Goal: Information Seeking & Learning: Find specific page/section

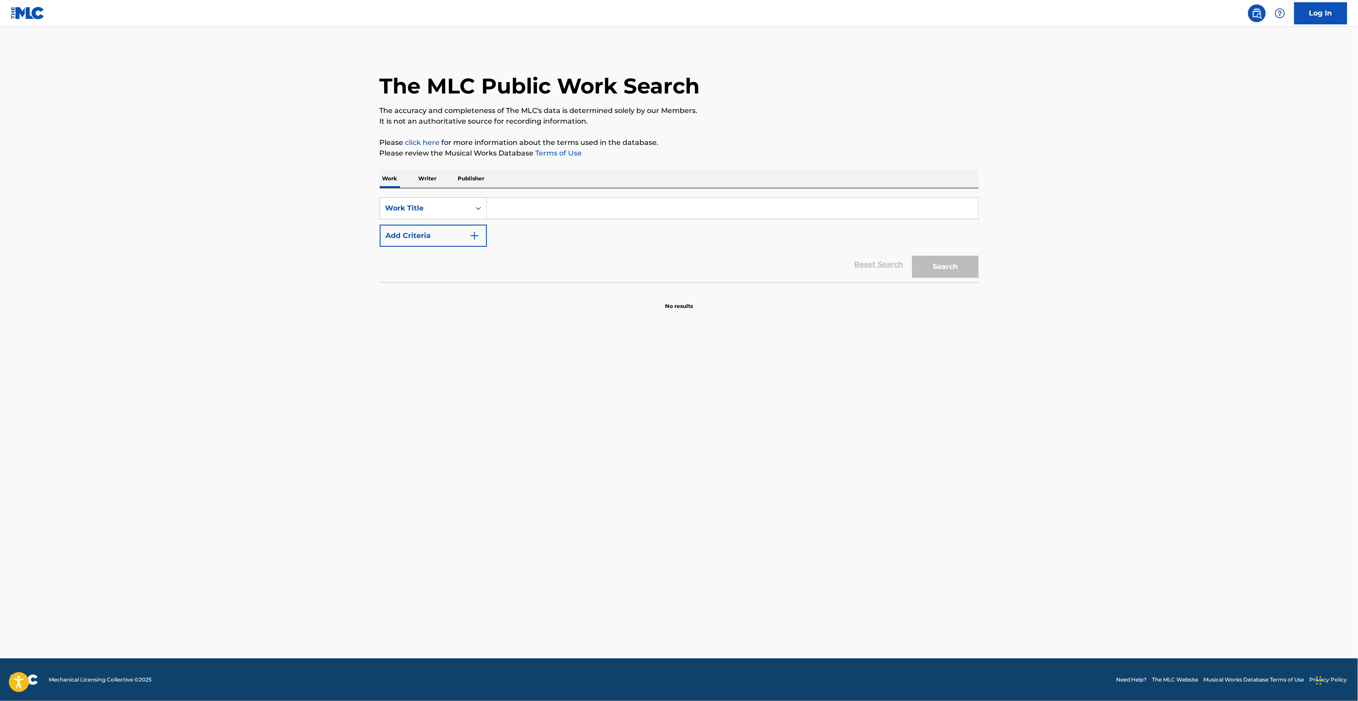
click at [1033, 205] on main "The MLC Public Work Search The accuracy and completeness of The MLC's data is d…" at bounding box center [679, 343] width 1358 height 632
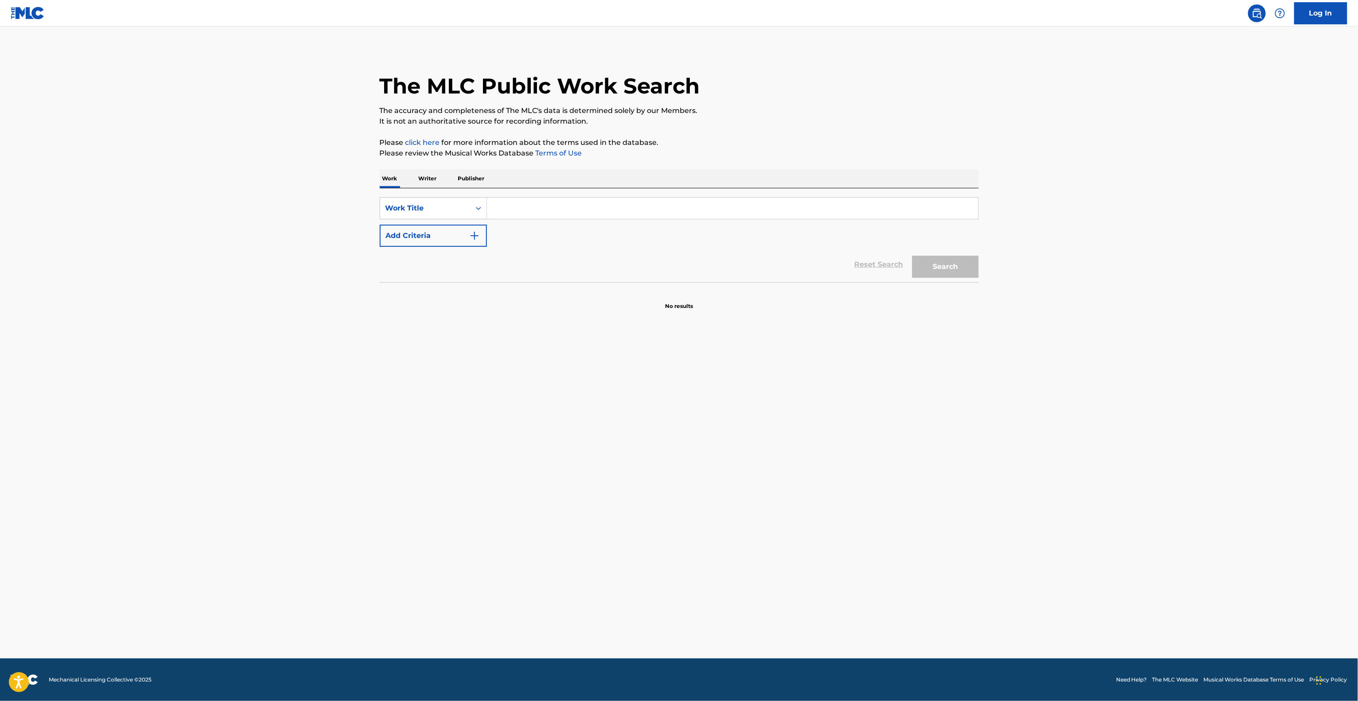
click at [1033, 205] on main "The MLC Public Work Search The accuracy and completeness of The MLC's data is d…" at bounding box center [679, 343] width 1358 height 632
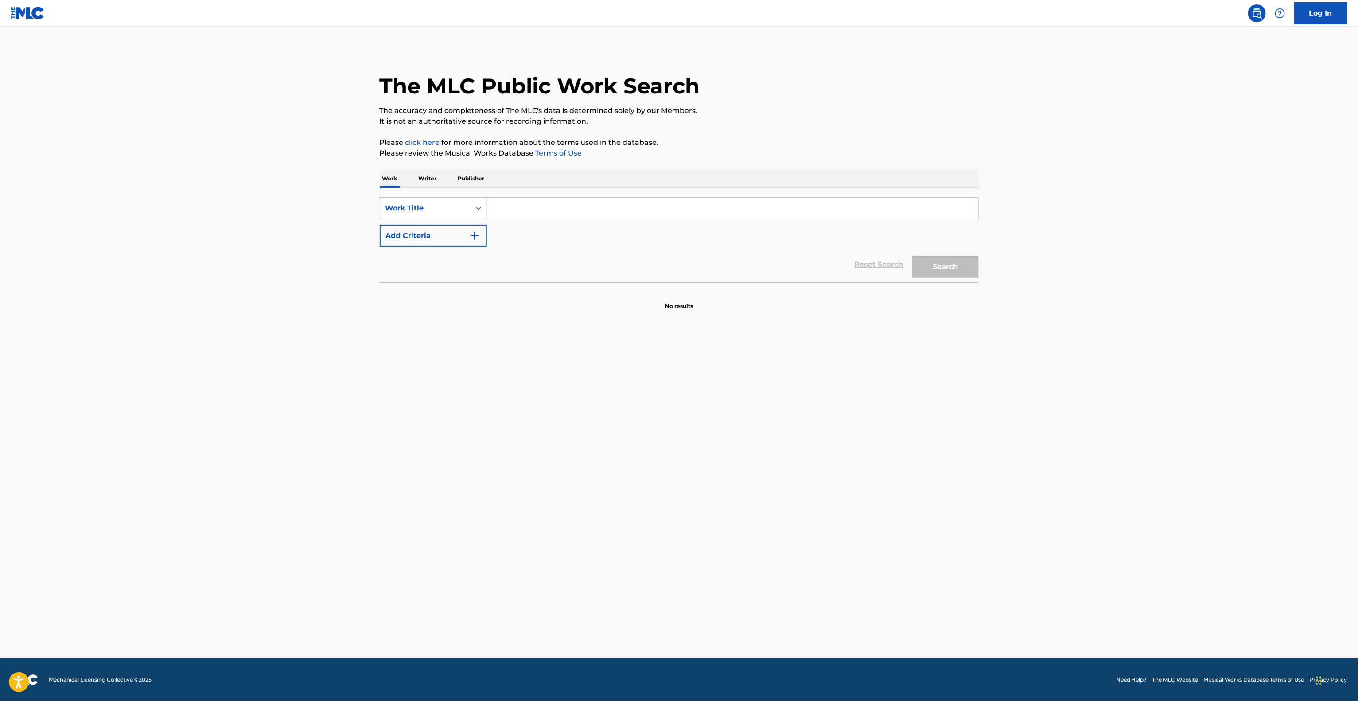
click at [1033, 205] on main "The MLC Public Work Search The accuracy and completeness of The MLC's data is d…" at bounding box center [679, 343] width 1358 height 632
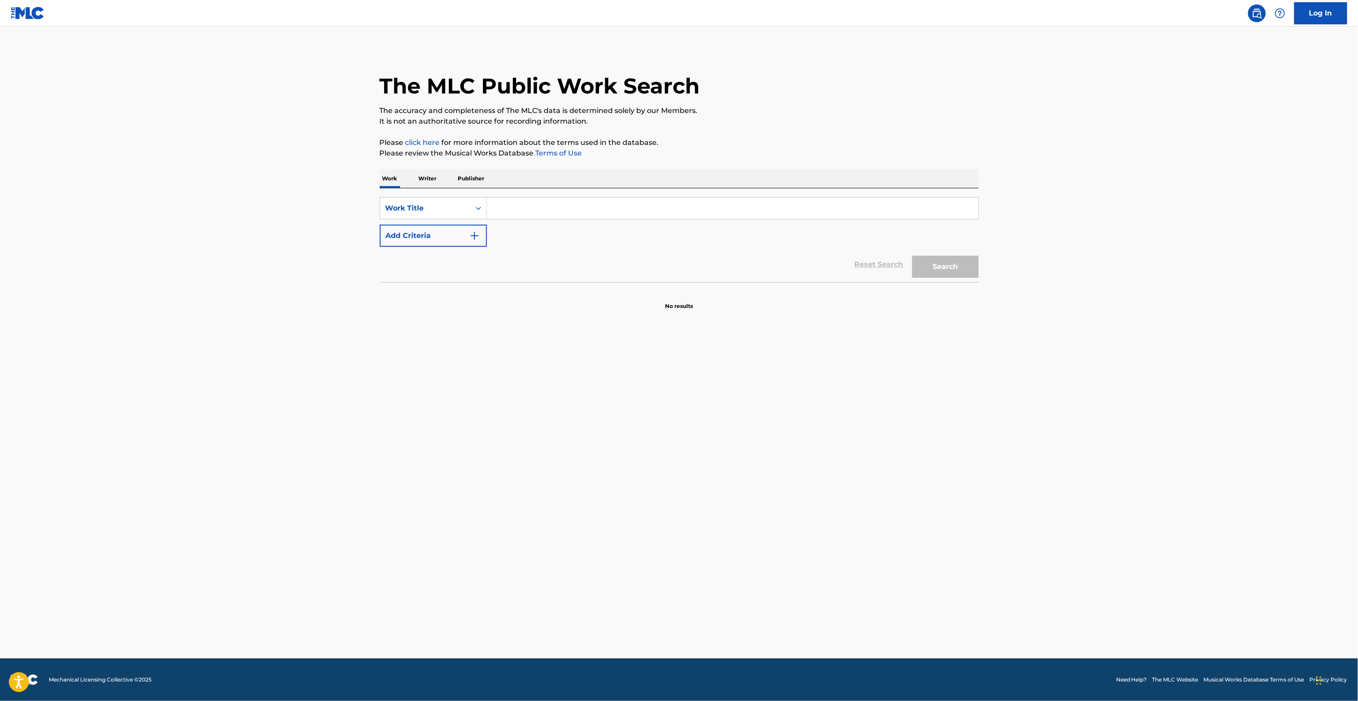
click at [1033, 205] on main "The MLC Public Work Search The accuracy and completeness of The MLC's data is d…" at bounding box center [679, 343] width 1358 height 632
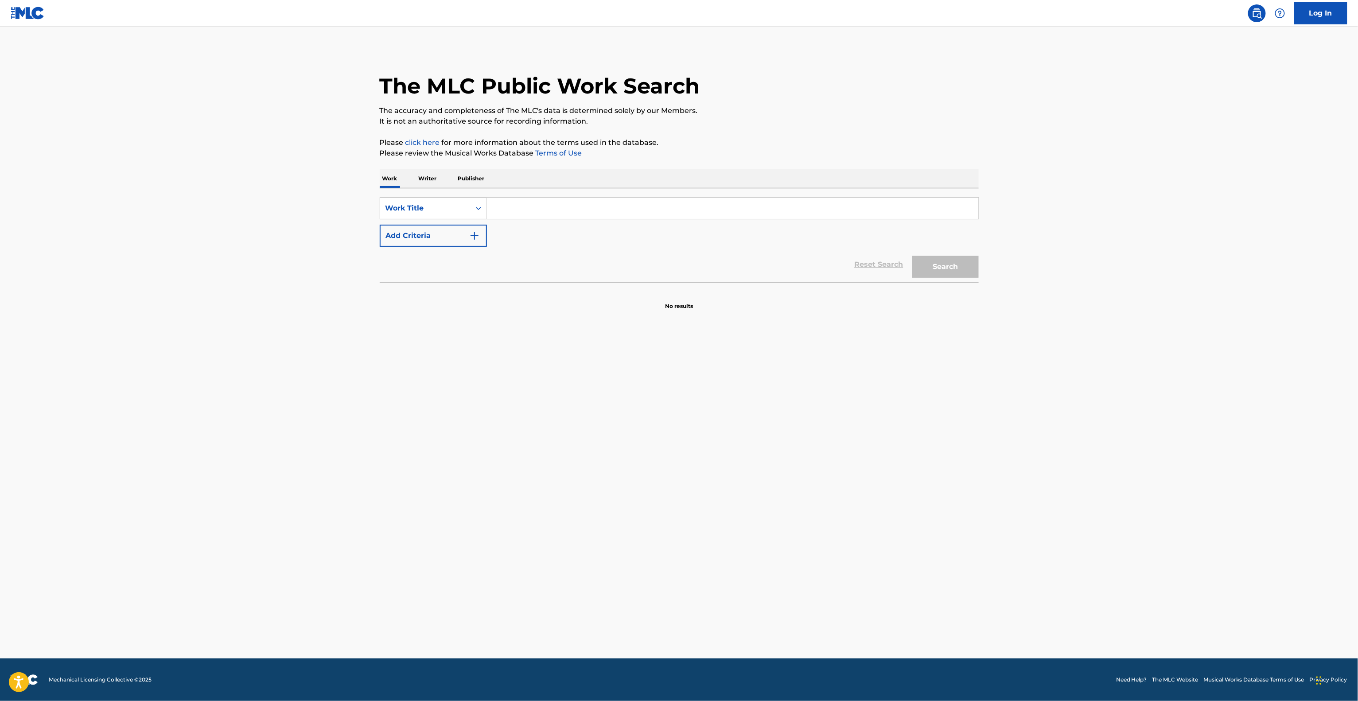
click at [1033, 205] on main "The MLC Public Work Search The accuracy and completeness of The MLC's data is d…" at bounding box center [679, 343] width 1358 height 632
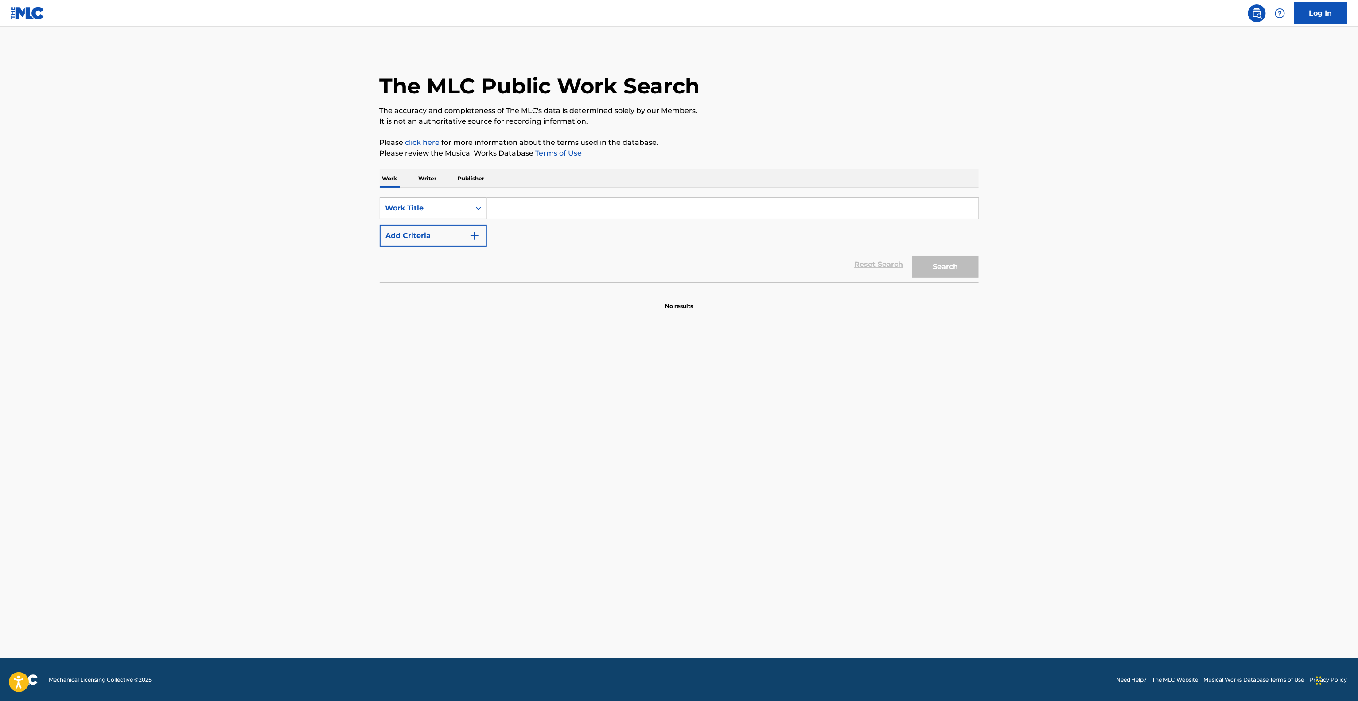
click at [1033, 205] on main "The MLC Public Work Search The accuracy and completeness of The MLC's data is d…" at bounding box center [679, 343] width 1358 height 632
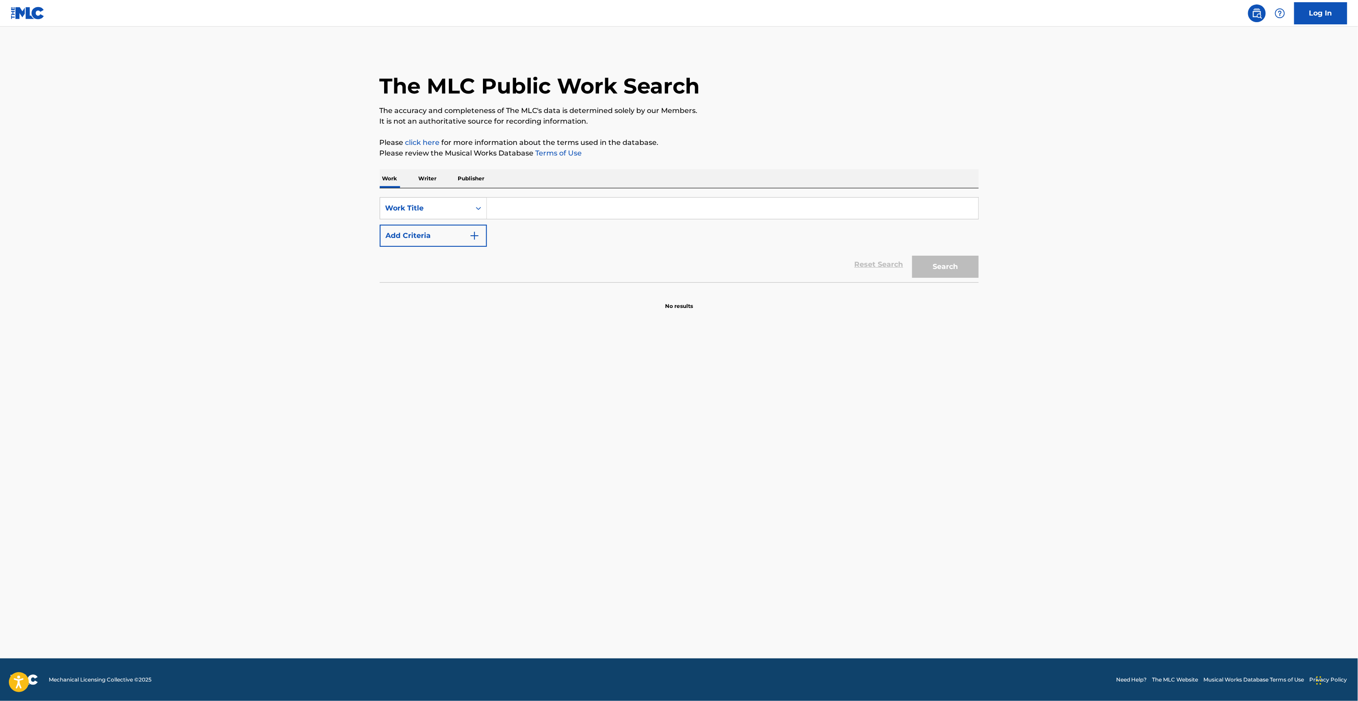
click at [1033, 205] on main "The MLC Public Work Search The accuracy and completeness of The MLC's data is d…" at bounding box center [679, 343] width 1358 height 632
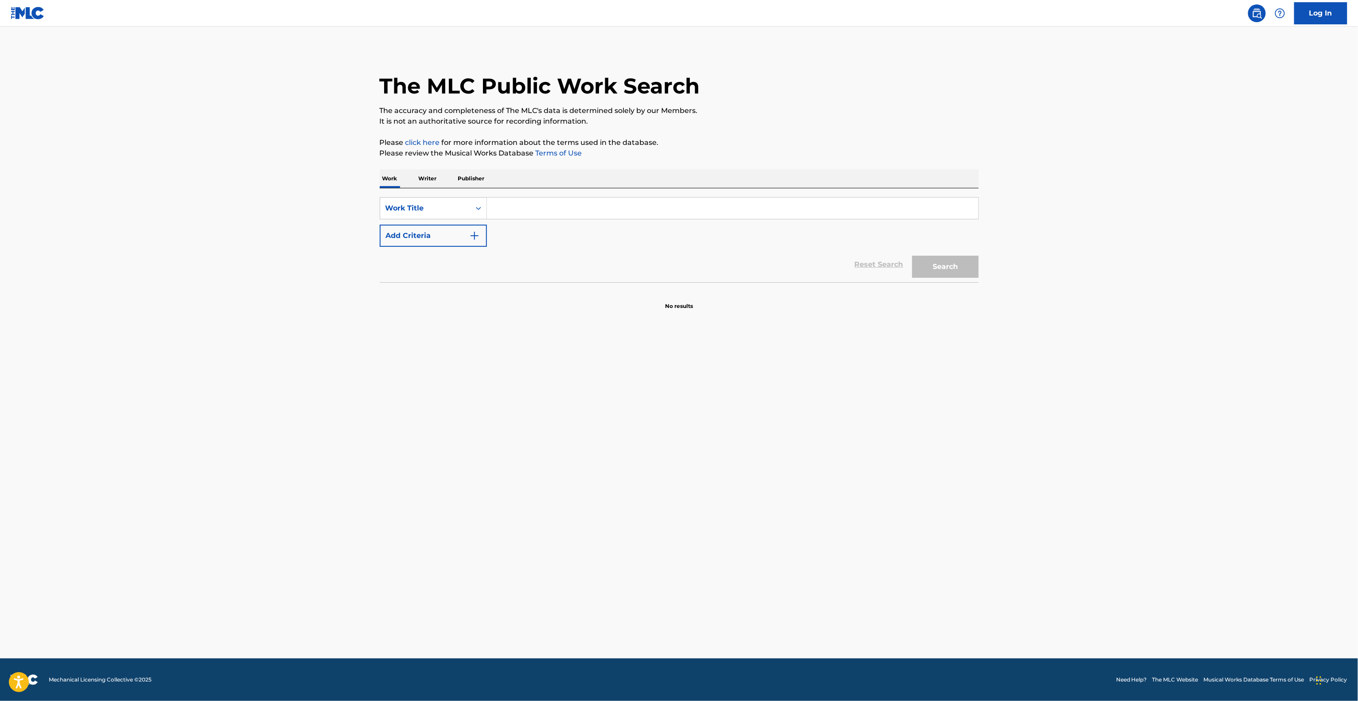
click at [1033, 205] on main "The MLC Public Work Search The accuracy and completeness of The MLC's data is d…" at bounding box center [679, 343] width 1358 height 632
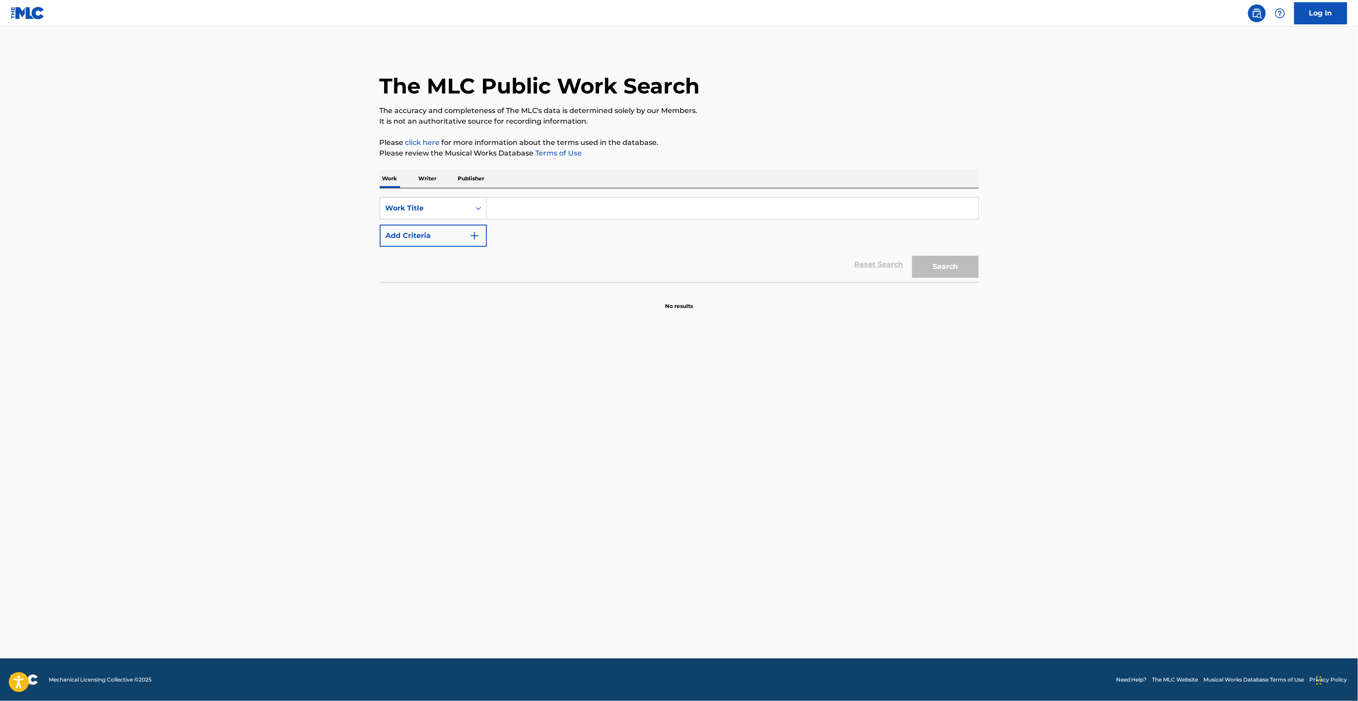
click at [1033, 205] on main "The MLC Public Work Search The accuracy and completeness of The MLC's data is d…" at bounding box center [679, 343] width 1358 height 632
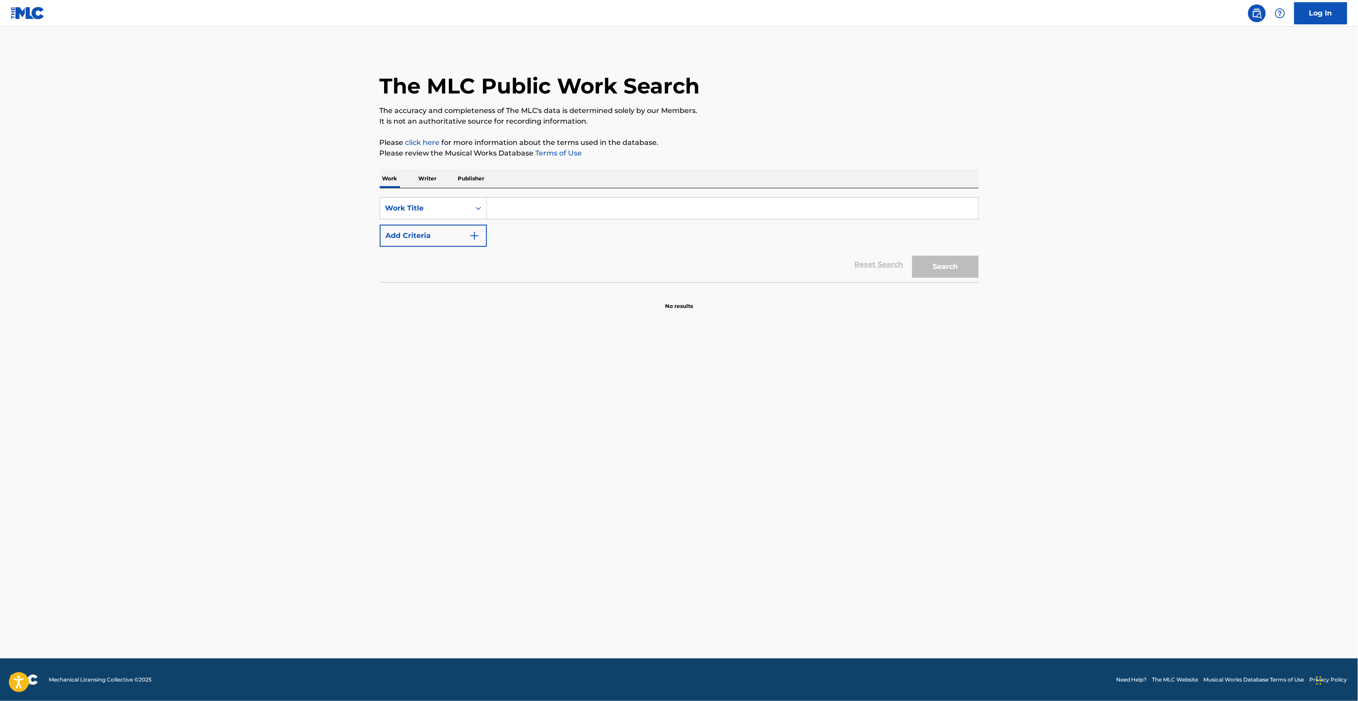
click at [1033, 205] on main "The MLC Public Work Search The accuracy and completeness of The MLC's data is d…" at bounding box center [679, 343] width 1358 height 632
click at [1042, 228] on main "The MLC Public Work Search The accuracy and completeness of The MLC's data is d…" at bounding box center [679, 343] width 1358 height 632
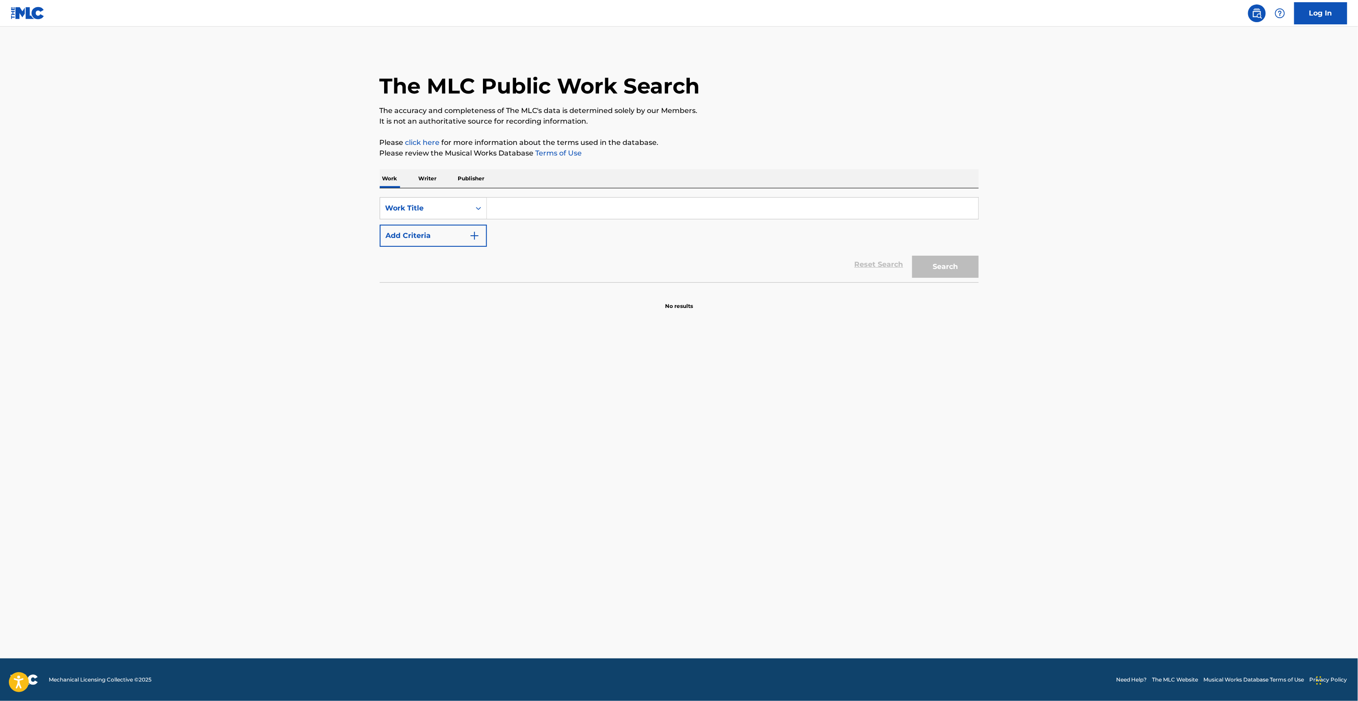
click at [1042, 228] on main "The MLC Public Work Search The accuracy and completeness of The MLC's data is d…" at bounding box center [679, 343] width 1358 height 632
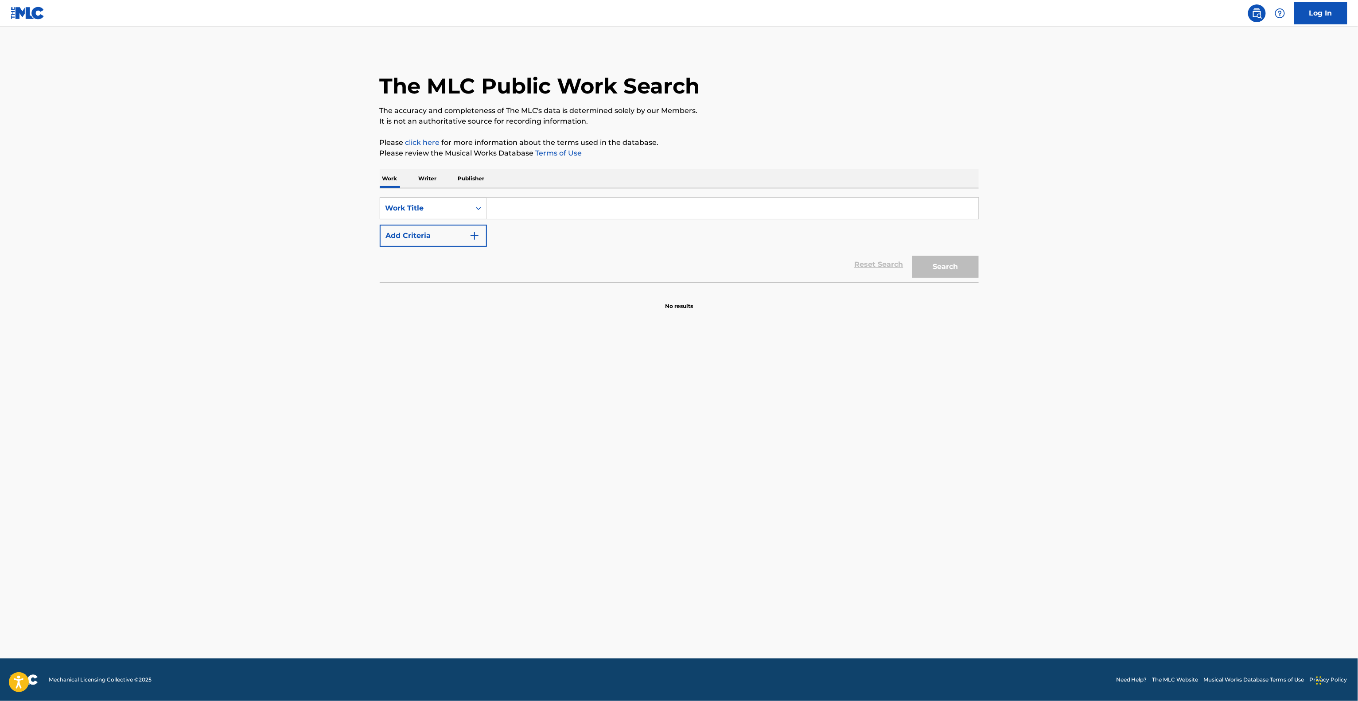
click at [1042, 228] on main "The MLC Public Work Search The accuracy and completeness of The MLC's data is d…" at bounding box center [679, 343] width 1358 height 632
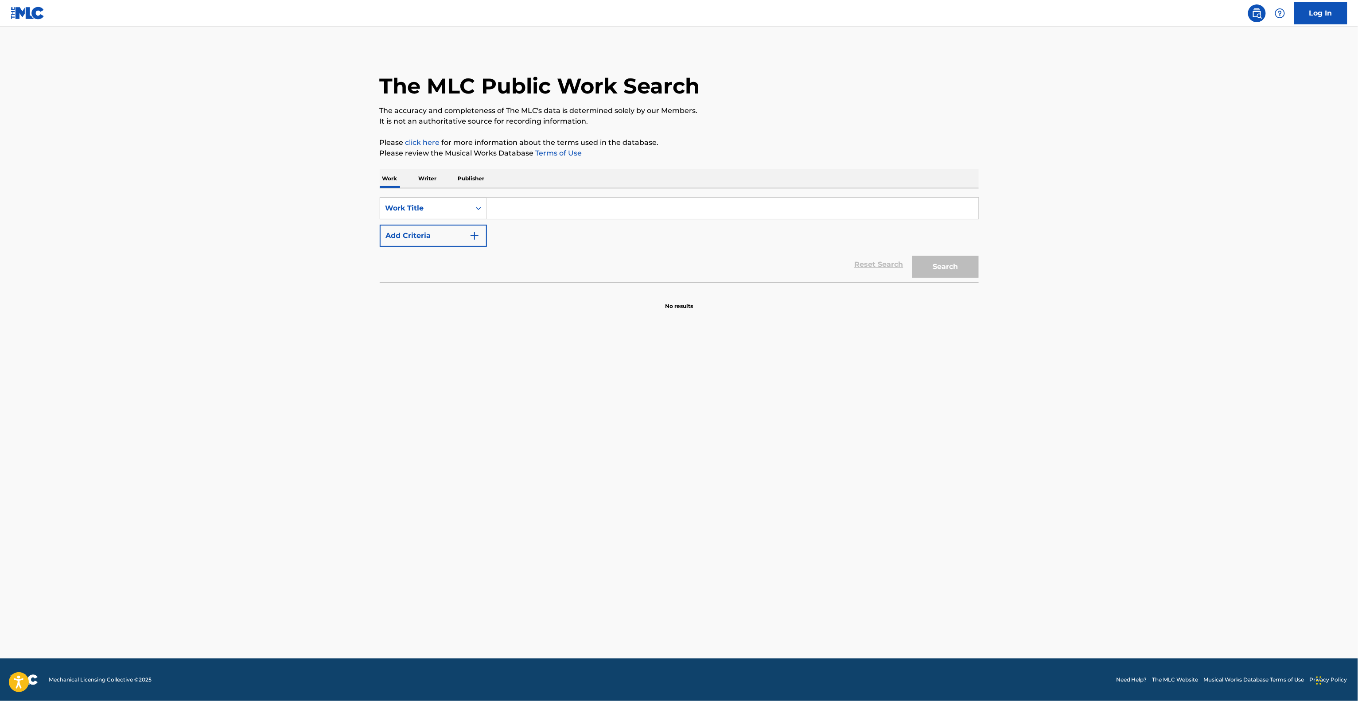
click at [1042, 228] on main "The MLC Public Work Search The accuracy and completeness of The MLC's data is d…" at bounding box center [679, 343] width 1358 height 632
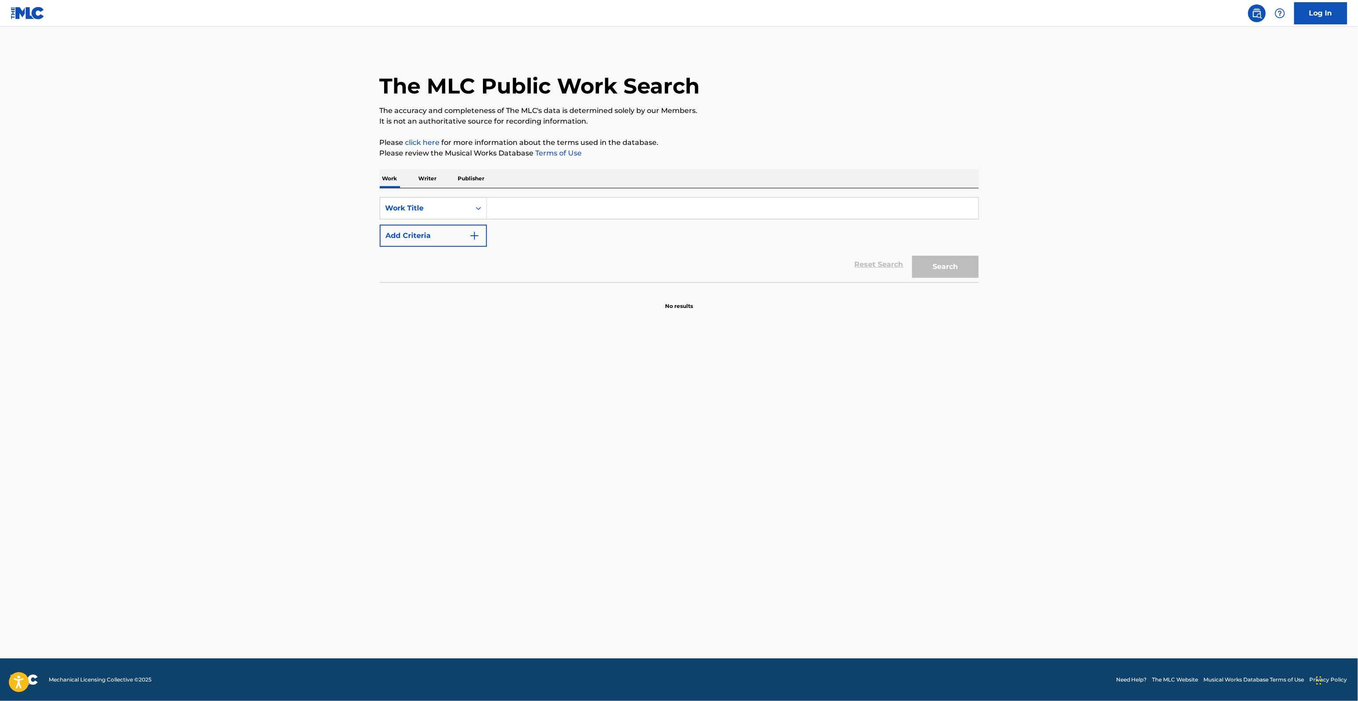
click at [1042, 228] on main "The MLC Public Work Search The accuracy and completeness of The MLC's data is d…" at bounding box center [679, 343] width 1358 height 632
click at [1189, 350] on main "The MLC Public Work Search The accuracy and completeness of The MLC's data is d…" at bounding box center [679, 343] width 1358 height 632
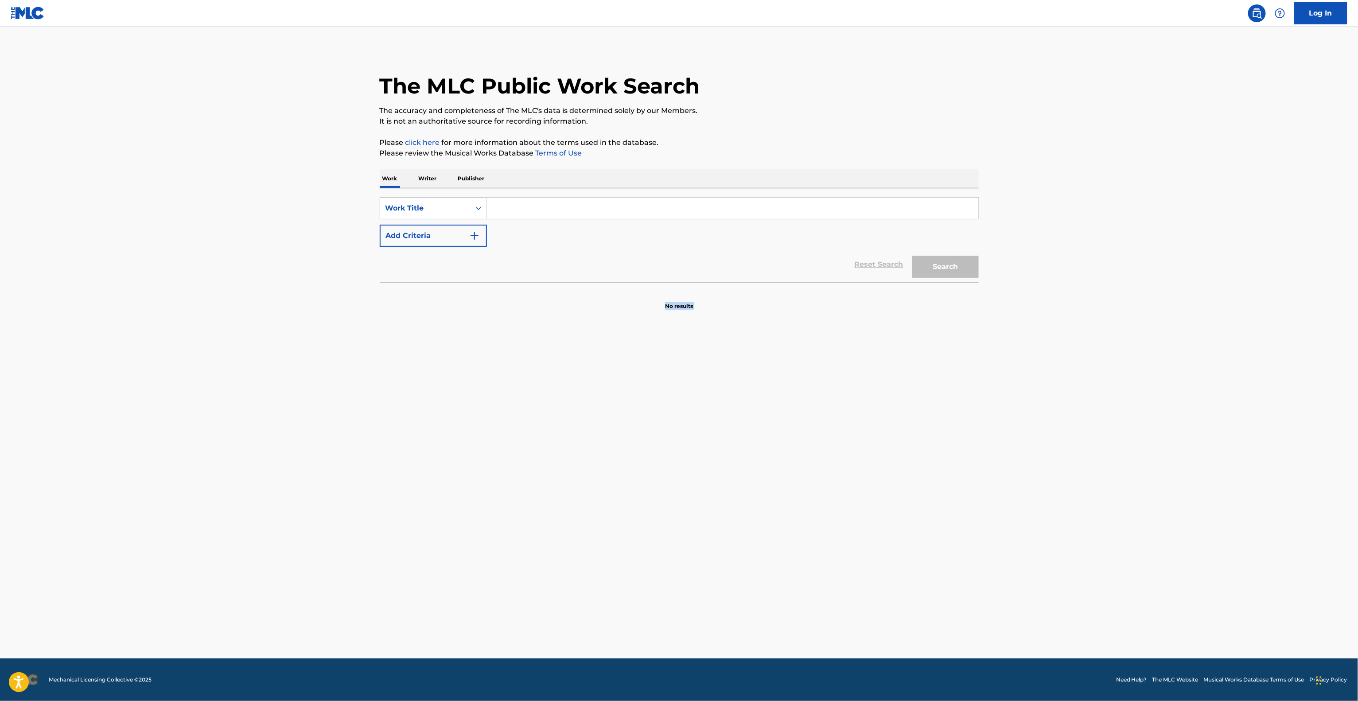
click at [1189, 350] on main "The MLC Public Work Search The accuracy and completeness of The MLC's data is d…" at bounding box center [679, 343] width 1358 height 632
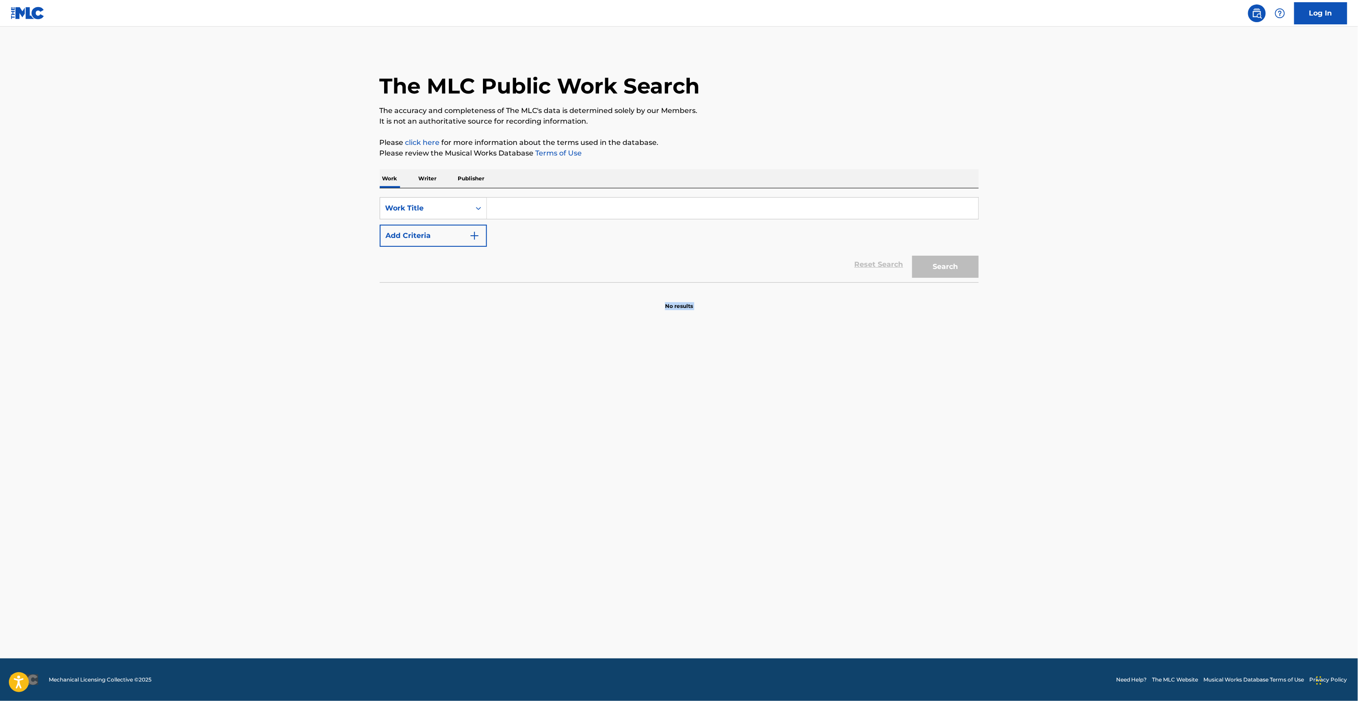
click at [1189, 350] on main "The MLC Public Work Search The accuracy and completeness of The MLC's data is d…" at bounding box center [679, 343] width 1358 height 632
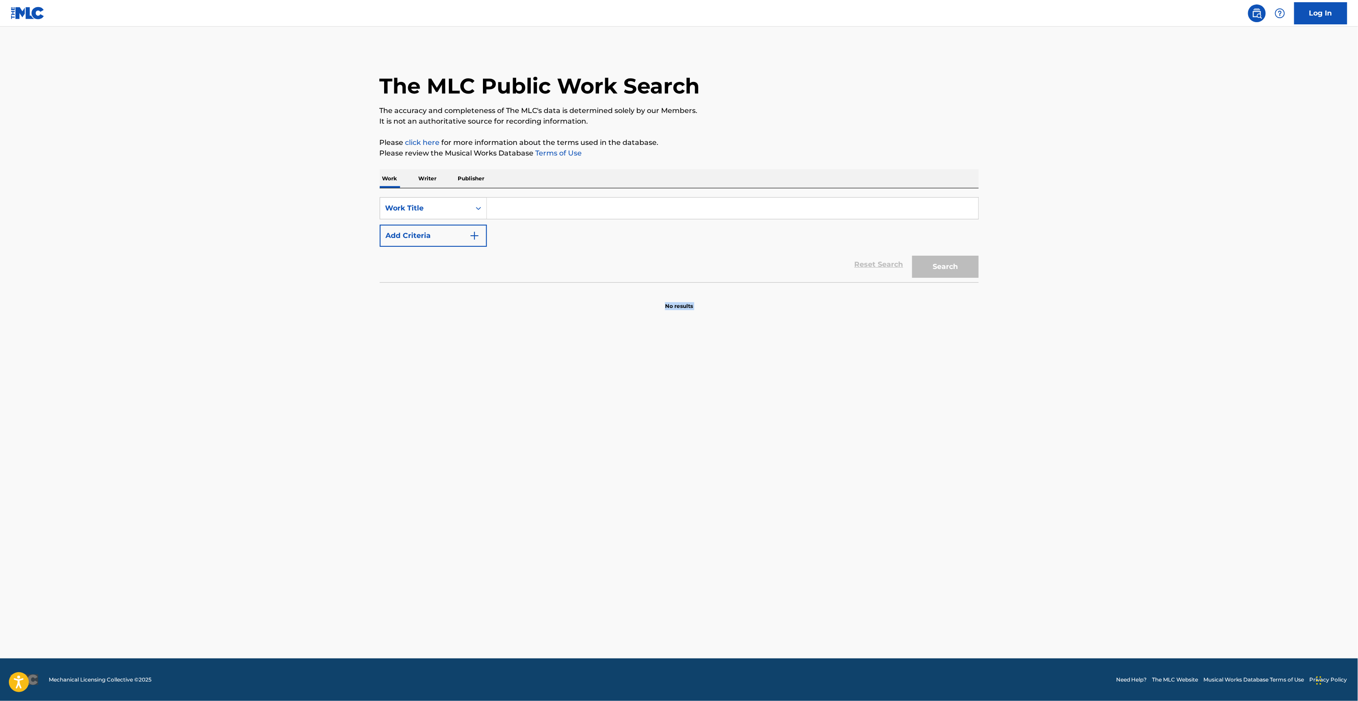
click at [1189, 350] on main "The MLC Public Work Search The accuracy and completeness of The MLC's data is d…" at bounding box center [679, 343] width 1358 height 632
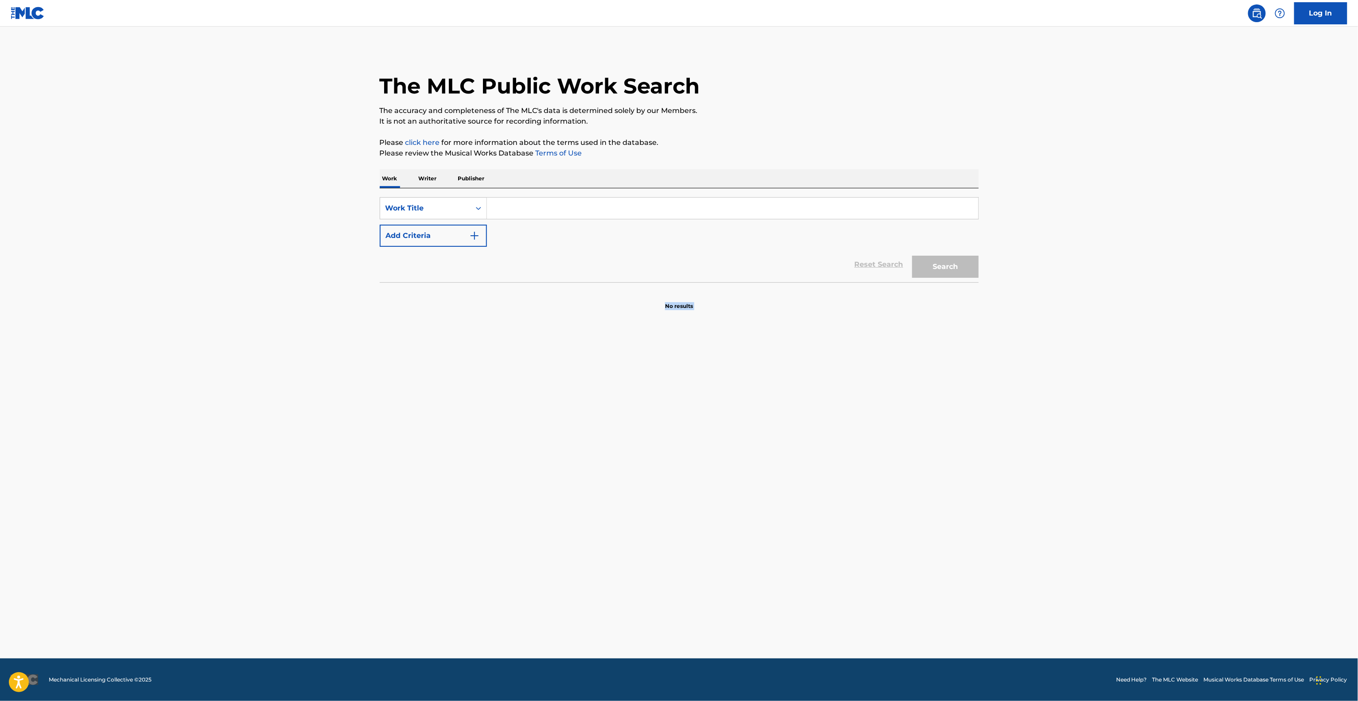
click at [1189, 350] on main "The MLC Public Work Search The accuracy and completeness of The MLC's data is d…" at bounding box center [679, 343] width 1358 height 632
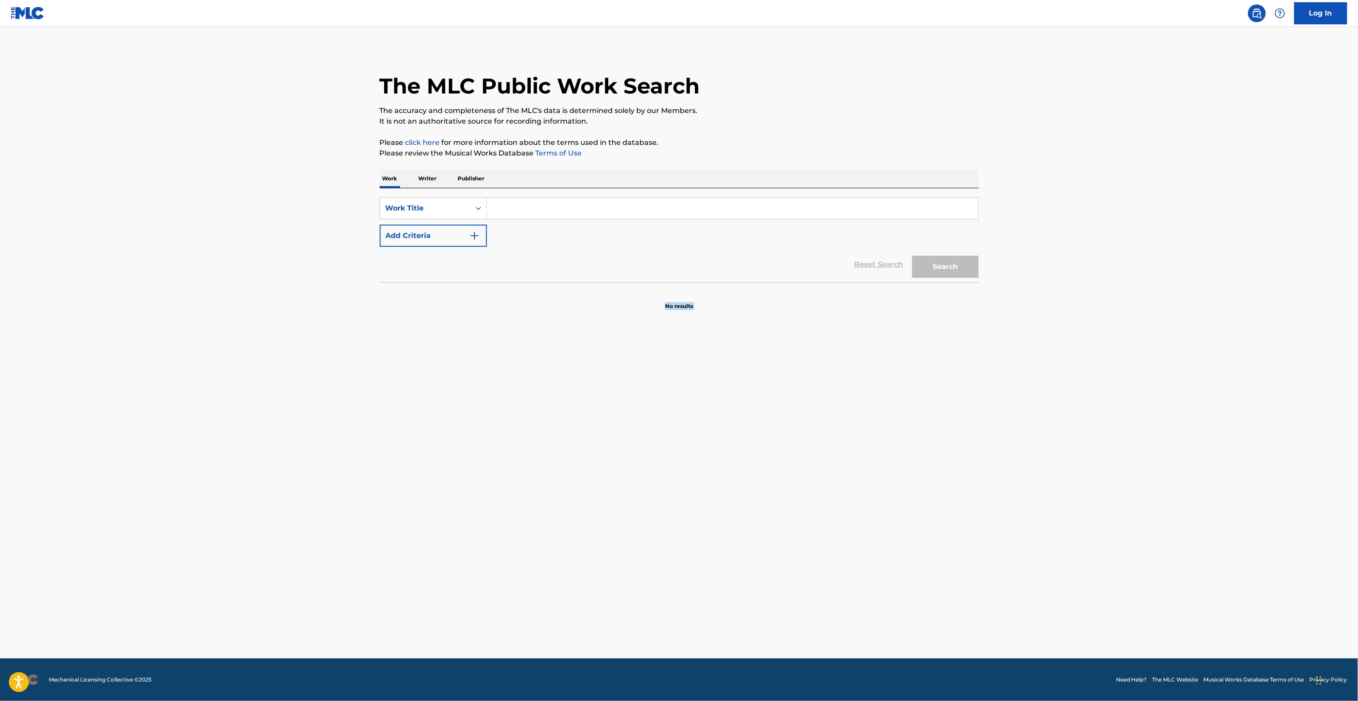
click at [1164, 485] on main "The MLC Public Work Search The accuracy and completeness of The MLC's data is d…" at bounding box center [679, 343] width 1358 height 632
click at [1163, 478] on main "The MLC Public Work Search The accuracy and completeness of The MLC's data is d…" at bounding box center [679, 343] width 1358 height 632
click at [1163, 470] on main "The MLC Public Work Search The accuracy and completeness of The MLC's data is d…" at bounding box center [679, 343] width 1358 height 632
click at [1165, 460] on main "The MLC Public Work Search The accuracy and completeness of The MLC's data is d…" at bounding box center [679, 343] width 1358 height 632
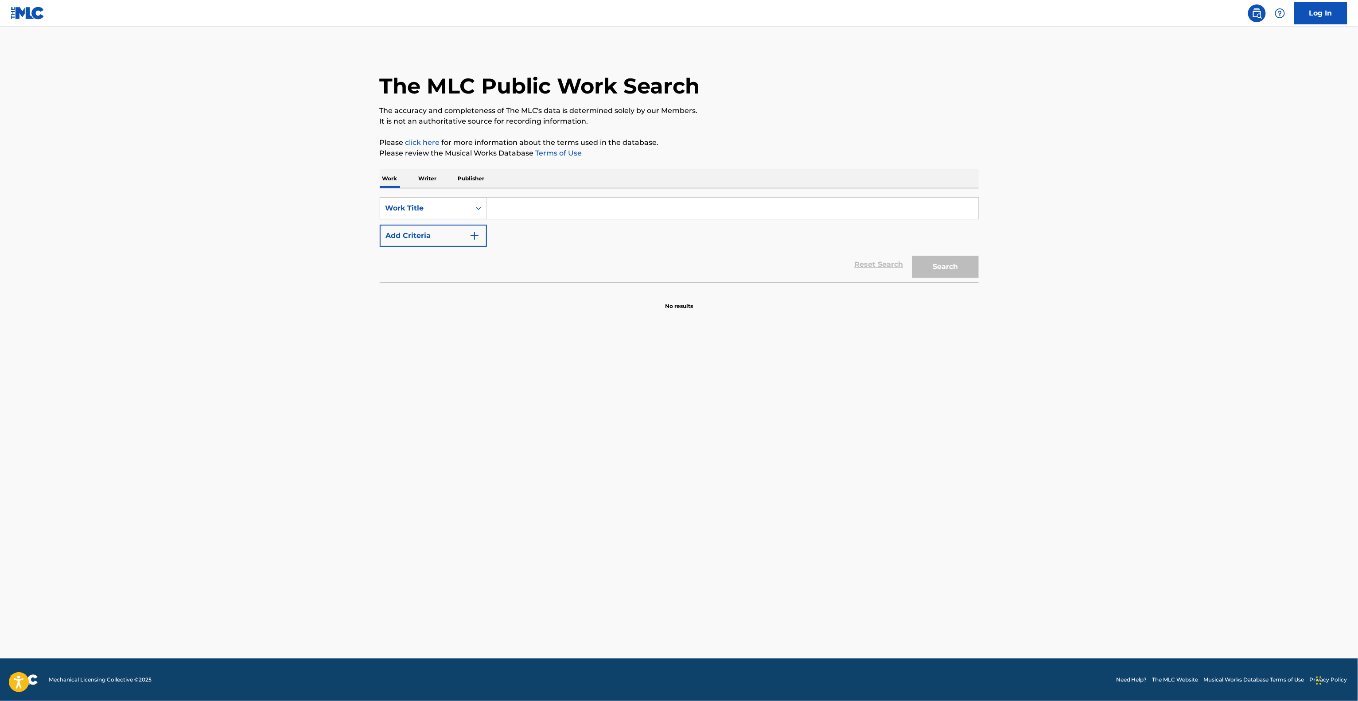
drag, startPoint x: 1165, startPoint y: 495, endPoint x: 1171, endPoint y: 501, distance: 8.2
click at [1166, 502] on main "The MLC Public Work Search The accuracy and completeness of The MLC's data is d…" at bounding box center [679, 343] width 1358 height 632
drag, startPoint x: 1171, startPoint y: 501, endPoint x: 1172, endPoint y: 491, distance: 9.8
click at [1172, 492] on main "The MLC Public Work Search The accuracy and completeness of The MLC's data is d…" at bounding box center [679, 343] width 1358 height 632
click at [1171, 488] on main "The MLC Public Work Search The accuracy and completeness of The MLC's data is d…" at bounding box center [679, 343] width 1358 height 632
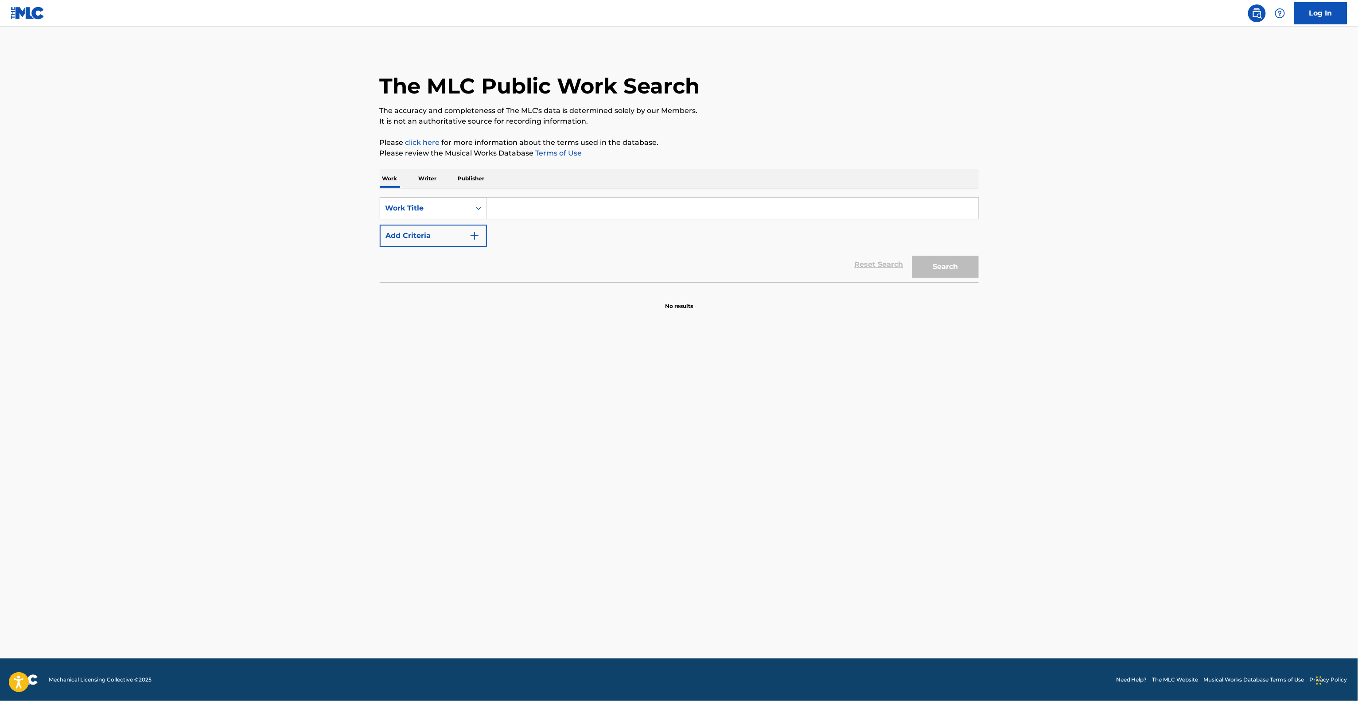
click at [1171, 488] on main "The MLC Public Work Search The accuracy and completeness of The MLC's data is d…" at bounding box center [679, 343] width 1358 height 632
click at [1168, 494] on main "The MLC Public Work Search The accuracy and completeness of The MLC's data is d…" at bounding box center [679, 343] width 1358 height 632
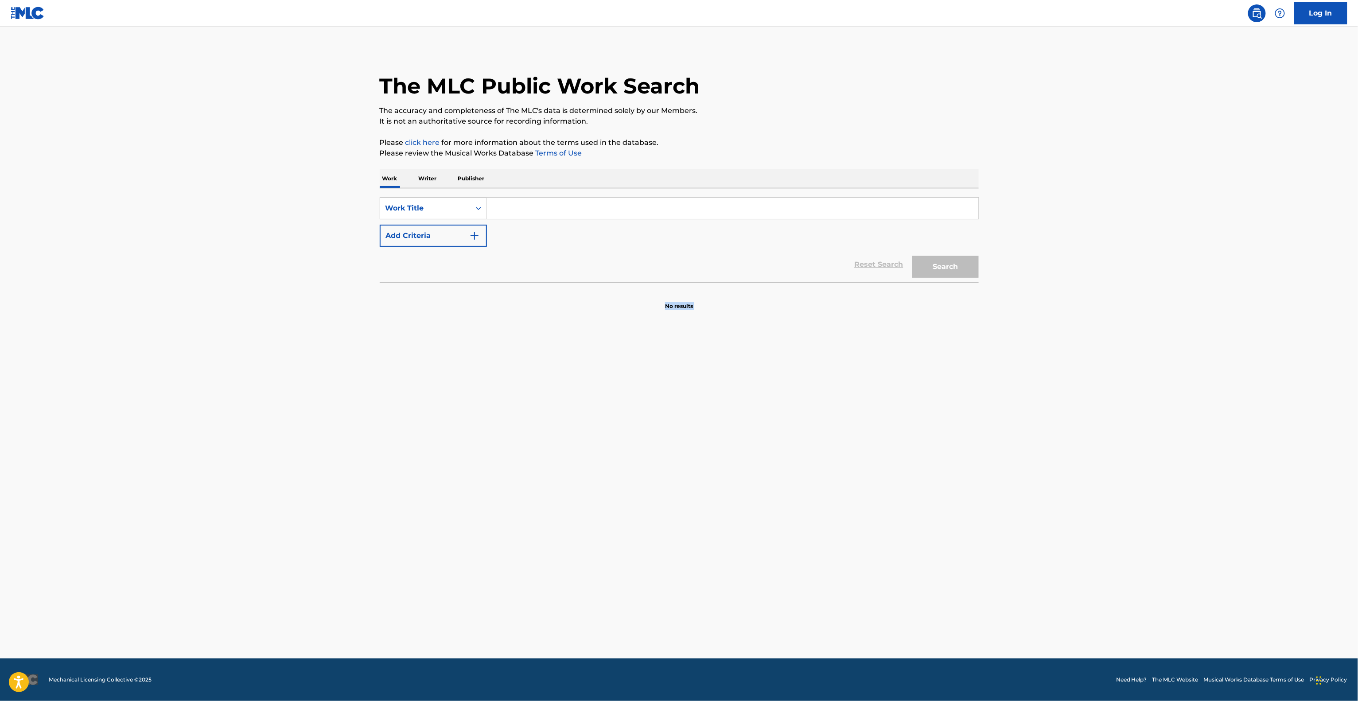
click at [1167, 494] on main "The MLC Public Work Search The accuracy and completeness of The MLC's data is d…" at bounding box center [679, 343] width 1358 height 632
click at [1164, 496] on main "The MLC Public Work Search The accuracy and completeness of The MLC's data is d…" at bounding box center [679, 343] width 1358 height 632
drag, startPoint x: 1164, startPoint y: 496, endPoint x: 891, endPoint y: 632, distance: 304.9
click at [1160, 497] on main "The MLC Public Work Search The accuracy and completeness of The MLC's data is d…" at bounding box center [679, 343] width 1358 height 632
click at [953, 517] on main "The MLC Public Work Search The accuracy and completeness of The MLC's data is d…" at bounding box center [679, 343] width 1358 height 632
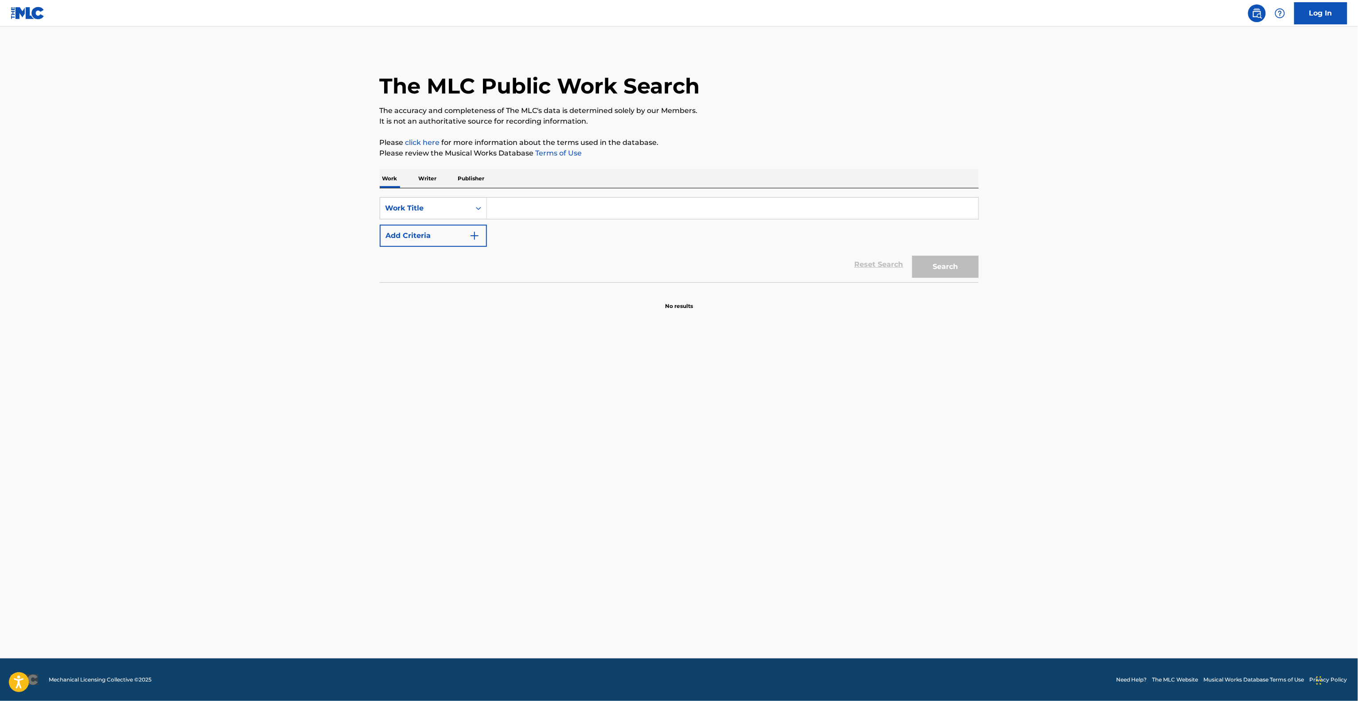
click at [953, 517] on main "The MLC Public Work Search The accuracy and completeness of The MLC's data is d…" at bounding box center [679, 343] width 1358 height 632
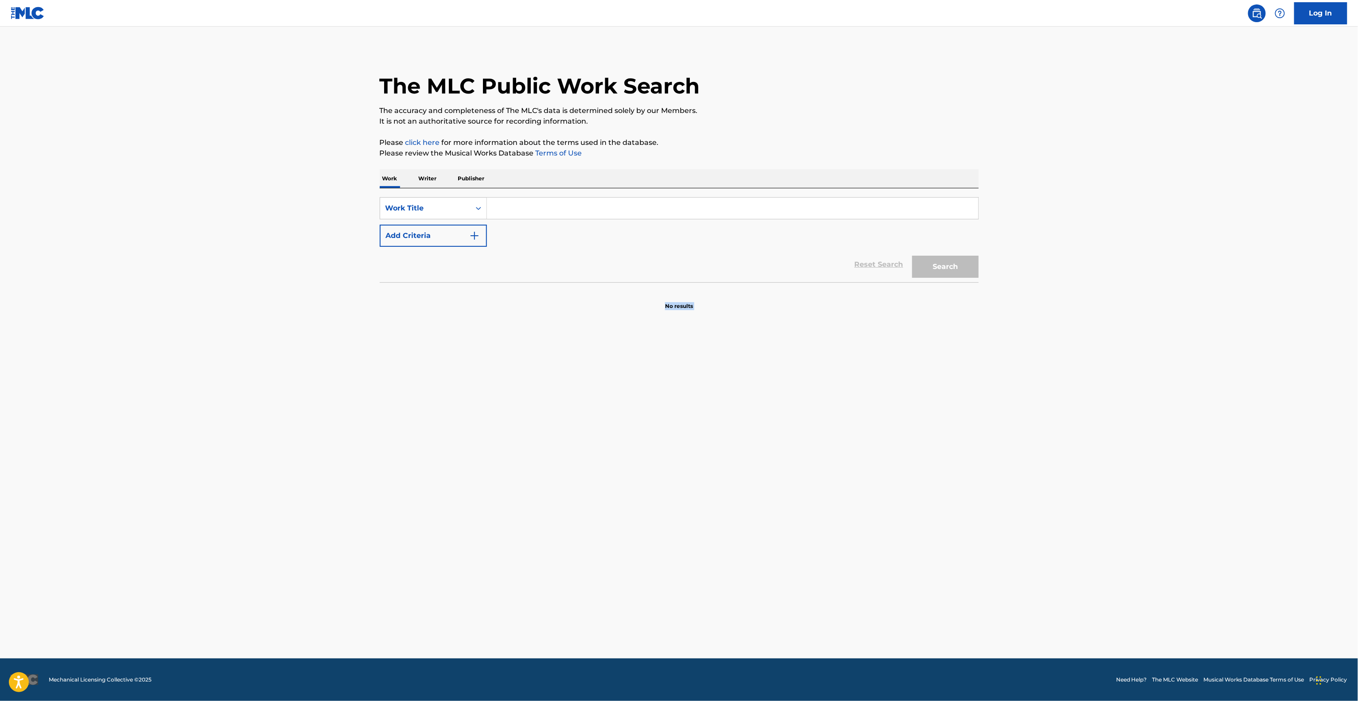
click at [953, 517] on main "The MLC Public Work Search The accuracy and completeness of The MLC's data is d…" at bounding box center [679, 343] width 1358 height 632
click at [953, 516] on main "The MLC Public Work Search The accuracy and completeness of The MLC's data is d…" at bounding box center [679, 343] width 1358 height 632
click at [955, 514] on main "The MLC Public Work Search The accuracy and completeness of The MLC's data is d…" at bounding box center [679, 343] width 1358 height 632
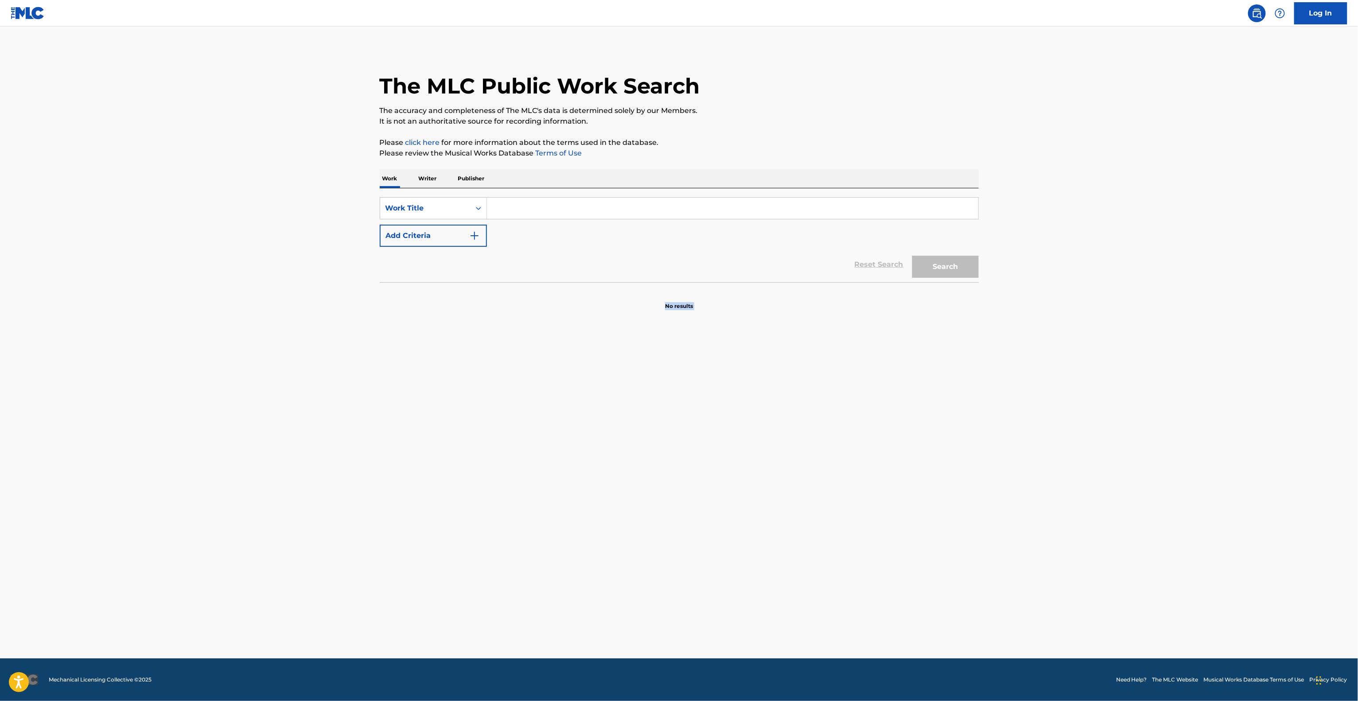
click at [955, 514] on main "The MLC Public Work Search The accuracy and completeness of The MLC's data is d…" at bounding box center [679, 343] width 1358 height 632
drag, startPoint x: 955, startPoint y: 514, endPoint x: 1002, endPoint y: 507, distance: 47.5
click at [956, 514] on main "The MLC Public Work Search The accuracy and completeness of The MLC's data is d…" at bounding box center [679, 343] width 1358 height 632
click at [1004, 506] on main "The MLC Public Work Search The accuracy and completeness of The MLC's data is d…" at bounding box center [679, 343] width 1358 height 632
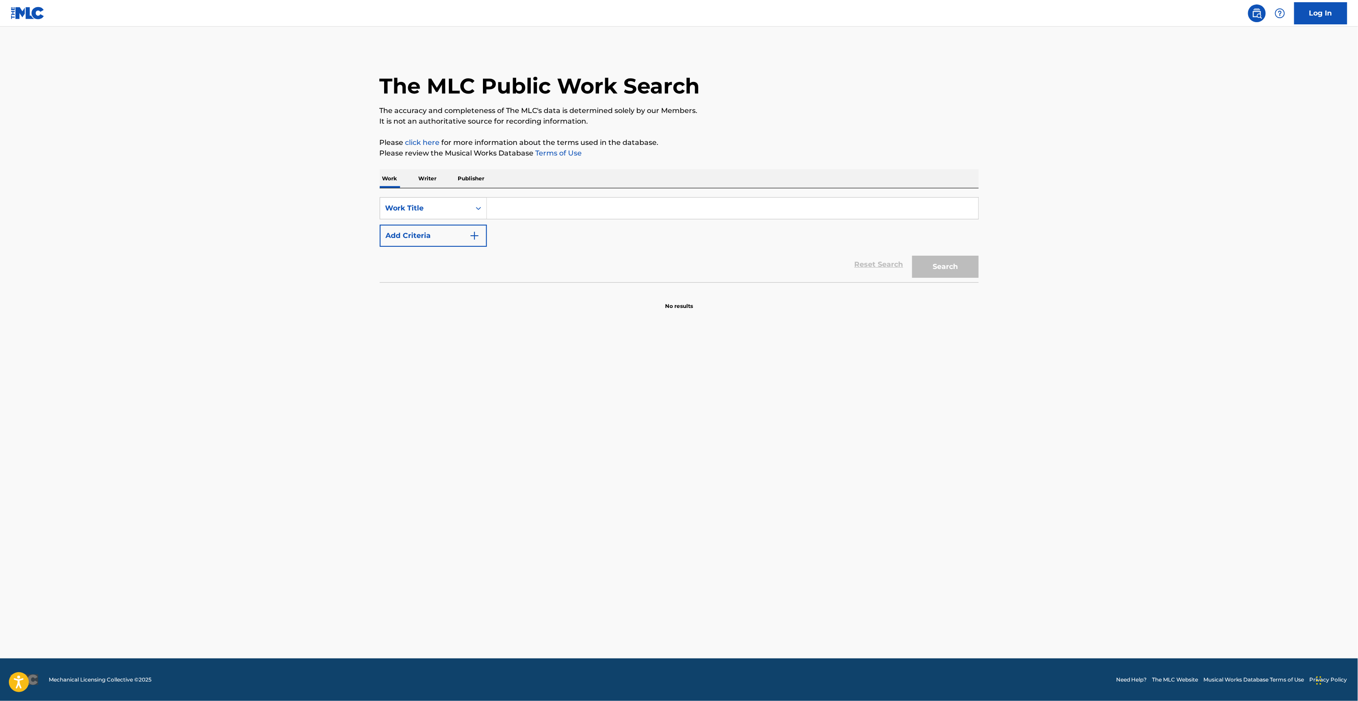
click at [1004, 506] on main "The MLC Public Work Search The accuracy and completeness of The MLC's data is d…" at bounding box center [679, 343] width 1358 height 632
click at [1005, 506] on main "The MLC Public Work Search The accuracy and completeness of The MLC's data is d…" at bounding box center [679, 343] width 1358 height 632
click at [1007, 505] on main "The MLC Public Work Search The accuracy and completeness of The MLC's data is d…" at bounding box center [679, 343] width 1358 height 632
drag, startPoint x: 1007, startPoint y: 505, endPoint x: 1008, endPoint y: 511, distance: 5.9
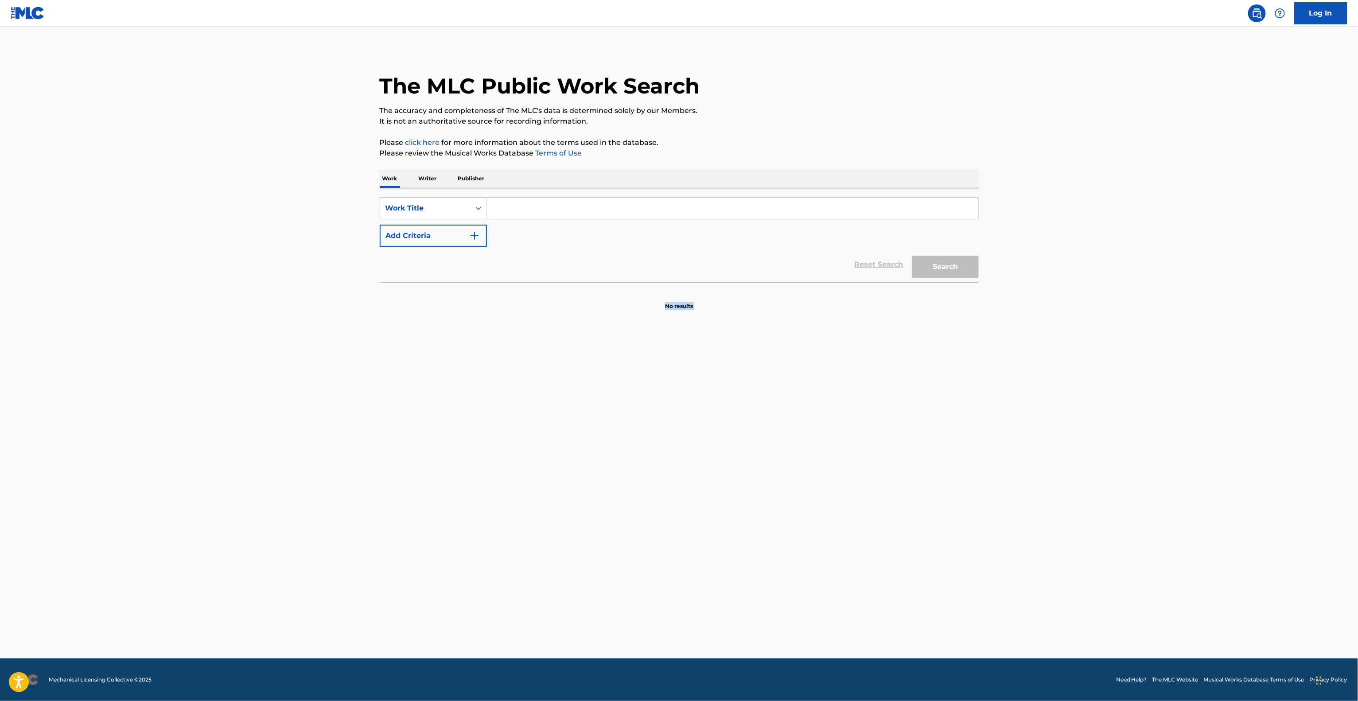
click at [1007, 506] on main "The MLC Public Work Search The accuracy and completeness of The MLC's data is d…" at bounding box center [679, 343] width 1358 height 632
click at [1011, 517] on main "The MLC Public Work Search The accuracy and completeness of The MLC's data is d…" at bounding box center [679, 343] width 1358 height 632
click at [1113, 541] on main "The MLC Public Work Search The accuracy and completeness of The MLC's data is d…" at bounding box center [679, 343] width 1358 height 632
click at [1145, 512] on main "The MLC Public Work Search The accuracy and completeness of The MLC's data is d…" at bounding box center [679, 343] width 1358 height 632
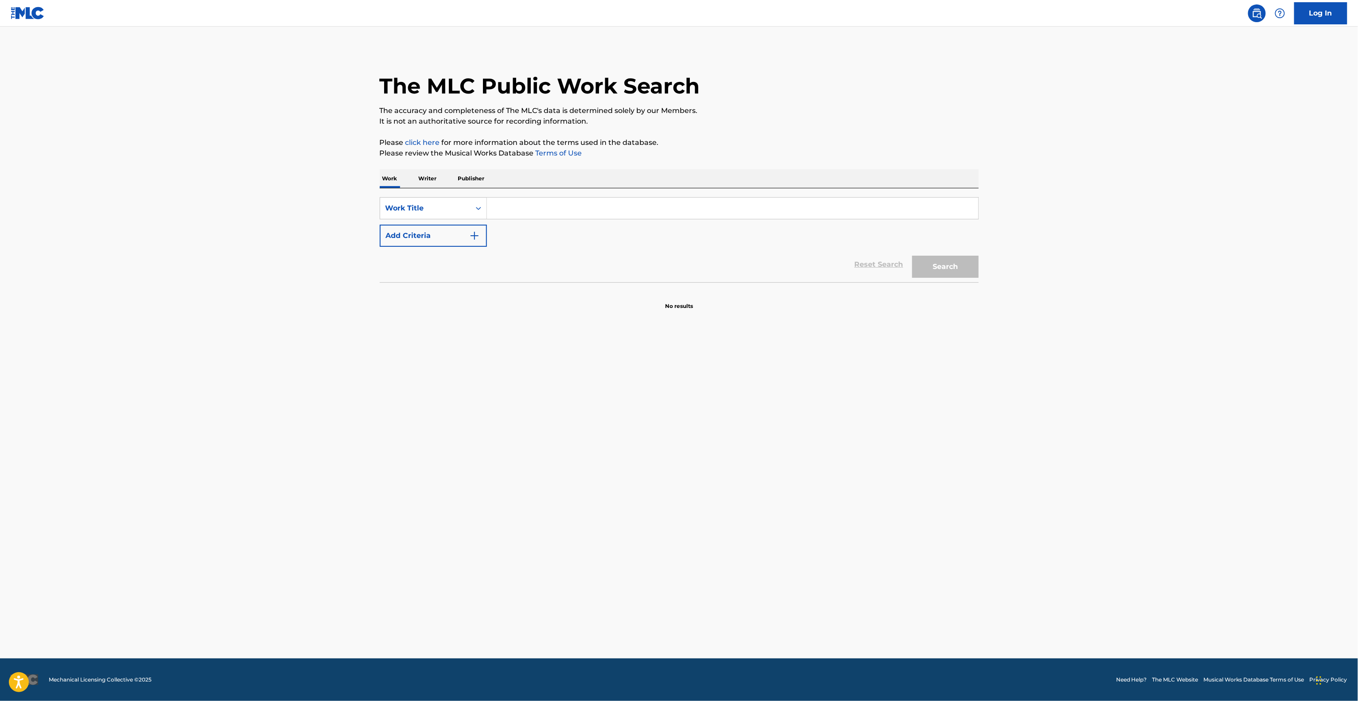
click at [1145, 512] on main "The MLC Public Work Search The accuracy and completeness of The MLC's data is d…" at bounding box center [679, 343] width 1358 height 632
click at [1144, 533] on main "The MLC Public Work Search The accuracy and completeness of The MLC's data is d…" at bounding box center [679, 343] width 1358 height 632
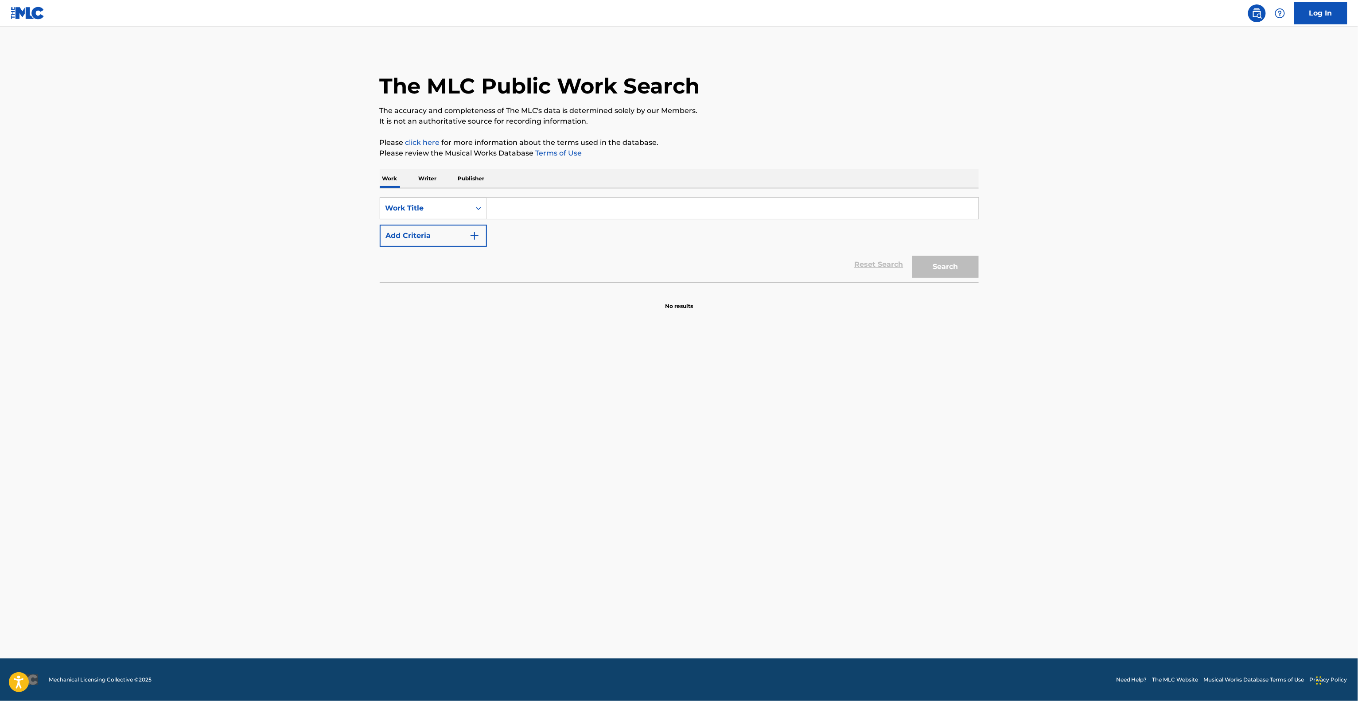
click at [1144, 534] on main "The MLC Public Work Search The accuracy and completeness of The MLC's data is d…" at bounding box center [679, 343] width 1358 height 632
click at [893, 524] on main "The MLC Public Work Search The accuracy and completeness of The MLC's data is d…" at bounding box center [679, 343] width 1358 height 632
click at [896, 517] on main "The MLC Public Work Search The accuracy and completeness of The MLC's data is d…" at bounding box center [679, 343] width 1358 height 632
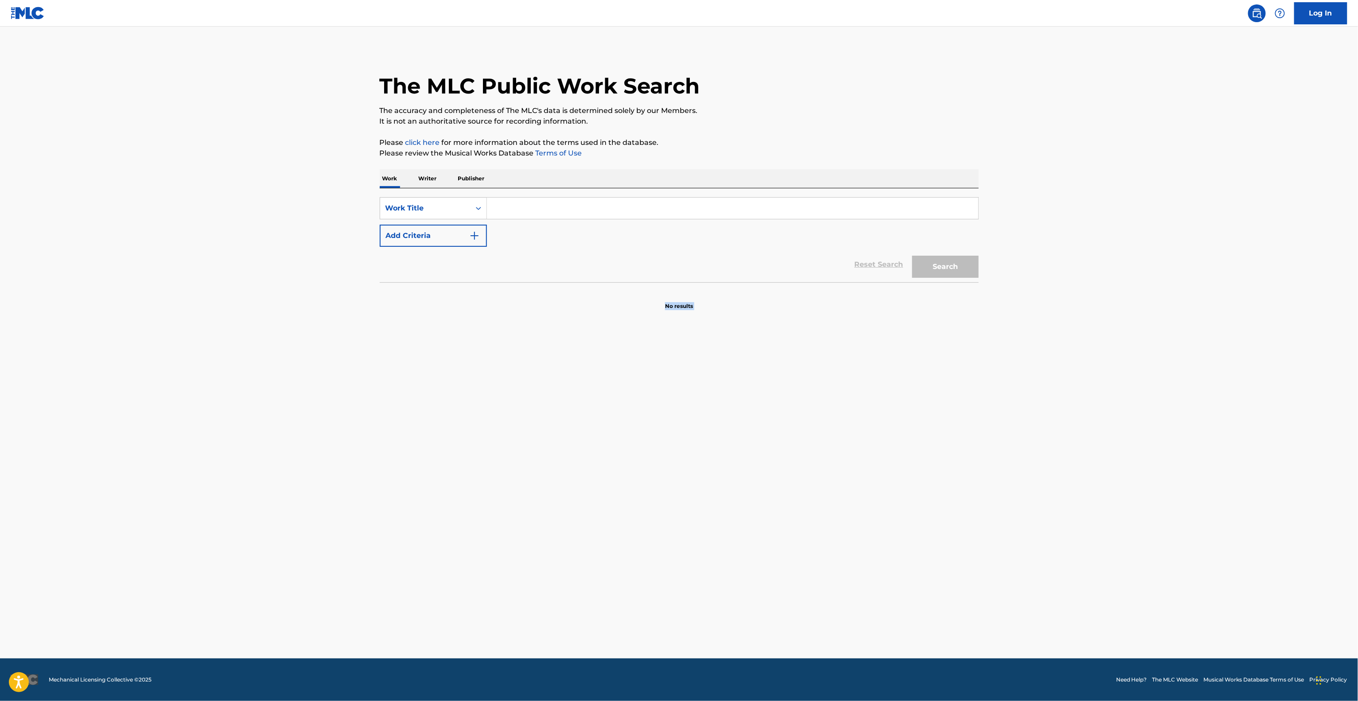
drag, startPoint x: 896, startPoint y: 517, endPoint x: 899, endPoint y: 511, distance: 7.1
click at [899, 511] on main "The MLC Public Work Search The accuracy and completeness of The MLC's data is d…" at bounding box center [679, 343] width 1358 height 632
drag, startPoint x: 899, startPoint y: 511, endPoint x: 897, endPoint y: 517, distance: 6.2
click at [898, 513] on main "The MLC Public Work Search The accuracy and completeness of The MLC's data is d…" at bounding box center [679, 343] width 1358 height 632
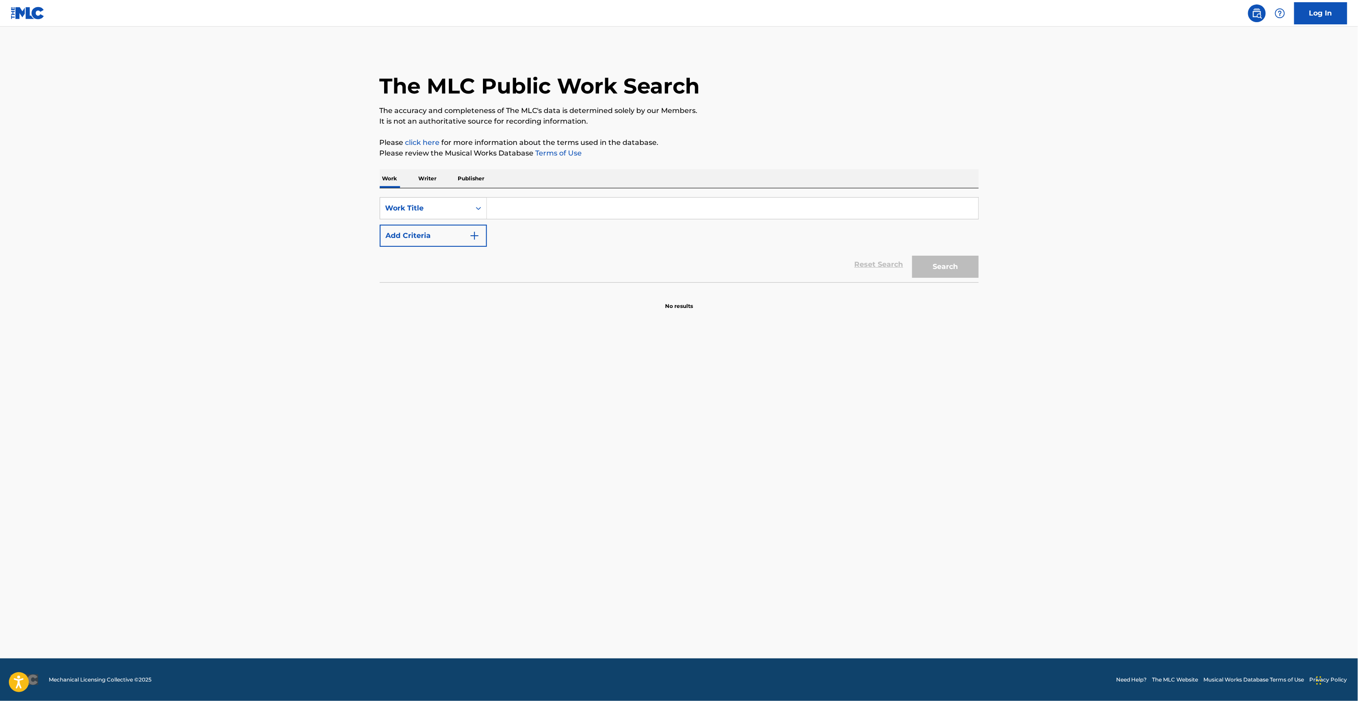
click at [897, 517] on main "The MLC Public Work Search The accuracy and completeness of The MLC's data is d…" at bounding box center [679, 343] width 1358 height 632
click at [895, 543] on main "The MLC Public Work Search The accuracy and completeness of The MLC's data is d…" at bounding box center [679, 343] width 1358 height 632
drag, startPoint x: 898, startPoint y: 562, endPoint x: 904, endPoint y: 550, distance: 13.1
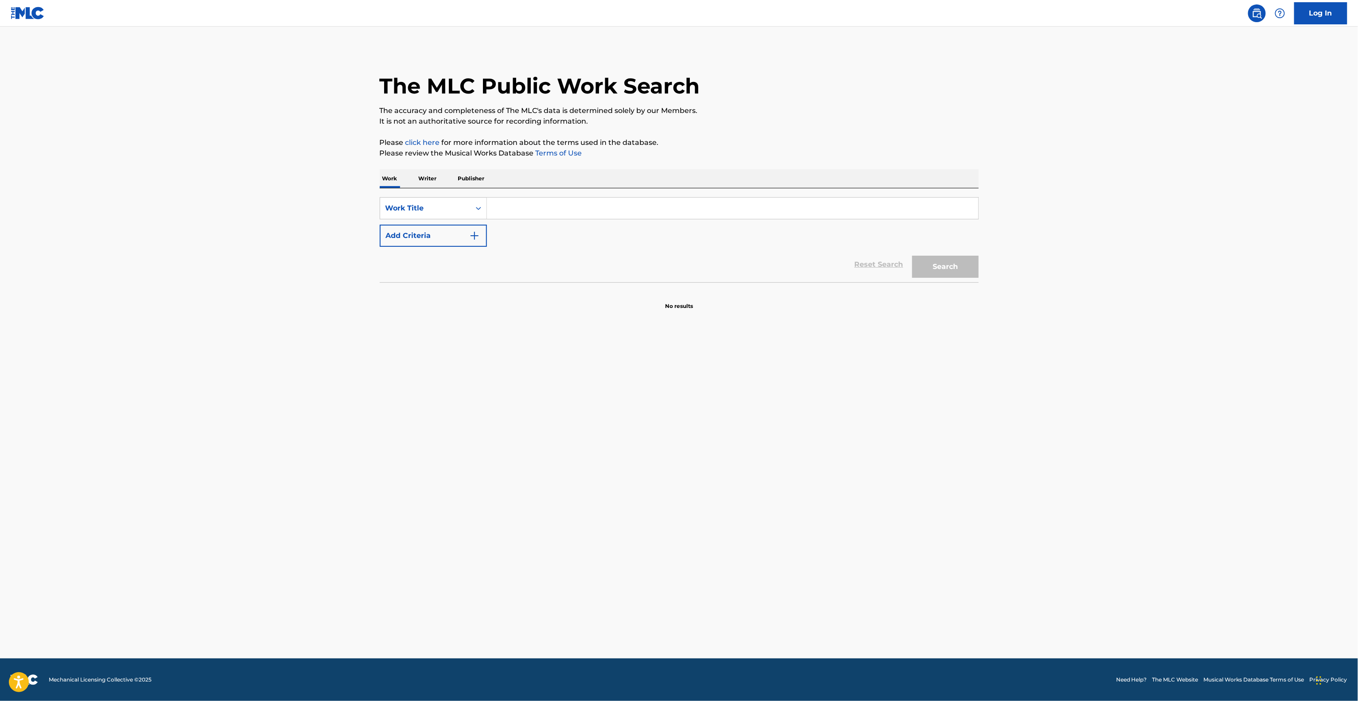
click at [904, 552] on main "The MLC Public Work Search The accuracy and completeness of The MLC's data is d…" at bounding box center [679, 343] width 1358 height 632
click at [906, 545] on main "The MLC Public Work Search The accuracy and completeness of The MLC's data is d…" at bounding box center [679, 343] width 1358 height 632
click at [911, 535] on main "The MLC Public Work Search The accuracy and completeness of The MLC's data is d…" at bounding box center [679, 343] width 1358 height 632
click at [911, 536] on main "The MLC Public Work Search The accuracy and completeness of The MLC's data is d…" at bounding box center [679, 343] width 1358 height 632
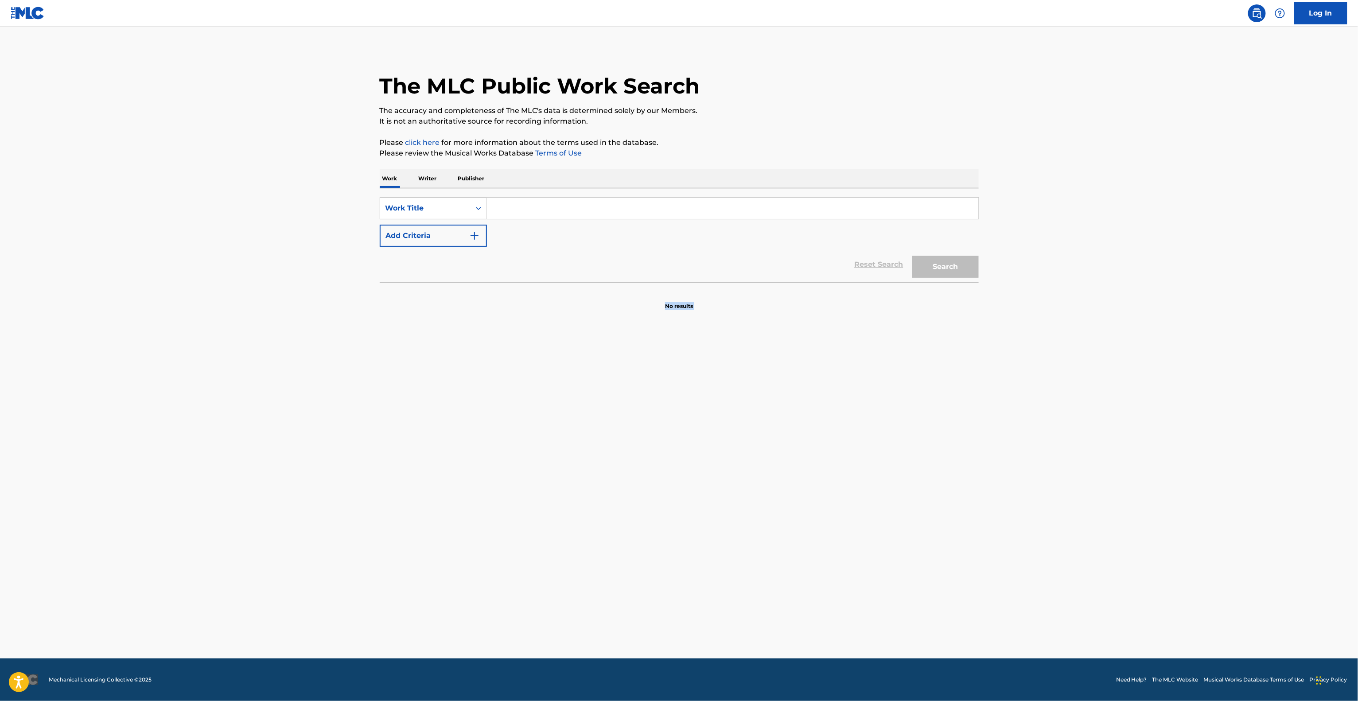
drag, startPoint x: 910, startPoint y: 538, endPoint x: 908, endPoint y: 552, distance: 14.3
click at [910, 538] on main "The MLC Public Work Search The accuracy and completeness of The MLC's data is d…" at bounding box center [679, 343] width 1358 height 632
click at [909, 547] on main "The MLC Public Work Search The accuracy and completeness of The MLC's data is d…" at bounding box center [679, 343] width 1358 height 632
drag, startPoint x: 909, startPoint y: 547, endPoint x: 896, endPoint y: 572, distance: 28.9
click at [904, 556] on main "The MLC Public Work Search The accuracy and completeness of The MLC's data is d…" at bounding box center [679, 343] width 1358 height 632
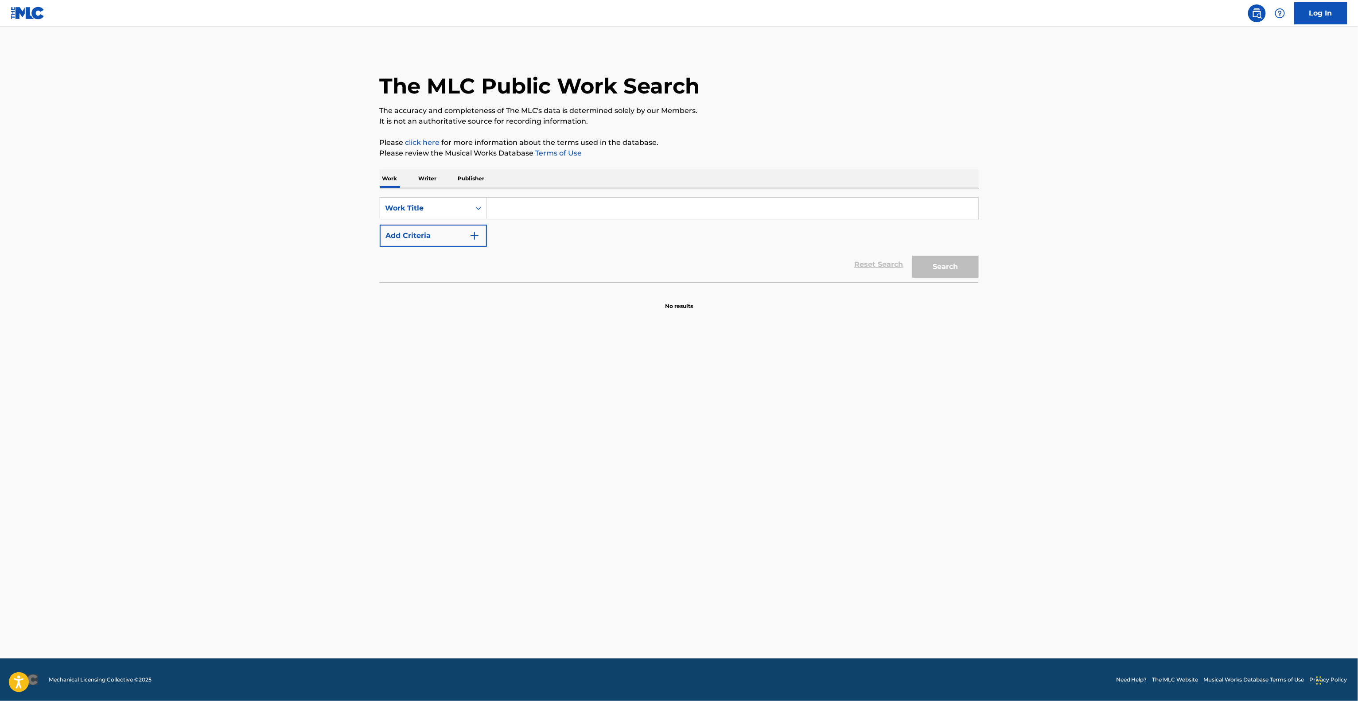
click at [918, 550] on main "The MLC Public Work Search The accuracy and completeness of The MLC's data is d…" at bounding box center [679, 343] width 1358 height 632
click at [918, 552] on main "The MLC Public Work Search The accuracy and completeness of The MLC's data is d…" at bounding box center [679, 343] width 1358 height 632
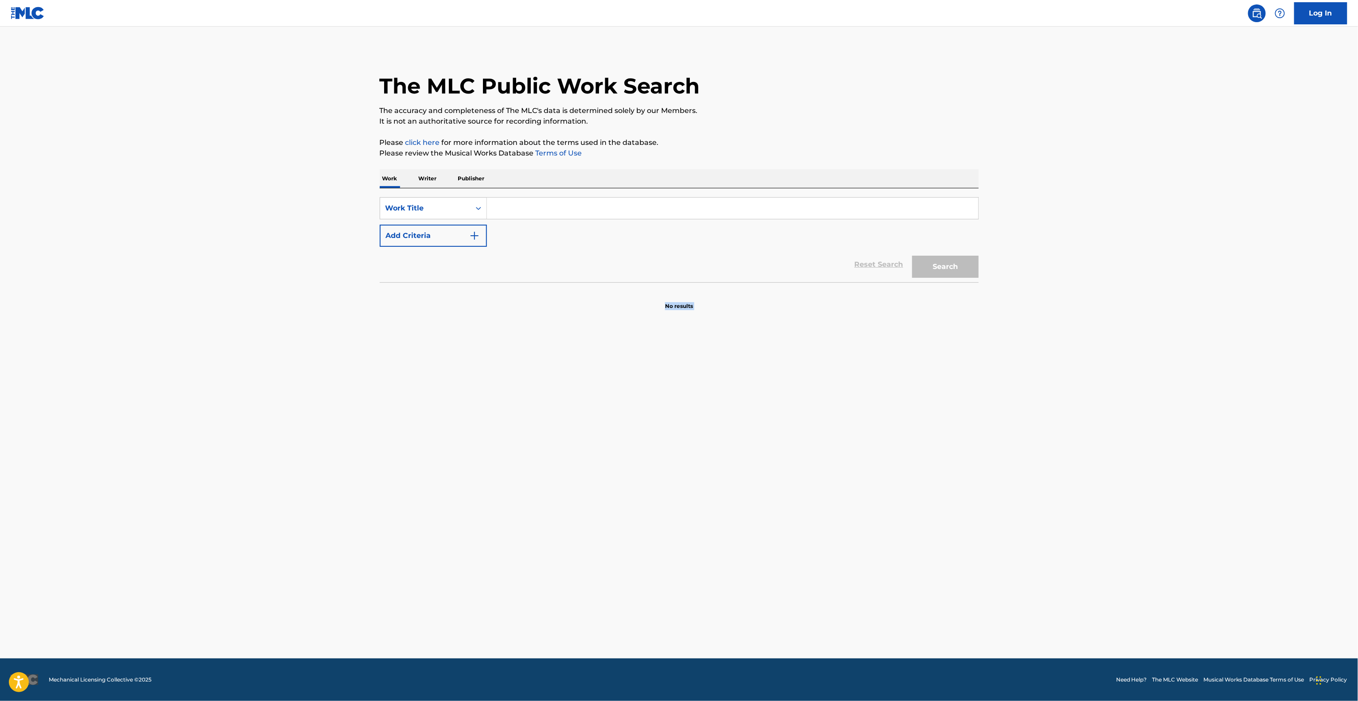
drag, startPoint x: 918, startPoint y: 552, endPoint x: 918, endPoint y: 563, distance: 10.6
click at [918, 561] on main "The MLC Public Work Search The accuracy and completeness of The MLC's data is d…" at bounding box center [679, 343] width 1358 height 632
click at [918, 563] on main "The MLC Public Work Search The accuracy and completeness of The MLC's data is d…" at bounding box center [679, 343] width 1358 height 632
click at [916, 572] on main "The MLC Public Work Search The accuracy and completeness of The MLC's data is d…" at bounding box center [679, 343] width 1358 height 632
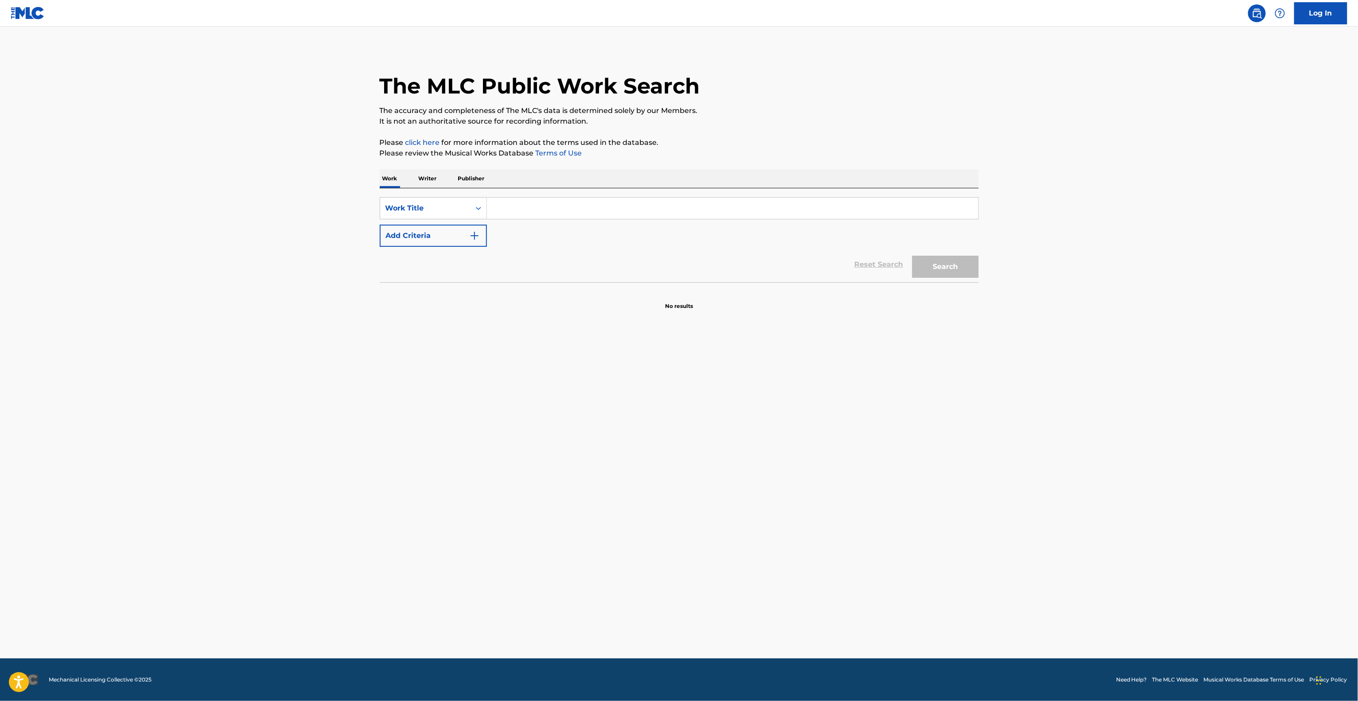
drag, startPoint x: 916, startPoint y: 572, endPoint x: 916, endPoint y: 586, distance: 13.3
click at [916, 582] on main "The MLC Public Work Search The accuracy and completeness of The MLC's data is d…" at bounding box center [679, 343] width 1358 height 632
click at [915, 603] on main "The MLC Public Work Search The accuracy and completeness of The MLC's data is d…" at bounding box center [679, 343] width 1358 height 632
click at [921, 591] on main "The MLC Public Work Search The accuracy and completeness of The MLC's data is d…" at bounding box center [679, 343] width 1358 height 632
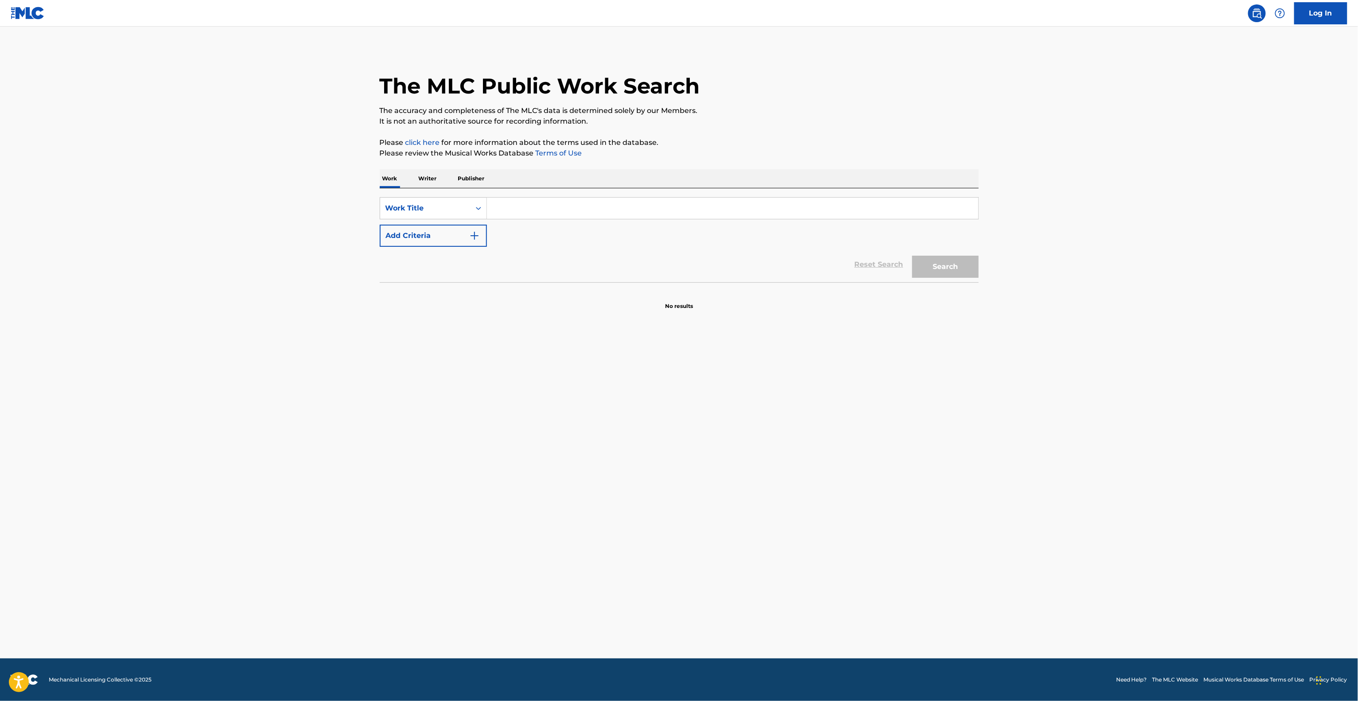
click at [926, 583] on main "The MLC Public Work Search The accuracy and completeness of The MLC's data is d…" at bounding box center [679, 343] width 1358 height 632
drag, startPoint x: 926, startPoint y: 583, endPoint x: 928, endPoint y: 588, distance: 5.1
click at [928, 587] on main "The MLC Public Work Search The accuracy and completeness of The MLC's data is d…" at bounding box center [679, 343] width 1358 height 632
drag, startPoint x: 928, startPoint y: 588, endPoint x: 930, endPoint y: 595, distance: 7.2
click at [929, 593] on main "The MLC Public Work Search The accuracy and completeness of The MLC's data is d…" at bounding box center [679, 343] width 1358 height 632
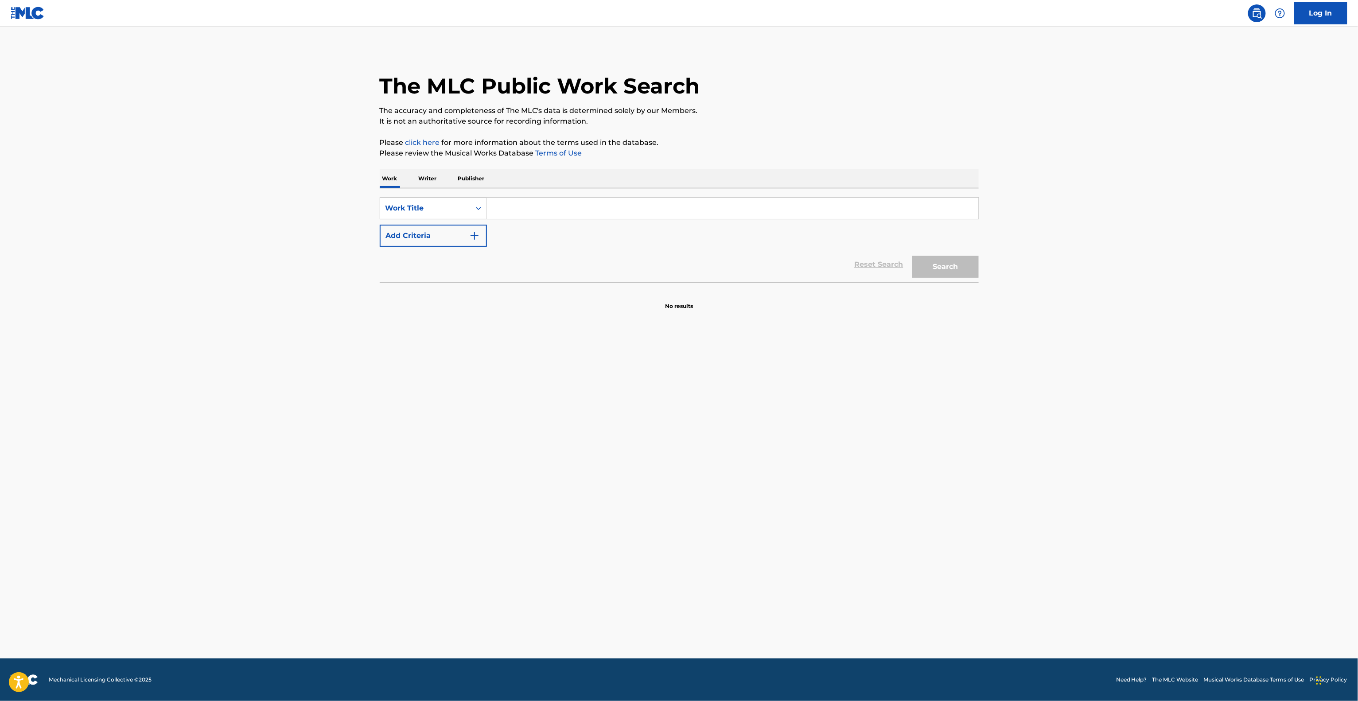
click at [943, 606] on main "The MLC Public Work Search The accuracy and completeness of The MLC's data is d…" at bounding box center [679, 343] width 1358 height 632
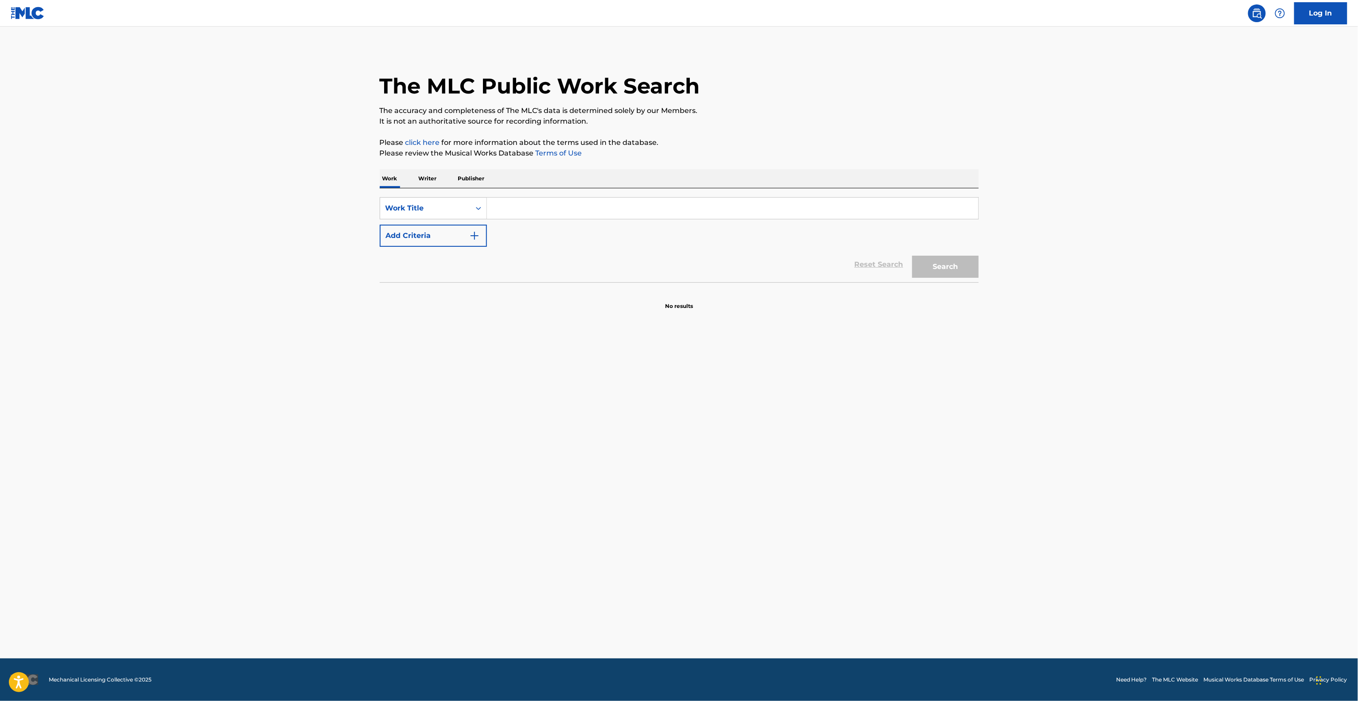
click at [943, 606] on main "The MLC Public Work Search The accuracy and completeness of The MLC's data is d…" at bounding box center [679, 343] width 1358 height 632
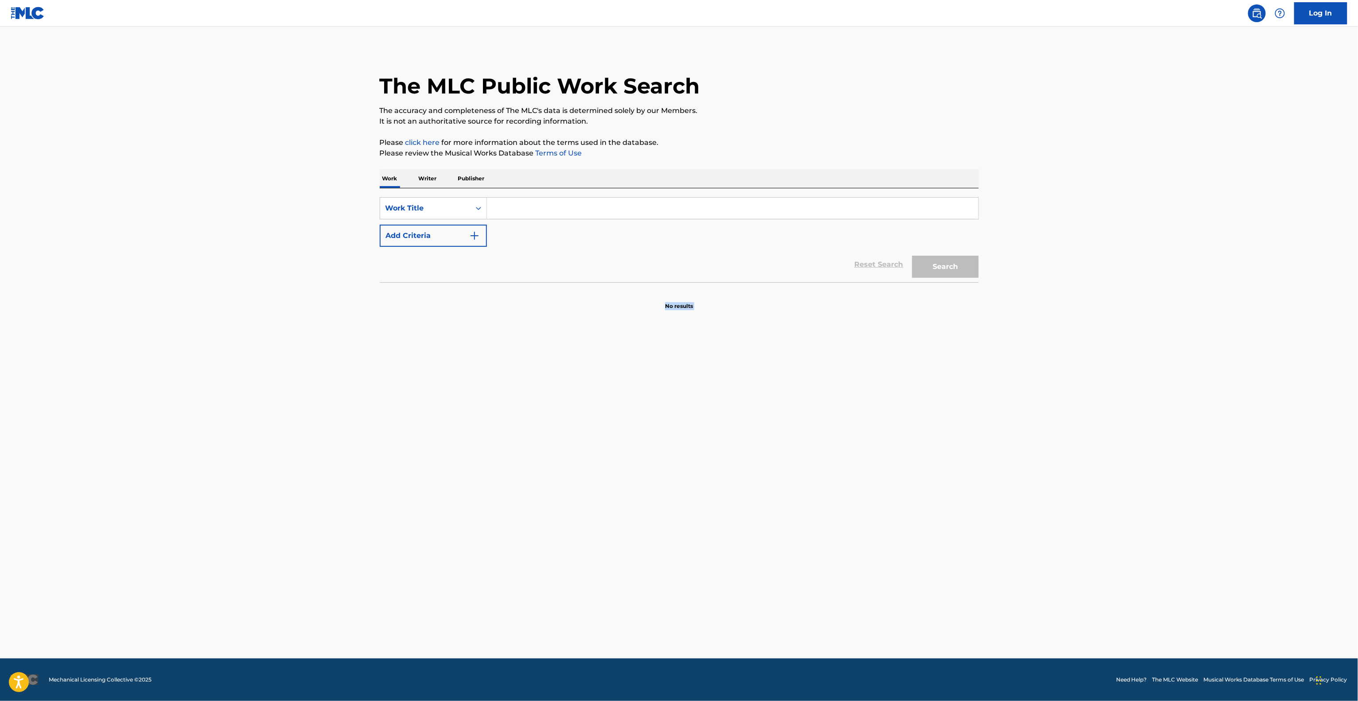
click at [943, 606] on main "The MLC Public Work Search The accuracy and completeness of The MLC's data is d…" at bounding box center [679, 343] width 1358 height 632
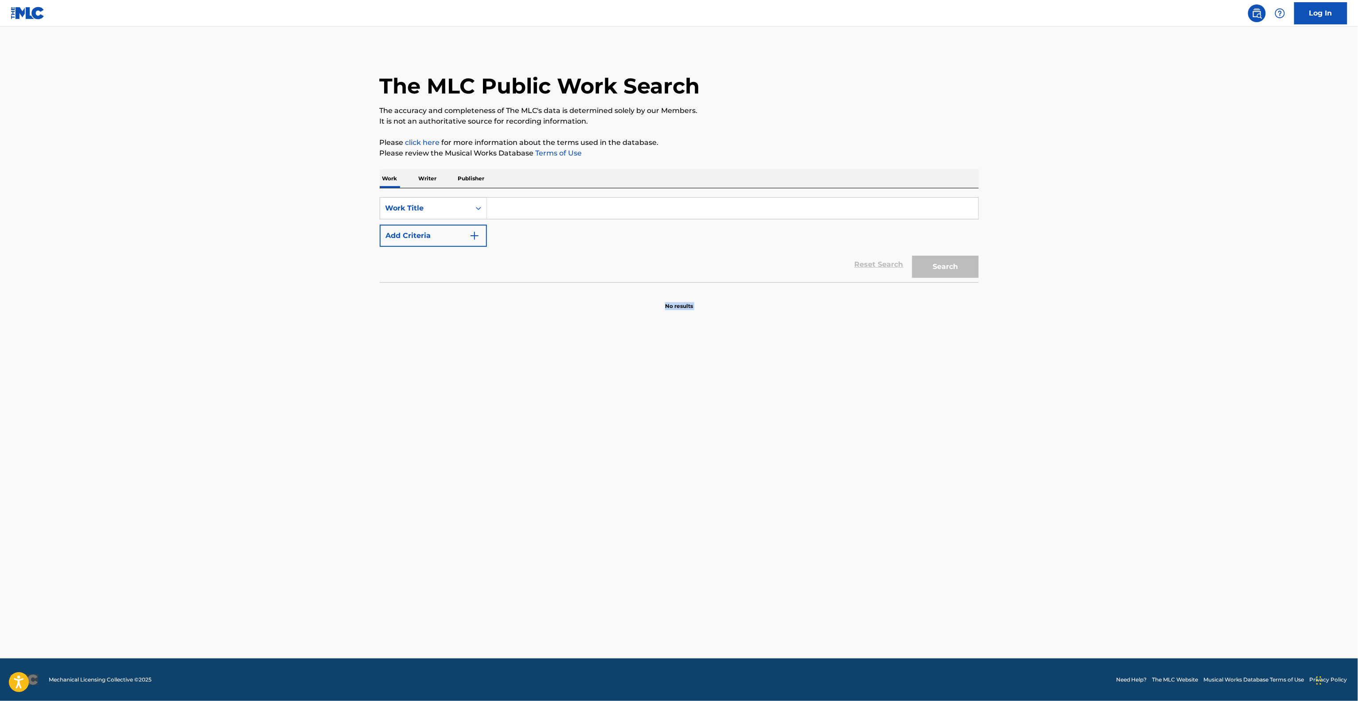
click at [943, 606] on main "The MLC Public Work Search The accuracy and completeness of The MLC's data is d…" at bounding box center [679, 343] width 1358 height 632
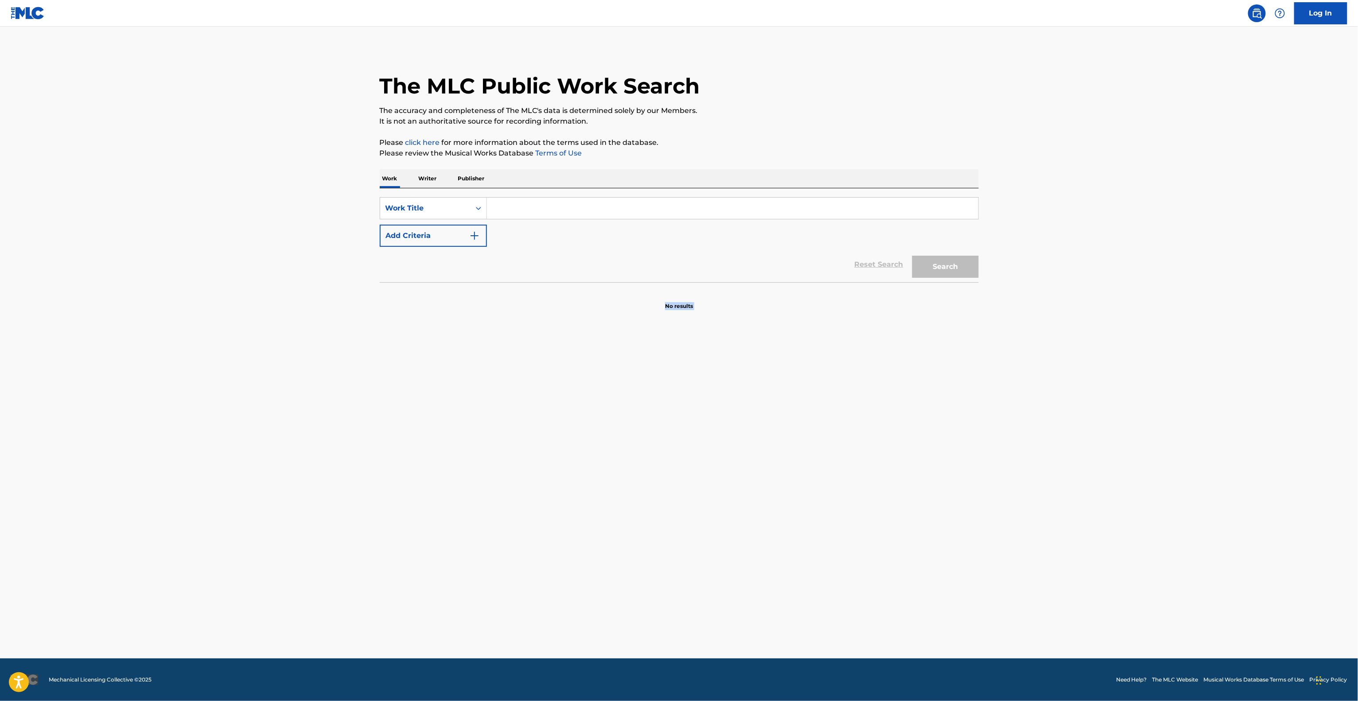
click at [943, 606] on main "The MLC Public Work Search The accuracy and completeness of The MLC's data is d…" at bounding box center [679, 343] width 1358 height 632
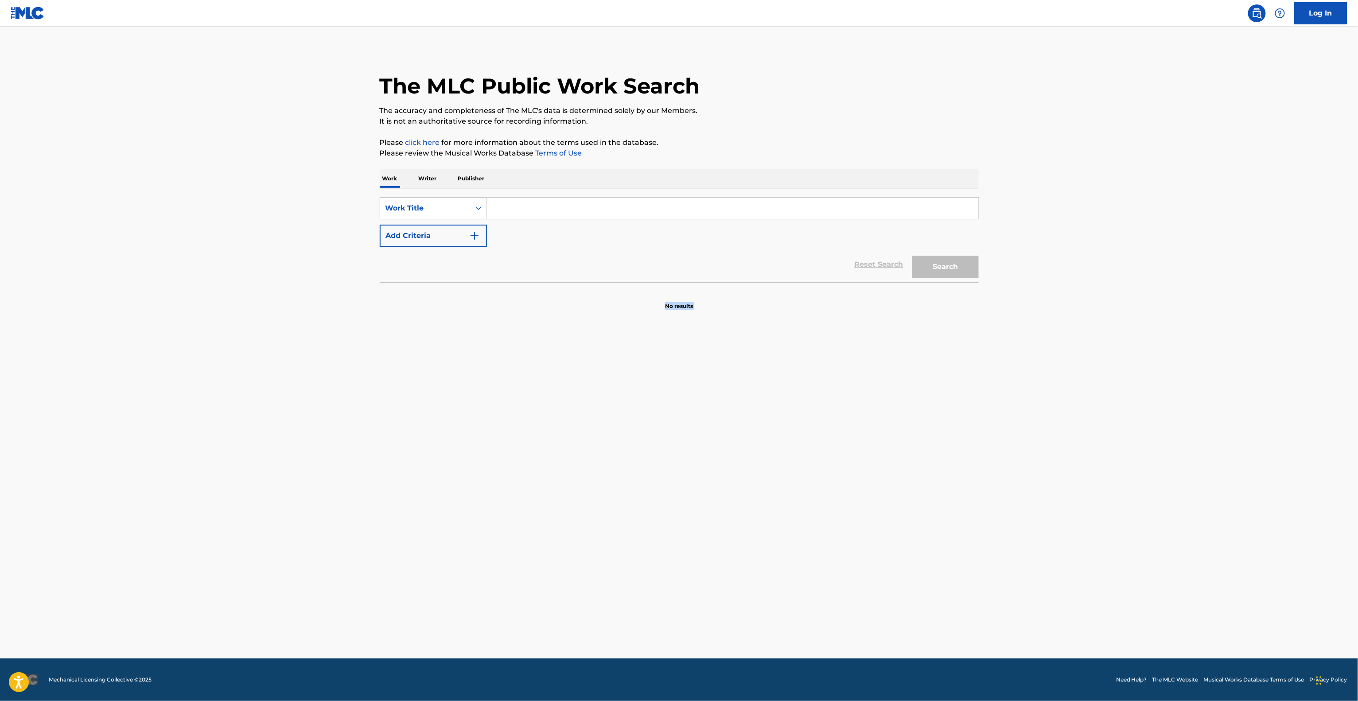
click at [943, 606] on main "The MLC Public Work Search The accuracy and completeness of The MLC's data is d…" at bounding box center [679, 343] width 1358 height 632
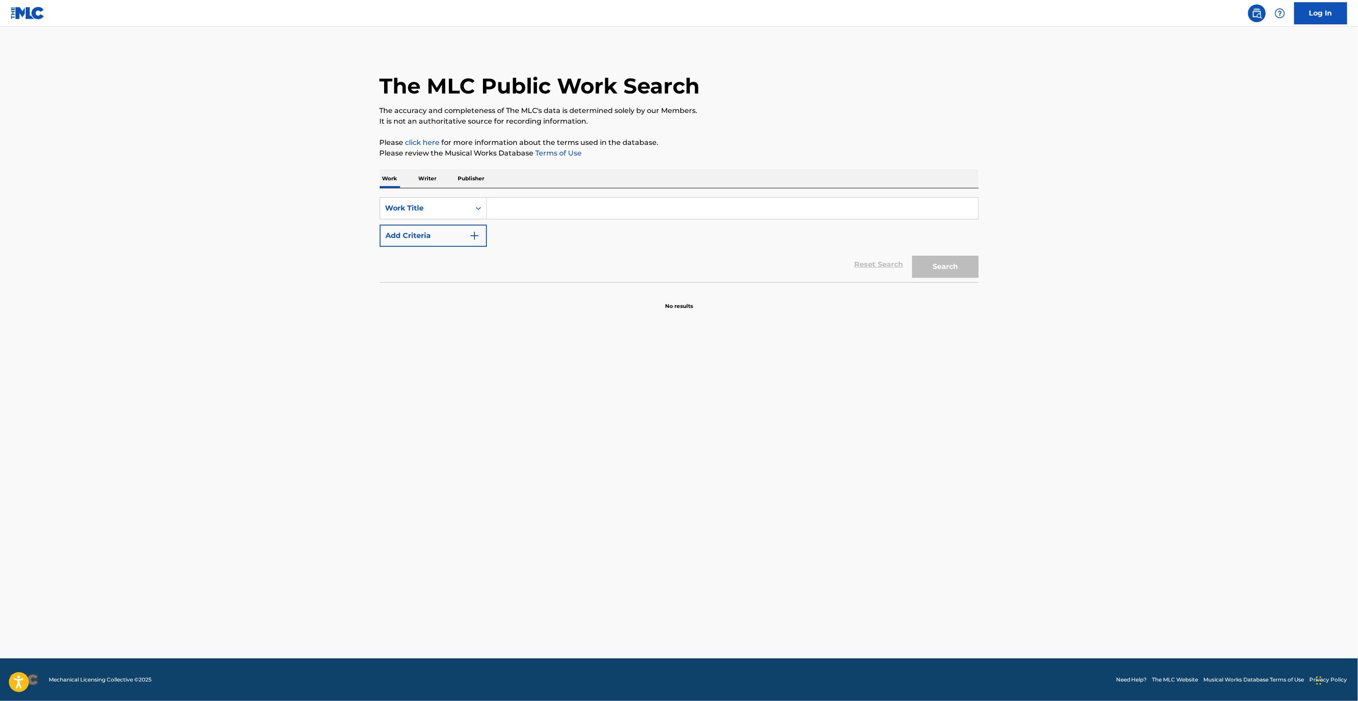
click at [943, 606] on main "The MLC Public Work Search The accuracy and completeness of The MLC's data is d…" at bounding box center [679, 343] width 1358 height 632
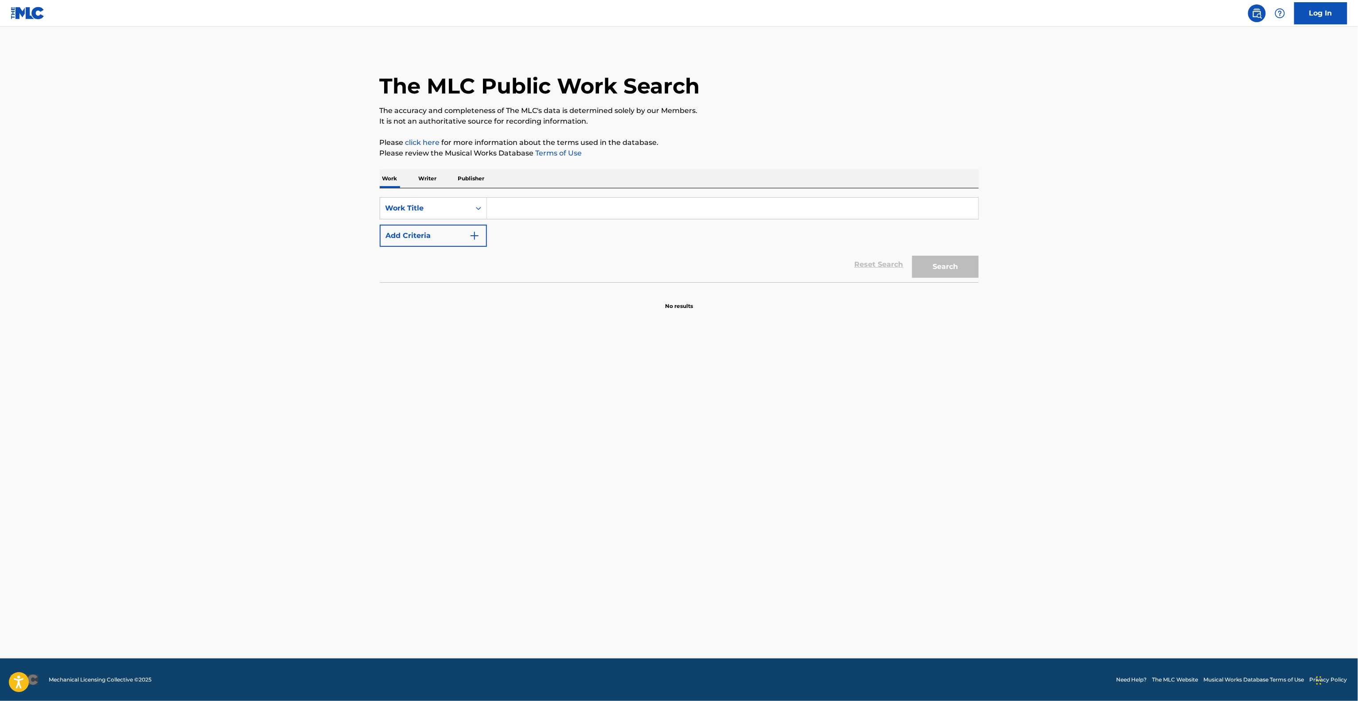
click at [943, 606] on main "The MLC Public Work Search The accuracy and completeness of The MLC's data is d…" at bounding box center [679, 343] width 1358 height 632
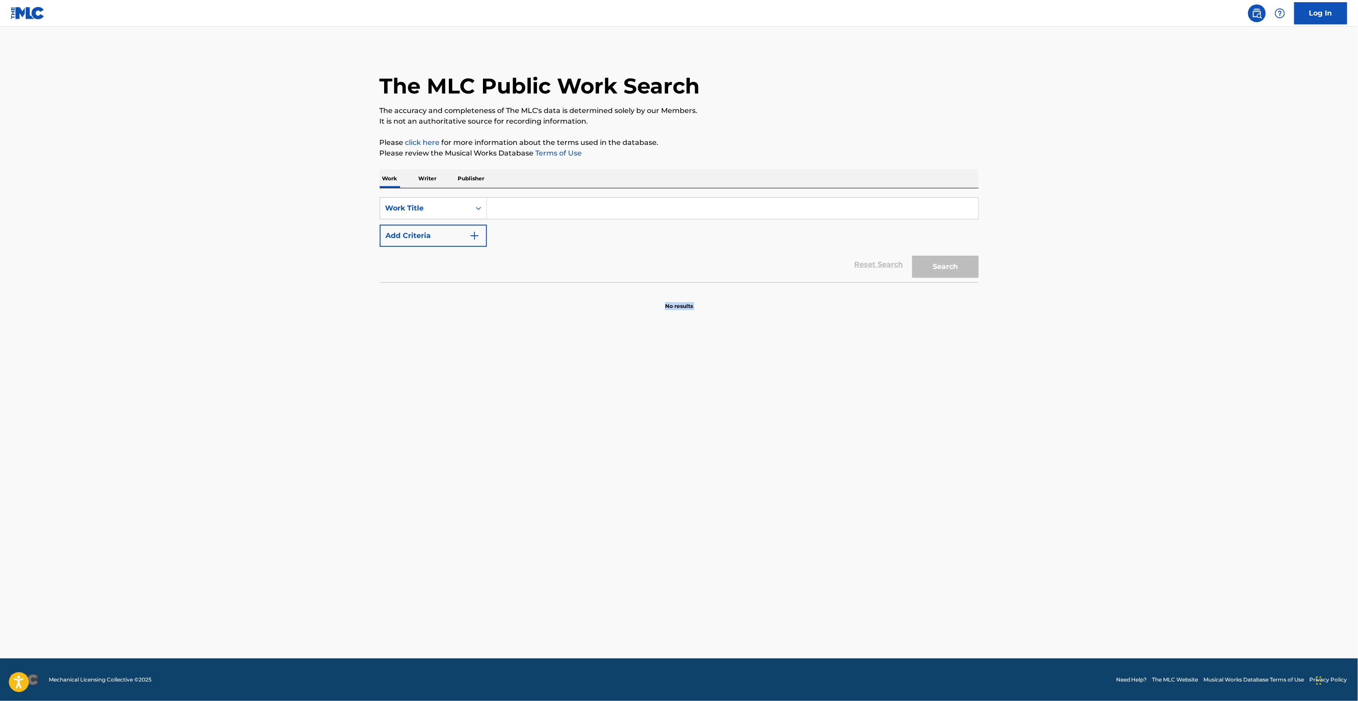
click at [943, 606] on main "The MLC Public Work Search The accuracy and completeness of The MLC's data is d…" at bounding box center [679, 343] width 1358 height 632
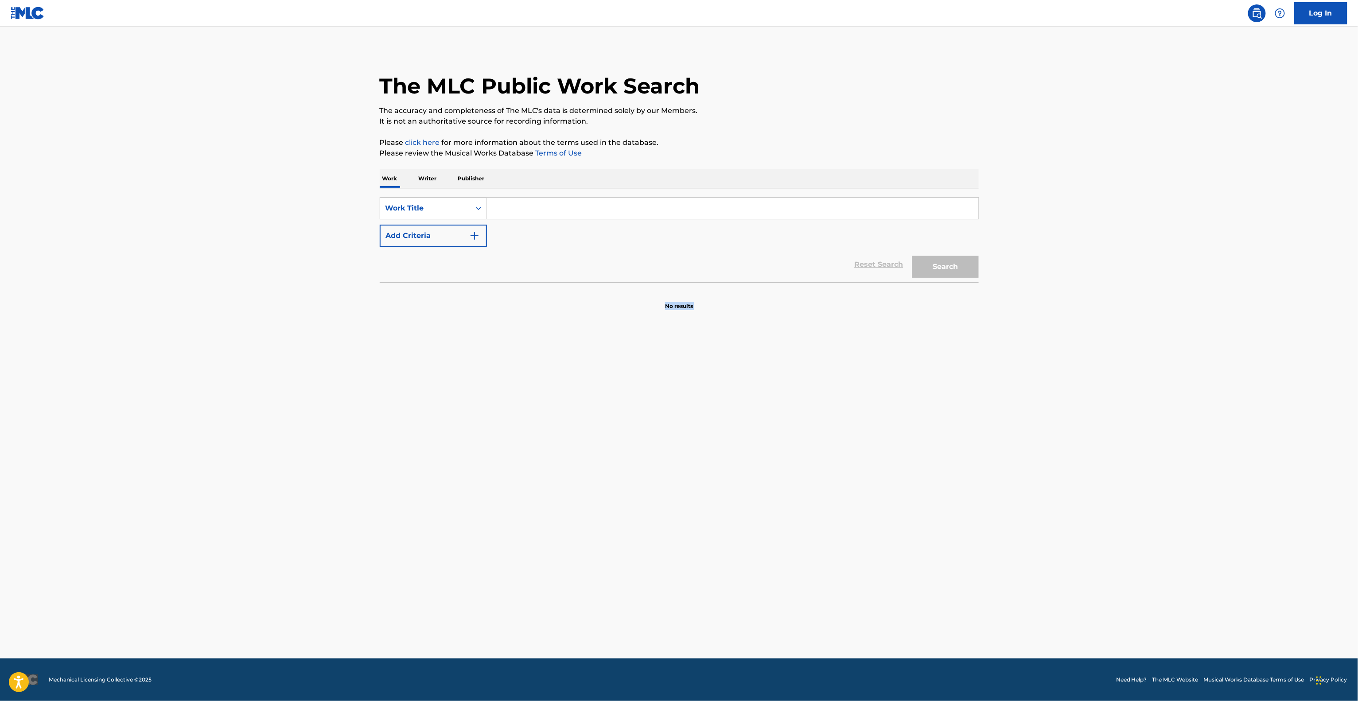
click at [943, 606] on main "The MLC Public Work Search The accuracy and completeness of The MLC's data is d…" at bounding box center [679, 343] width 1358 height 632
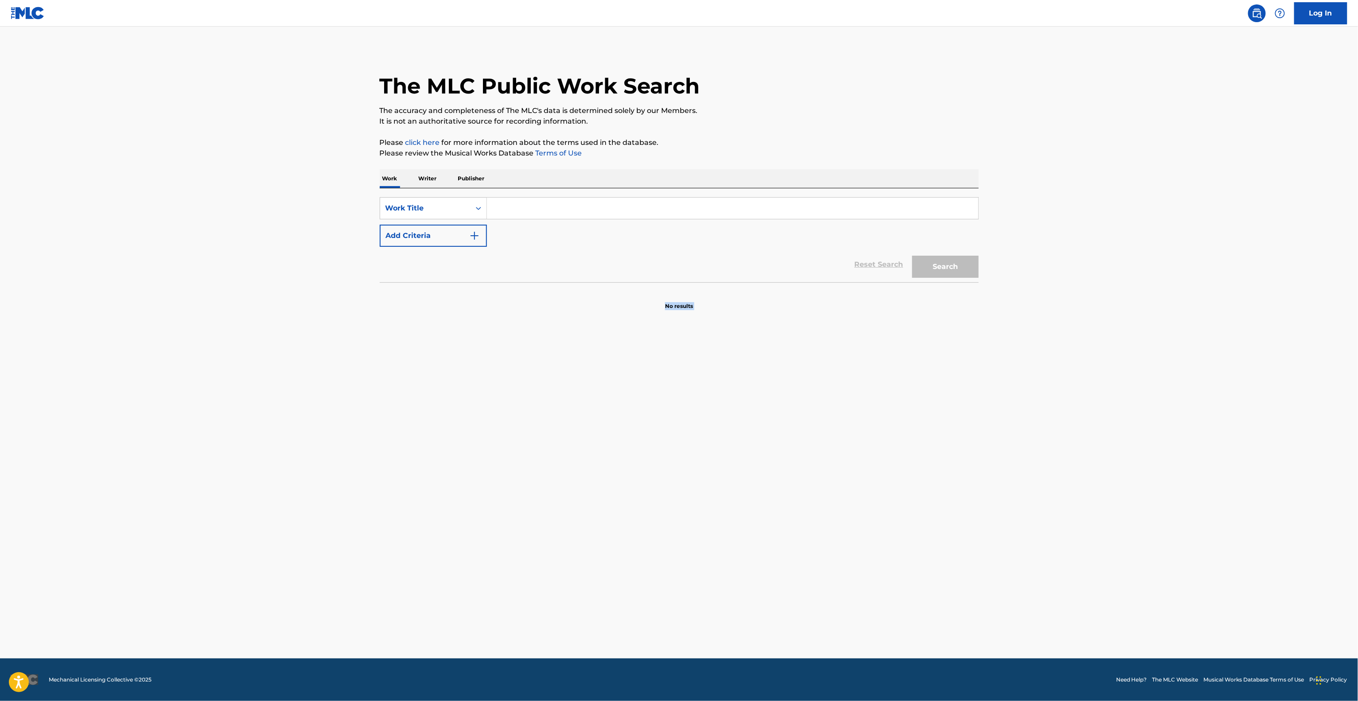
click at [943, 606] on main "The MLC Public Work Search The accuracy and completeness of The MLC's data is d…" at bounding box center [679, 343] width 1358 height 632
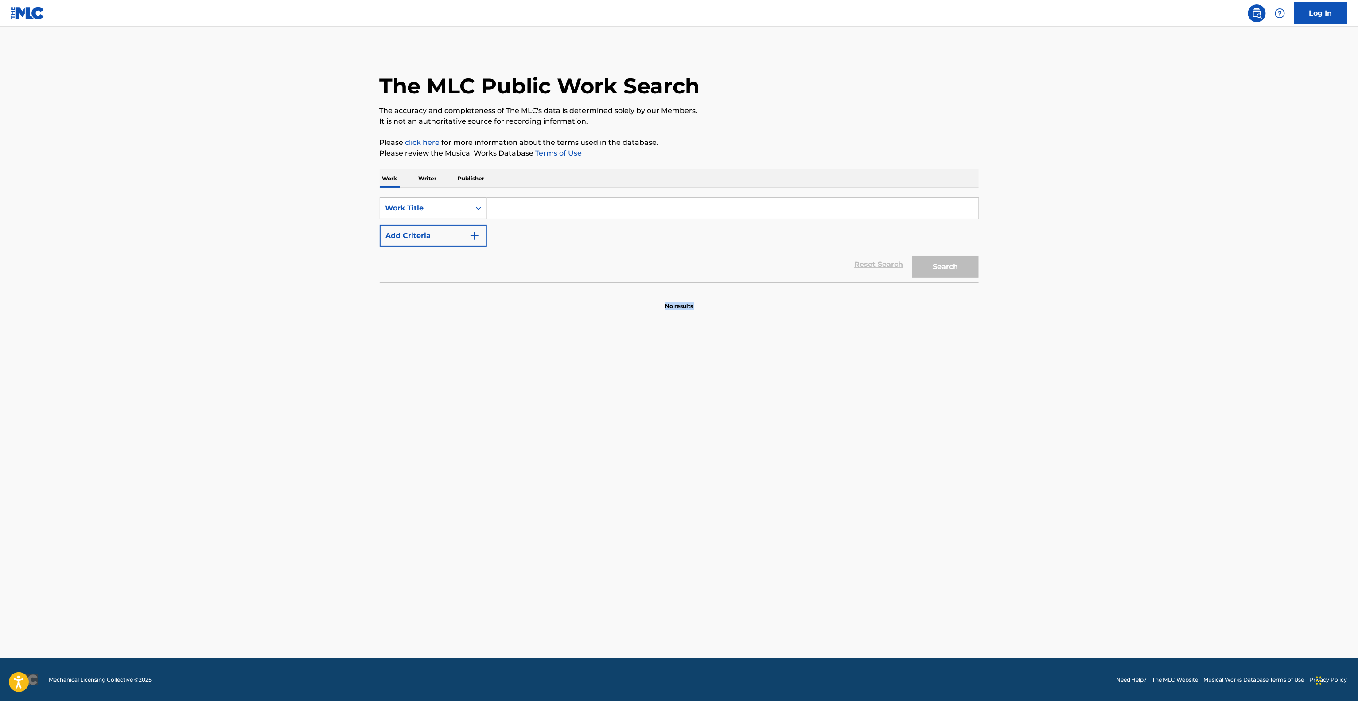
click at [943, 606] on main "The MLC Public Work Search The accuracy and completeness of The MLC's data is d…" at bounding box center [679, 343] width 1358 height 632
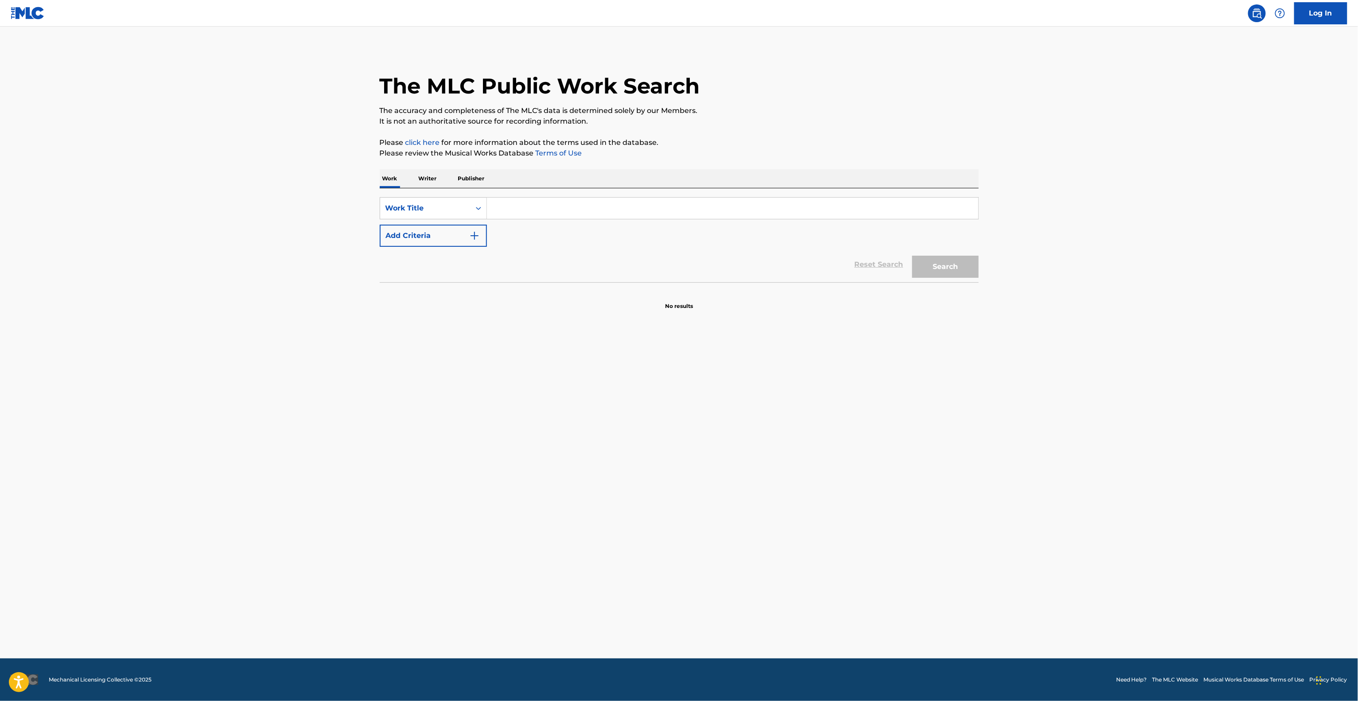
click at [943, 606] on main "The MLC Public Work Search The accuracy and completeness of The MLC's data is d…" at bounding box center [679, 343] width 1358 height 632
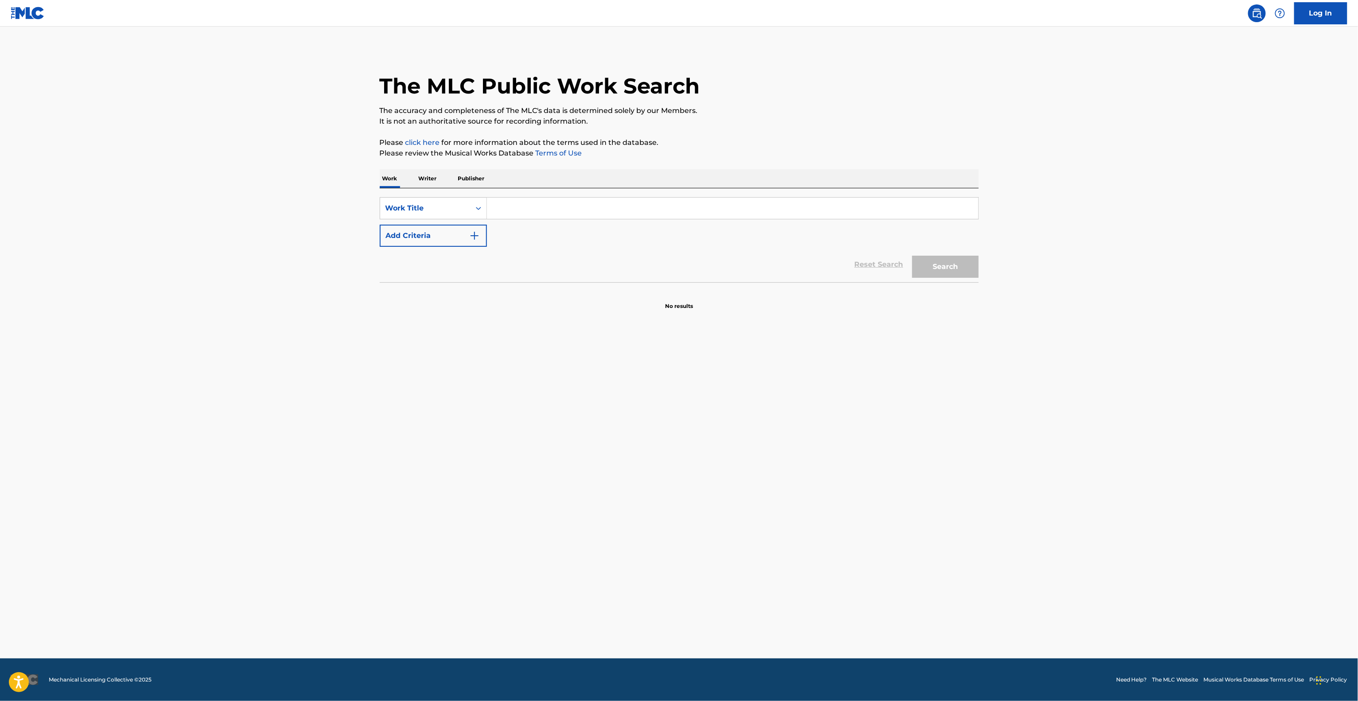
click at [943, 606] on main "The MLC Public Work Search The accuracy and completeness of The MLC's data is d…" at bounding box center [679, 343] width 1358 height 632
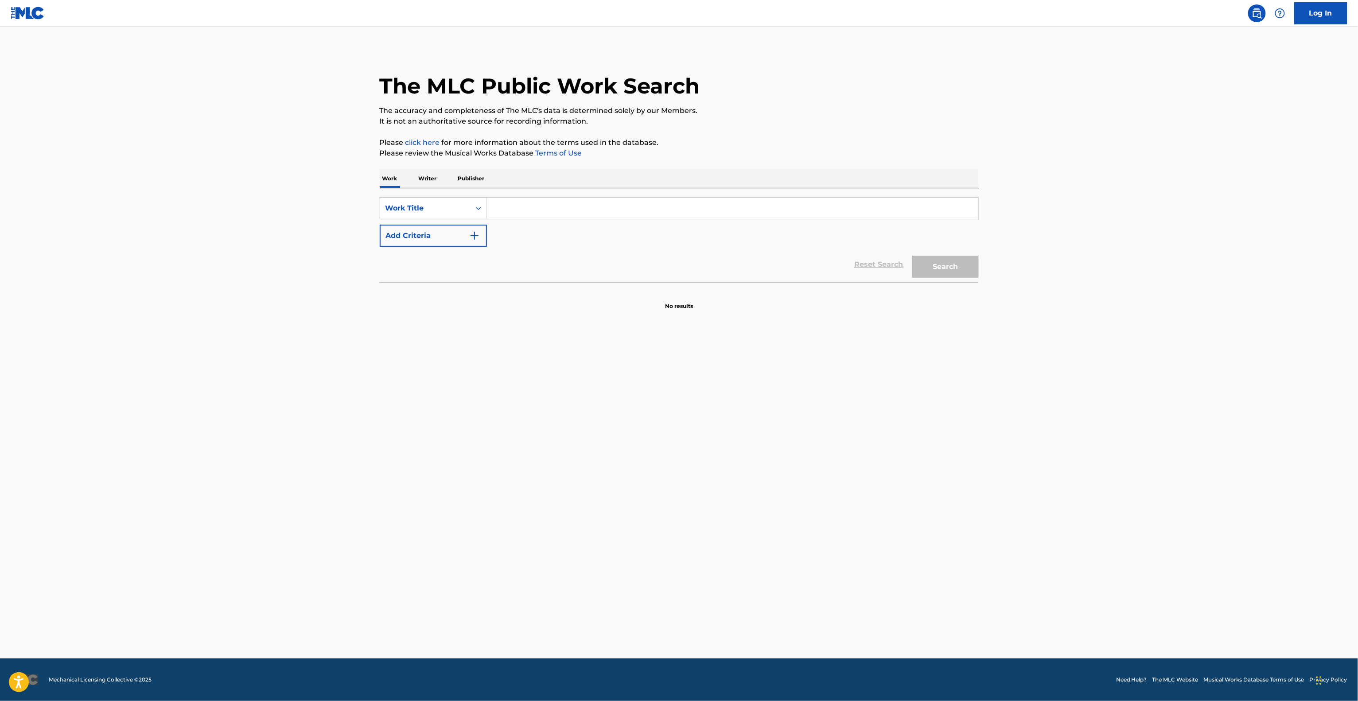
click at [943, 606] on main "The MLC Public Work Search The accuracy and completeness of The MLC's data is d…" at bounding box center [679, 343] width 1358 height 632
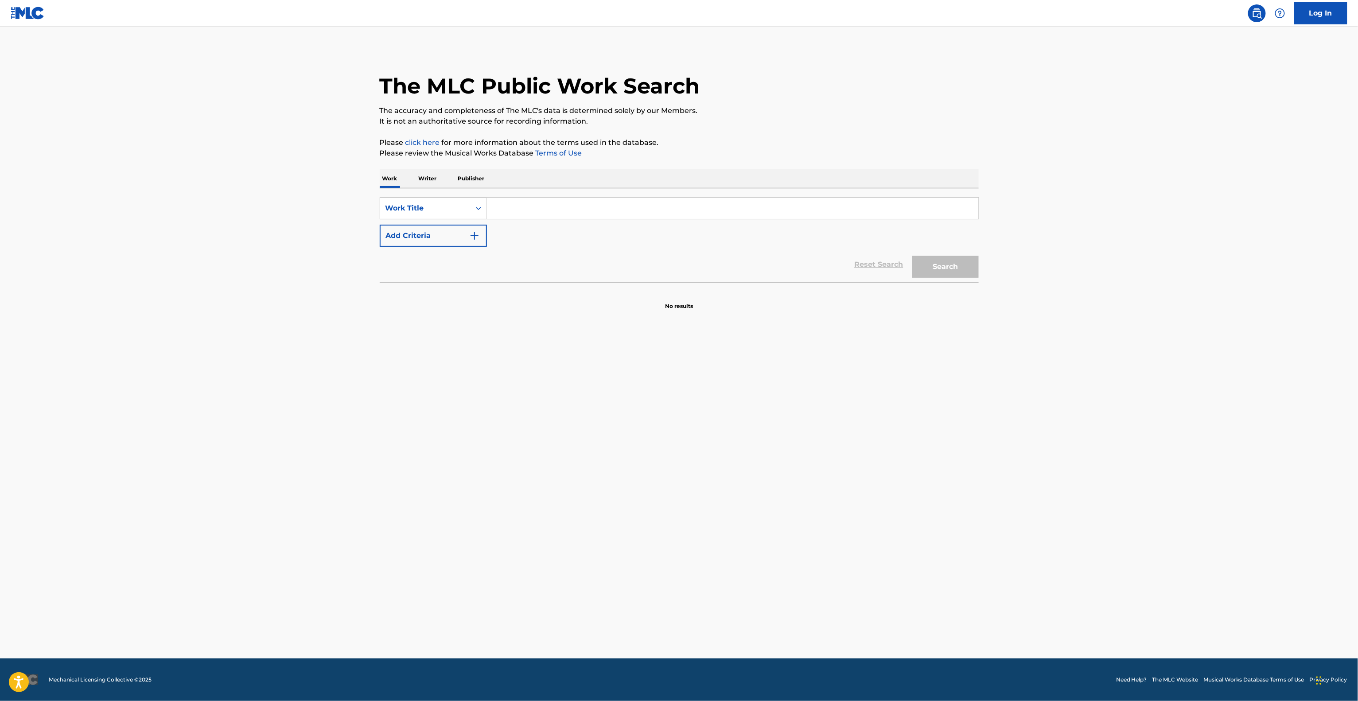
click at [943, 606] on main "The MLC Public Work Search The accuracy and completeness of The MLC's data is d…" at bounding box center [679, 343] width 1358 height 632
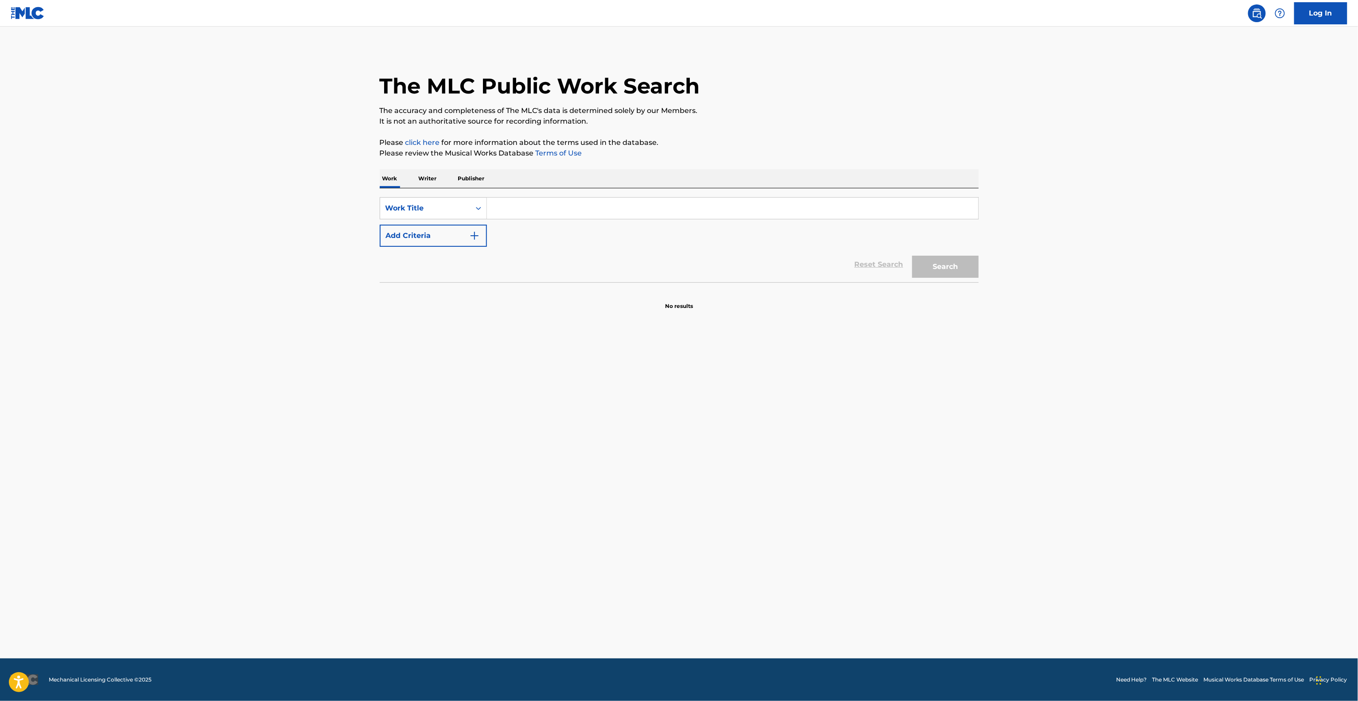
click at [943, 606] on main "The MLC Public Work Search The accuracy and completeness of The MLC's data is d…" at bounding box center [679, 343] width 1358 height 632
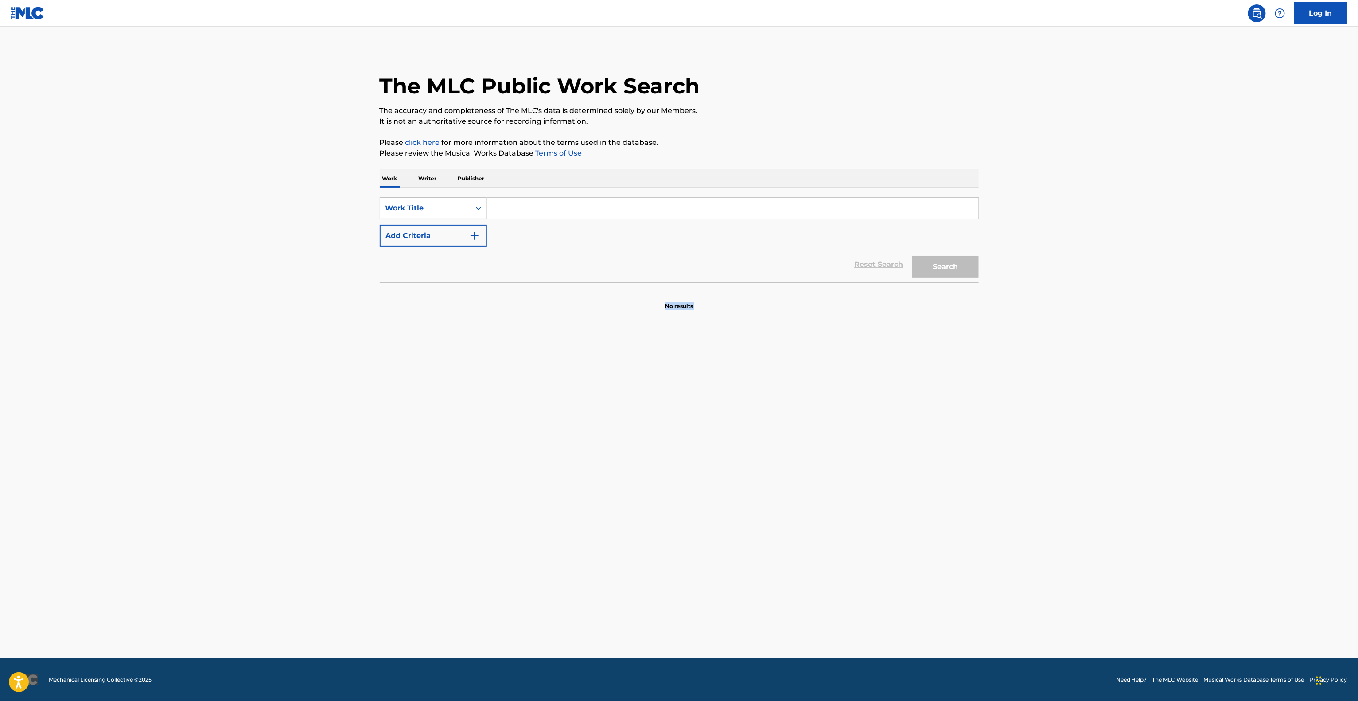
click at [943, 606] on main "The MLC Public Work Search The accuracy and completeness of The MLC's data is d…" at bounding box center [679, 343] width 1358 height 632
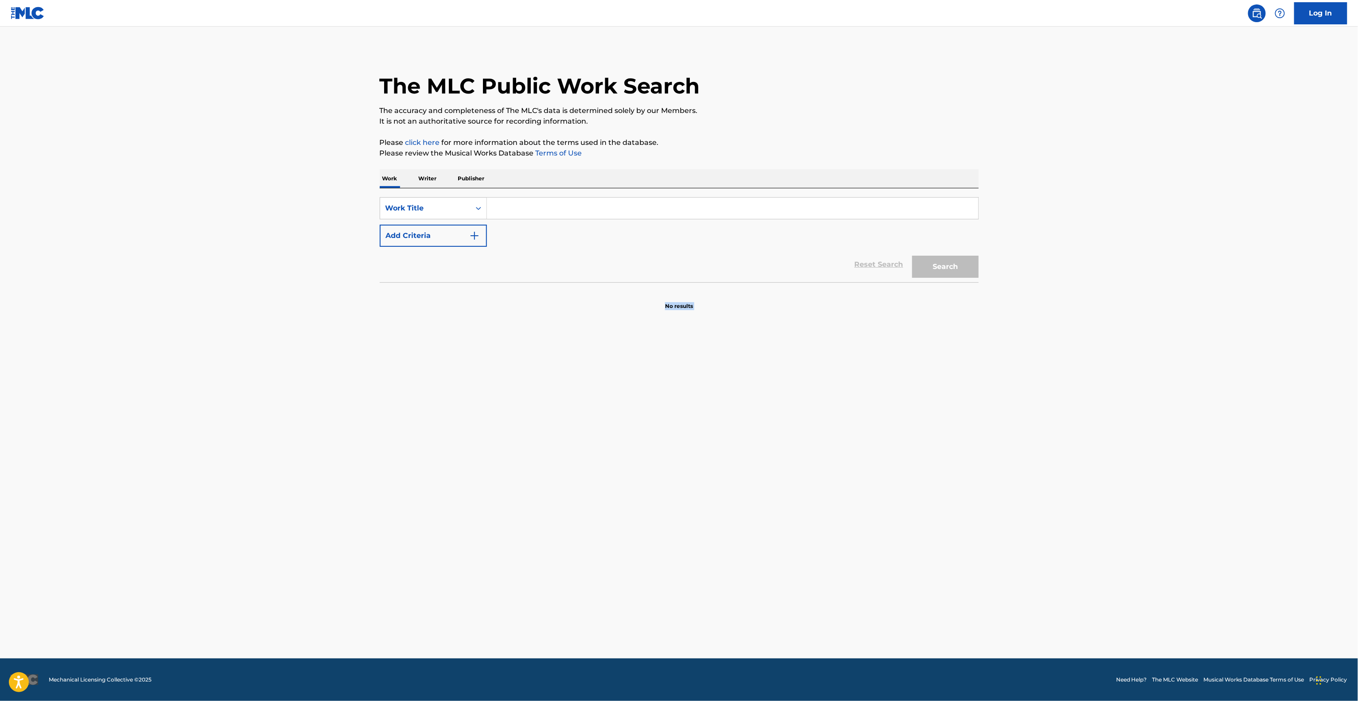
click at [943, 606] on main "The MLC Public Work Search The accuracy and completeness of The MLC's data is d…" at bounding box center [679, 343] width 1358 height 632
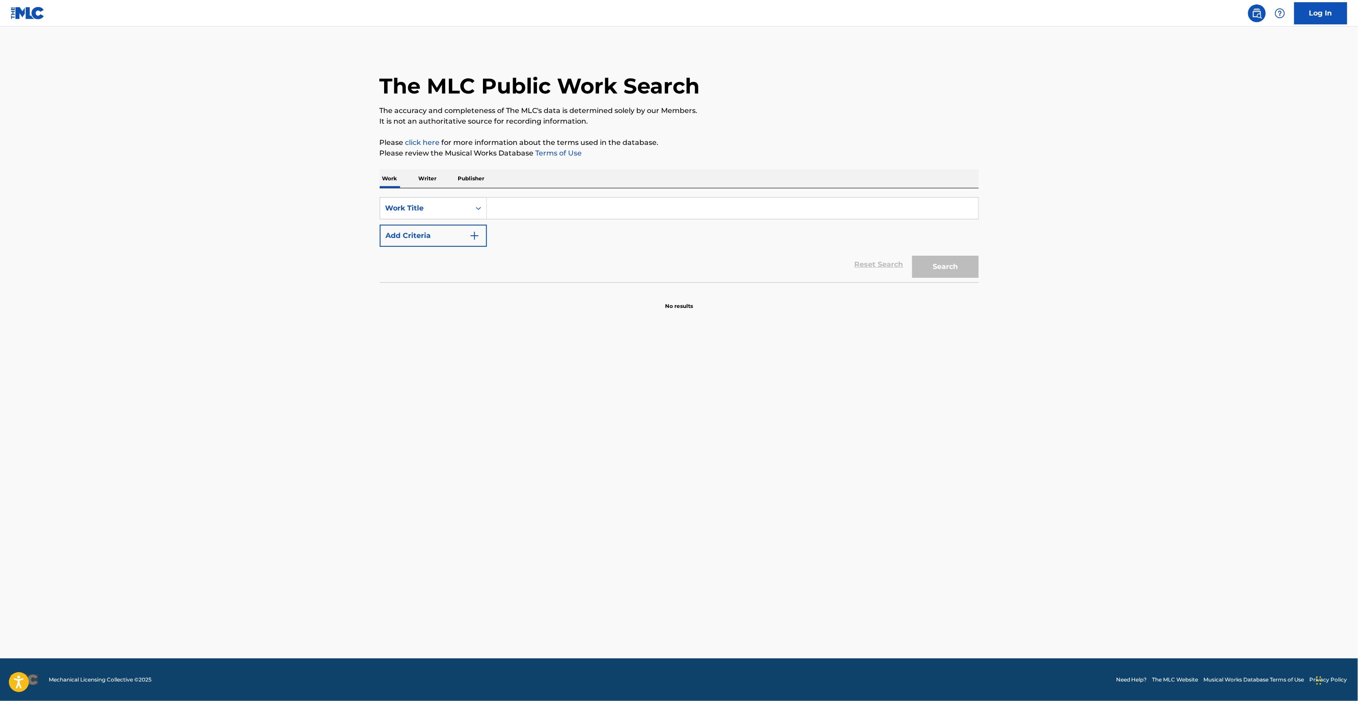
click at [943, 606] on main "The MLC Public Work Search The accuracy and completeness of The MLC's data is d…" at bounding box center [679, 343] width 1358 height 632
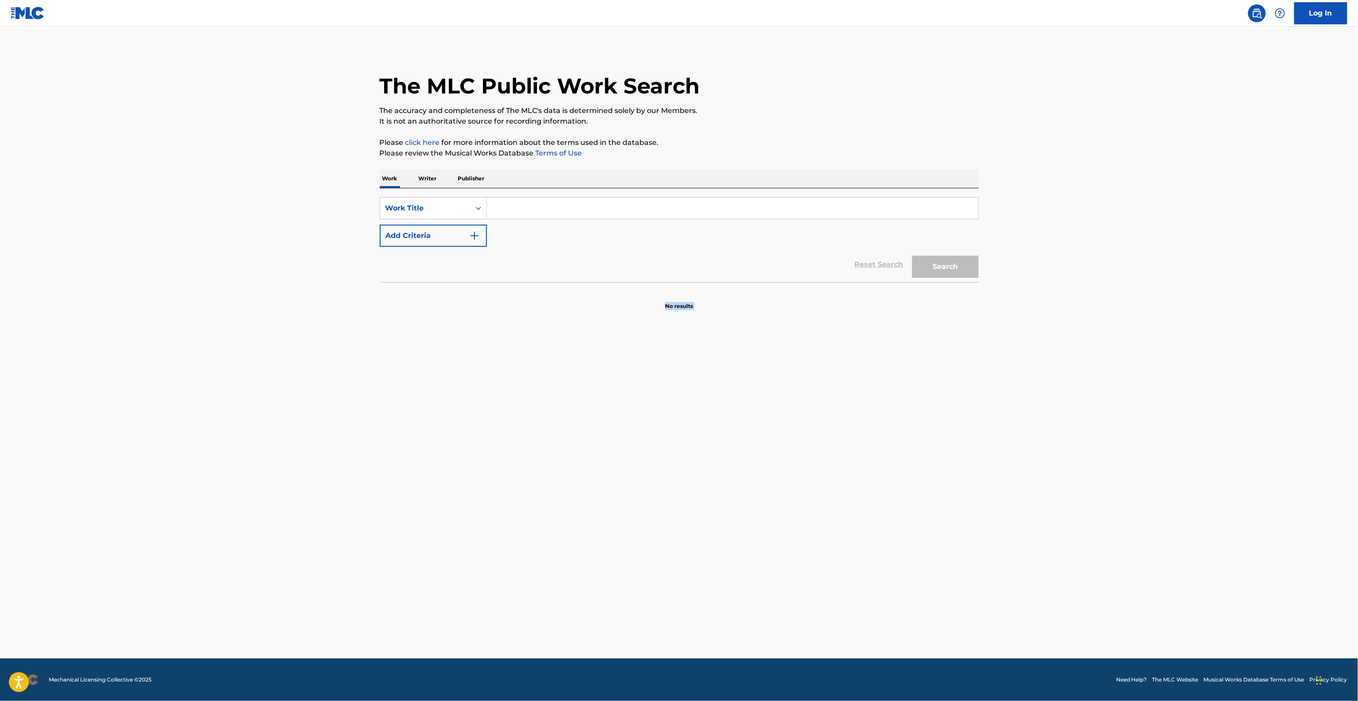
click at [943, 606] on main "The MLC Public Work Search The accuracy and completeness of The MLC's data is d…" at bounding box center [679, 343] width 1358 height 632
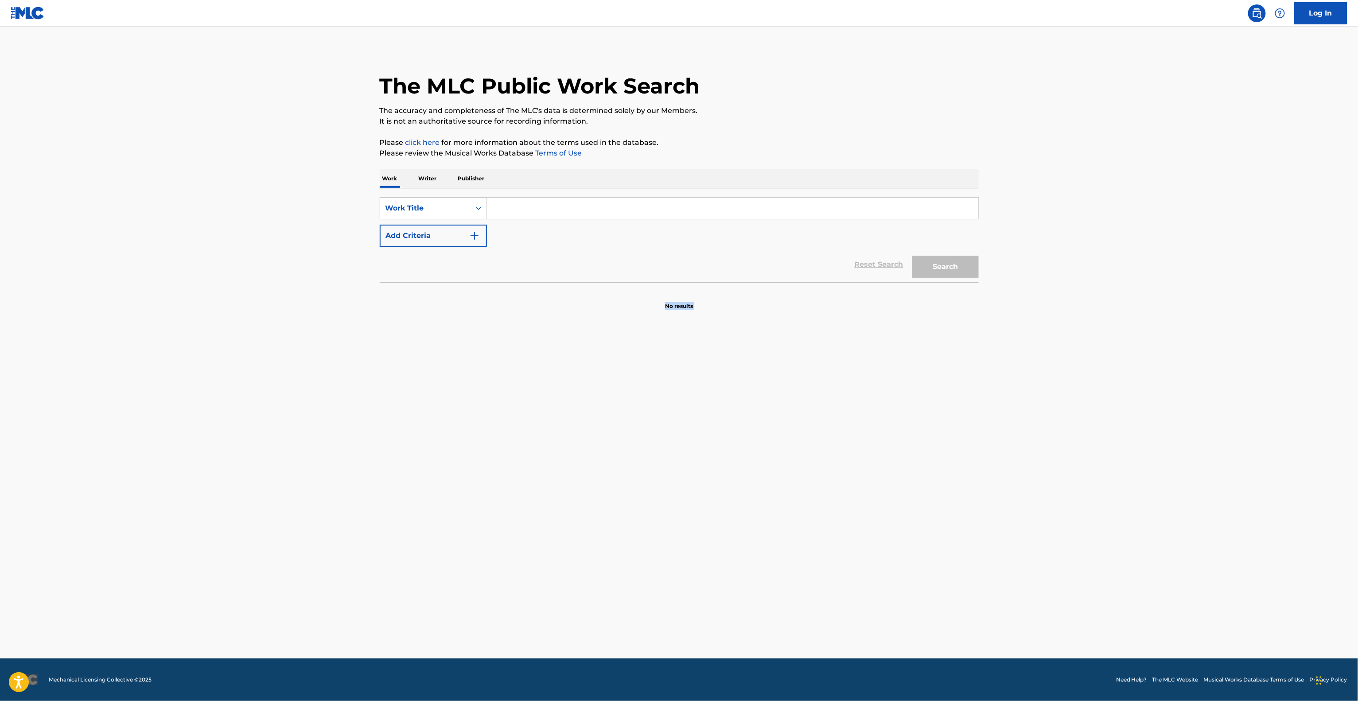
click at [943, 606] on main "The MLC Public Work Search The accuracy and completeness of The MLC's data is d…" at bounding box center [679, 343] width 1358 height 632
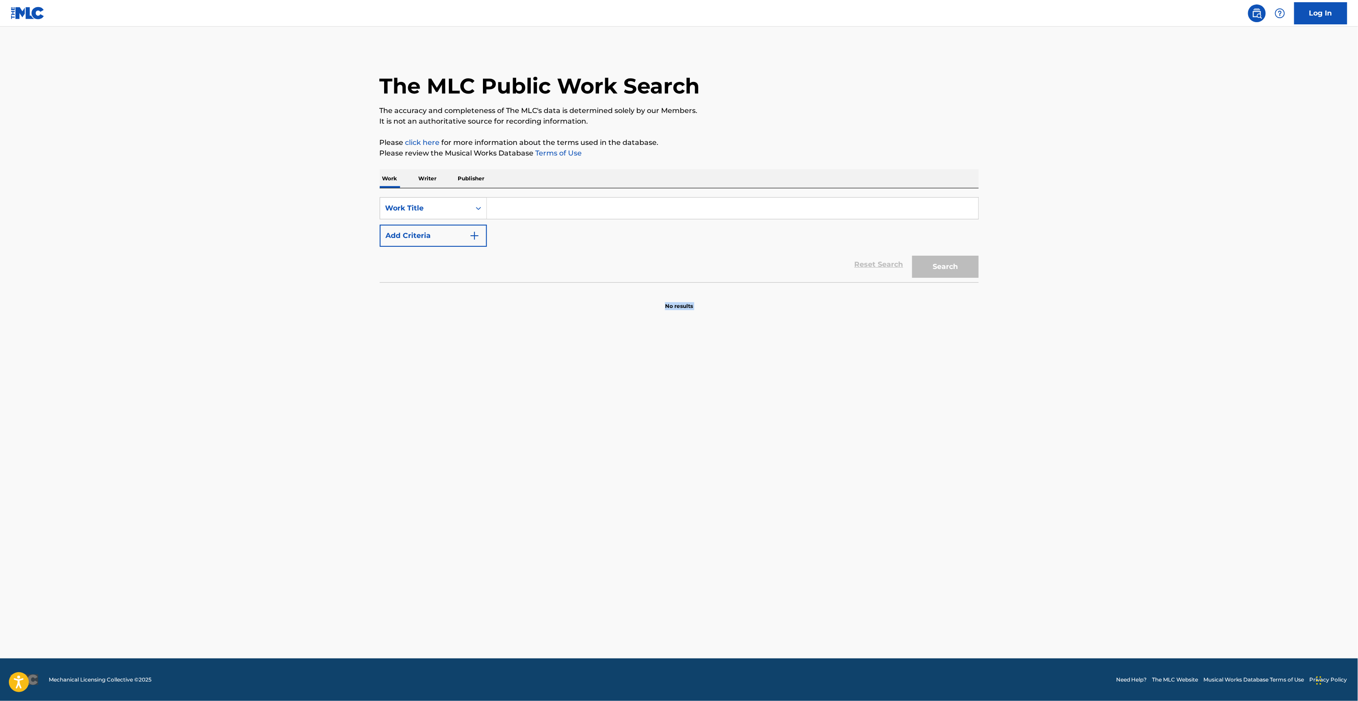
click at [943, 606] on main "The MLC Public Work Search The accuracy and completeness of The MLC's data is d…" at bounding box center [679, 343] width 1358 height 632
click at [923, 548] on main "The MLC Public Work Search The accuracy and completeness of The MLC's data is d…" at bounding box center [679, 343] width 1358 height 632
drag, startPoint x: 926, startPoint y: 548, endPoint x: 923, endPoint y: 555, distance: 7.1
click at [923, 555] on main "The MLC Public Work Search The accuracy and completeness of The MLC's data is d…" at bounding box center [679, 343] width 1358 height 632
drag, startPoint x: 923, startPoint y: 555, endPoint x: 915, endPoint y: 556, distance: 8.0
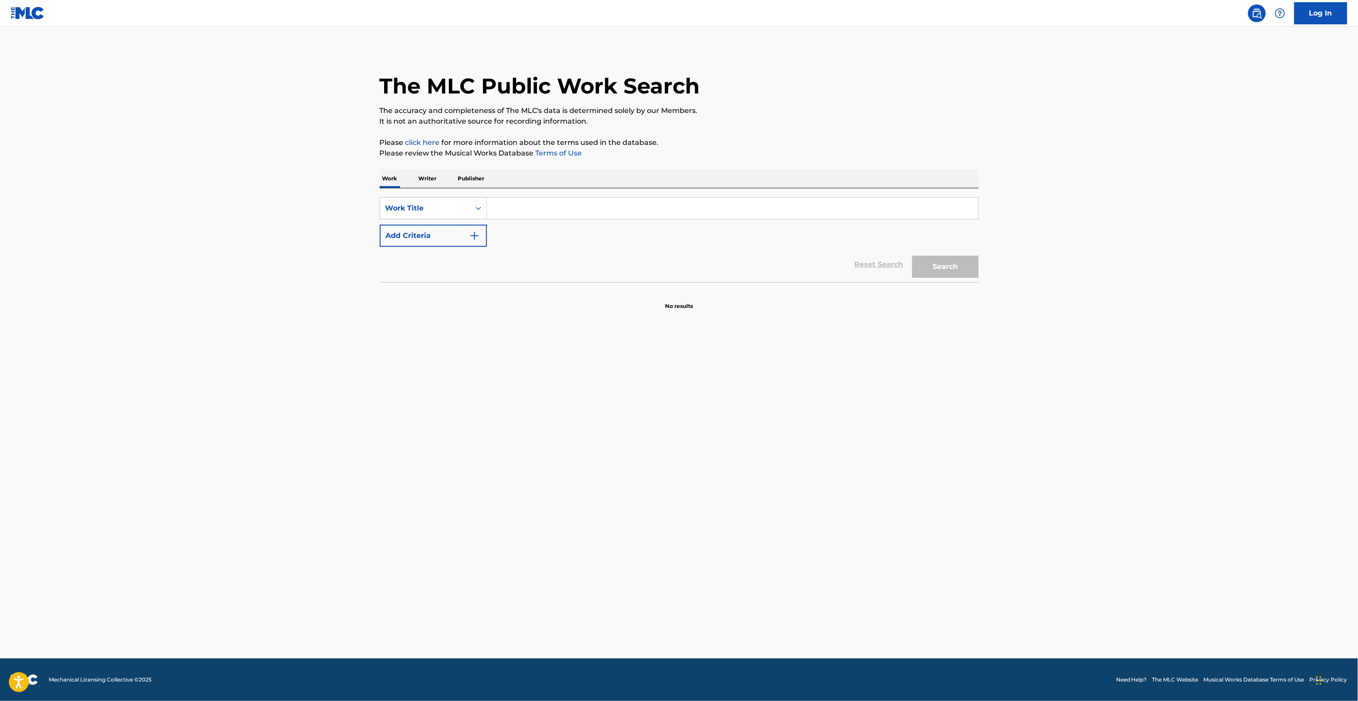
click at [916, 556] on main "The MLC Public Work Search The accuracy and completeness of The MLC's data is d…" at bounding box center [679, 343] width 1358 height 632
click at [915, 556] on main "The MLC Public Work Search The accuracy and completeness of The MLC's data is d…" at bounding box center [679, 343] width 1358 height 632
drag, startPoint x: 915, startPoint y: 556, endPoint x: 946, endPoint y: 531, distance: 40.1
click at [943, 519] on main "The MLC Public Work Search The accuracy and completeness of The MLC's data is d…" at bounding box center [679, 343] width 1358 height 632
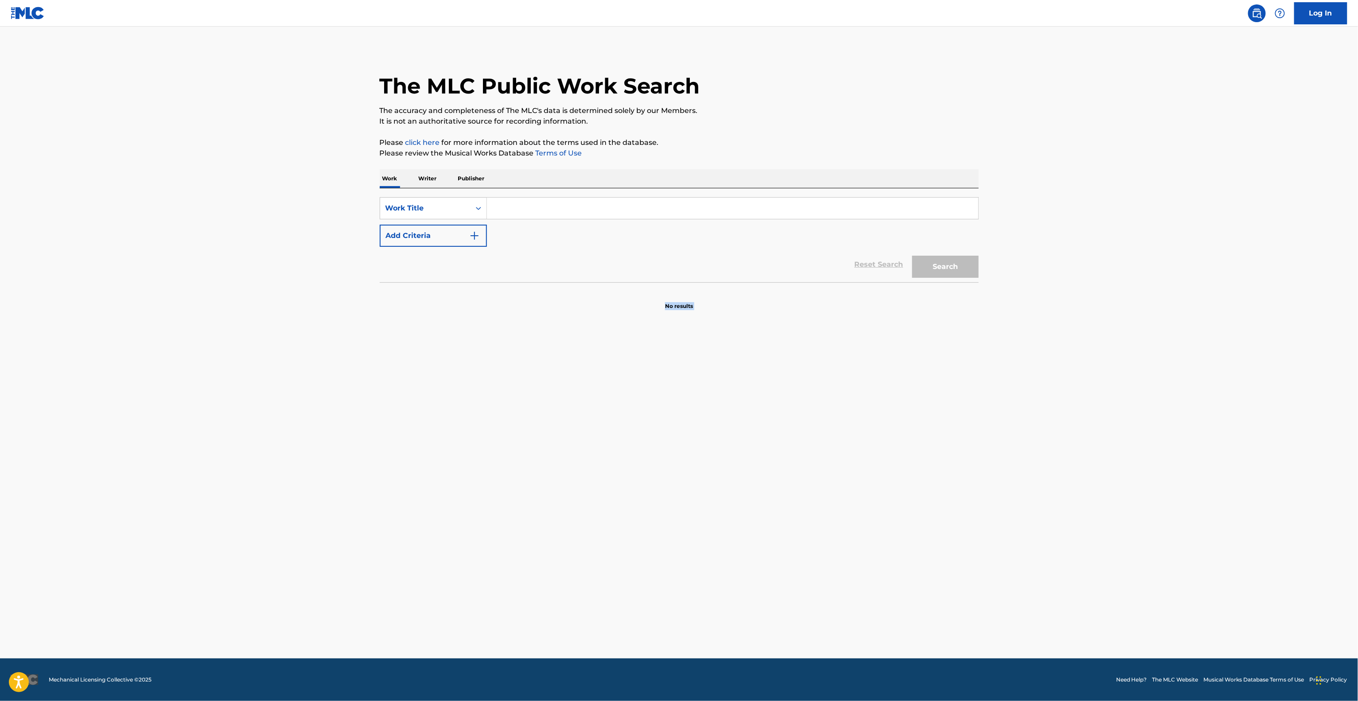
click at [946, 531] on main "The MLC Public Work Search The accuracy and completeness of The MLC's data is d…" at bounding box center [679, 343] width 1358 height 632
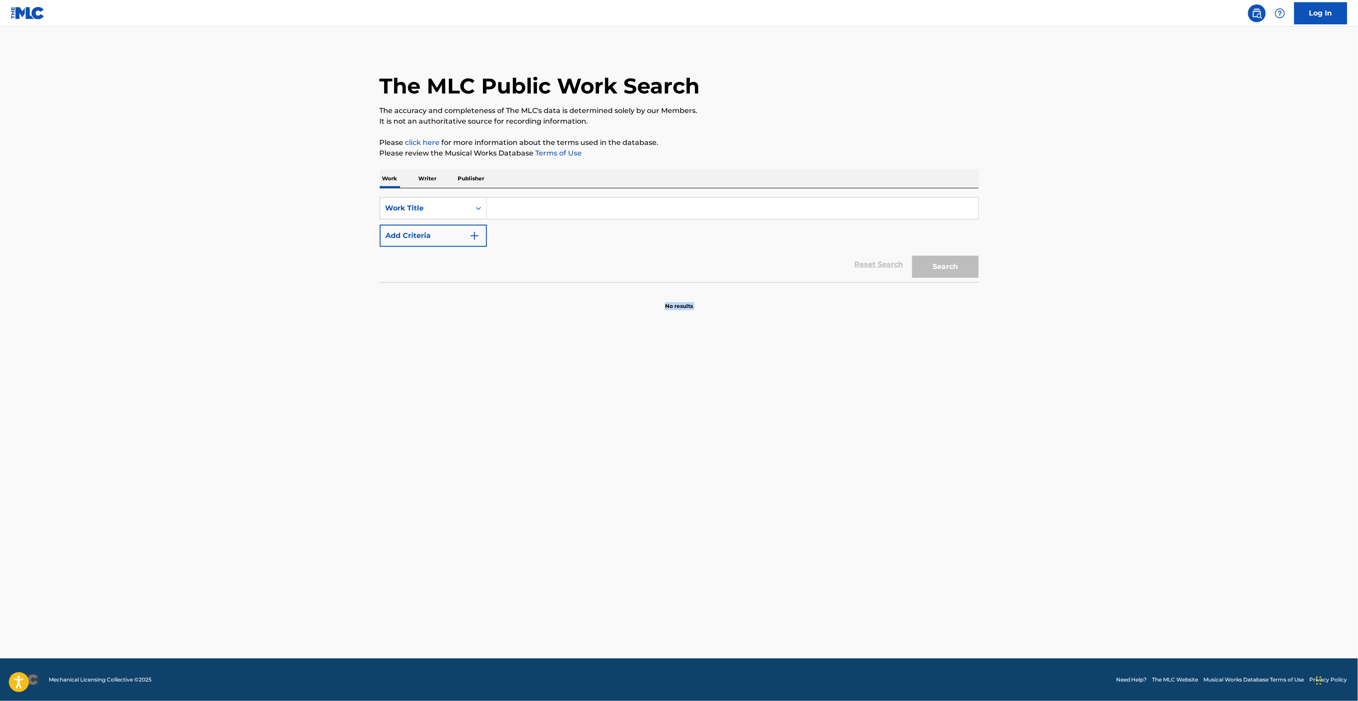
click at [946, 531] on main "The MLC Public Work Search The accuracy and completeness of The MLC's data is d…" at bounding box center [679, 343] width 1358 height 632
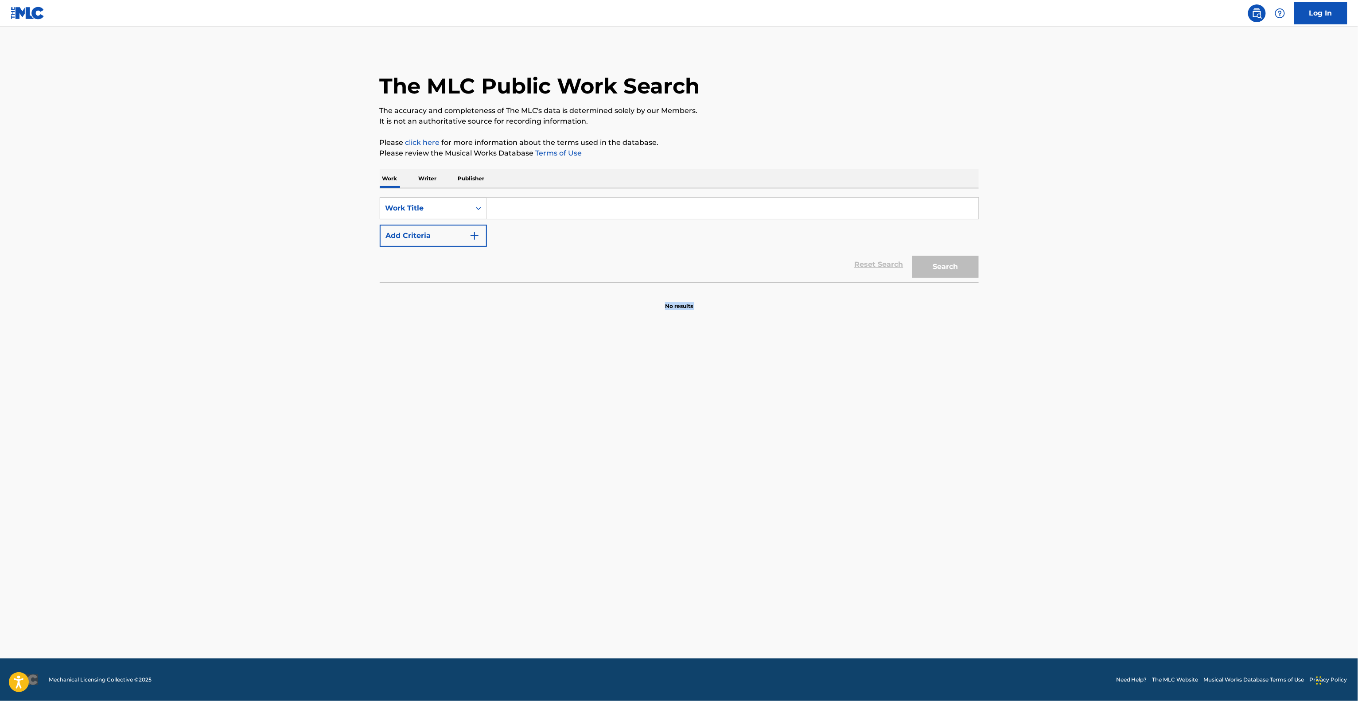
click at [946, 531] on main "The MLC Public Work Search The accuracy and completeness of The MLC's data is d…" at bounding box center [679, 343] width 1358 height 632
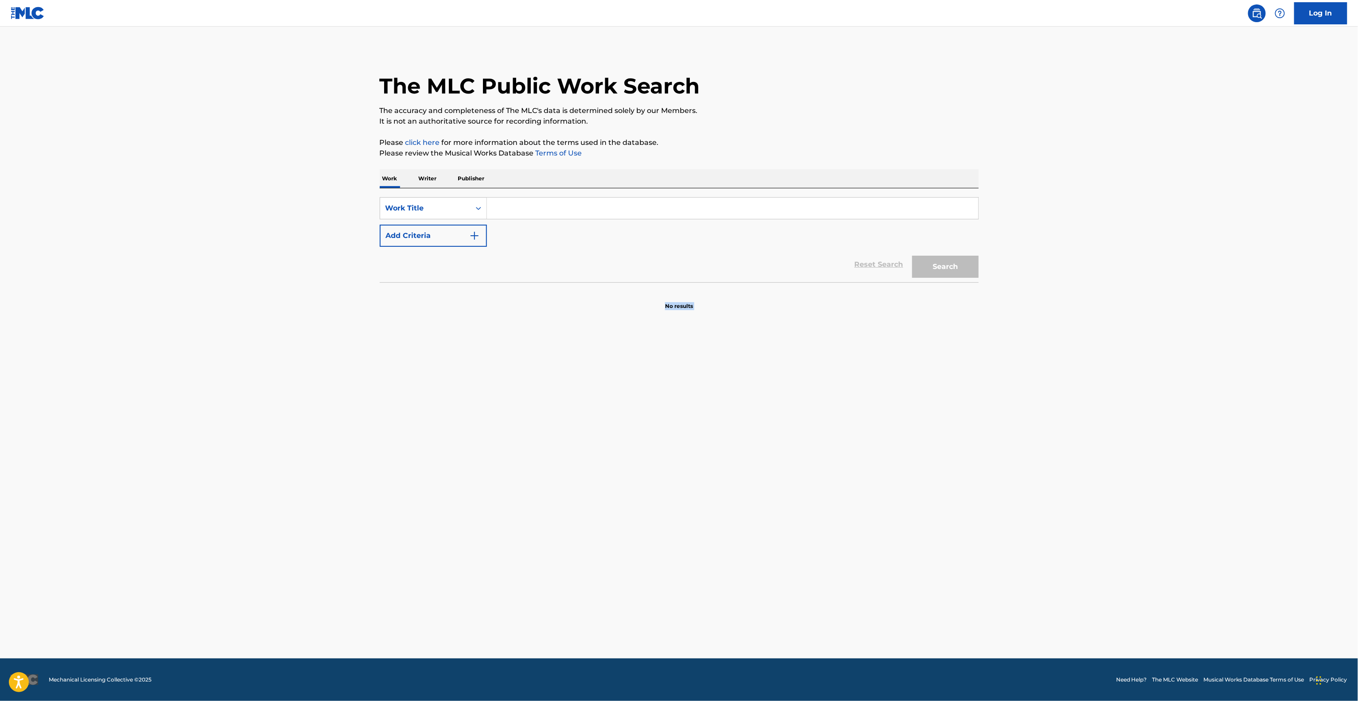
click at [946, 531] on main "The MLC Public Work Search The accuracy and completeness of The MLC's data is d…" at bounding box center [679, 343] width 1358 height 632
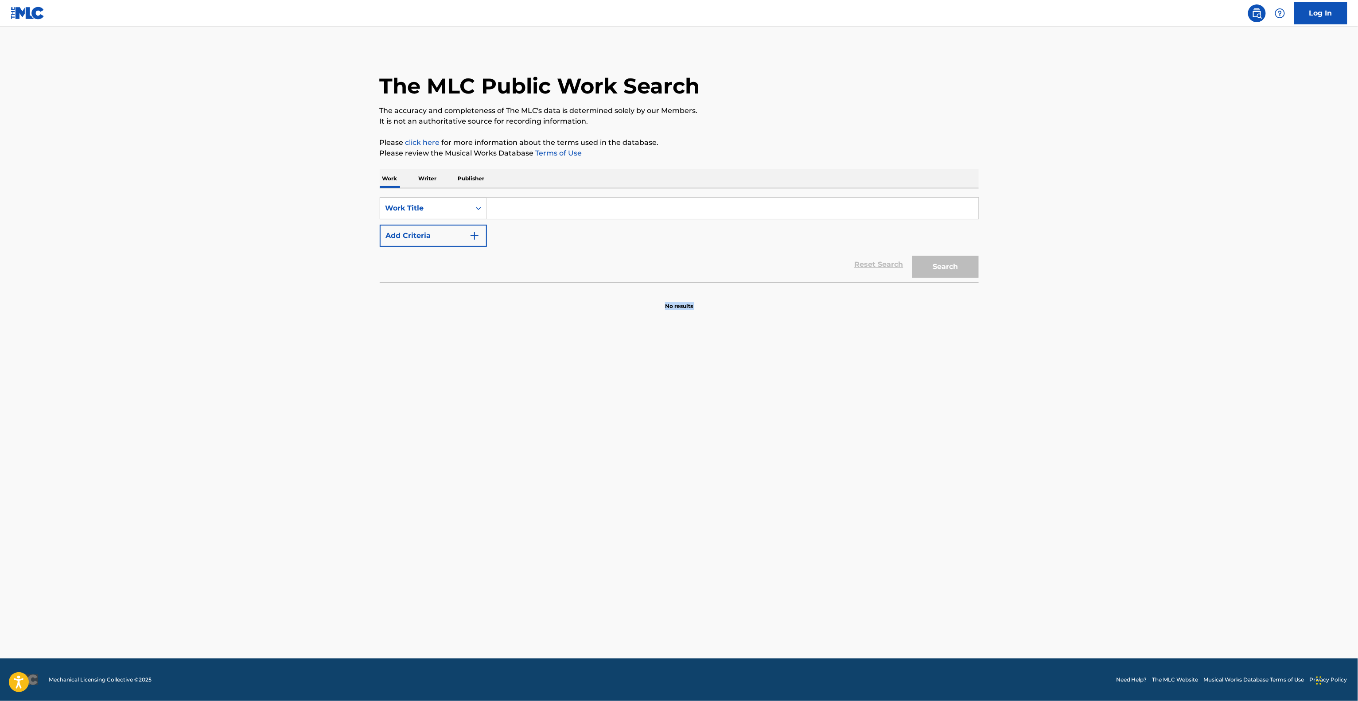
click at [946, 531] on main "The MLC Public Work Search The accuracy and completeness of The MLC's data is d…" at bounding box center [679, 343] width 1358 height 632
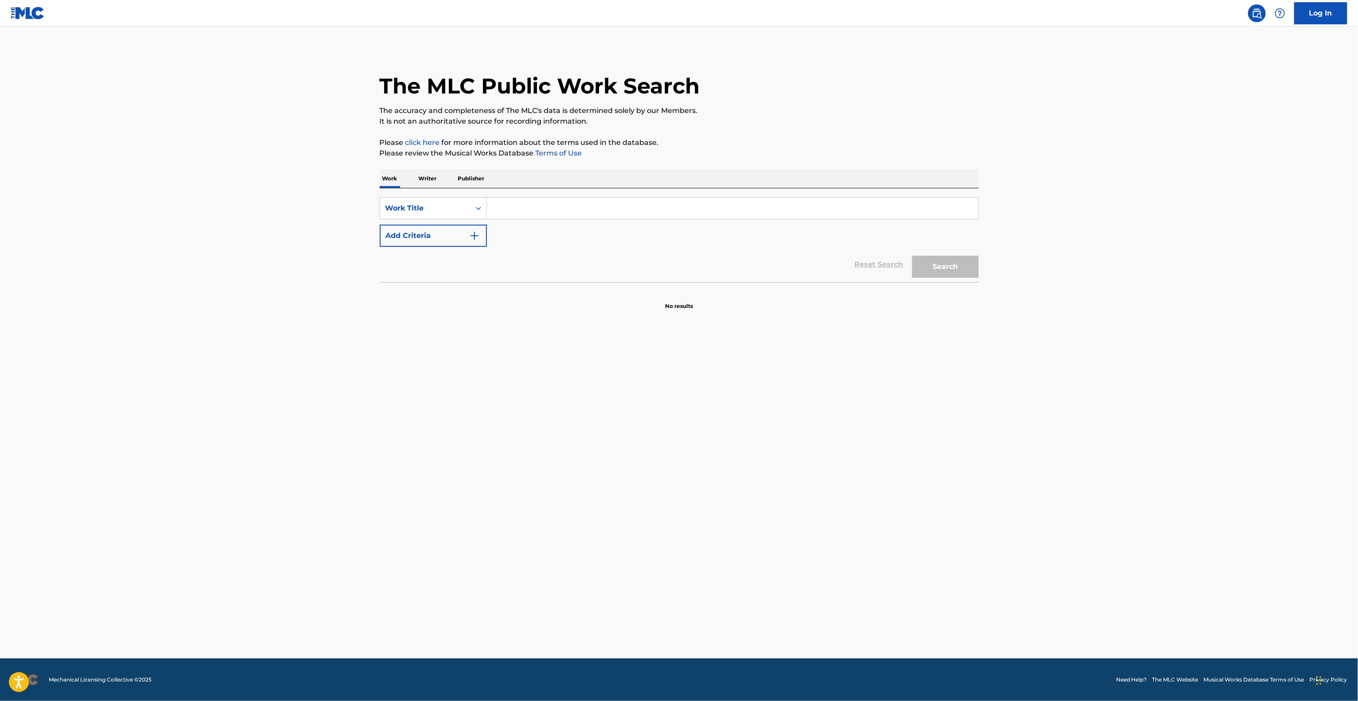
click at [946, 531] on main "The MLC Public Work Search The accuracy and completeness of The MLC's data is d…" at bounding box center [679, 343] width 1358 height 632
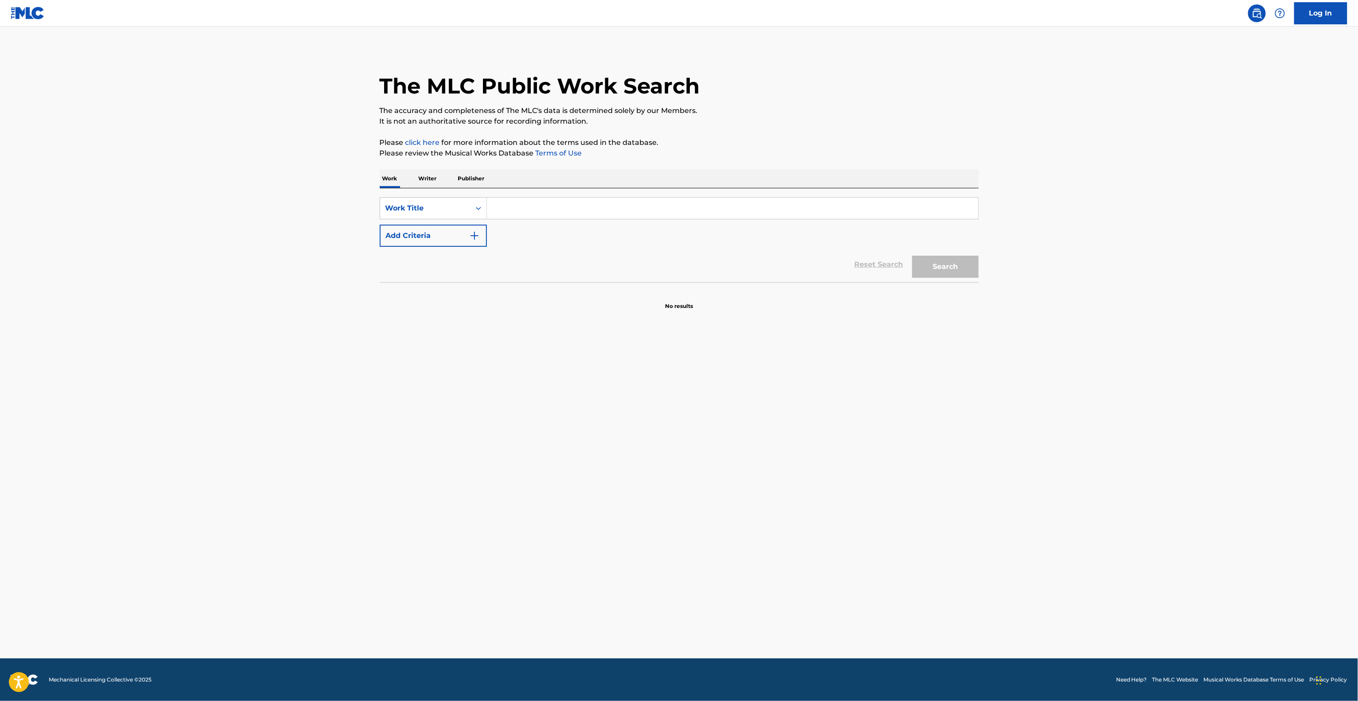
click at [946, 531] on main "The MLC Public Work Search The accuracy and completeness of The MLC's data is d…" at bounding box center [679, 343] width 1358 height 632
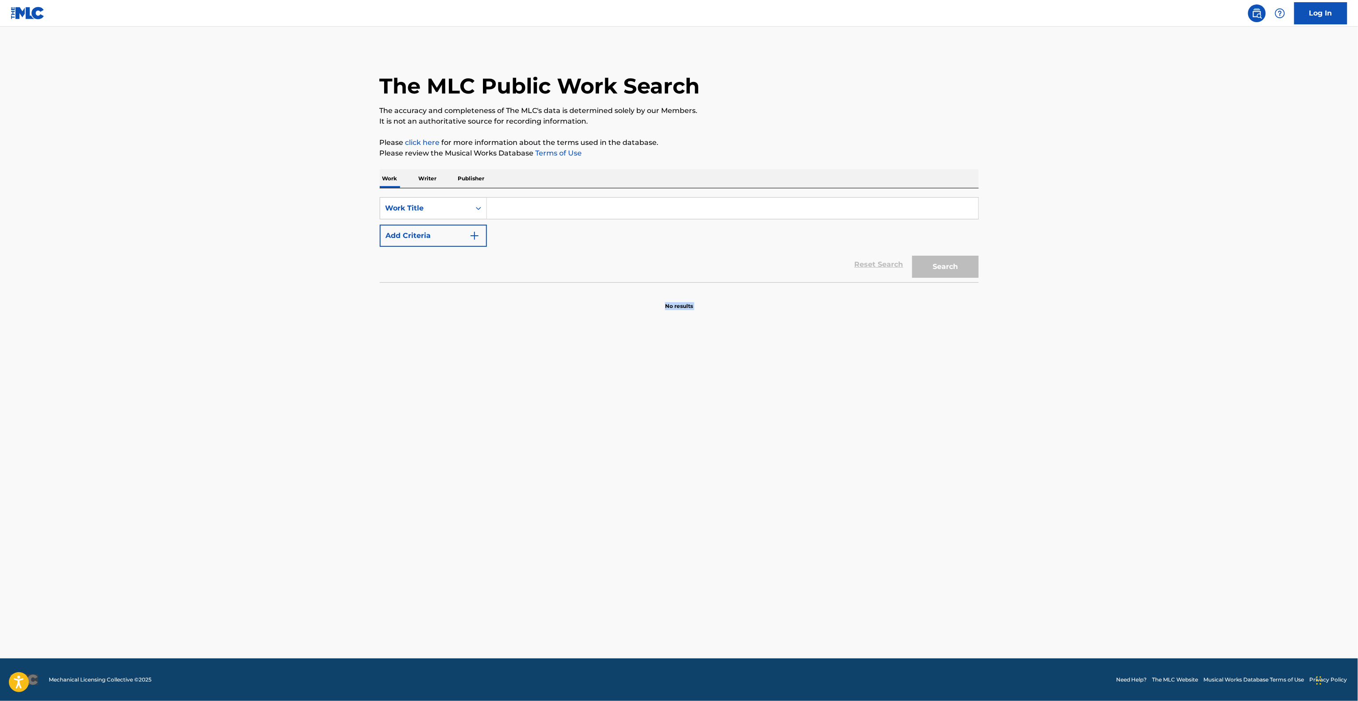
click at [946, 531] on main "The MLC Public Work Search The accuracy and completeness of The MLC's data is d…" at bounding box center [679, 343] width 1358 height 632
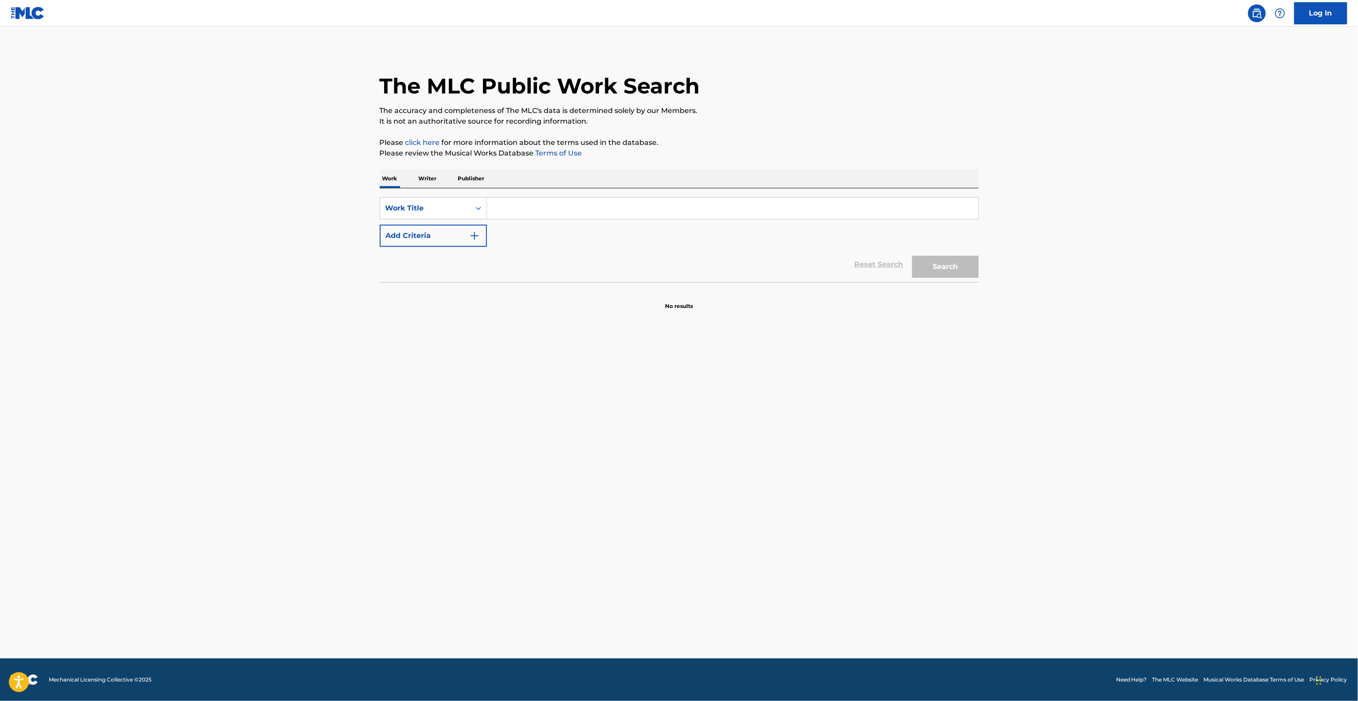
click at [946, 531] on main "The MLC Public Work Search The accuracy and completeness of The MLC's data is d…" at bounding box center [679, 343] width 1358 height 632
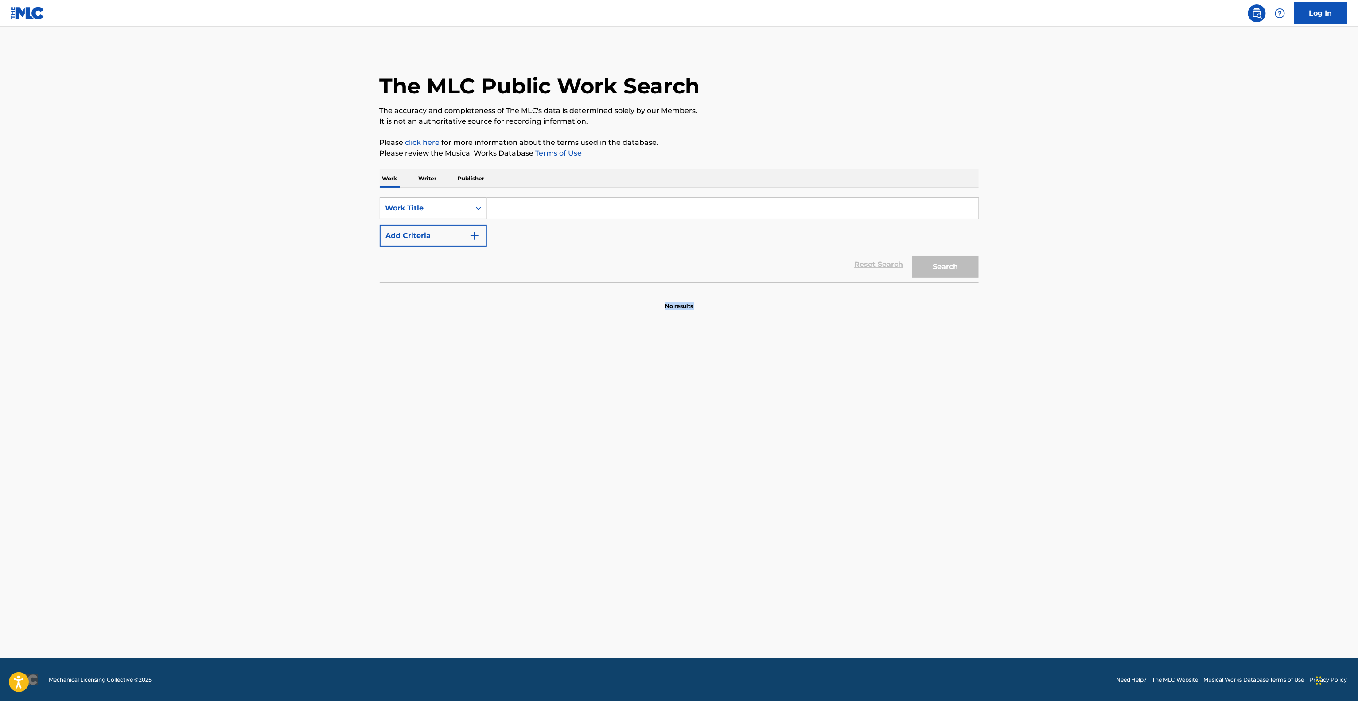
click at [946, 531] on main "The MLC Public Work Search The accuracy and completeness of The MLC's data is d…" at bounding box center [679, 343] width 1358 height 632
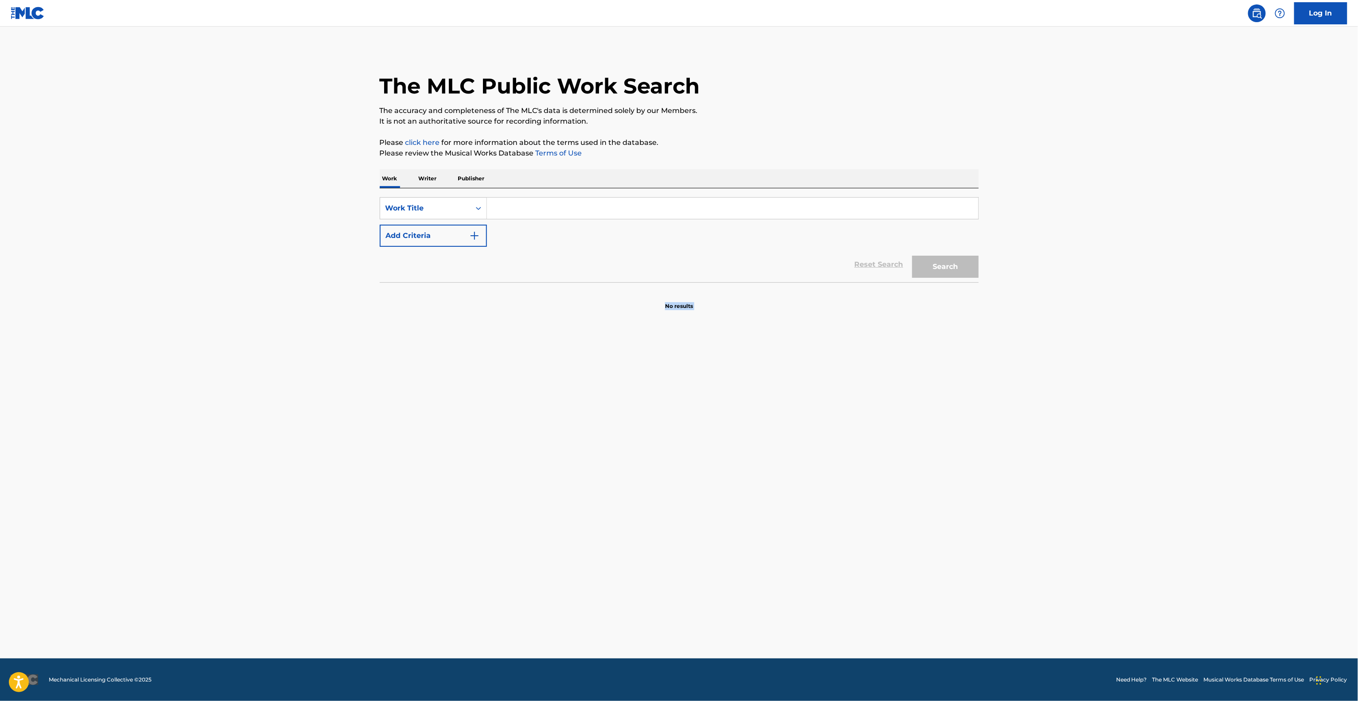
click at [946, 531] on main "The MLC Public Work Search The accuracy and completeness of The MLC's data is d…" at bounding box center [679, 343] width 1358 height 632
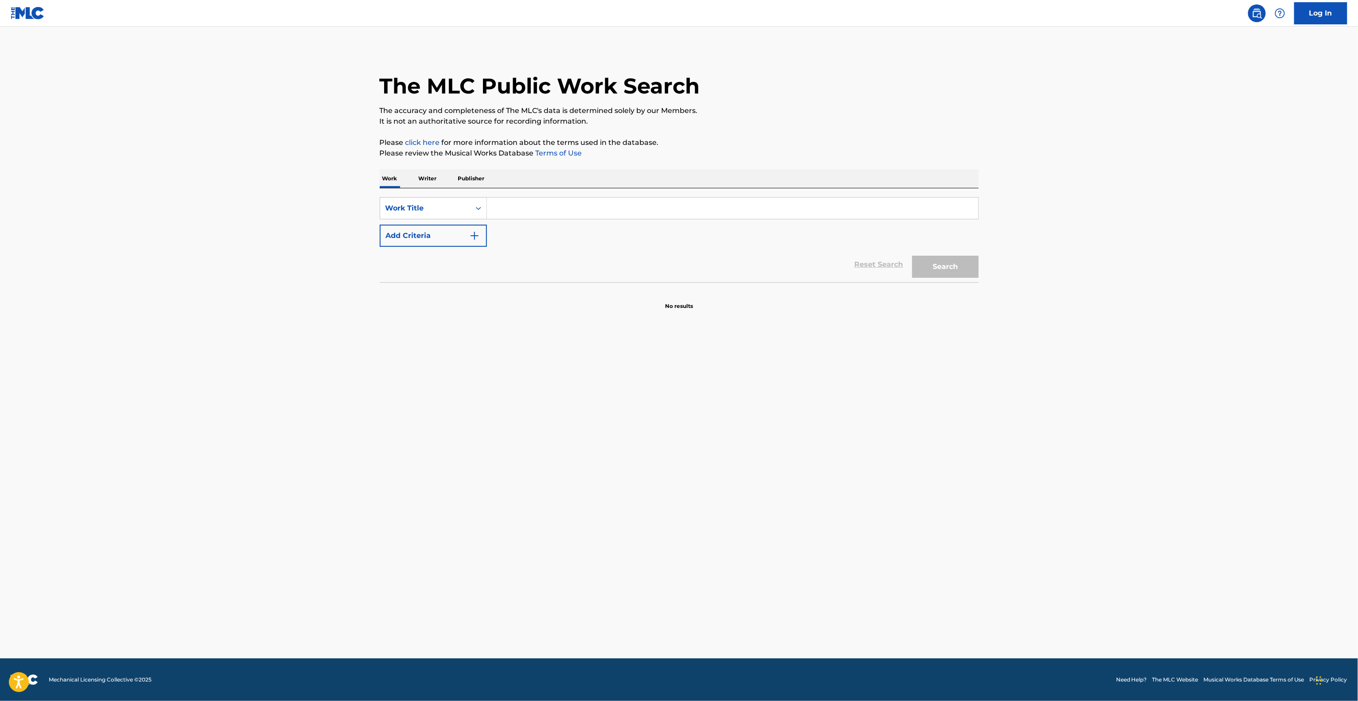
click at [946, 531] on main "The MLC Public Work Search The accuracy and completeness of The MLC's data is d…" at bounding box center [679, 343] width 1358 height 632
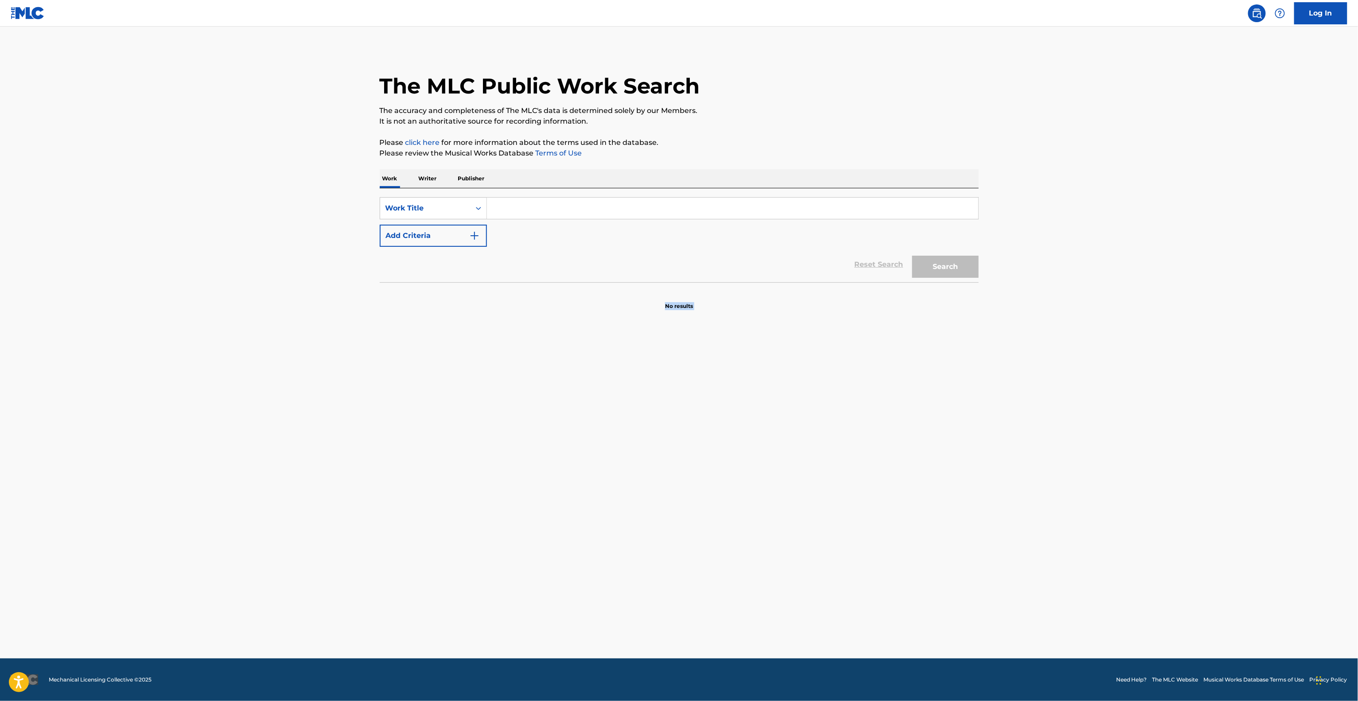
click at [946, 531] on main "The MLC Public Work Search The accuracy and completeness of The MLC's data is d…" at bounding box center [679, 343] width 1358 height 632
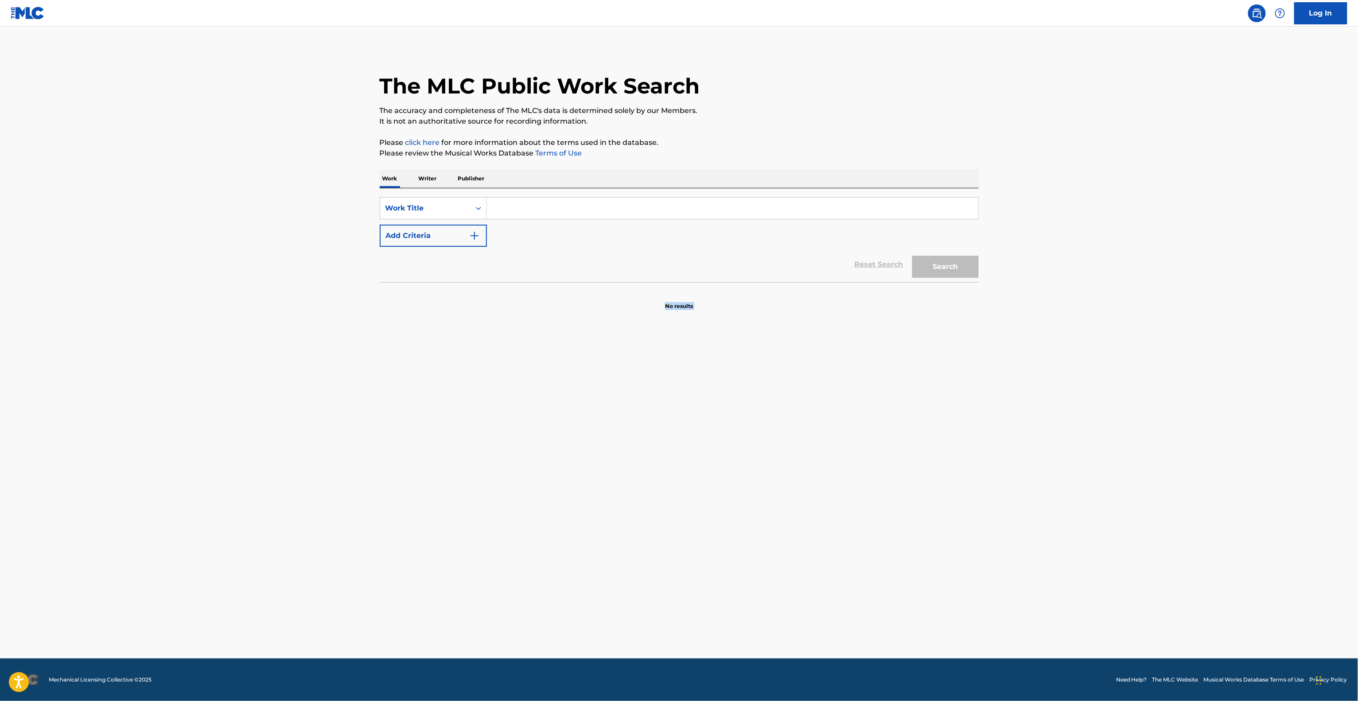
click at [946, 531] on main "The MLC Public Work Search The accuracy and completeness of The MLC's data is d…" at bounding box center [679, 343] width 1358 height 632
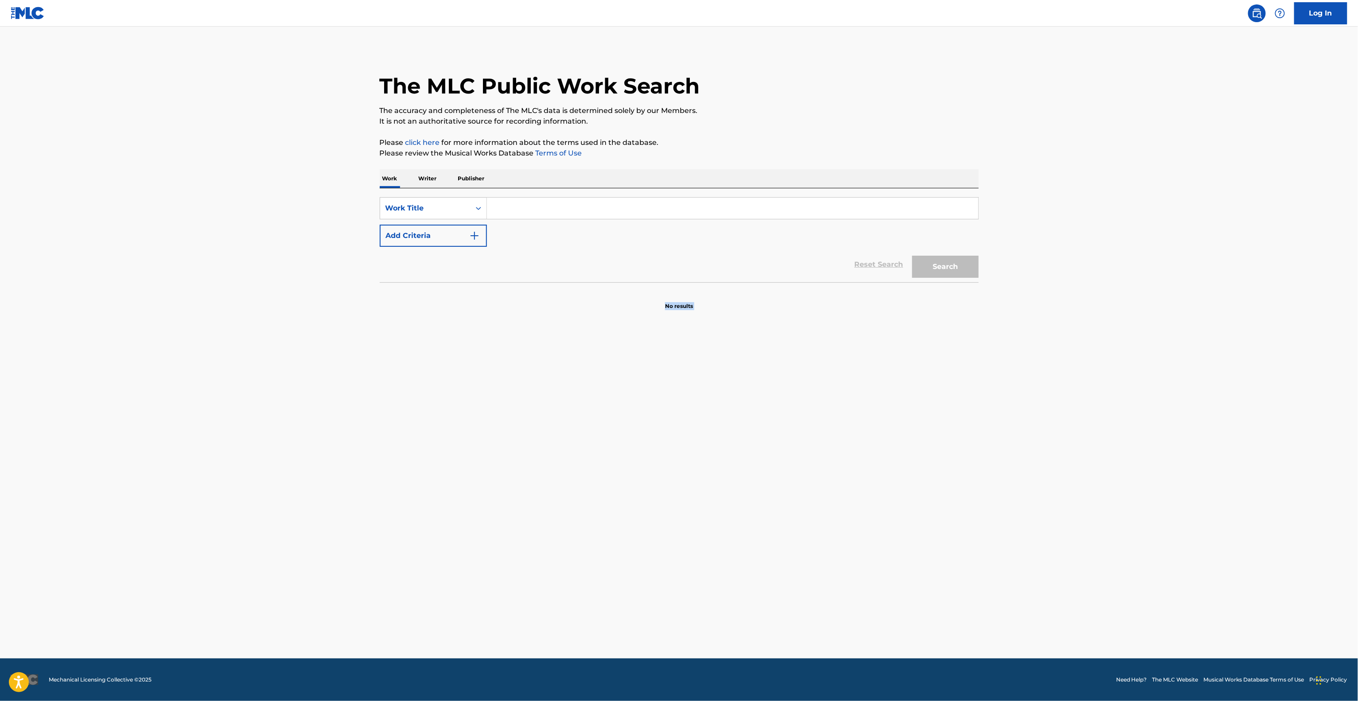
click at [946, 531] on main "The MLC Public Work Search The accuracy and completeness of The MLC's data is d…" at bounding box center [679, 343] width 1358 height 632
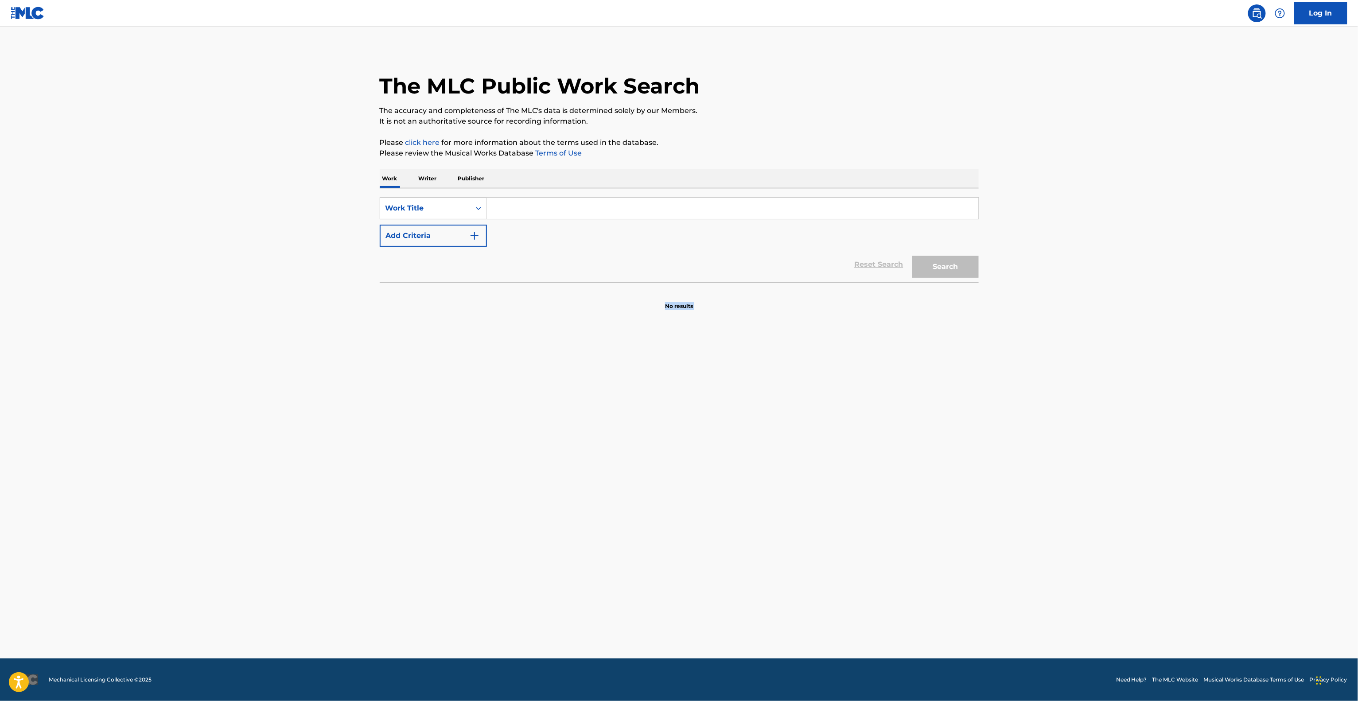
click at [946, 531] on main "The MLC Public Work Search The accuracy and completeness of The MLC's data is d…" at bounding box center [679, 343] width 1358 height 632
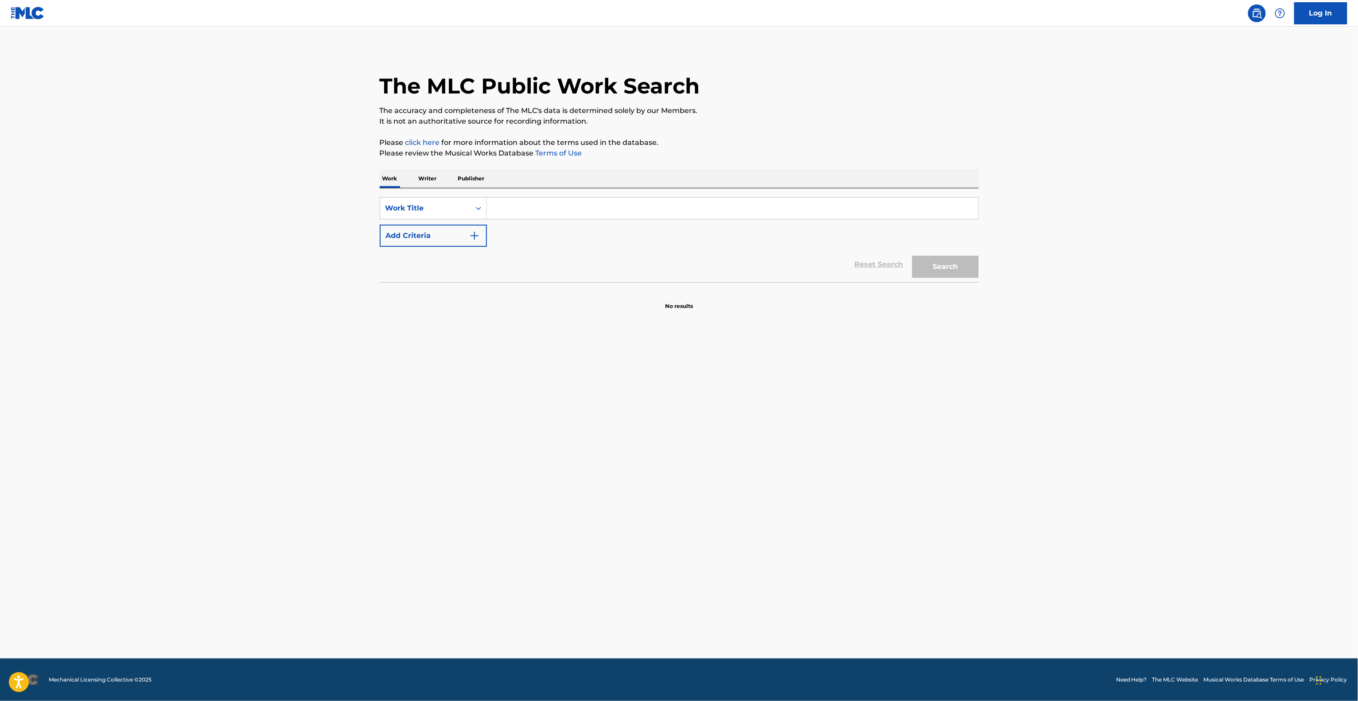
click at [946, 531] on main "The MLC Public Work Search The accuracy and completeness of The MLC's data is d…" at bounding box center [679, 343] width 1358 height 632
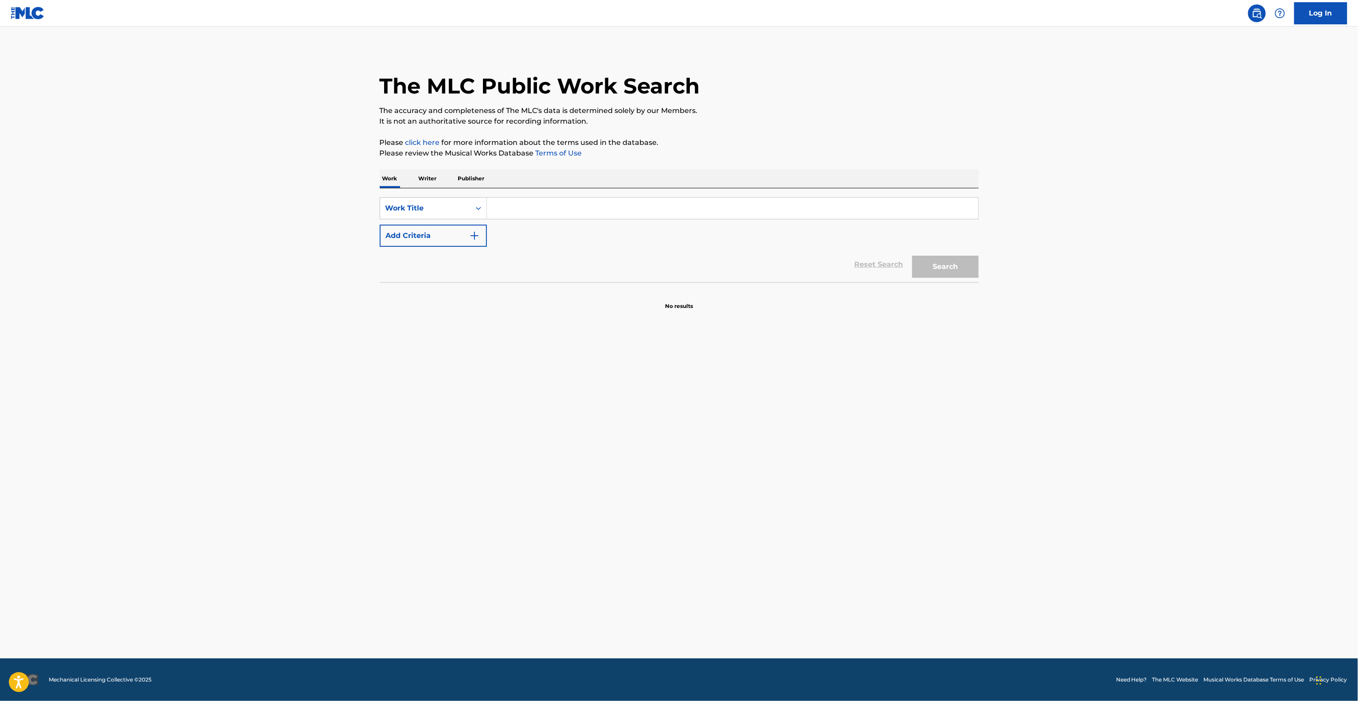
click at [946, 531] on main "The MLC Public Work Search The accuracy and completeness of The MLC's data is d…" at bounding box center [679, 343] width 1358 height 632
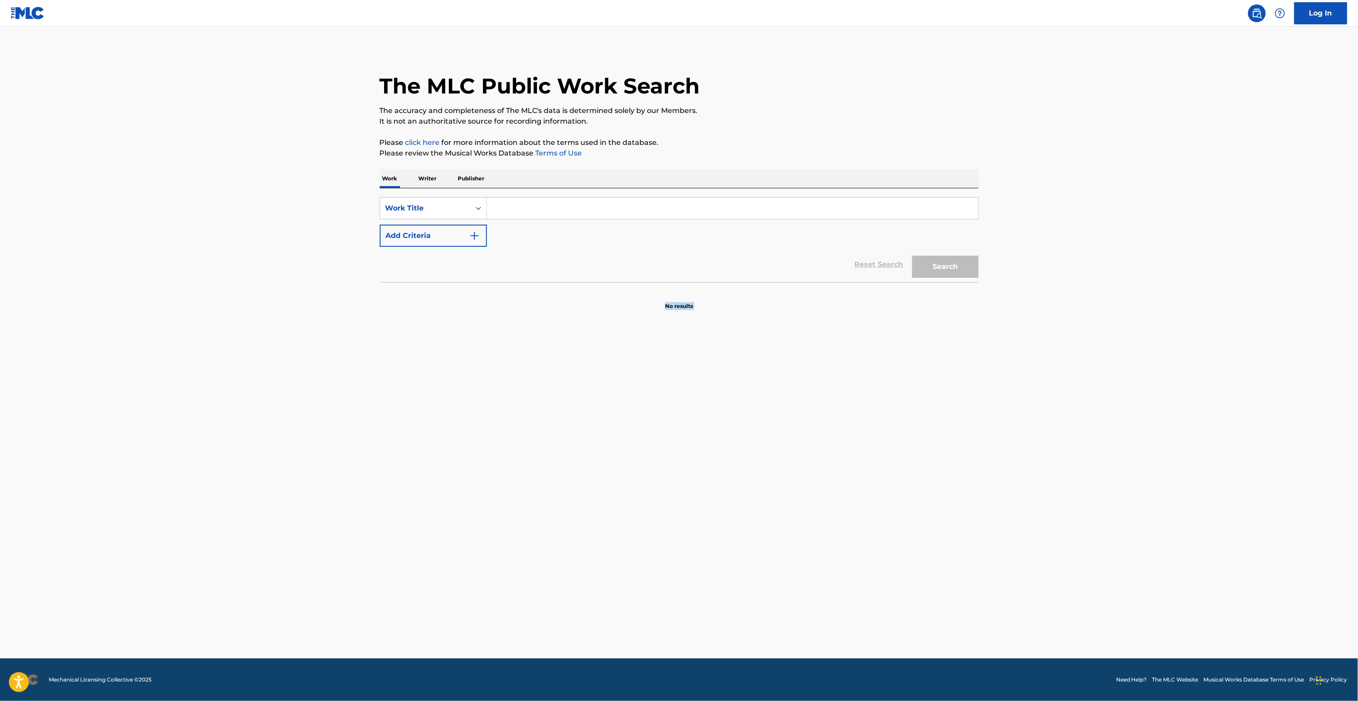
click at [946, 531] on main "The MLC Public Work Search The accuracy and completeness of The MLC's data is d…" at bounding box center [679, 343] width 1358 height 632
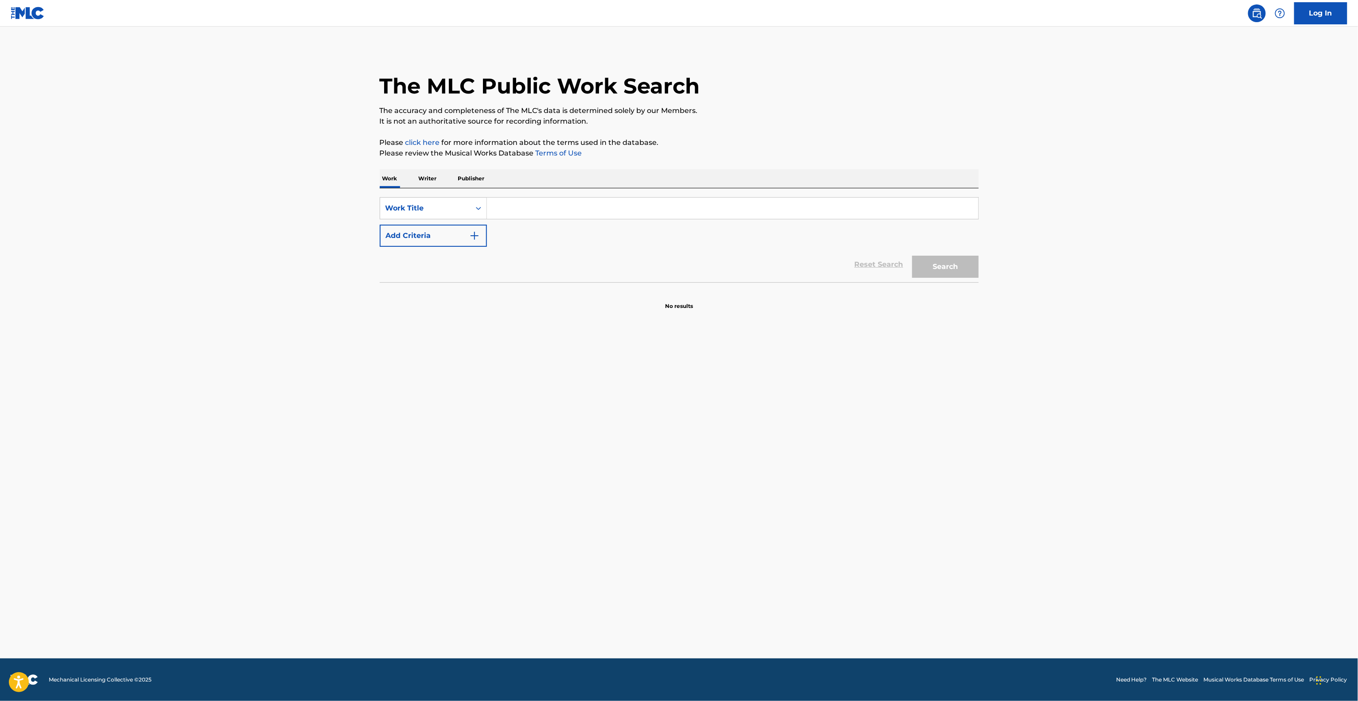
click at [946, 531] on main "The MLC Public Work Search The accuracy and completeness of The MLC's data is d…" at bounding box center [679, 343] width 1358 height 632
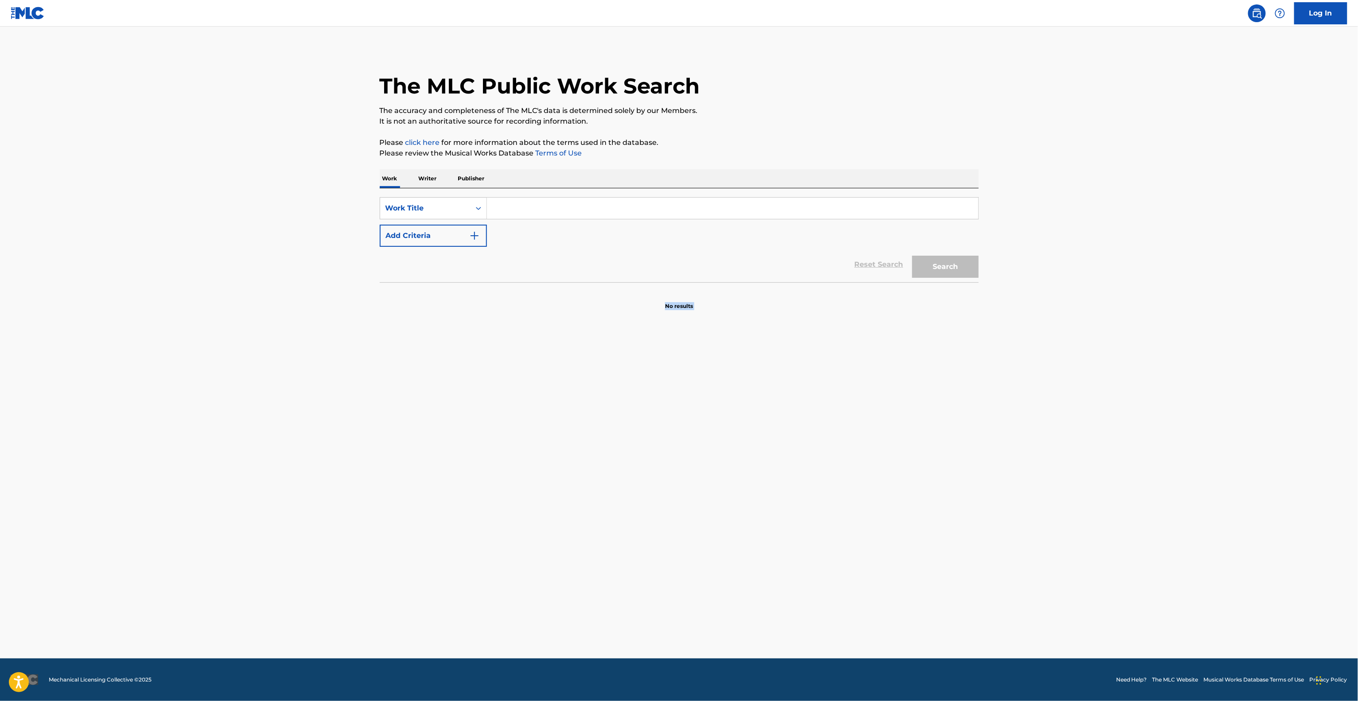
click at [946, 531] on main "The MLC Public Work Search The accuracy and completeness of The MLC's data is d…" at bounding box center [679, 343] width 1358 height 632
drag, startPoint x: 950, startPoint y: 525, endPoint x: 947, endPoint y: 529, distance: 4.7
click at [950, 527] on main "The MLC Public Work Search The accuracy and completeness of The MLC's data is d…" at bounding box center [679, 343] width 1358 height 632
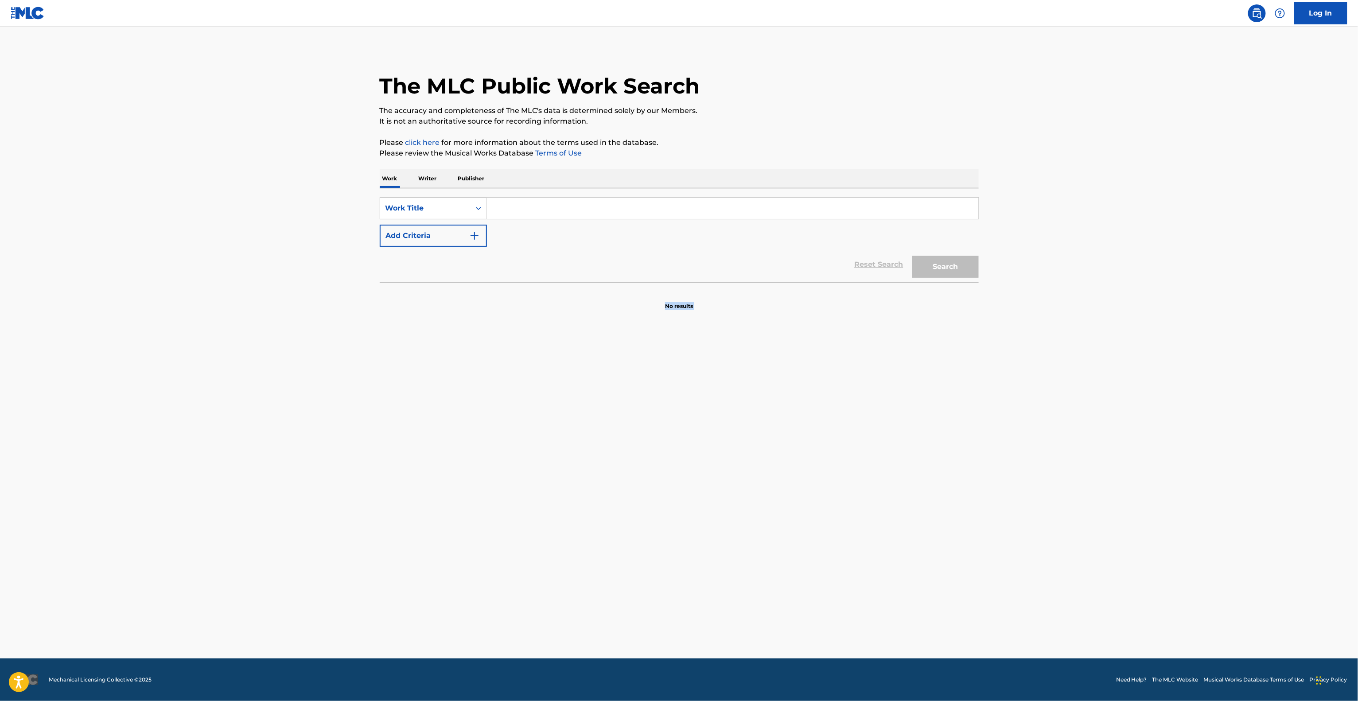
drag, startPoint x: 999, startPoint y: 606, endPoint x: 997, endPoint y: 586, distance: 20.0
click at [999, 605] on main "The MLC Public Work Search The accuracy and completeness of The MLC's data is d…" at bounding box center [679, 343] width 1358 height 632
click at [996, 577] on main "The MLC Public Work Search The accuracy and completeness of The MLC's data is d…" at bounding box center [679, 343] width 1358 height 632
drag, startPoint x: 1010, startPoint y: 575, endPoint x: 1022, endPoint y: 576, distance: 12.0
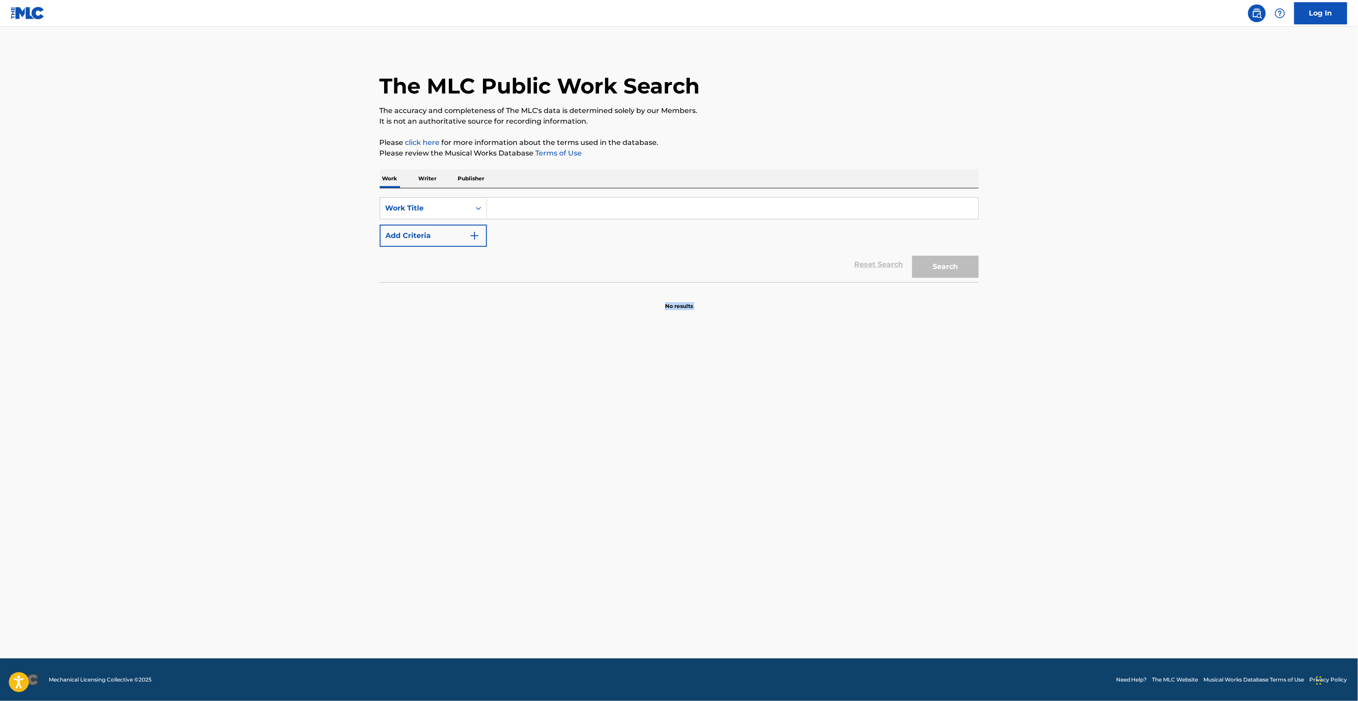
click at [1022, 576] on main "The MLC Public Work Search The accuracy and completeness of The MLC's data is d…" at bounding box center [679, 343] width 1358 height 632
click at [1035, 577] on main "The MLC Public Work Search The accuracy and completeness of The MLC's data is d…" at bounding box center [679, 343] width 1358 height 632
click at [1034, 569] on main "The MLC Public Work Search The accuracy and completeness of The MLC's data is d…" at bounding box center [679, 343] width 1358 height 632
click at [1034, 567] on main "The MLC Public Work Search The accuracy and completeness of The MLC's data is d…" at bounding box center [679, 343] width 1358 height 632
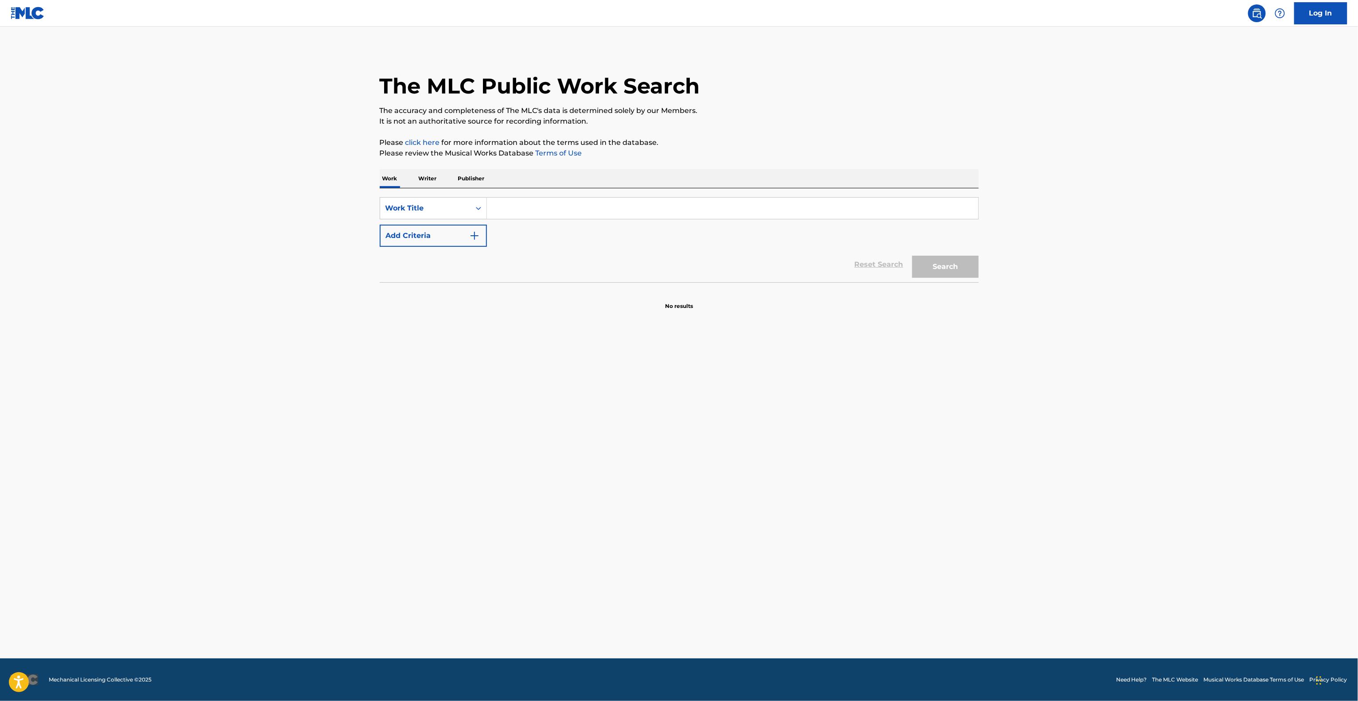
click at [1035, 565] on main "The MLC Public Work Search The accuracy and completeness of The MLC's data is d…" at bounding box center [679, 343] width 1358 height 632
drag, startPoint x: 1035, startPoint y: 565, endPoint x: 974, endPoint y: 531, distance: 70.6
click at [975, 531] on main "The MLC Public Work Search The accuracy and completeness of The MLC's data is d…" at bounding box center [679, 343] width 1358 height 632
click at [1163, 369] on main "The MLC Public Work Search The accuracy and completeness of The MLC's data is d…" at bounding box center [679, 343] width 1358 height 632
drag, startPoint x: 1163, startPoint y: 369, endPoint x: 1167, endPoint y: 382, distance: 13.5
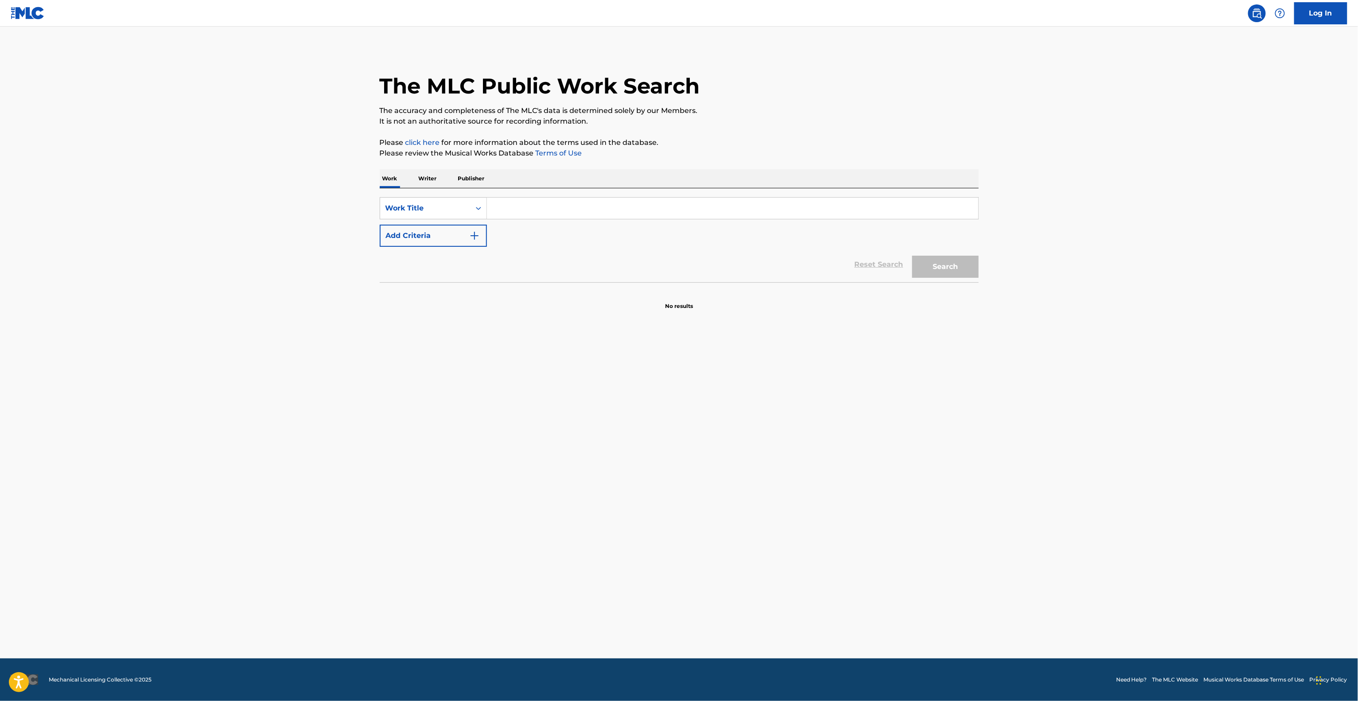
click at [1167, 381] on main "The MLC Public Work Search The accuracy and completeness of The MLC's data is d…" at bounding box center [679, 343] width 1358 height 632
click at [1167, 393] on main "The MLC Public Work Search The accuracy and completeness of The MLC's data is d…" at bounding box center [679, 343] width 1358 height 632
click at [1222, 389] on main "The MLC Public Work Search The accuracy and completeness of The MLC's data is d…" at bounding box center [679, 343] width 1358 height 632
drag, startPoint x: 1239, startPoint y: 371, endPoint x: 1213, endPoint y: 393, distance: 33.3
click at [1237, 372] on main "The MLC Public Work Search The accuracy and completeness of The MLC's data is d…" at bounding box center [679, 343] width 1358 height 632
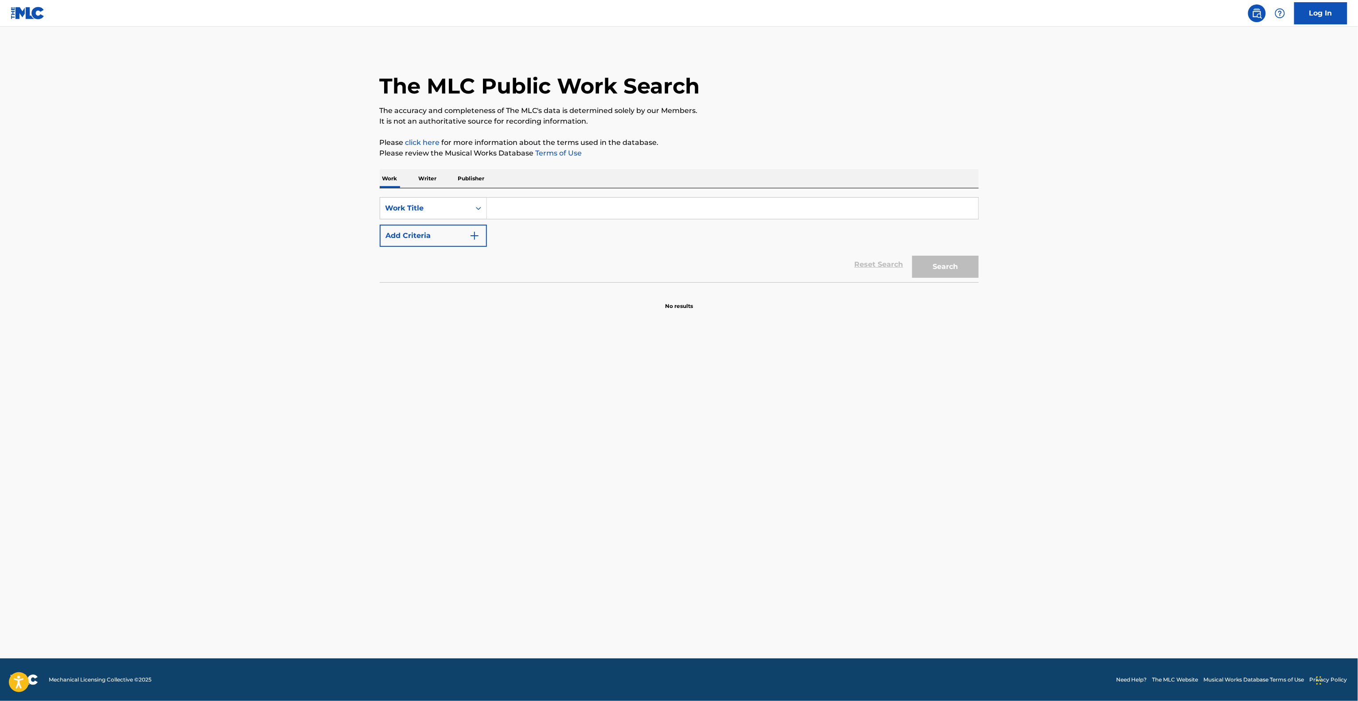
click at [1213, 394] on main "The MLC Public Work Search The accuracy and completeness of The MLC's data is d…" at bounding box center [679, 343] width 1358 height 632
click at [1213, 395] on main "The MLC Public Work Search The accuracy and completeness of The MLC's data is d…" at bounding box center [679, 343] width 1358 height 632
click at [1213, 398] on main "The MLC Public Work Search The accuracy and completeness of The MLC's data is d…" at bounding box center [679, 343] width 1358 height 632
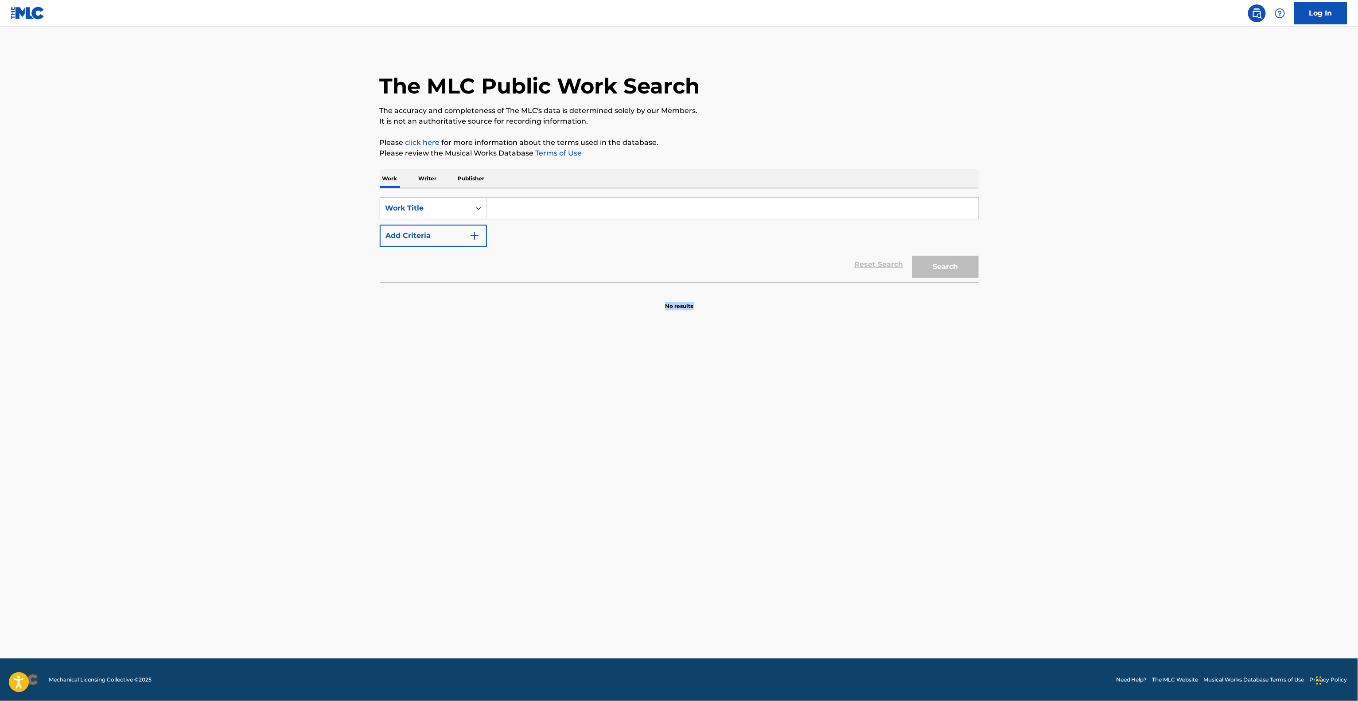
click at [1213, 398] on main "The MLC Public Work Search The accuracy and completeness of The MLC's data is d…" at bounding box center [679, 343] width 1358 height 632
click at [1212, 392] on main "The MLC Public Work Search The accuracy and completeness of The MLC's data is d…" at bounding box center [679, 343] width 1358 height 632
click at [1214, 400] on main "The MLC Public Work Search The accuracy and completeness of The MLC's data is d…" at bounding box center [679, 343] width 1358 height 632
drag, startPoint x: 1211, startPoint y: 400, endPoint x: 1203, endPoint y: 385, distance: 17.4
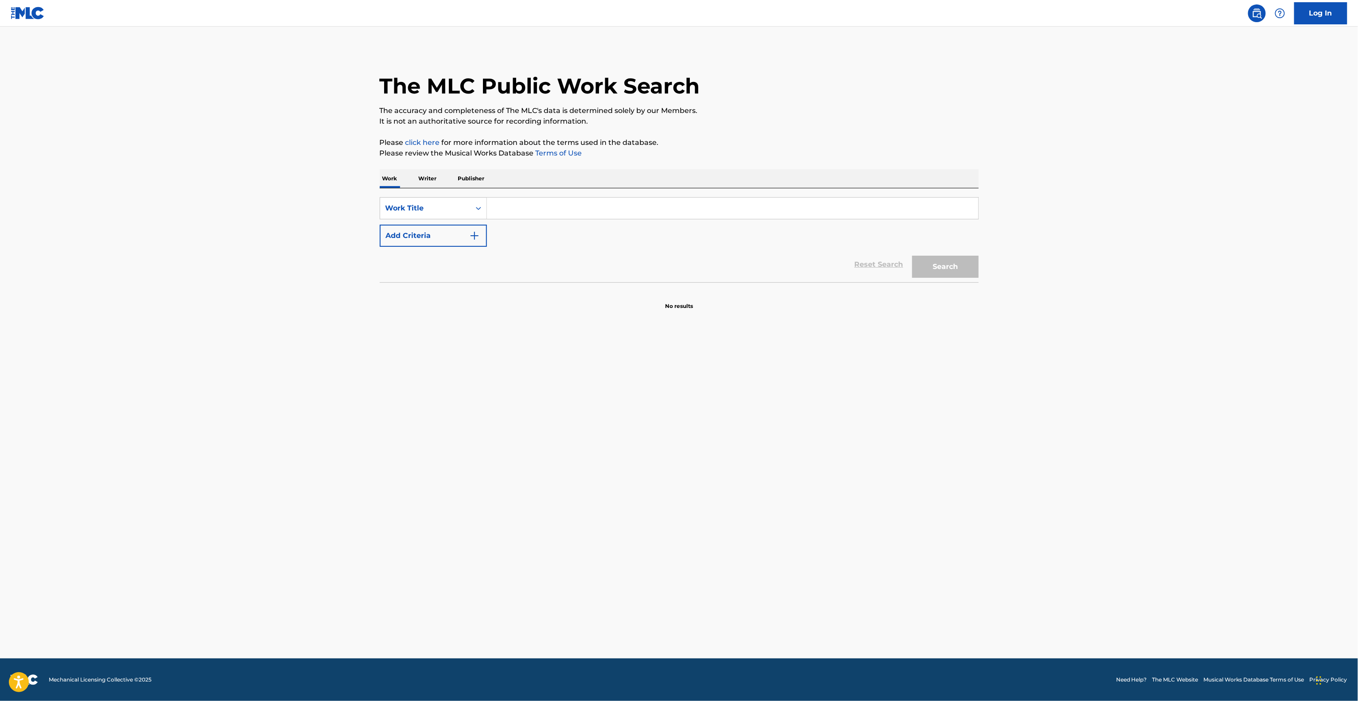
click at [1210, 398] on main "The MLC Public Work Search The accuracy and completeness of The MLC's data is d…" at bounding box center [679, 343] width 1358 height 632
click at [1203, 385] on main "The MLC Public Work Search The accuracy and completeness of The MLC's data is d…" at bounding box center [679, 343] width 1358 height 632
click at [1203, 380] on main "The MLC Public Work Search The accuracy and completeness of The MLC's data is d…" at bounding box center [679, 343] width 1358 height 632
click at [1203, 385] on main "The MLC Public Work Search The accuracy and completeness of The MLC's data is d…" at bounding box center [679, 343] width 1358 height 632
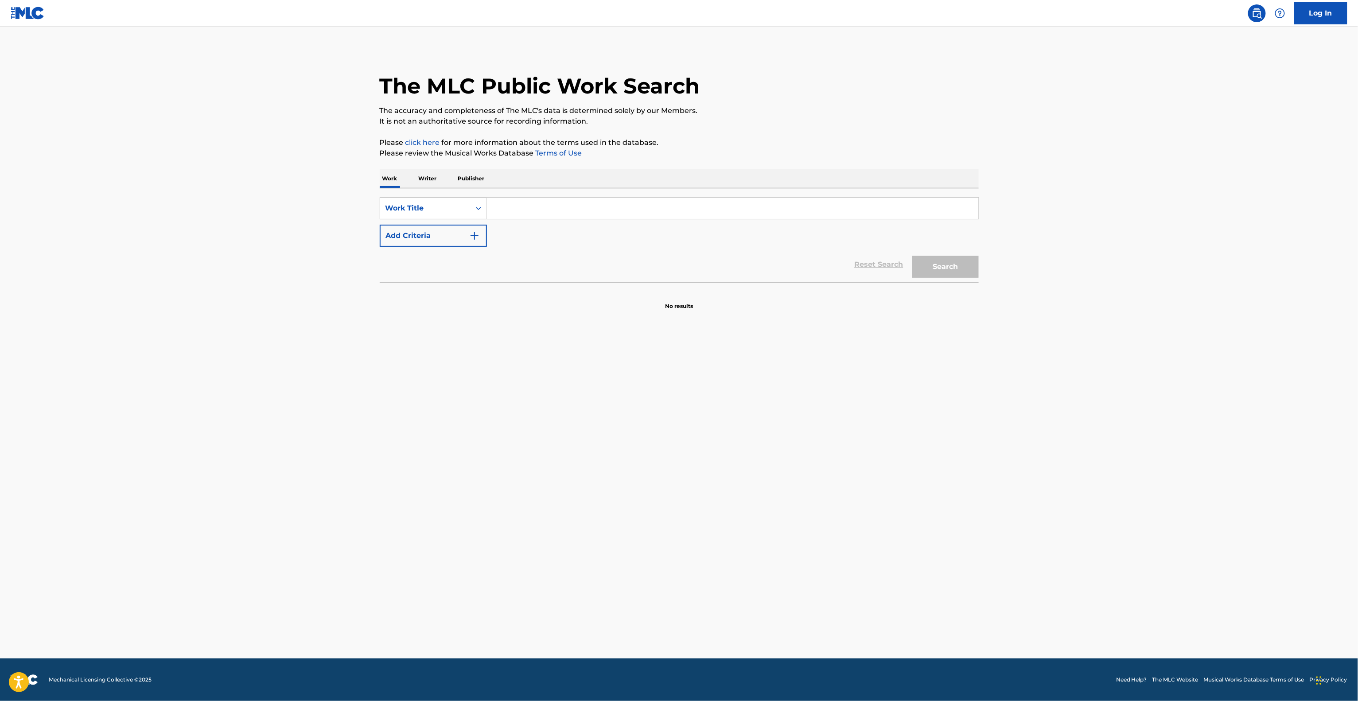
click at [1203, 393] on main "The MLC Public Work Search The accuracy and completeness of The MLC's data is d…" at bounding box center [679, 343] width 1358 height 632
click at [1203, 401] on main "The MLC Public Work Search The accuracy and completeness of The MLC's data is d…" at bounding box center [679, 343] width 1358 height 632
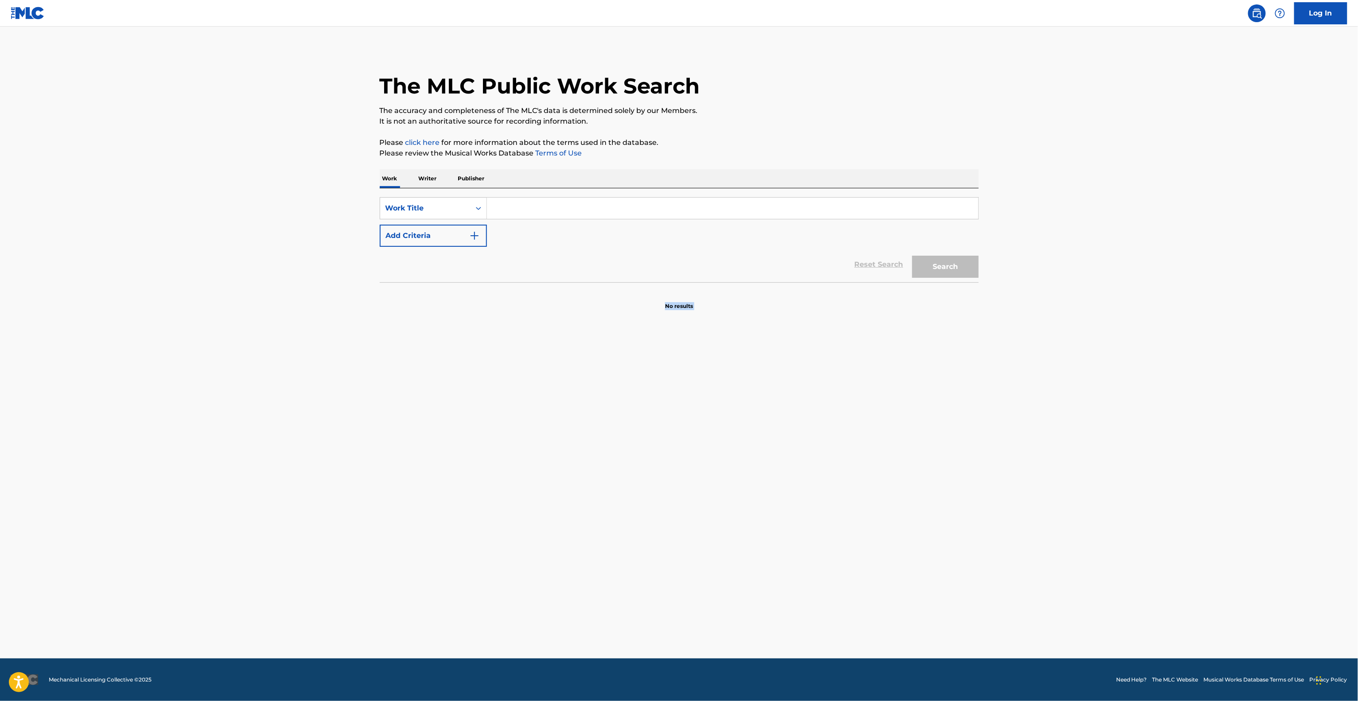
click at [1203, 401] on main "The MLC Public Work Search The accuracy and completeness of The MLC's data is d…" at bounding box center [679, 343] width 1358 height 632
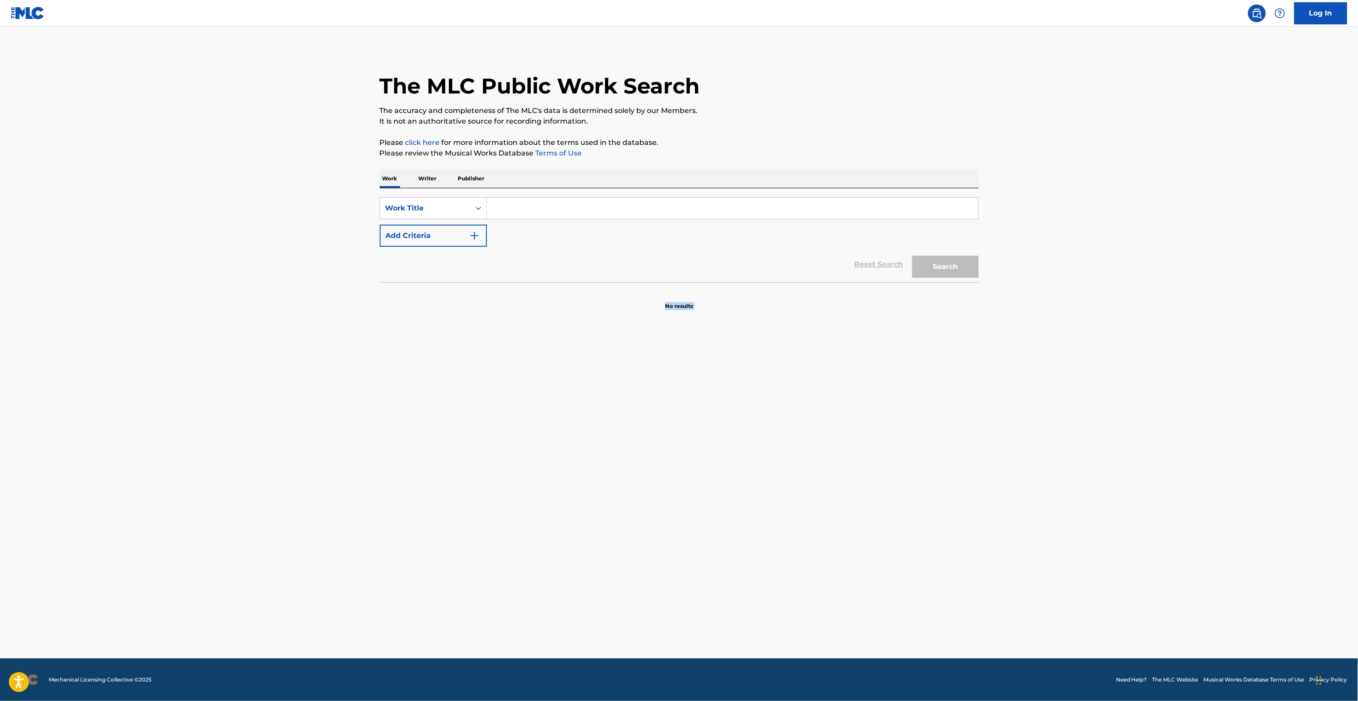
click at [1203, 401] on main "The MLC Public Work Search The accuracy and completeness of The MLC's data is d…" at bounding box center [679, 343] width 1358 height 632
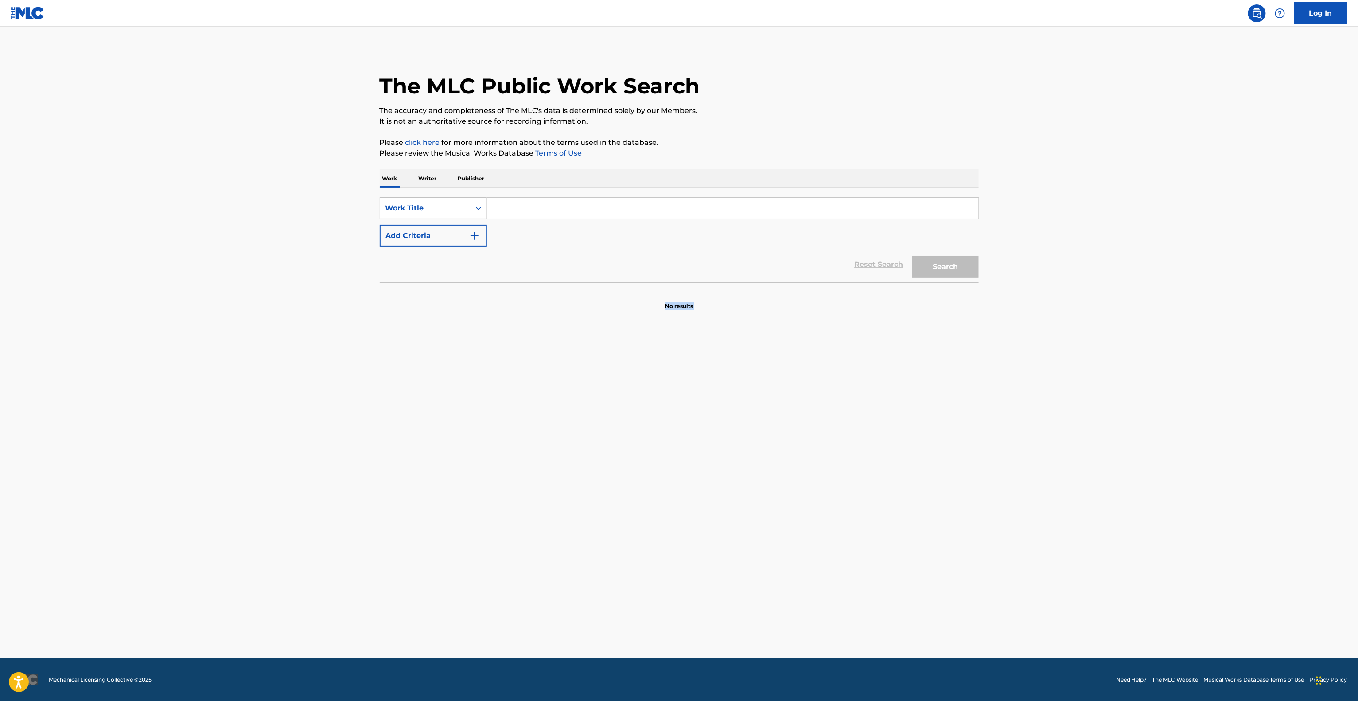
click at [1203, 401] on main "The MLC Public Work Search The accuracy and completeness of The MLC's data is d…" at bounding box center [679, 343] width 1358 height 632
drag, startPoint x: 1203, startPoint y: 392, endPoint x: 1204, endPoint y: 399, distance: 7.2
click at [1203, 392] on main "The MLC Public Work Search The accuracy and completeness of The MLC's data is d…" at bounding box center [679, 343] width 1358 height 632
click at [1205, 395] on main "The MLC Public Work Search The accuracy and completeness of The MLC's data is d…" at bounding box center [679, 343] width 1358 height 632
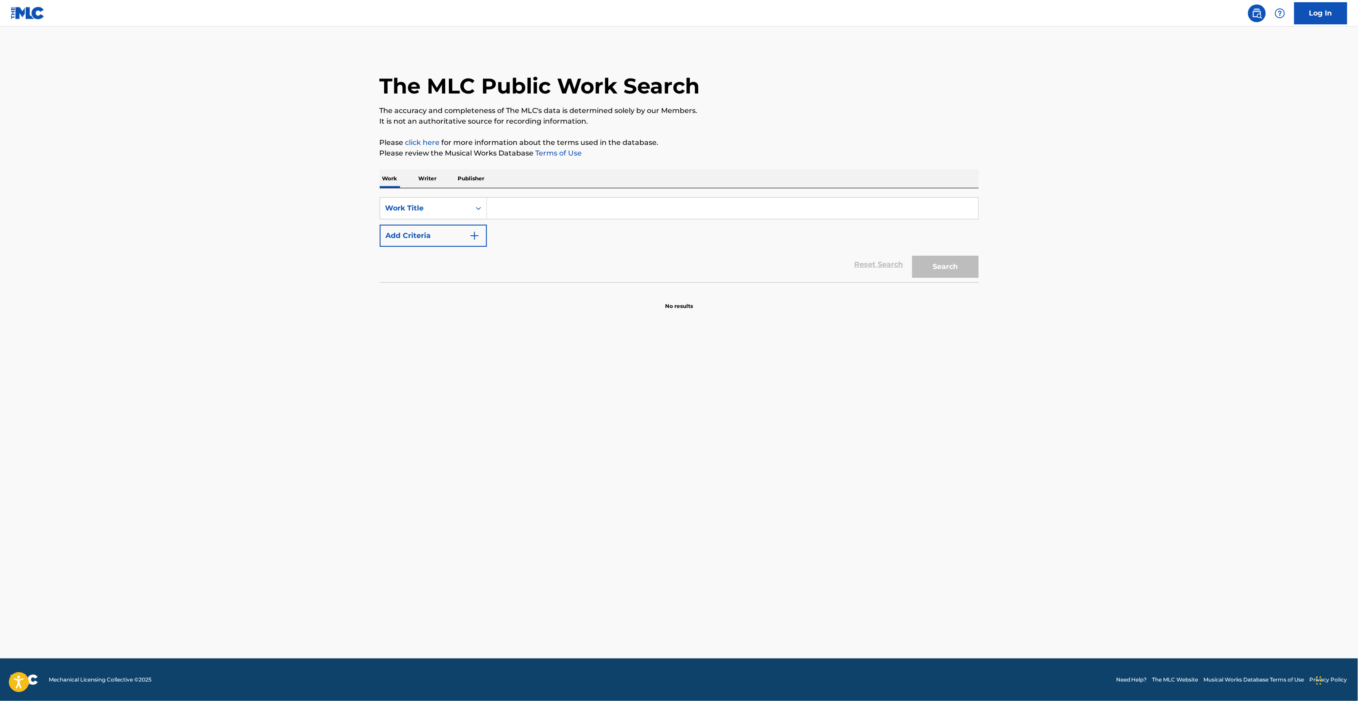
click at [1206, 386] on main "The MLC Public Work Search The accuracy and completeness of The MLC's data is d…" at bounding box center [679, 343] width 1358 height 632
click at [1206, 385] on main "The MLC Public Work Search The accuracy and completeness of The MLC's data is d…" at bounding box center [679, 343] width 1358 height 632
click at [1062, 293] on main "The MLC Public Work Search The accuracy and completeness of The MLC's data is d…" at bounding box center [679, 343] width 1358 height 632
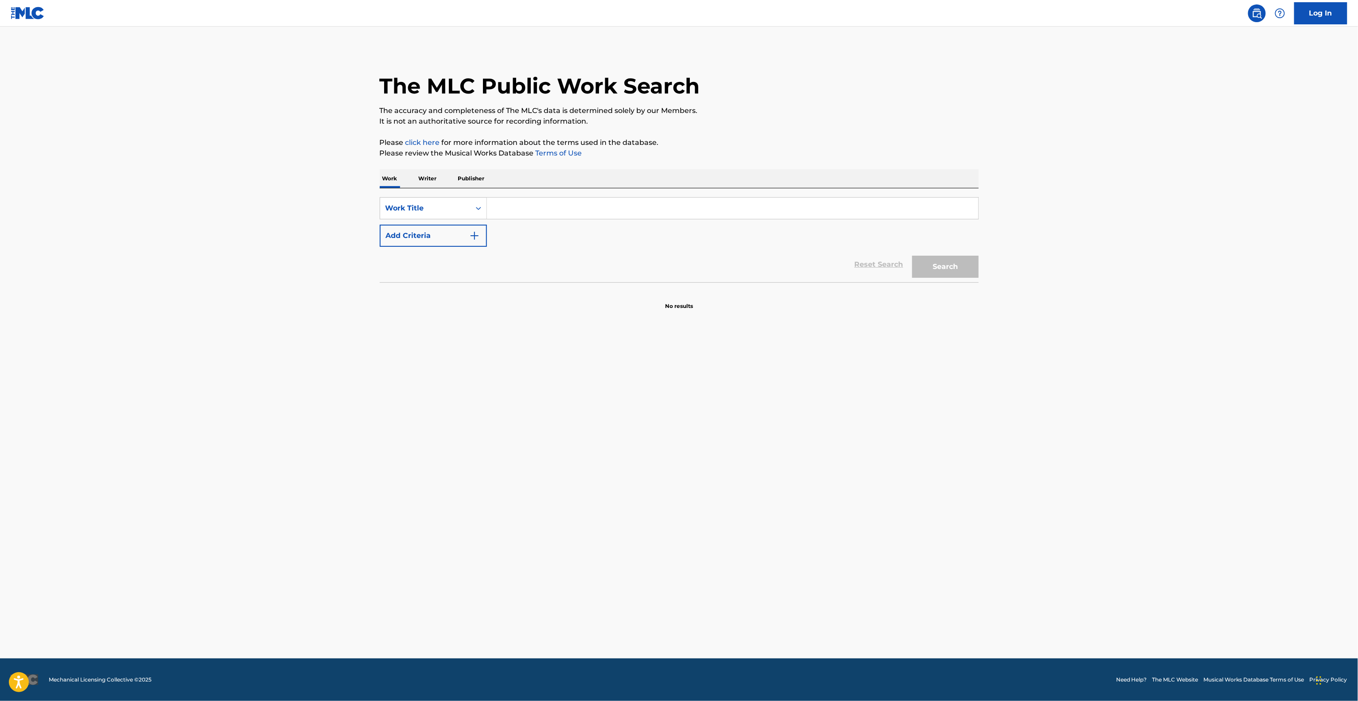
click at [1063, 291] on main "The MLC Public Work Search The accuracy and completeness of The MLC's data is d…" at bounding box center [679, 343] width 1358 height 632
click at [1063, 292] on main "The MLC Public Work Search The accuracy and completeness of The MLC's data is d…" at bounding box center [679, 343] width 1358 height 632
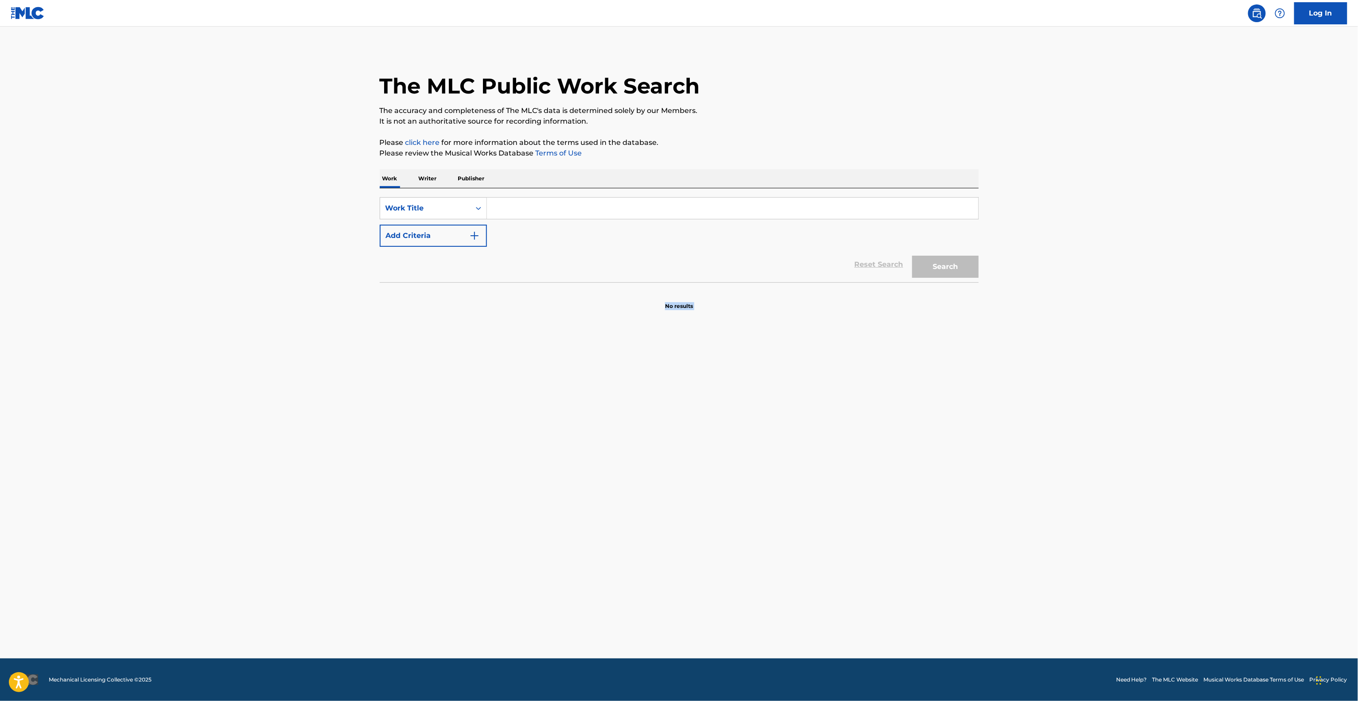
click at [1063, 292] on main "The MLC Public Work Search The accuracy and completeness of The MLC's data is d…" at bounding box center [679, 343] width 1358 height 632
click at [1062, 289] on main "The MLC Public Work Search The accuracy and completeness of The MLC's data is d…" at bounding box center [679, 343] width 1358 height 632
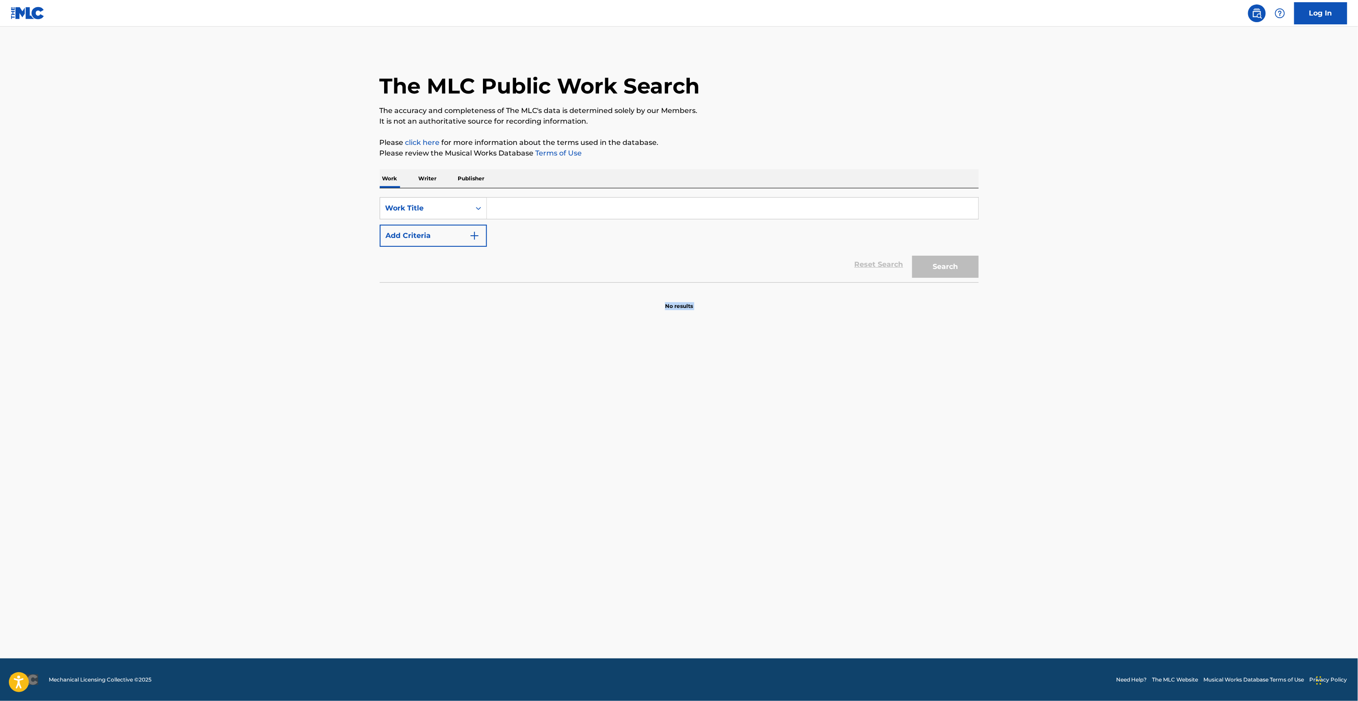
click at [1062, 289] on main "The MLC Public Work Search The accuracy and completeness of The MLC's data is d…" at bounding box center [679, 343] width 1358 height 632
click at [1061, 293] on main "The MLC Public Work Search The accuracy and completeness of The MLC's data is d…" at bounding box center [679, 343] width 1358 height 632
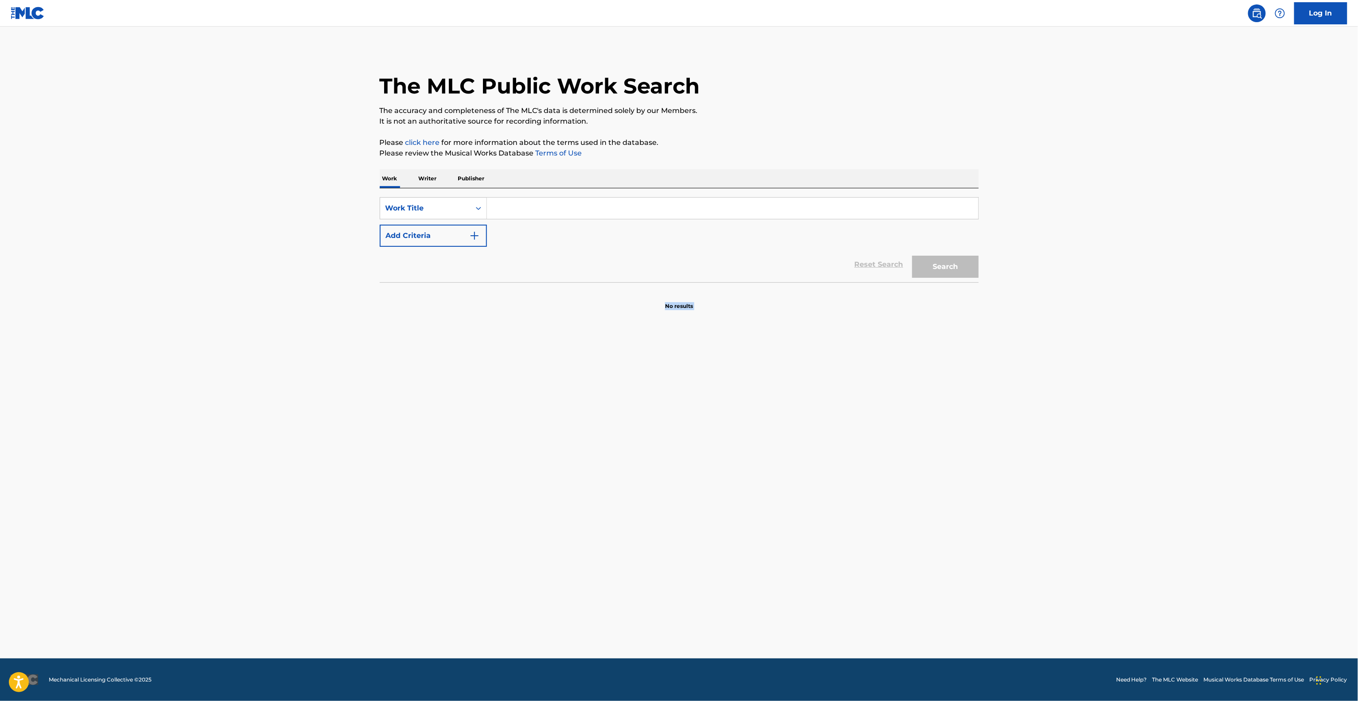
click at [1060, 273] on main "The MLC Public Work Search The accuracy and completeness of The MLC's data is d…" at bounding box center [679, 343] width 1358 height 632
click at [1058, 251] on main "The MLC Public Work Search The accuracy and completeness of The MLC's data is d…" at bounding box center [679, 343] width 1358 height 632
click at [1058, 250] on main "The MLC Public Work Search The accuracy and completeness of The MLC's data is d…" at bounding box center [679, 343] width 1358 height 632
drag, startPoint x: 1086, startPoint y: 391, endPoint x: 1092, endPoint y: 363, distance: 28.1
click at [1086, 383] on main "The MLC Public Work Search The accuracy and completeness of The MLC's data is d…" at bounding box center [679, 343] width 1358 height 632
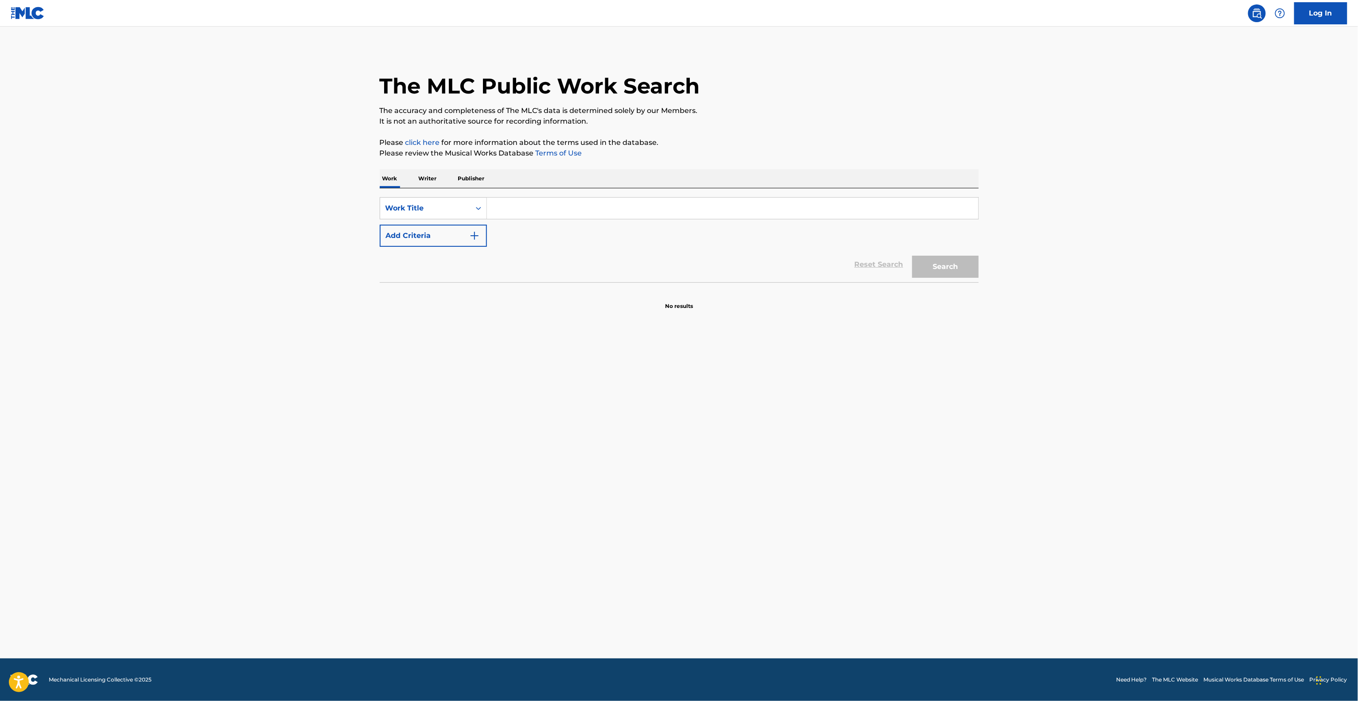
drag, startPoint x: 1092, startPoint y: 363, endPoint x: 1094, endPoint y: 401, distance: 37.8
click at [1092, 370] on main "The MLC Public Work Search The accuracy and completeness of The MLC's data is d…" at bounding box center [679, 343] width 1358 height 632
click at [1095, 403] on main "The MLC Public Work Search The accuracy and completeness of The MLC's data is d…" at bounding box center [679, 343] width 1358 height 632
drag, startPoint x: 1095, startPoint y: 401, endPoint x: 1097, endPoint y: 397, distance: 5.1
click at [1095, 401] on main "The MLC Public Work Search The accuracy and completeness of The MLC's data is d…" at bounding box center [679, 343] width 1358 height 632
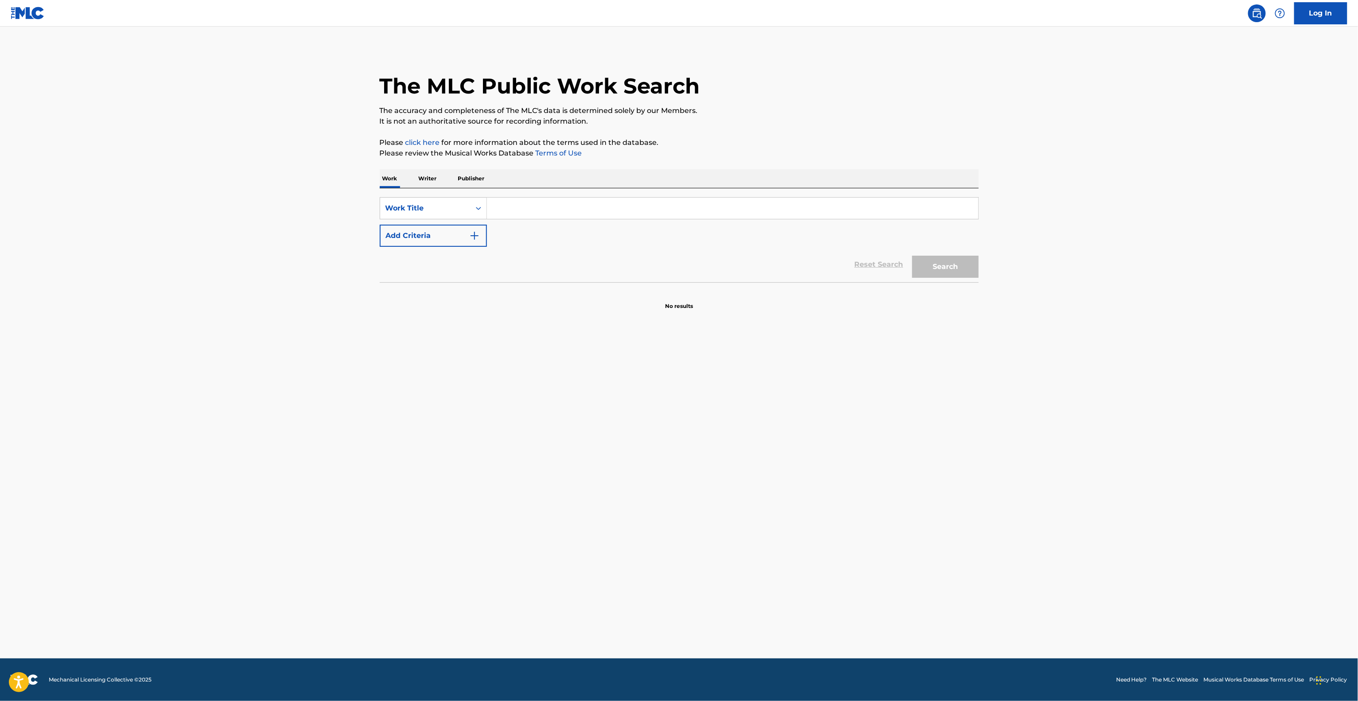
click at [1099, 395] on main "The MLC Public Work Search The accuracy and completeness of The MLC's data is d…" at bounding box center [679, 343] width 1358 height 632
click at [1110, 373] on main "The MLC Public Work Search The accuracy and completeness of The MLC's data is d…" at bounding box center [679, 343] width 1358 height 632
click at [1151, 378] on main "The MLC Public Work Search The accuracy and completeness of The MLC's data is d…" at bounding box center [679, 343] width 1358 height 632
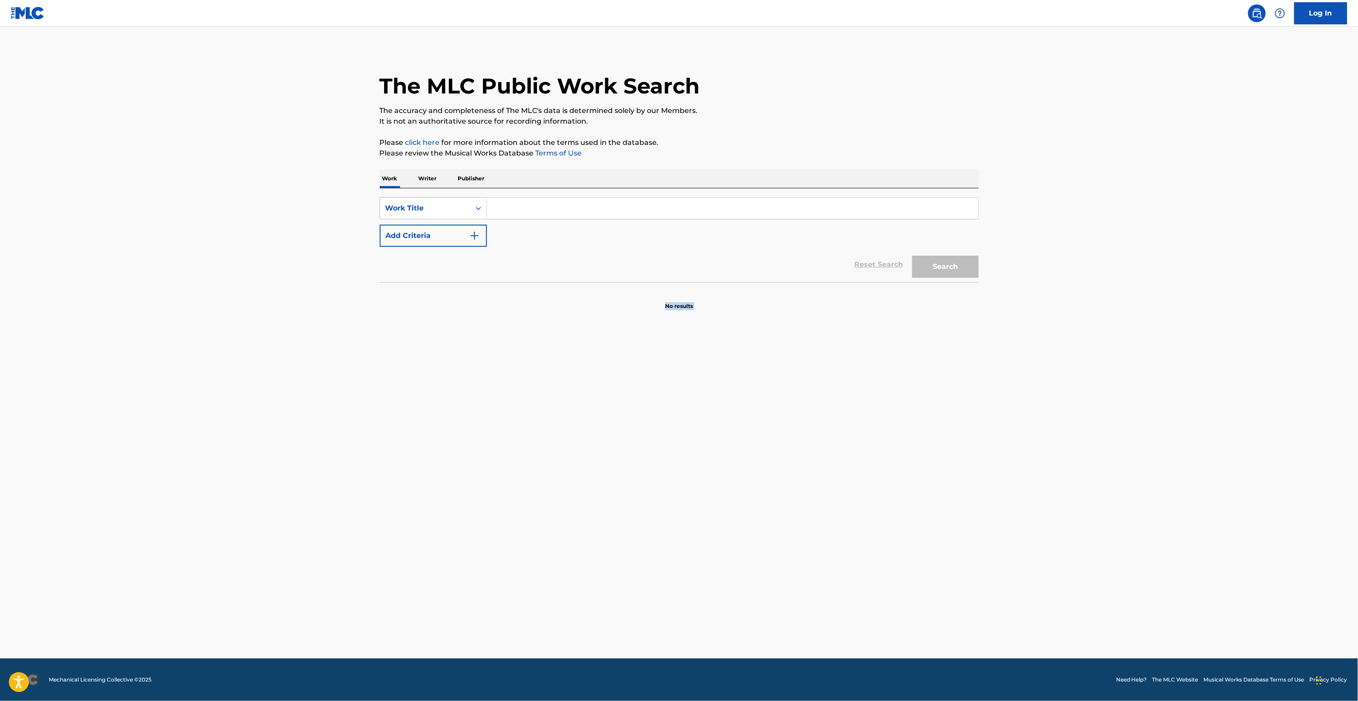
click at [1151, 378] on main "The MLC Public Work Search The accuracy and completeness of The MLC's data is d…" at bounding box center [679, 343] width 1358 height 632
click at [1151, 379] on main "The MLC Public Work Search The accuracy and completeness of The MLC's data is d…" at bounding box center [679, 343] width 1358 height 632
click at [1155, 415] on main "The MLC Public Work Search The accuracy and completeness of The MLC's data is d…" at bounding box center [679, 343] width 1358 height 632
click at [1155, 414] on main "The MLC Public Work Search The accuracy and completeness of The MLC's data is d…" at bounding box center [679, 343] width 1358 height 632
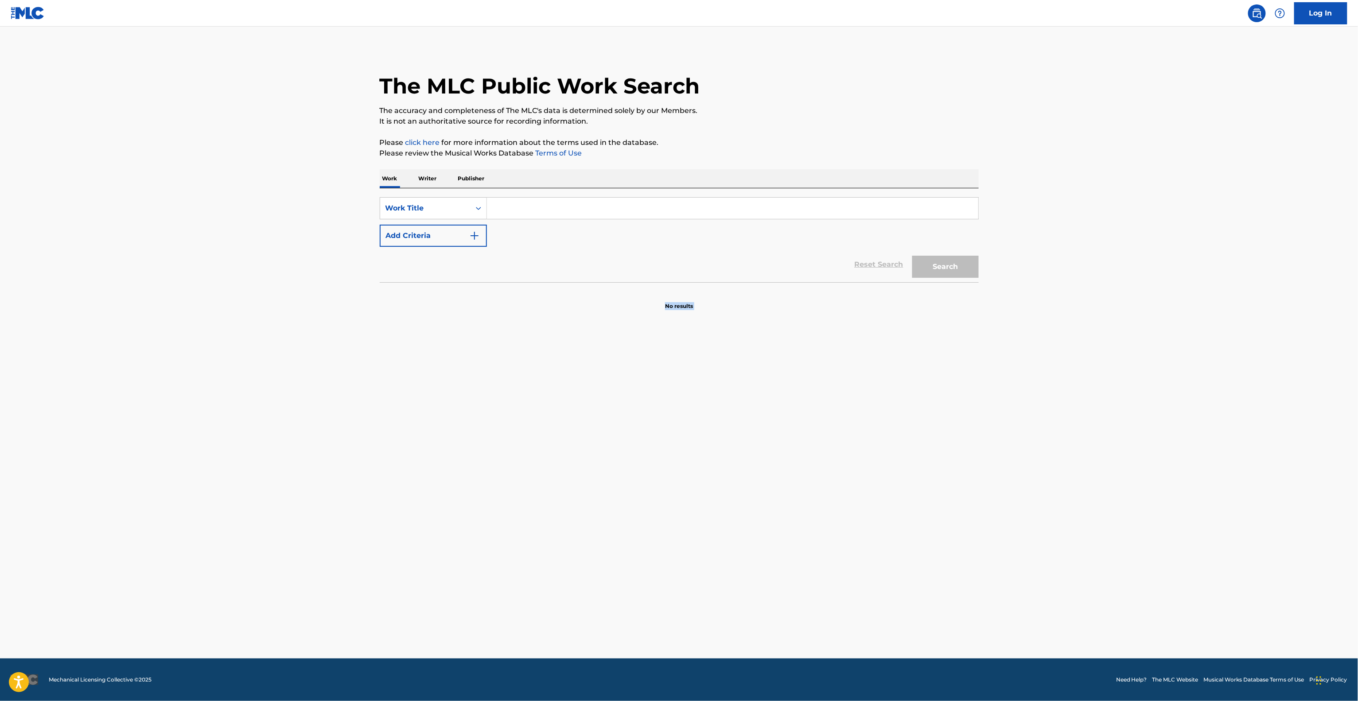
click at [1155, 414] on main "The MLC Public Work Search The accuracy and completeness of The MLC's data is d…" at bounding box center [679, 343] width 1358 height 632
click at [1143, 410] on main "The MLC Public Work Search The accuracy and completeness of The MLC's data is d…" at bounding box center [679, 343] width 1358 height 632
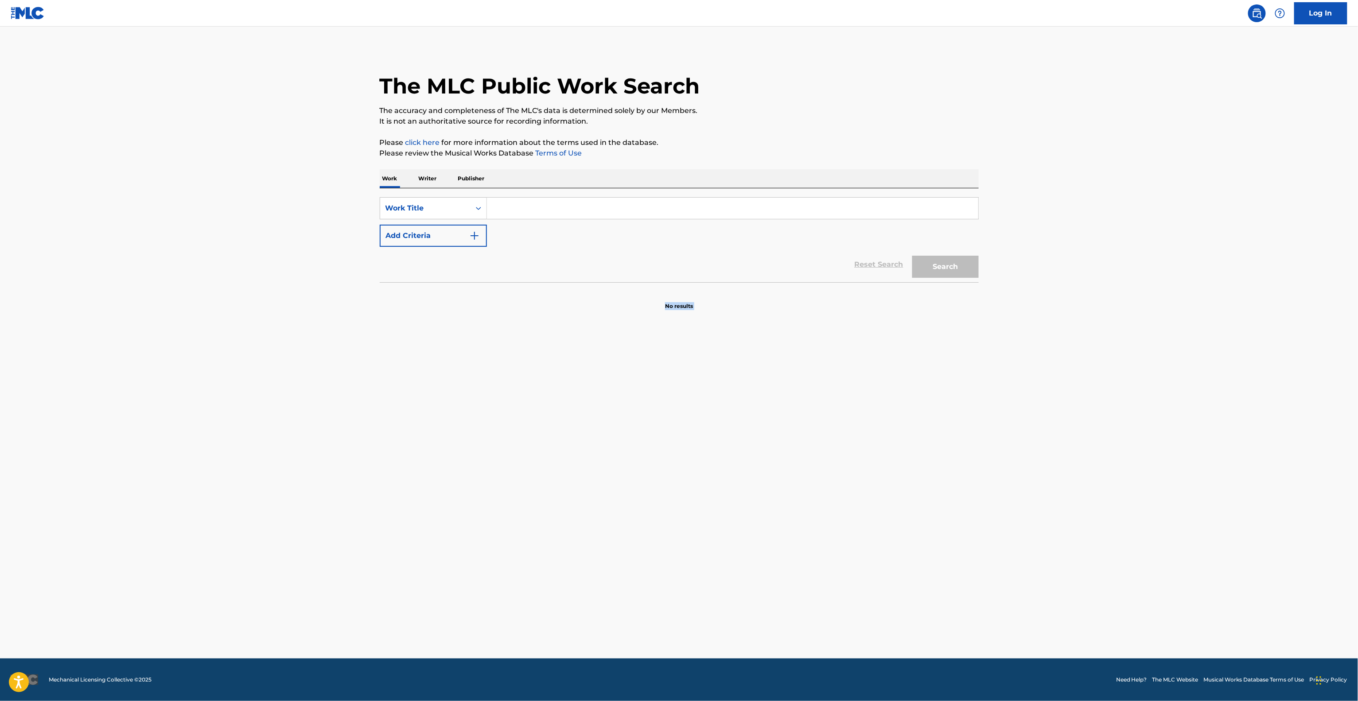
click at [1143, 410] on main "The MLC Public Work Search The accuracy and completeness of The MLC's data is d…" at bounding box center [679, 343] width 1358 height 632
click at [1143, 407] on main "The MLC Public Work Search The accuracy and completeness of The MLC's data is d…" at bounding box center [679, 343] width 1358 height 632
click at [1144, 398] on main "The MLC Public Work Search The accuracy and completeness of The MLC's data is d…" at bounding box center [679, 343] width 1358 height 632
click at [1149, 393] on main "The MLC Public Work Search The accuracy and completeness of The MLC's data is d…" at bounding box center [679, 343] width 1358 height 632
click at [1154, 387] on main "The MLC Public Work Search The accuracy and completeness of The MLC's data is d…" at bounding box center [679, 343] width 1358 height 632
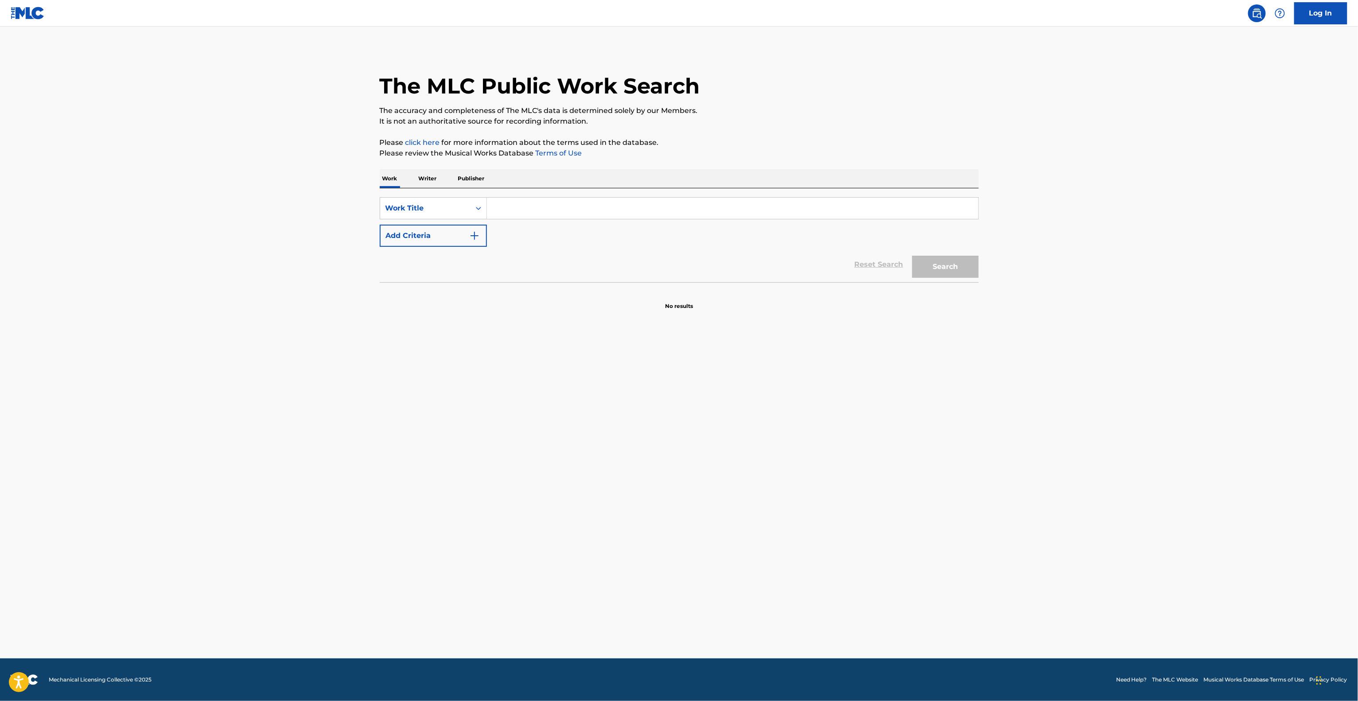
drag, startPoint x: 1155, startPoint y: 396, endPoint x: 1159, endPoint y: 470, distance: 73.7
click at [1160, 460] on main "The MLC Public Work Search The accuracy and completeness of The MLC's data is d…" at bounding box center [679, 343] width 1358 height 632
click at [1127, 416] on main "The MLC Public Work Search The accuracy and completeness of The MLC's data is d…" at bounding box center [679, 343] width 1358 height 632
click at [1120, 401] on main "The MLC Public Work Search The accuracy and completeness of The MLC's data is d…" at bounding box center [679, 343] width 1358 height 632
click at [1003, 359] on main "The MLC Public Work Search The accuracy and completeness of The MLC's data is d…" at bounding box center [679, 343] width 1358 height 632
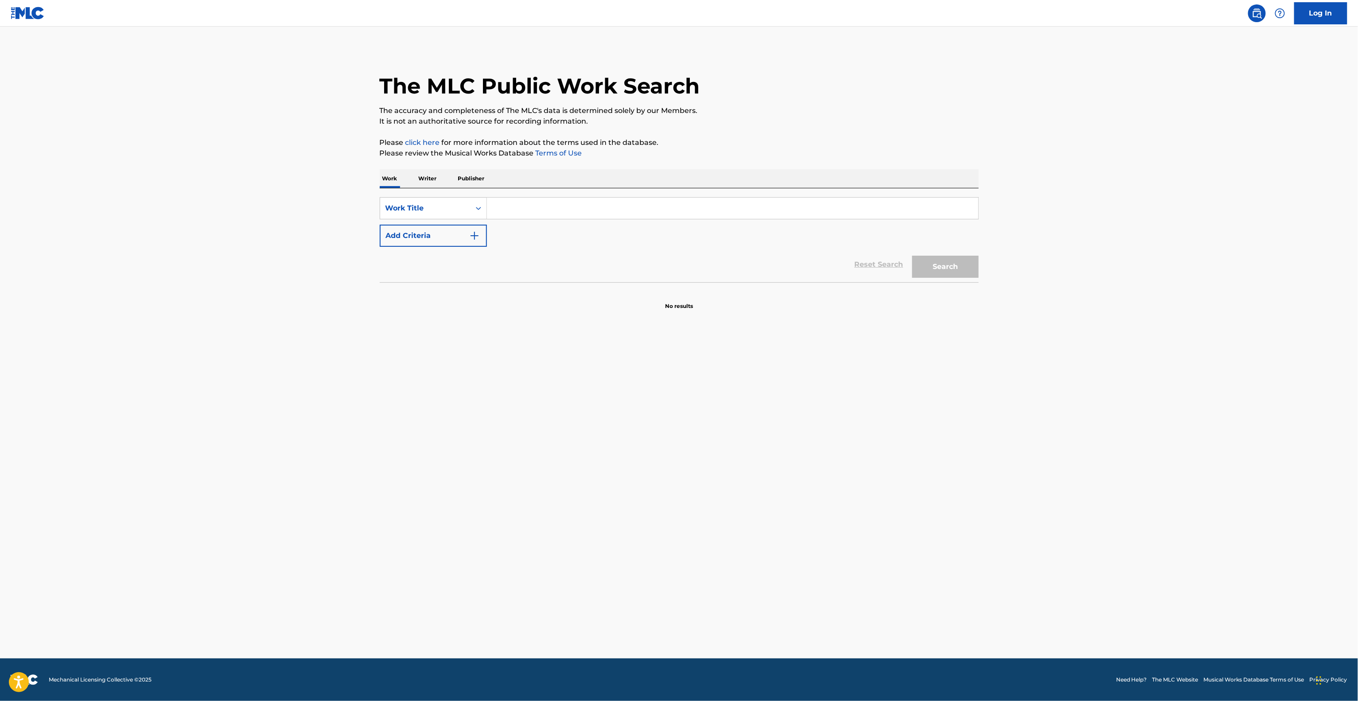
click at [1003, 359] on main "The MLC Public Work Search The accuracy and completeness of The MLC's data is d…" at bounding box center [679, 343] width 1358 height 632
click at [1006, 360] on main "The MLC Public Work Search The accuracy and completeness of The MLC's data is d…" at bounding box center [679, 343] width 1358 height 632
click at [1007, 360] on main "The MLC Public Work Search The accuracy and completeness of The MLC's data is d…" at bounding box center [679, 343] width 1358 height 632
click at [1009, 365] on main "The MLC Public Work Search The accuracy and completeness of The MLC's data is d…" at bounding box center [679, 343] width 1358 height 632
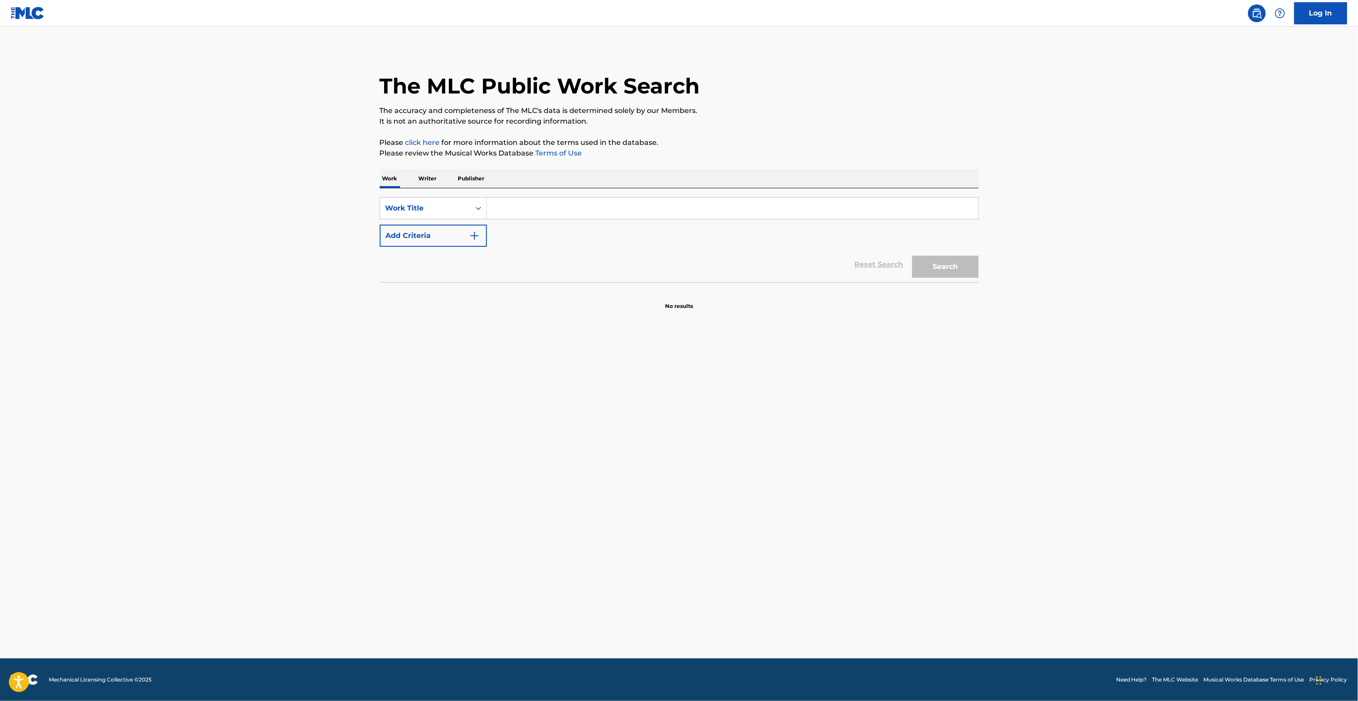
click at [1009, 365] on main "The MLC Public Work Search The accuracy and completeness of The MLC's data is d…" at bounding box center [679, 343] width 1358 height 632
click at [1011, 364] on main "The MLC Public Work Search The accuracy and completeness of The MLC's data is d…" at bounding box center [679, 343] width 1358 height 632
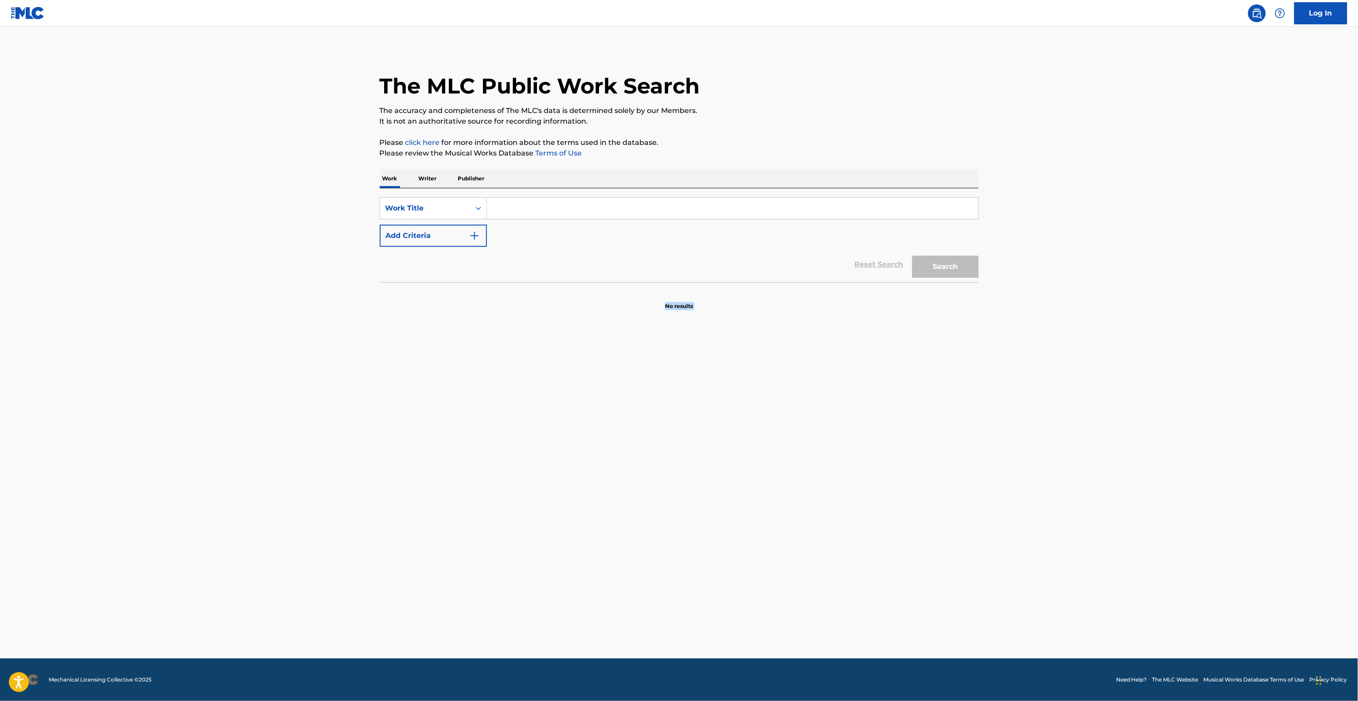
click at [1011, 364] on main "The MLC Public Work Search The accuracy and completeness of The MLC's data is d…" at bounding box center [679, 343] width 1358 height 632
click at [1012, 361] on main "The MLC Public Work Search The accuracy and completeness of The MLC's data is d…" at bounding box center [679, 343] width 1358 height 632
click at [1014, 365] on main "The MLC Public Work Search The accuracy and completeness of The MLC's data is d…" at bounding box center [679, 343] width 1358 height 632
click at [1015, 369] on main "The MLC Public Work Search The accuracy and completeness of The MLC's data is d…" at bounding box center [679, 343] width 1358 height 632
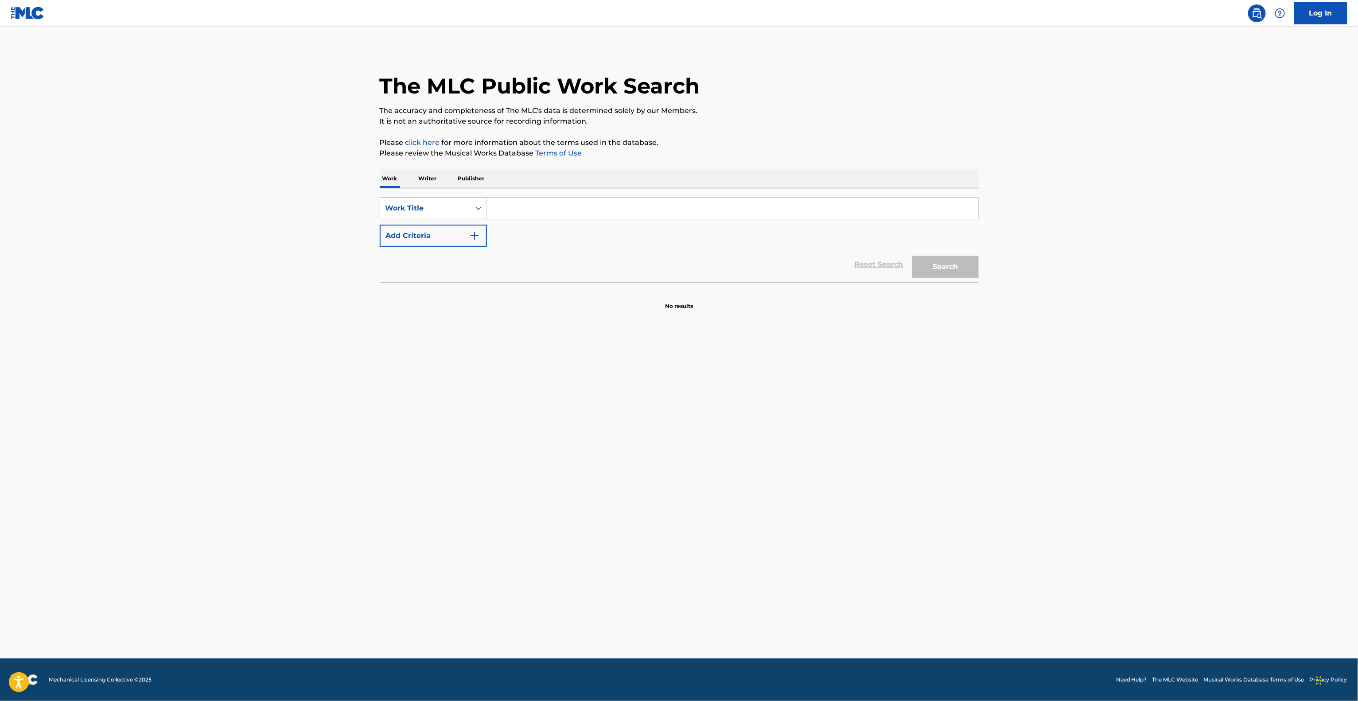
click at [1015, 368] on main "The MLC Public Work Search The accuracy and completeness of The MLC's data is d…" at bounding box center [679, 343] width 1358 height 632
click at [1015, 362] on main "The MLC Public Work Search The accuracy and completeness of The MLC's data is d…" at bounding box center [679, 343] width 1358 height 632
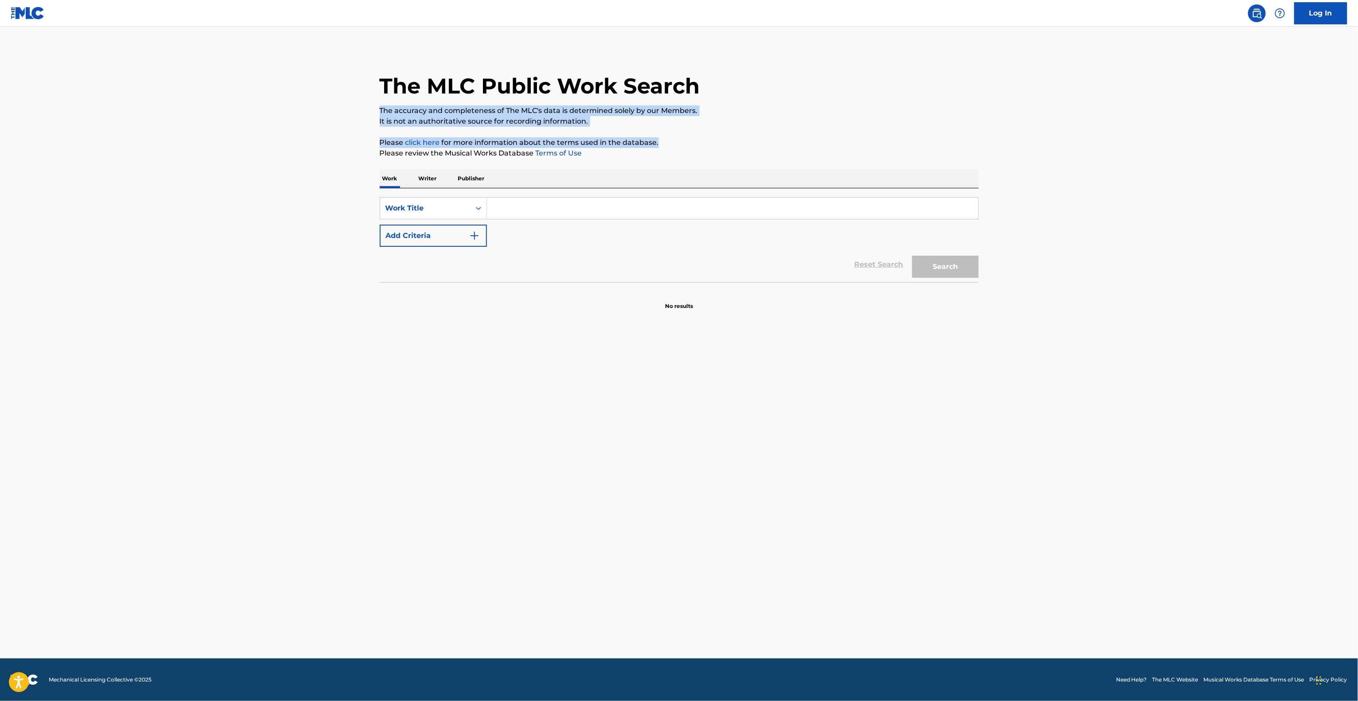
click at [1098, 138] on main "The MLC Public Work Search The accuracy and completeness of The MLC's data is d…" at bounding box center [679, 343] width 1358 height 632
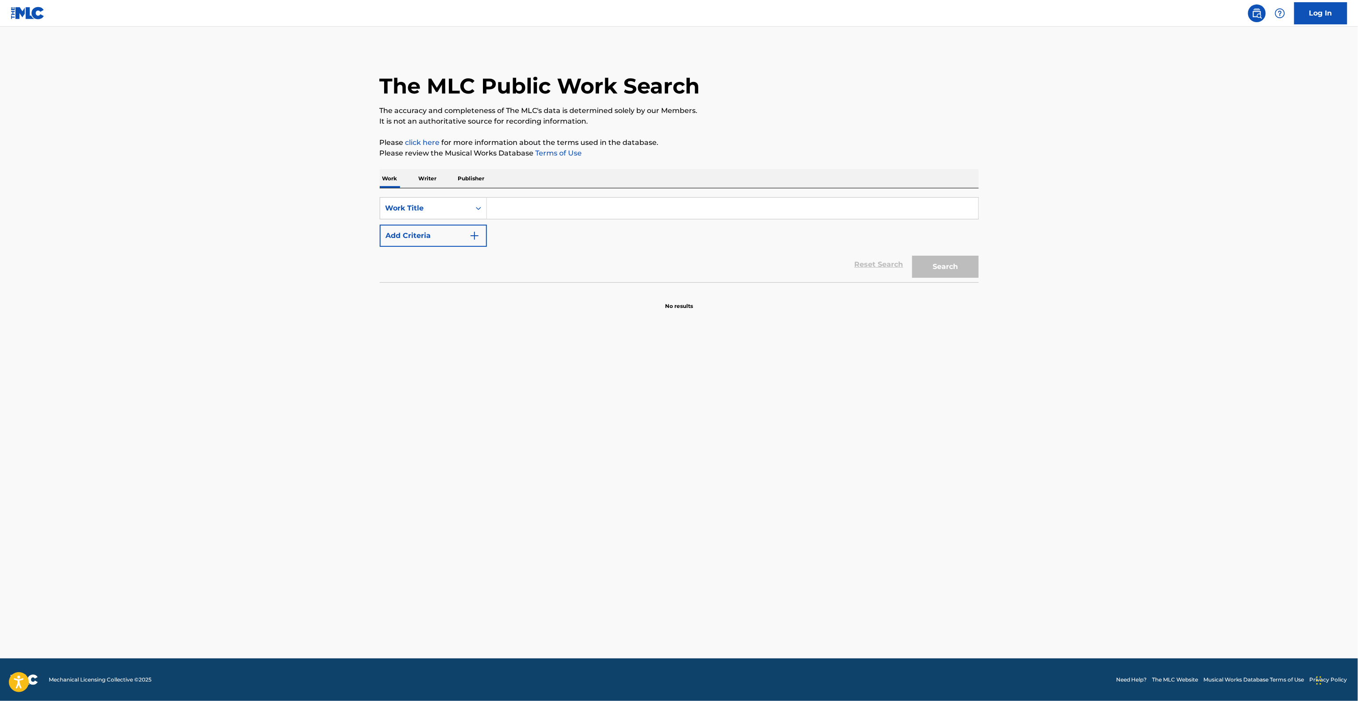
drag, startPoint x: 1108, startPoint y: 191, endPoint x: 1108, endPoint y: 214, distance: 23.9
click at [1108, 202] on main "The MLC Public Work Search The accuracy and completeness of The MLC's data is d…" at bounding box center [679, 343] width 1358 height 632
click at [1108, 216] on main "The MLC Public Work Search The accuracy and completeness of The MLC's data is d…" at bounding box center [679, 343] width 1358 height 632
click at [1107, 218] on main "The MLC Public Work Search The accuracy and completeness of The MLC's data is d…" at bounding box center [679, 343] width 1358 height 632
click at [1101, 220] on main "The MLC Public Work Search The accuracy and completeness of The MLC's data is d…" at bounding box center [679, 343] width 1358 height 632
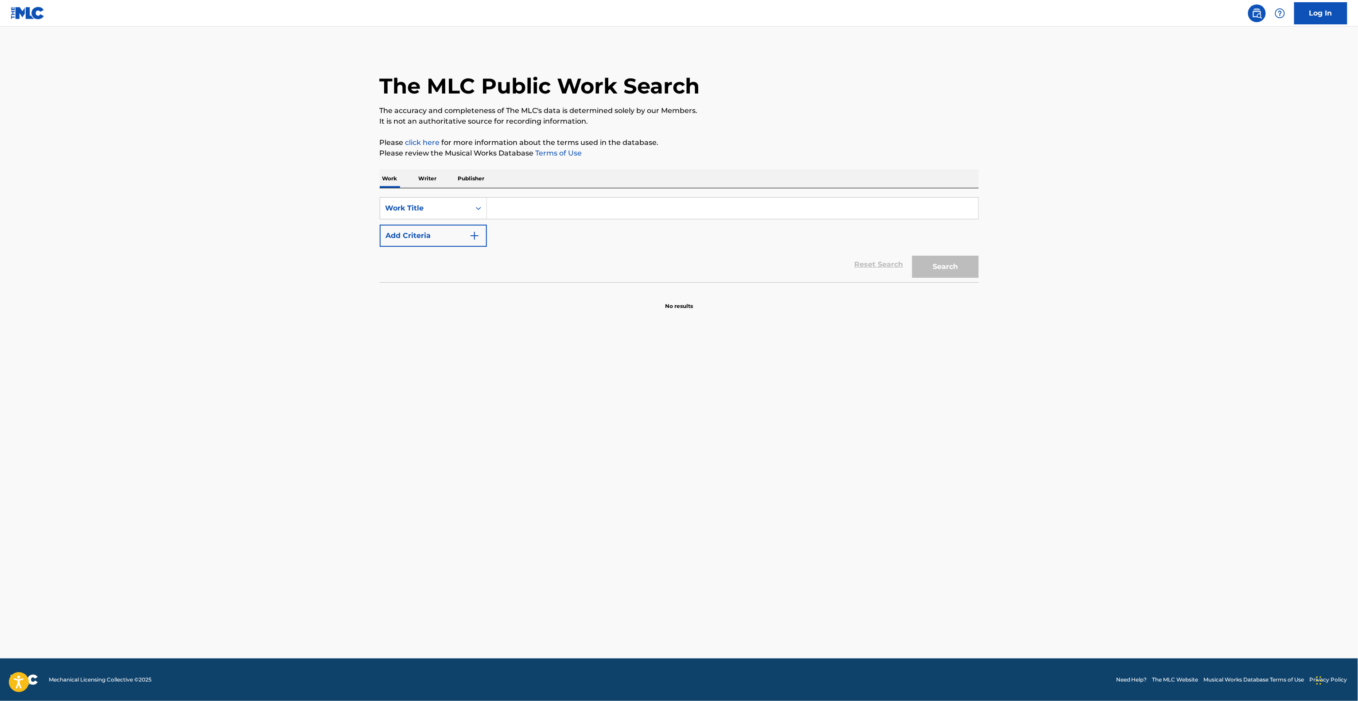
click at [1099, 233] on main "The MLC Public Work Search The accuracy and completeness of The MLC's data is d…" at bounding box center [679, 343] width 1358 height 632
click at [1087, 265] on main "The MLC Public Work Search The accuracy and completeness of The MLC's data is d…" at bounding box center [679, 343] width 1358 height 632
click at [1088, 186] on main "The MLC Public Work Search The accuracy and completeness of The MLC's data is d…" at bounding box center [679, 343] width 1358 height 632
drag, startPoint x: 1090, startPoint y: 218, endPoint x: 1091, endPoint y: 228, distance: 9.8
click at [1091, 228] on main "The MLC Public Work Search The accuracy and completeness of The MLC's data is d…" at bounding box center [679, 343] width 1358 height 632
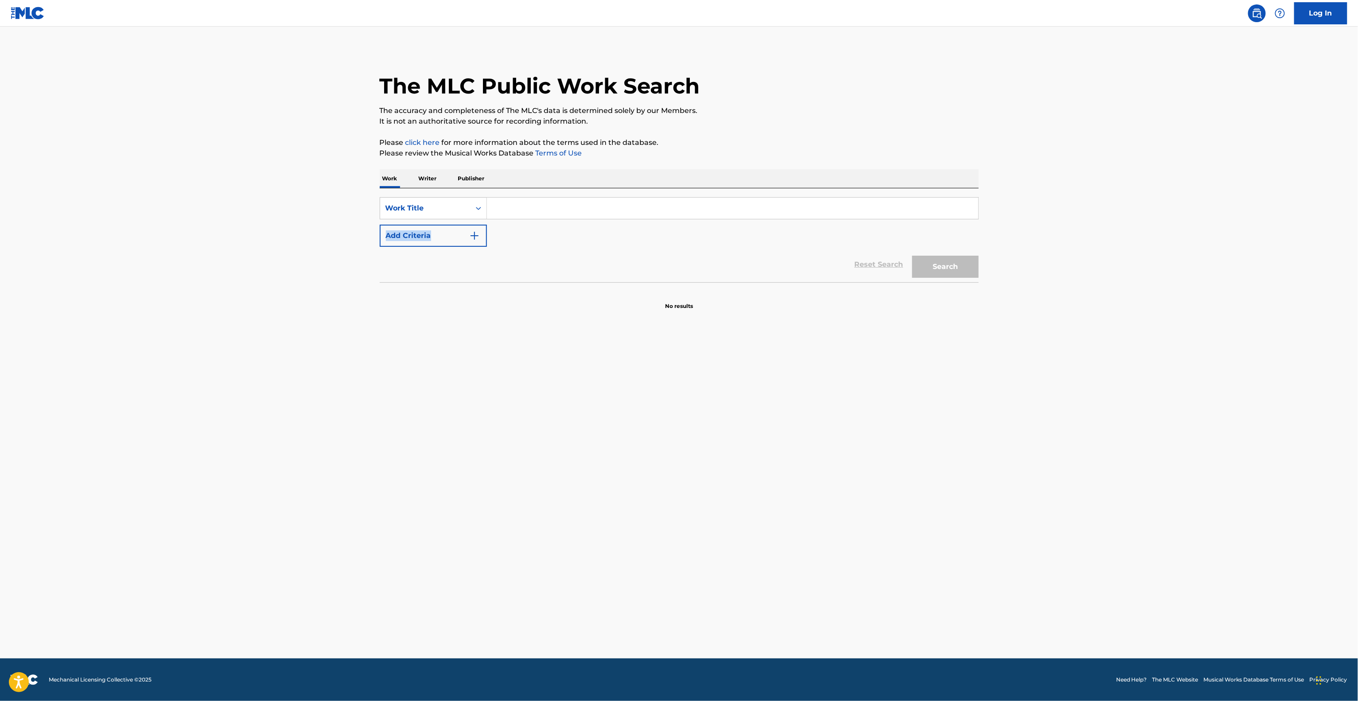
click at [1092, 272] on main "The MLC Public Work Search The accuracy and completeness of The MLC's data is d…" at bounding box center [679, 343] width 1358 height 632
drag, startPoint x: 1097, startPoint y: 272, endPoint x: 1093, endPoint y: 283, distance: 11.2
click at [1093, 283] on main "The MLC Public Work Search The accuracy and completeness of The MLC's data is d…" at bounding box center [679, 343] width 1358 height 632
click at [1060, 331] on main "The MLC Public Work Search The accuracy and completeness of The MLC's data is d…" at bounding box center [679, 343] width 1358 height 632
click at [1055, 340] on main "The MLC Public Work Search The accuracy and completeness of The MLC's data is d…" at bounding box center [679, 343] width 1358 height 632
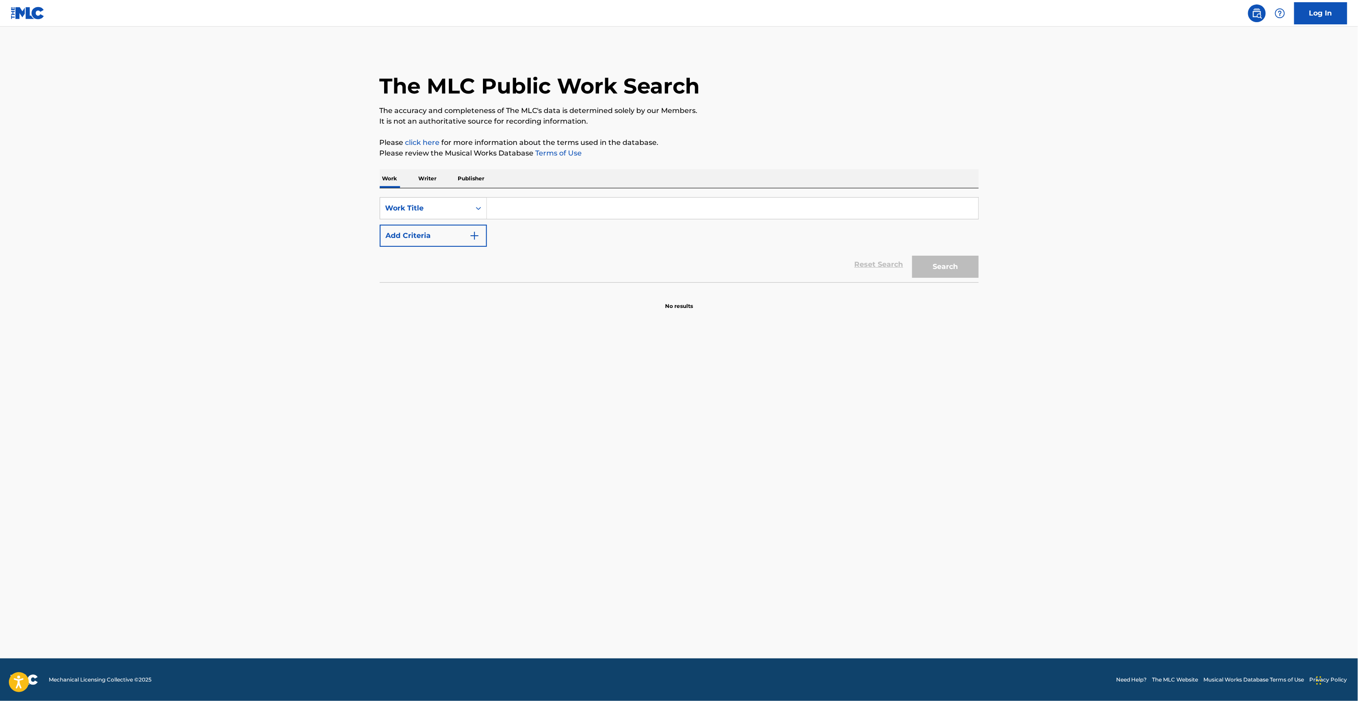
click at [1053, 331] on main "The MLC Public Work Search The accuracy and completeness of The MLC's data is d…" at bounding box center [679, 343] width 1358 height 632
click at [1049, 334] on main "The MLC Public Work Search The accuracy and completeness of The MLC's data is d…" at bounding box center [679, 343] width 1358 height 632
click at [1042, 340] on main "The MLC Public Work Search The accuracy and completeness of The MLC's data is d…" at bounding box center [679, 343] width 1358 height 632
click at [1039, 342] on main "The MLC Public Work Search The accuracy and completeness of The MLC's data is d…" at bounding box center [679, 343] width 1358 height 632
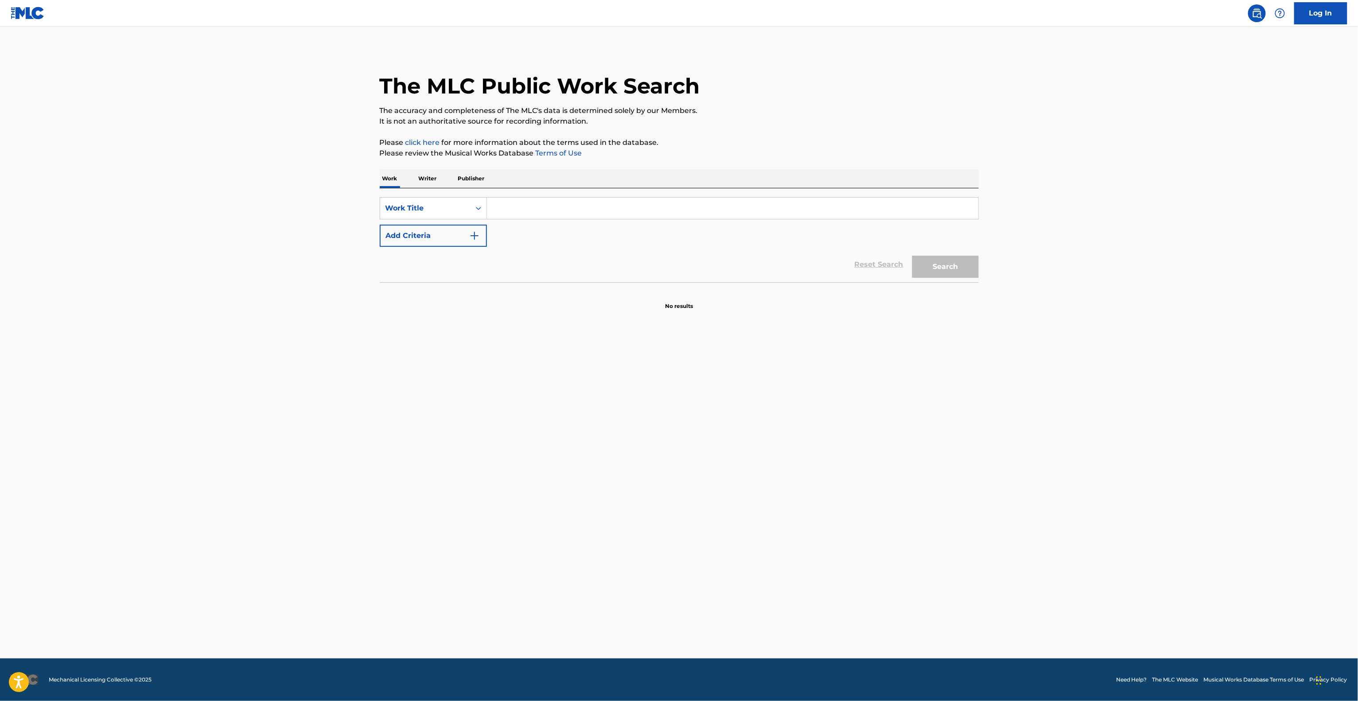
click at [1039, 342] on main "The MLC Public Work Search The accuracy and completeness of The MLC's data is d…" at bounding box center [679, 343] width 1358 height 632
drag, startPoint x: 1039, startPoint y: 334, endPoint x: 1019, endPoint y: 327, distance: 21.3
click at [1031, 334] on main "The MLC Public Work Search The accuracy and completeness of The MLC's data is d…" at bounding box center [679, 343] width 1358 height 632
click at [1019, 327] on main "The MLC Public Work Search The accuracy and completeness of The MLC's data is d…" at bounding box center [679, 343] width 1358 height 632
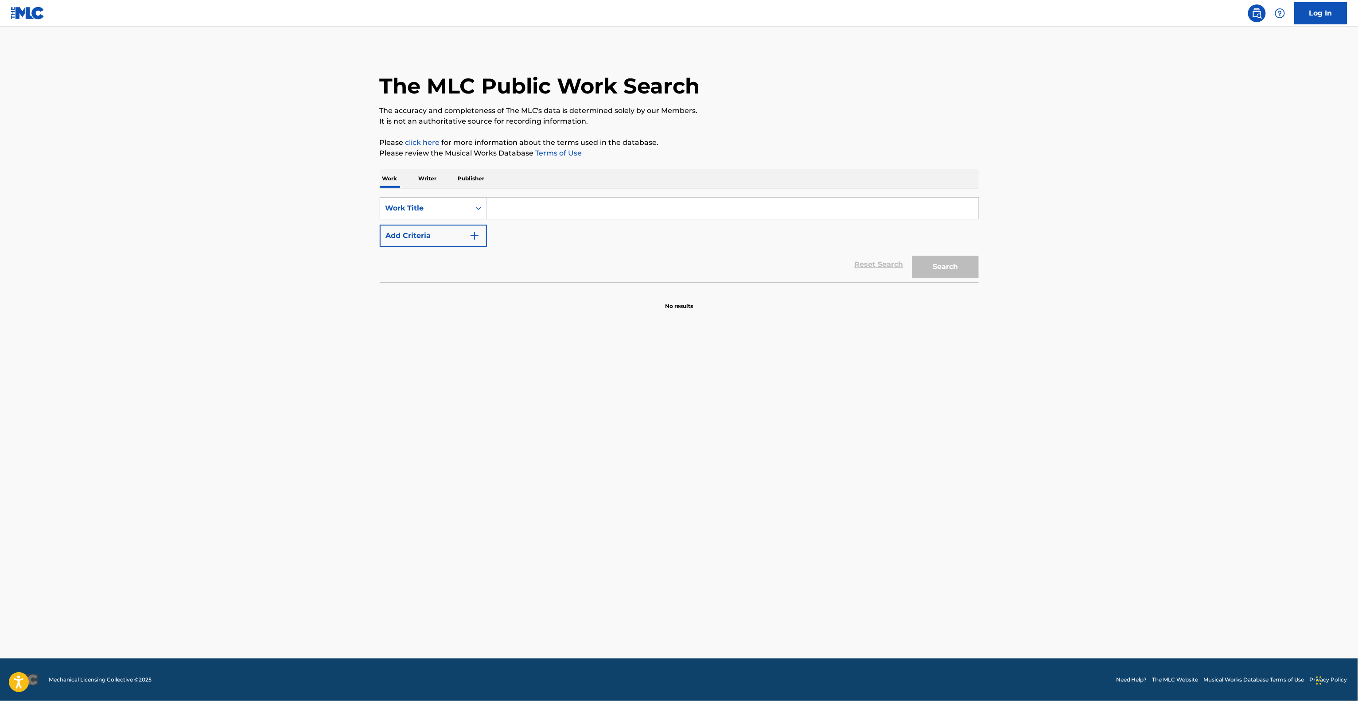
click at [1016, 322] on main "The MLC Public Work Search The accuracy and completeness of The MLC's data is d…" at bounding box center [679, 343] width 1358 height 632
click at [1012, 329] on main "The MLC Public Work Search The accuracy and completeness of The MLC's data is d…" at bounding box center [679, 343] width 1358 height 632
click at [1012, 328] on main "The MLC Public Work Search The accuracy and completeness of The MLC's data is d…" at bounding box center [679, 343] width 1358 height 632
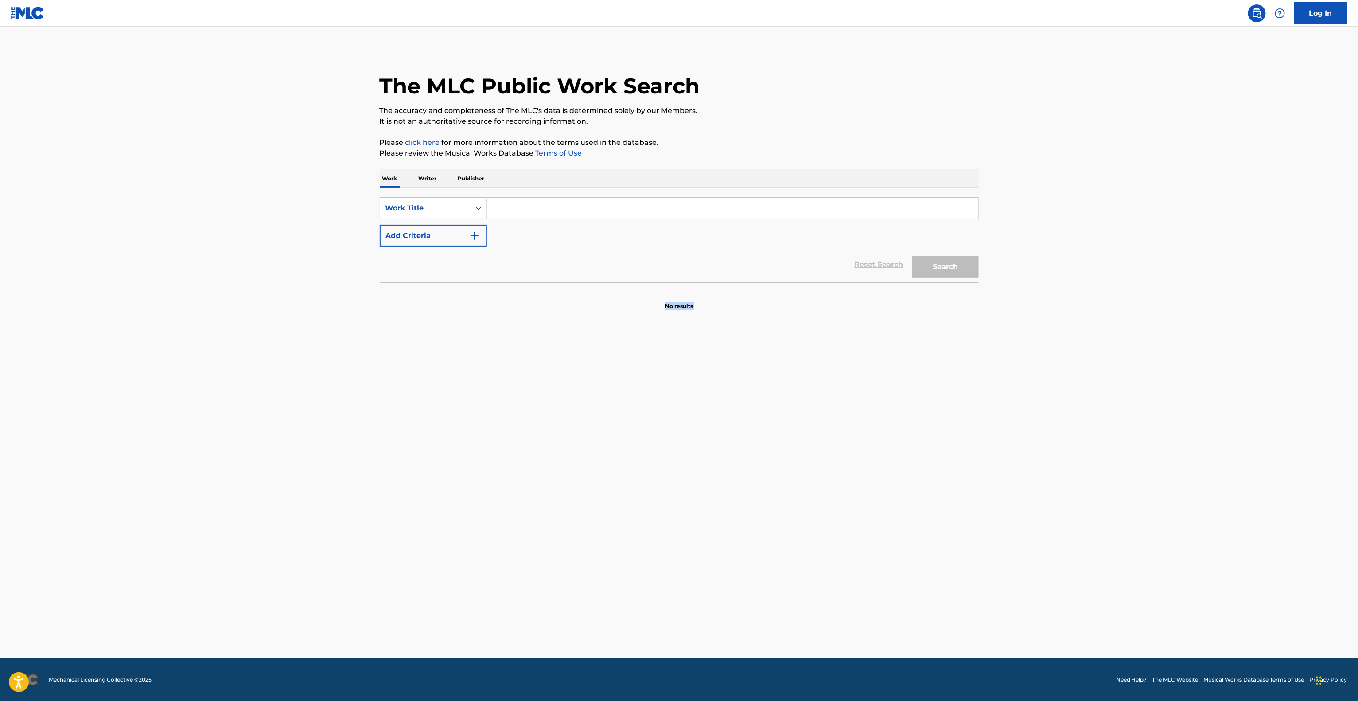
click at [1012, 328] on main "The MLC Public Work Search The accuracy and completeness of The MLC's data is d…" at bounding box center [679, 343] width 1358 height 632
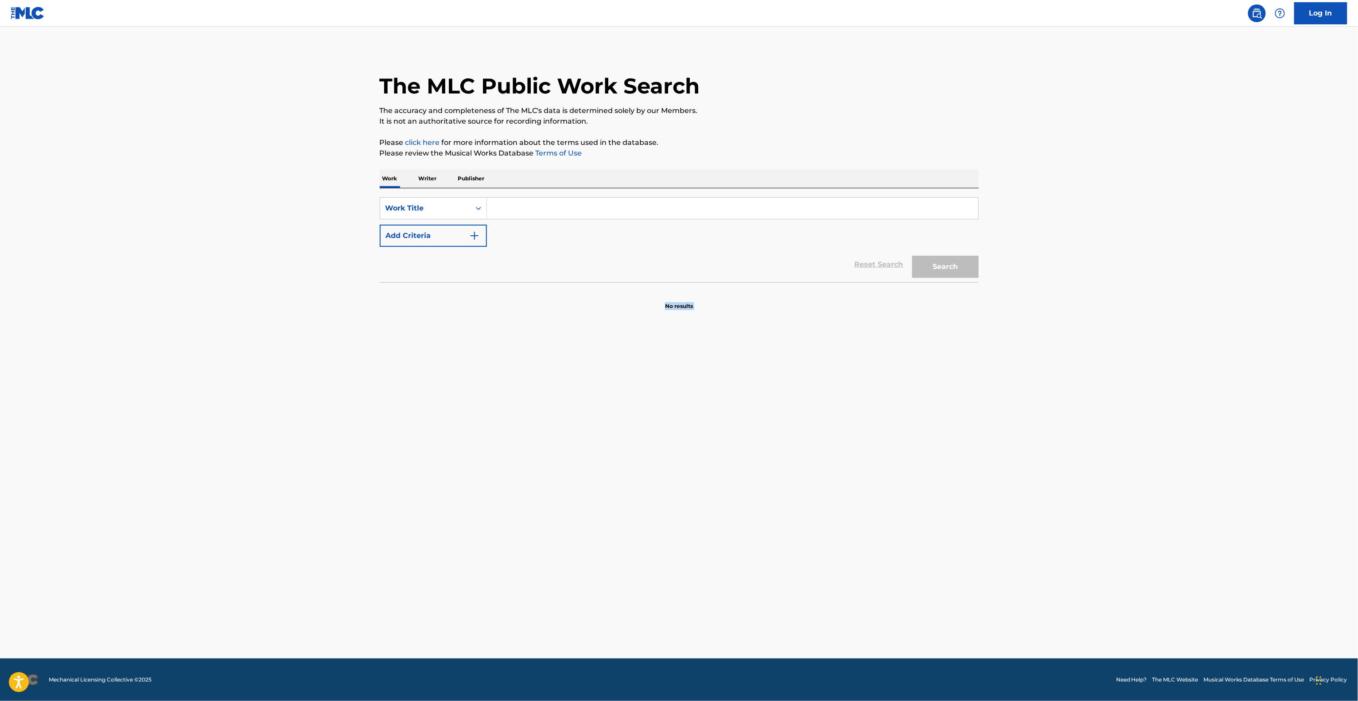
click at [1011, 328] on main "The MLC Public Work Search The accuracy and completeness of The MLC's data is d…" at bounding box center [679, 343] width 1358 height 632
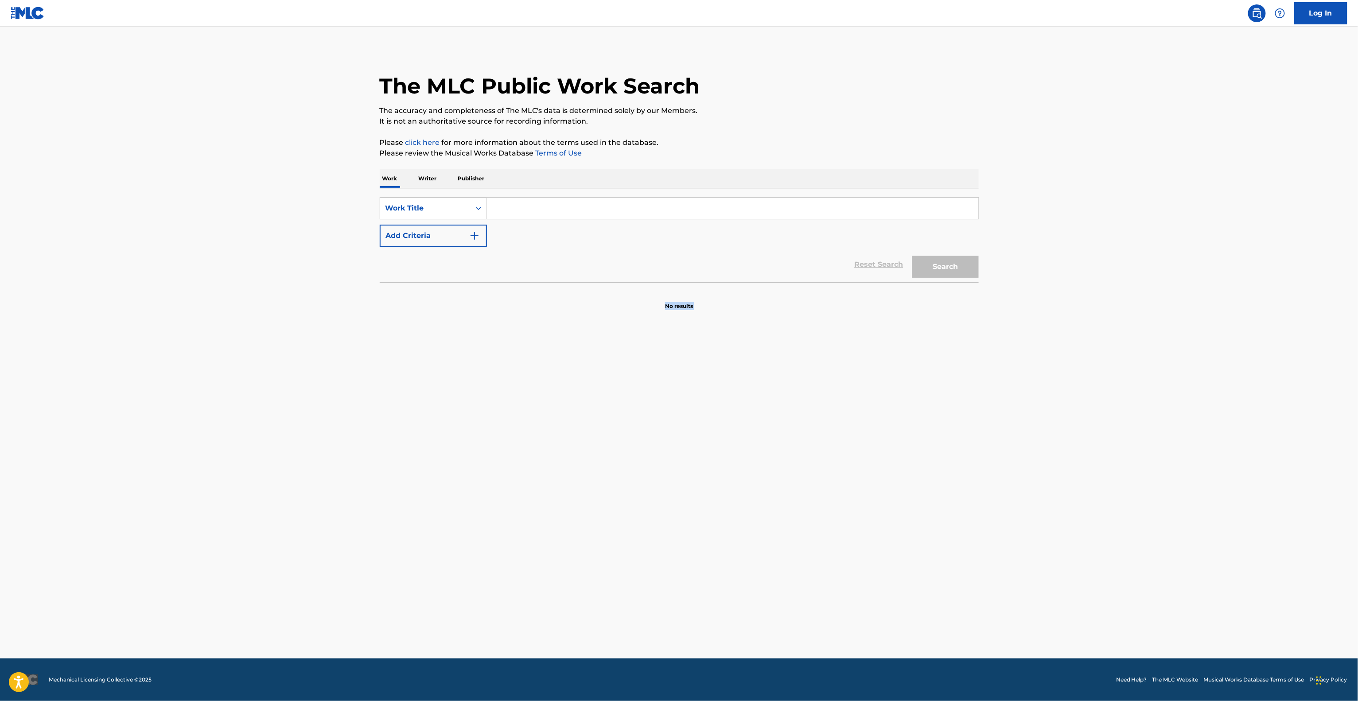
click at [1024, 318] on main "The MLC Public Work Search The accuracy and completeness of The MLC's data is d…" at bounding box center [679, 343] width 1358 height 632
click at [1011, 327] on main "The MLC Public Work Search The accuracy and completeness of The MLC's data is d…" at bounding box center [679, 343] width 1358 height 632
click at [1003, 344] on main "The MLC Public Work Search The accuracy and completeness of The MLC's data is d…" at bounding box center [679, 343] width 1358 height 632
click at [1002, 347] on main "The MLC Public Work Search The accuracy and completeness of The MLC's data is d…" at bounding box center [679, 343] width 1358 height 632
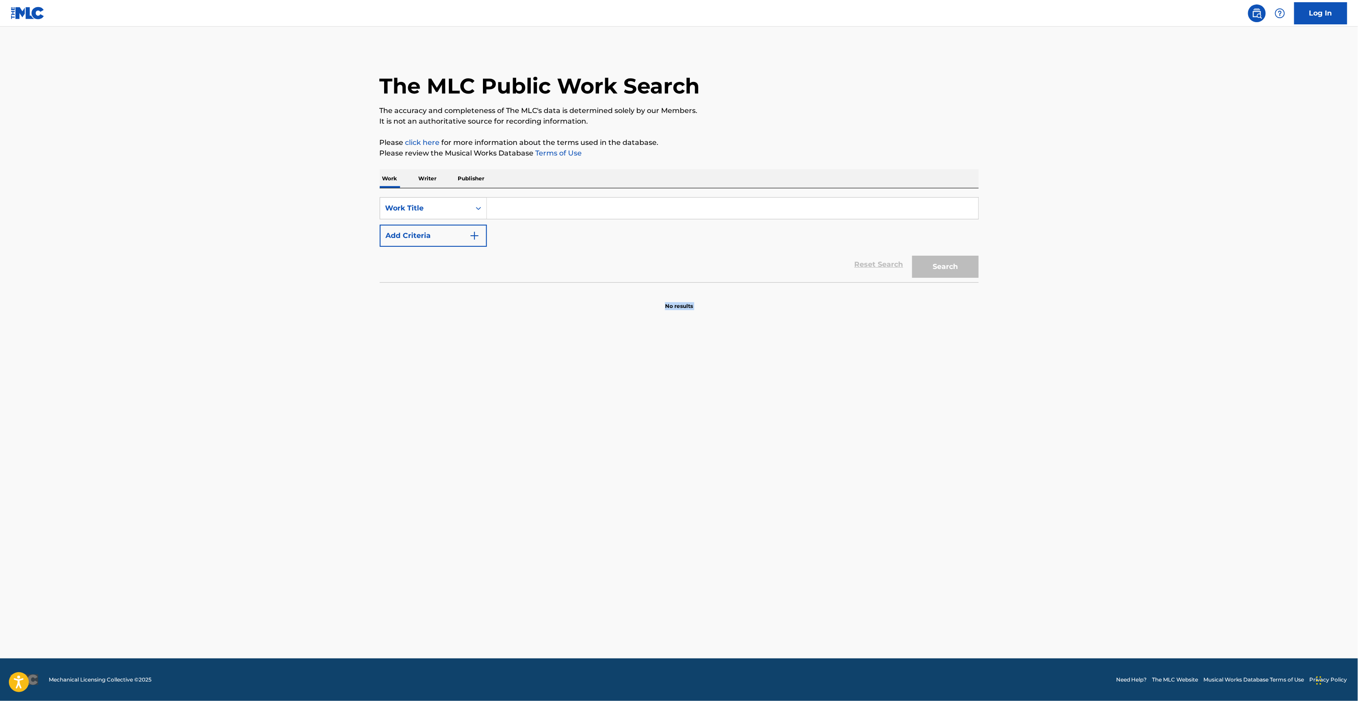
click at [1002, 347] on main "The MLC Public Work Search The accuracy and completeness of The MLC's data is d…" at bounding box center [679, 343] width 1358 height 632
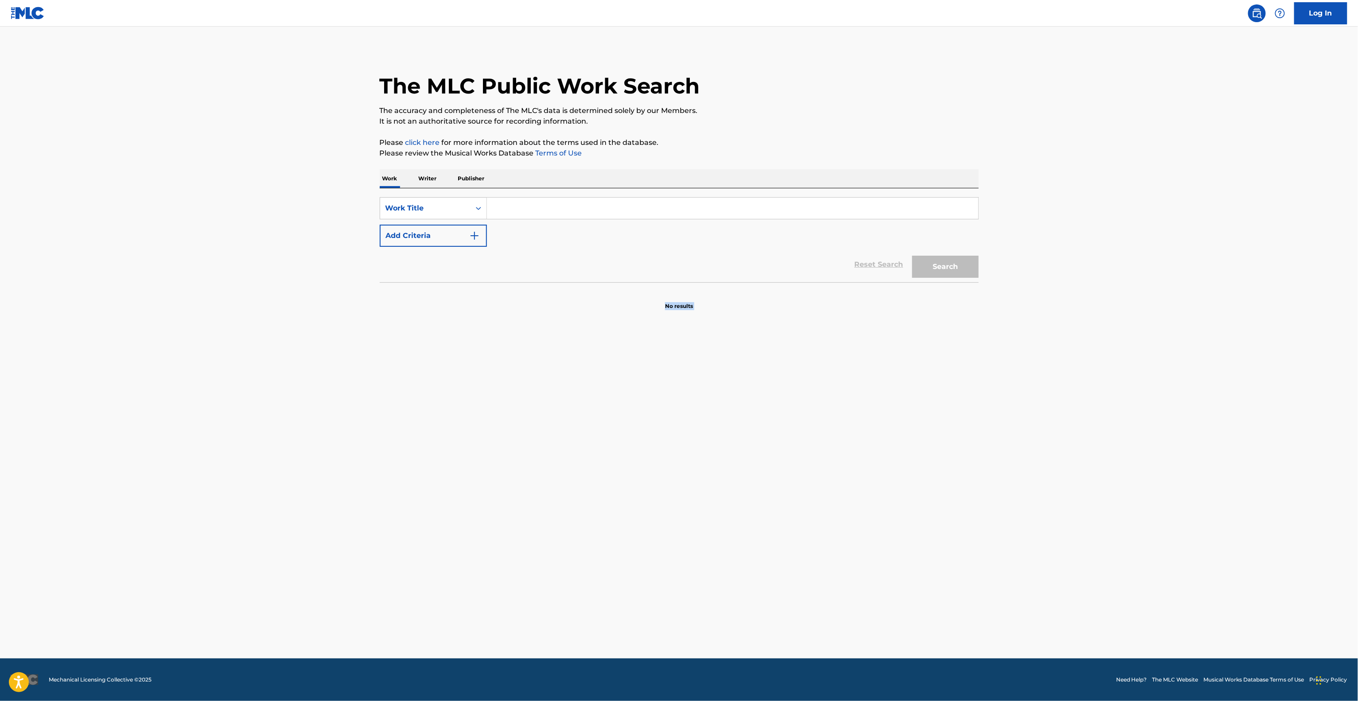
drag, startPoint x: 1002, startPoint y: 347, endPoint x: 1012, endPoint y: 332, distance: 17.6
click at [1011, 332] on main "The MLC Public Work Search The accuracy and completeness of The MLC's data is d…" at bounding box center [679, 343] width 1358 height 632
drag, startPoint x: 1012, startPoint y: 332, endPoint x: 1020, endPoint y: 361, distance: 29.5
click at [1013, 334] on main "The MLC Public Work Search The accuracy and completeness of The MLC's data is d…" at bounding box center [679, 343] width 1358 height 632
click at [1020, 362] on main "The MLC Public Work Search The accuracy and completeness of The MLC's data is d…" at bounding box center [679, 343] width 1358 height 632
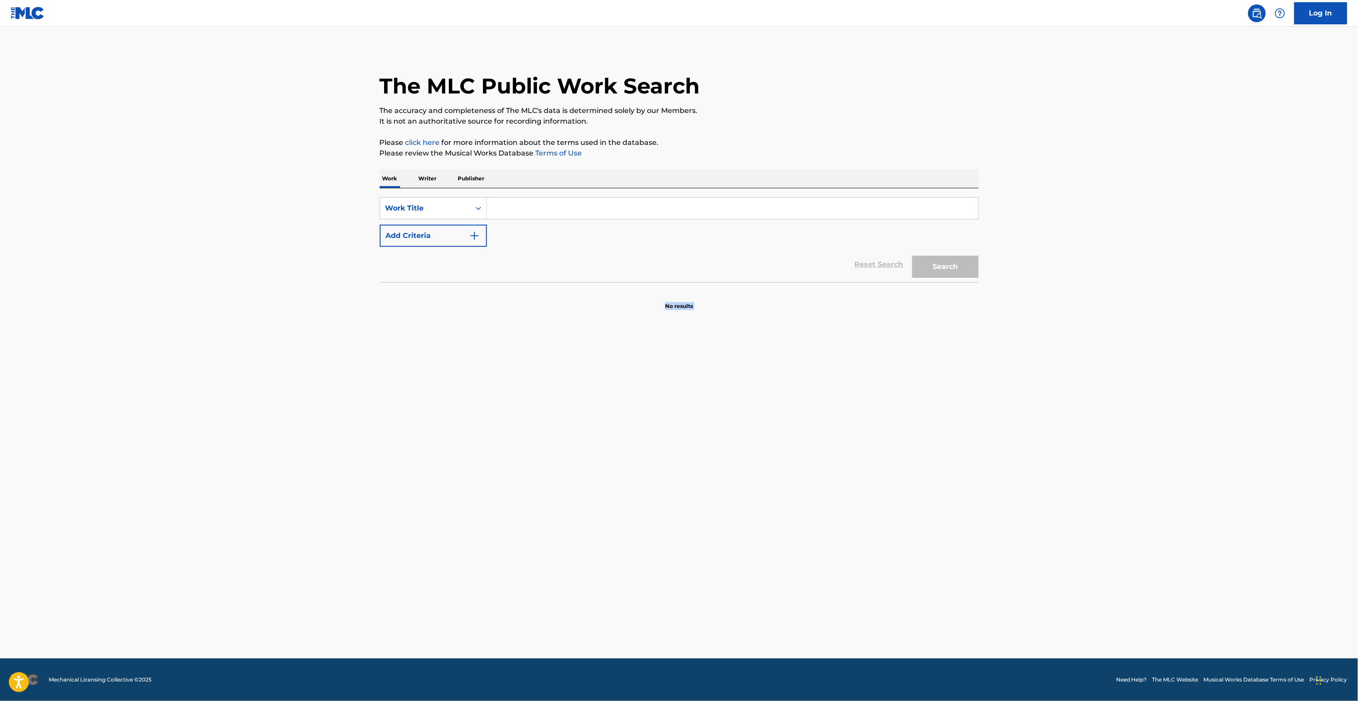
click at [1024, 358] on main "The MLC Public Work Search The accuracy and completeness of The MLC's data is d…" at bounding box center [679, 343] width 1358 height 632
click at [1027, 378] on main "The MLC Public Work Search The accuracy and completeness of The MLC's data is d…" at bounding box center [679, 343] width 1358 height 632
click at [1030, 377] on main "The MLC Public Work Search The accuracy and completeness of The MLC's data is d…" at bounding box center [679, 343] width 1358 height 632
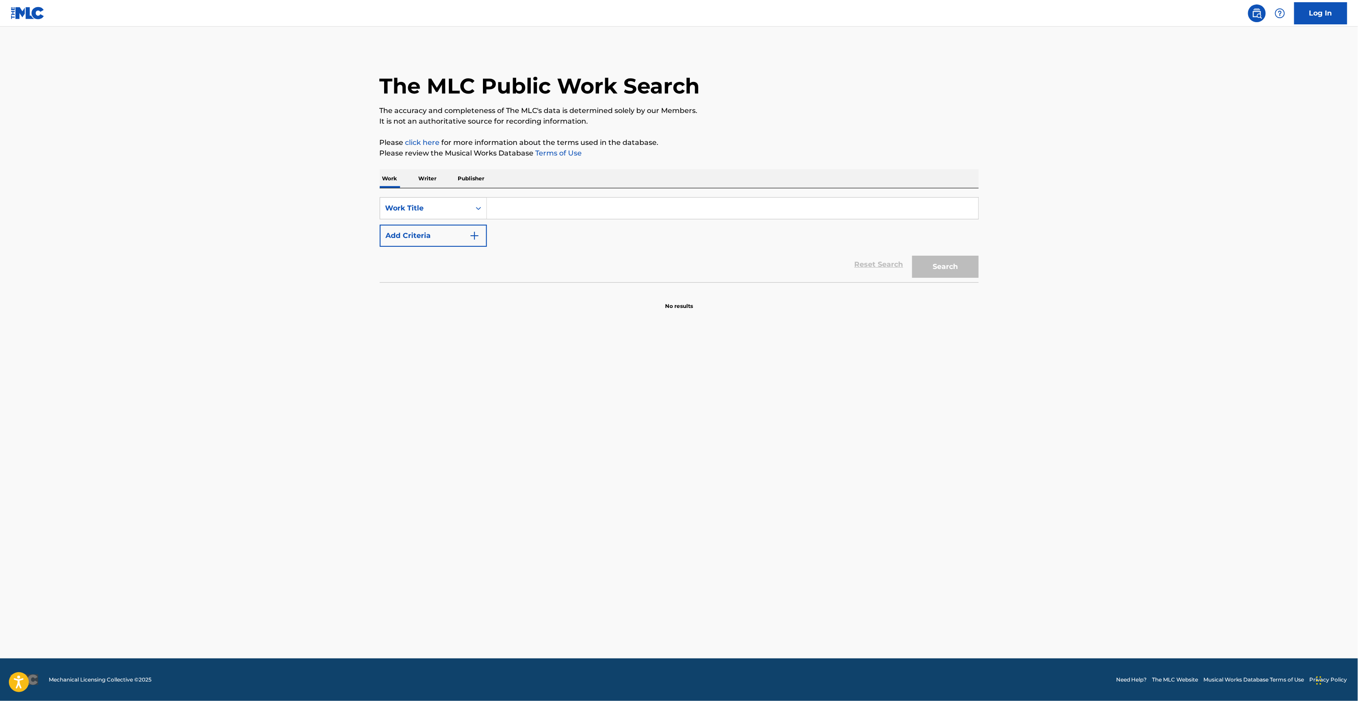
click at [1030, 377] on main "The MLC Public Work Search The accuracy and completeness of The MLC's data is d…" at bounding box center [679, 343] width 1358 height 632
drag, startPoint x: 1030, startPoint y: 377, endPoint x: 1033, endPoint y: 382, distance: 6.4
click at [1033, 382] on main "The MLC Public Work Search The accuracy and completeness of The MLC's data is d…" at bounding box center [679, 343] width 1358 height 632
click at [1046, 413] on main "The MLC Public Work Search The accuracy and completeness of The MLC's data is d…" at bounding box center [679, 343] width 1358 height 632
click at [1045, 409] on main "The MLC Public Work Search The accuracy and completeness of The MLC's data is d…" at bounding box center [679, 343] width 1358 height 632
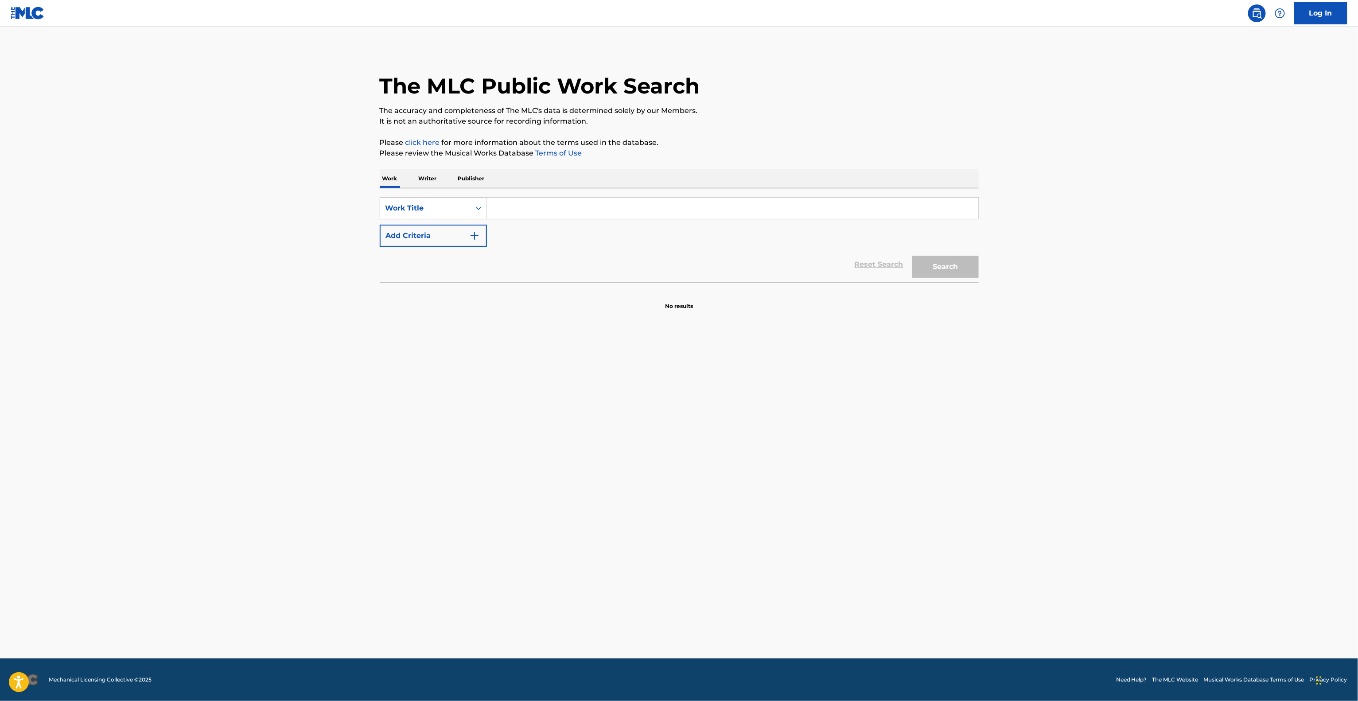
click at [1045, 408] on main "The MLC Public Work Search The accuracy and completeness of The MLC's data is d…" at bounding box center [679, 343] width 1358 height 632
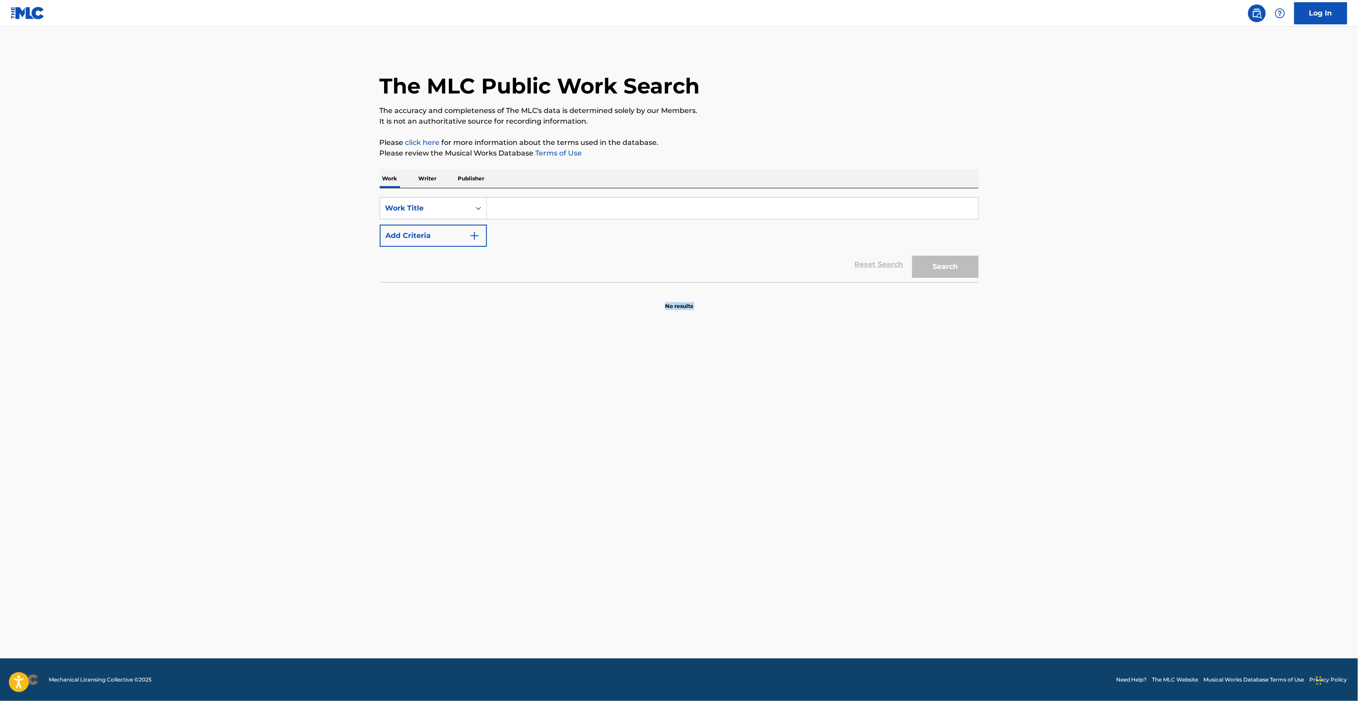
click at [1045, 408] on main "The MLC Public Work Search The accuracy and completeness of The MLC's data is d…" at bounding box center [679, 343] width 1358 height 632
click at [1081, 343] on main "The MLC Public Work Search The accuracy and completeness of The MLC's data is d…" at bounding box center [679, 343] width 1358 height 632
drag, startPoint x: 1081, startPoint y: 343, endPoint x: 1077, endPoint y: 355, distance: 12.1
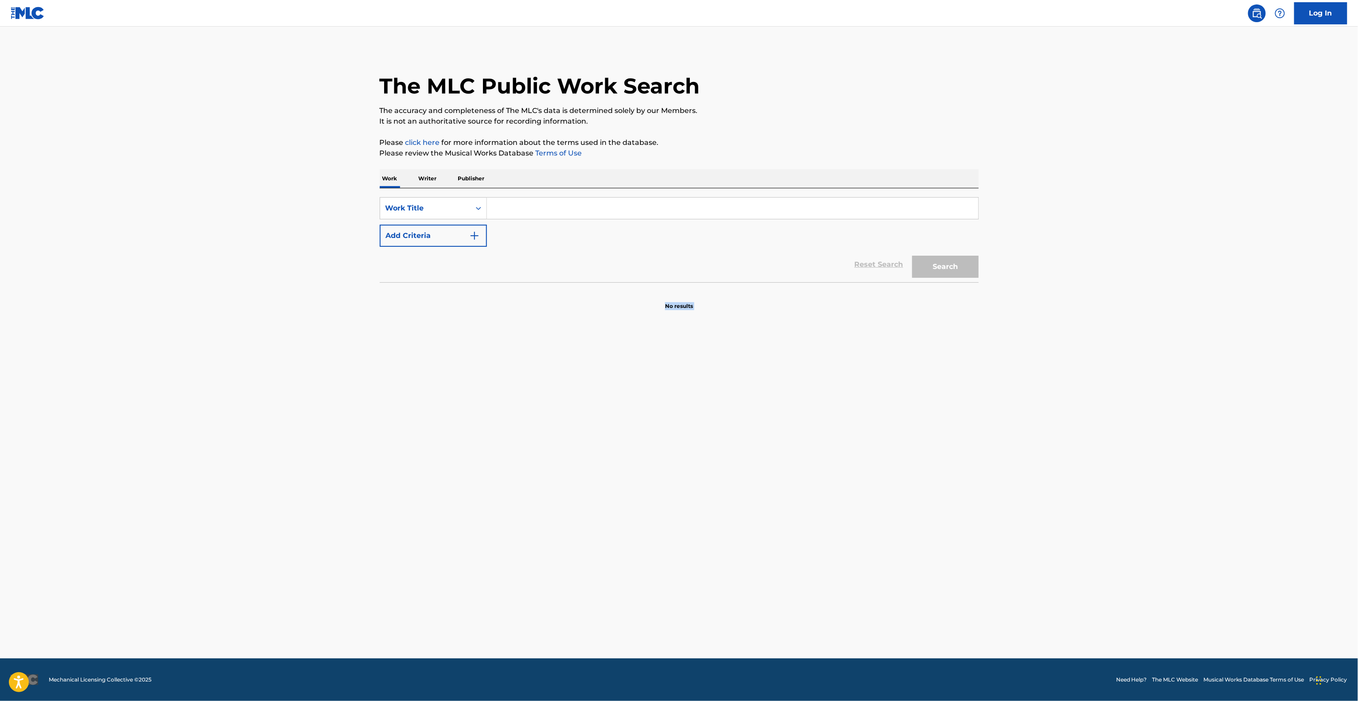
click at [1080, 343] on main "The MLC Public Work Search The accuracy and completeness of The MLC's data is d…" at bounding box center [679, 343] width 1358 height 632
drag, startPoint x: 1077, startPoint y: 357, endPoint x: 1079, endPoint y: 362, distance: 5.5
click at [1077, 360] on main "The MLC Public Work Search The accuracy and completeness of The MLC's data is d…" at bounding box center [679, 343] width 1358 height 632
click at [1079, 362] on main "The MLC Public Work Search The accuracy and completeness of The MLC's data is d…" at bounding box center [679, 343] width 1358 height 632
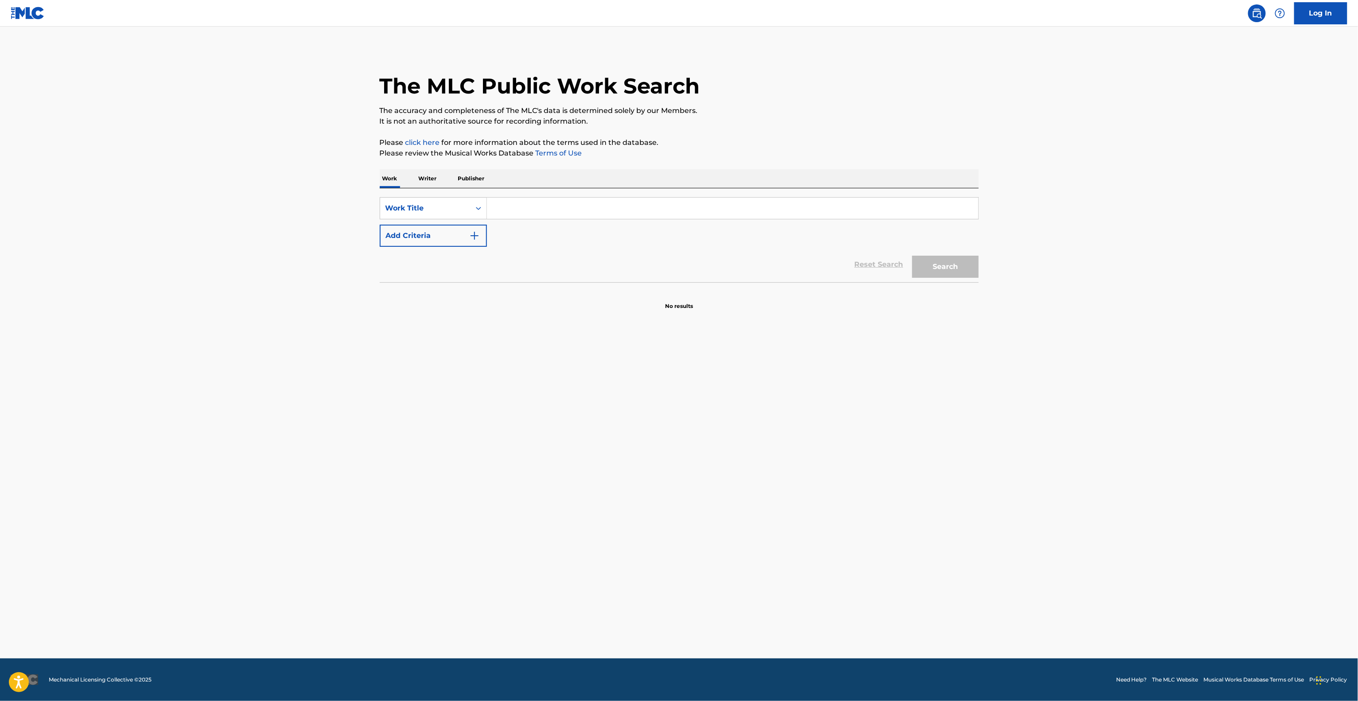
click at [1081, 348] on main "The MLC Public Work Search The accuracy and completeness of The MLC's data is d…" at bounding box center [679, 343] width 1358 height 632
click at [1081, 347] on main "The MLC Public Work Search The accuracy and completeness of The MLC's data is d…" at bounding box center [679, 343] width 1358 height 632
click at [1062, 314] on main "The MLC Public Work Search The accuracy and completeness of The MLC's data is d…" at bounding box center [679, 343] width 1358 height 632
click at [1063, 325] on main "The MLC Public Work Search The accuracy and completeness of The MLC's data is d…" at bounding box center [679, 343] width 1358 height 632
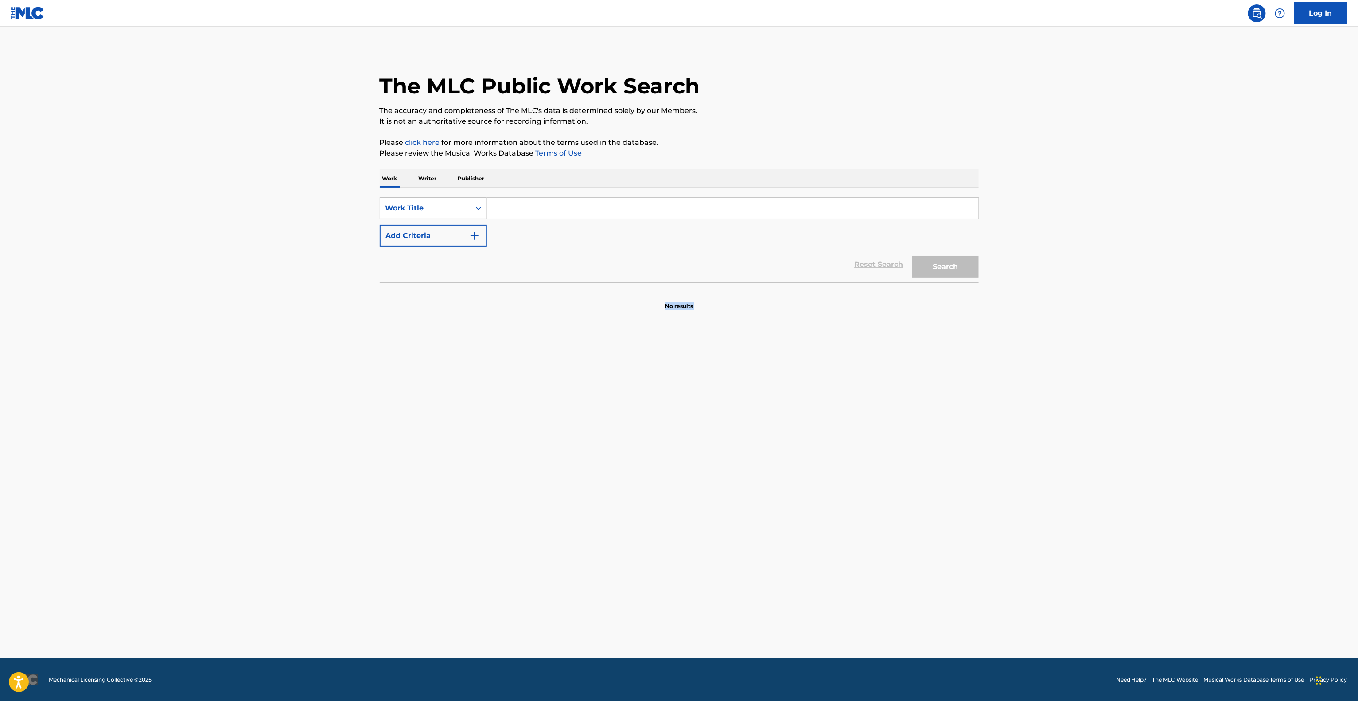
click at [1097, 295] on main "The MLC Public Work Search The accuracy and completeness of The MLC's data is d…" at bounding box center [679, 343] width 1358 height 632
drag, startPoint x: 1097, startPoint y: 295, endPoint x: 1096, endPoint y: 315, distance: 20.0
click at [1096, 315] on main "The MLC Public Work Search The accuracy and completeness of The MLC's data is d…" at bounding box center [679, 343] width 1358 height 632
drag, startPoint x: 1096, startPoint y: 315, endPoint x: 1096, endPoint y: 322, distance: 7.1
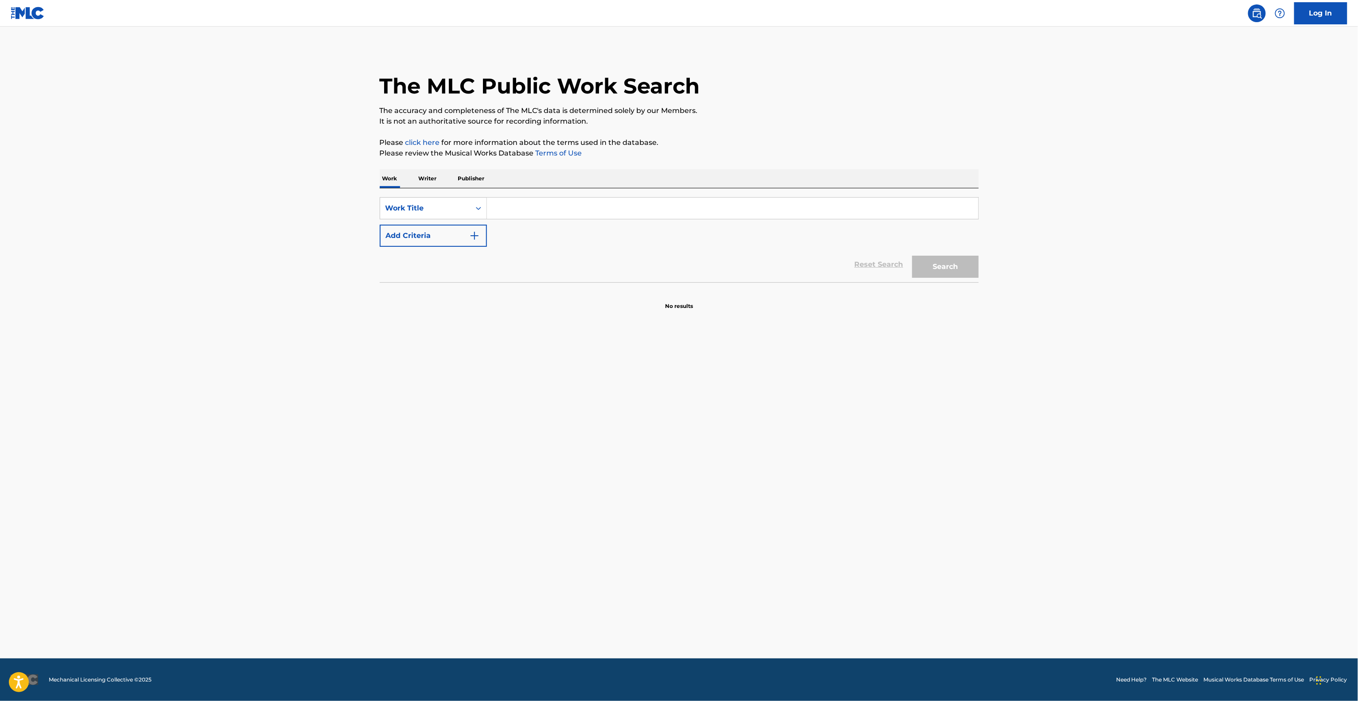
click at [1096, 316] on main "The MLC Public Work Search The accuracy and completeness of The MLC's data is d…" at bounding box center [679, 343] width 1358 height 632
click at [1096, 322] on main "The MLC Public Work Search The accuracy and completeness of The MLC's data is d…" at bounding box center [679, 343] width 1358 height 632
click at [1097, 316] on main "The MLC Public Work Search The accuracy and completeness of The MLC's data is d…" at bounding box center [679, 343] width 1358 height 632
click at [1097, 312] on main "The MLC Public Work Search The accuracy and completeness of The MLC's data is d…" at bounding box center [679, 343] width 1358 height 632
click at [1101, 286] on main "The MLC Public Work Search The accuracy and completeness of The MLC's data is d…" at bounding box center [679, 343] width 1358 height 632
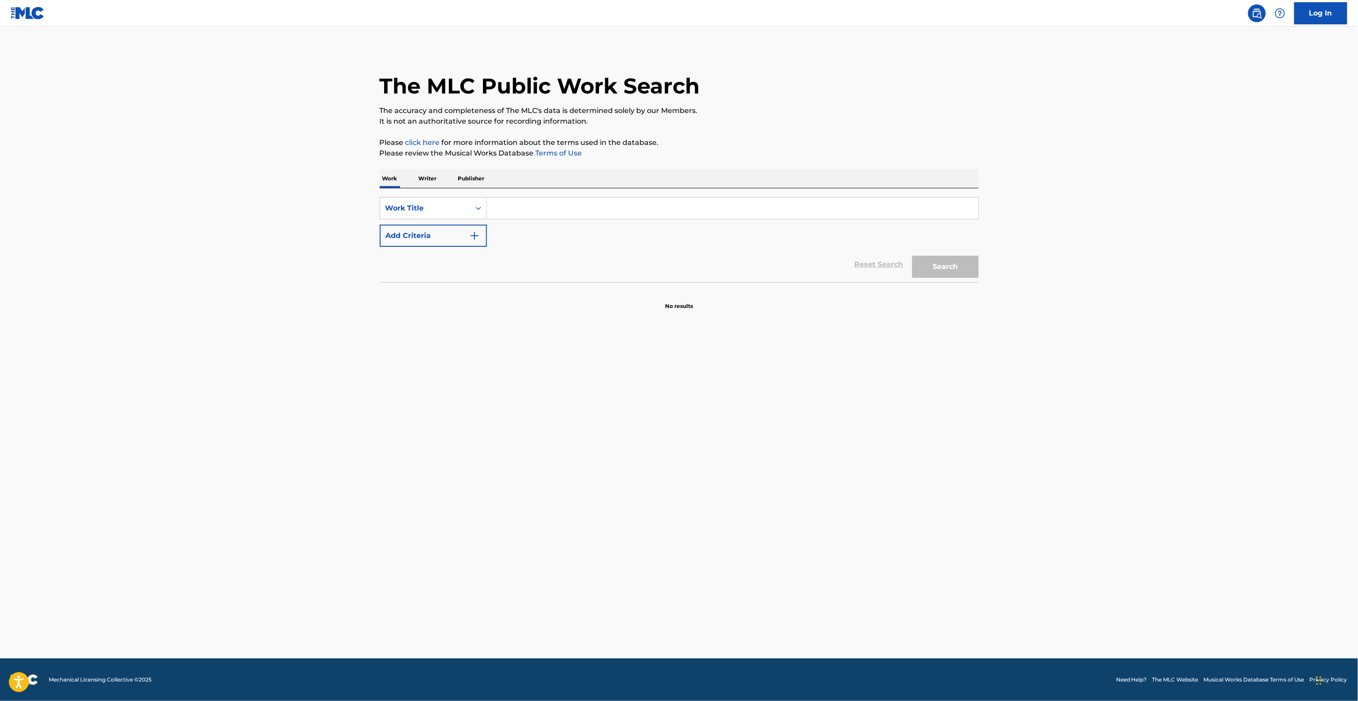
click at [1101, 286] on main "The MLC Public Work Search The accuracy and completeness of The MLC's data is d…" at bounding box center [679, 343] width 1358 height 632
click at [992, 499] on main "The MLC Public Work Search The accuracy and completeness of The MLC's data is d…" at bounding box center [679, 343] width 1358 height 632
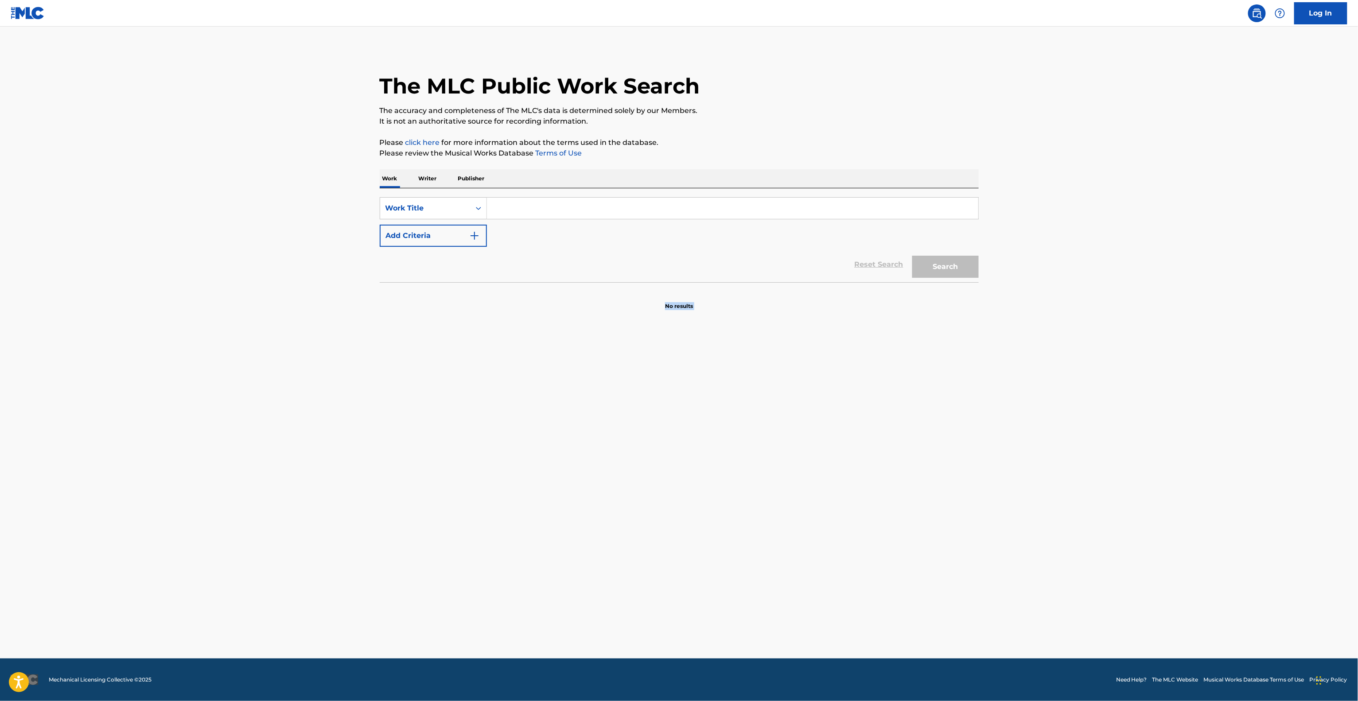
click at [992, 499] on main "The MLC Public Work Search The accuracy and completeness of The MLC's data is d…" at bounding box center [679, 343] width 1358 height 632
click at [993, 498] on main "The MLC Public Work Search The accuracy and completeness of The MLC's data is d…" at bounding box center [679, 343] width 1358 height 632
click at [994, 499] on main "The MLC Public Work Search The accuracy and completeness of The MLC's data is d…" at bounding box center [679, 343] width 1358 height 632
drag, startPoint x: 1001, startPoint y: 519, endPoint x: 1003, endPoint y: 536, distance: 16.5
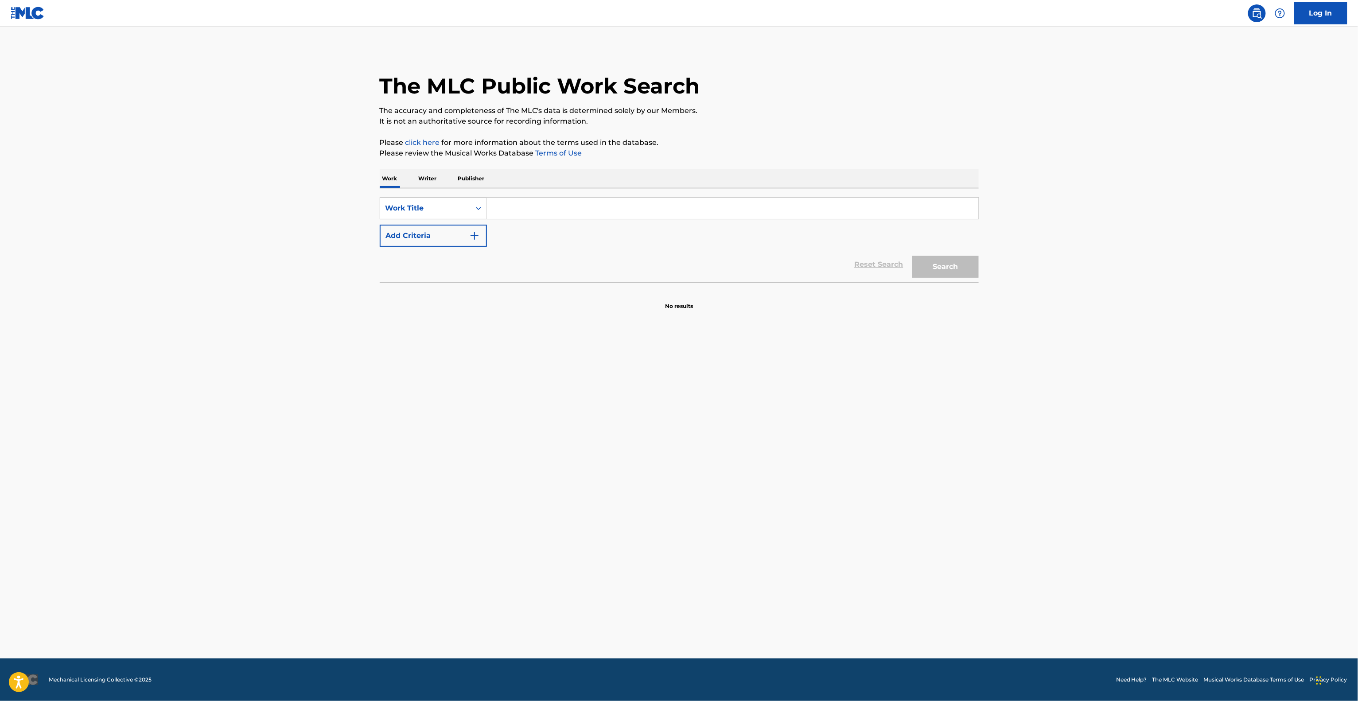
click at [1003, 536] on main "The MLC Public Work Search The accuracy and completeness of The MLC's data is d…" at bounding box center [679, 343] width 1358 height 632
drag, startPoint x: 1005, startPoint y: 443, endPoint x: 1007, endPoint y: 447, distance: 5.4
click at [1007, 447] on main "The MLC Public Work Search The accuracy and completeness of The MLC's data is d…" at bounding box center [679, 343] width 1358 height 632
drag, startPoint x: 1014, startPoint y: 425, endPoint x: 1008, endPoint y: 428, distance: 6.5
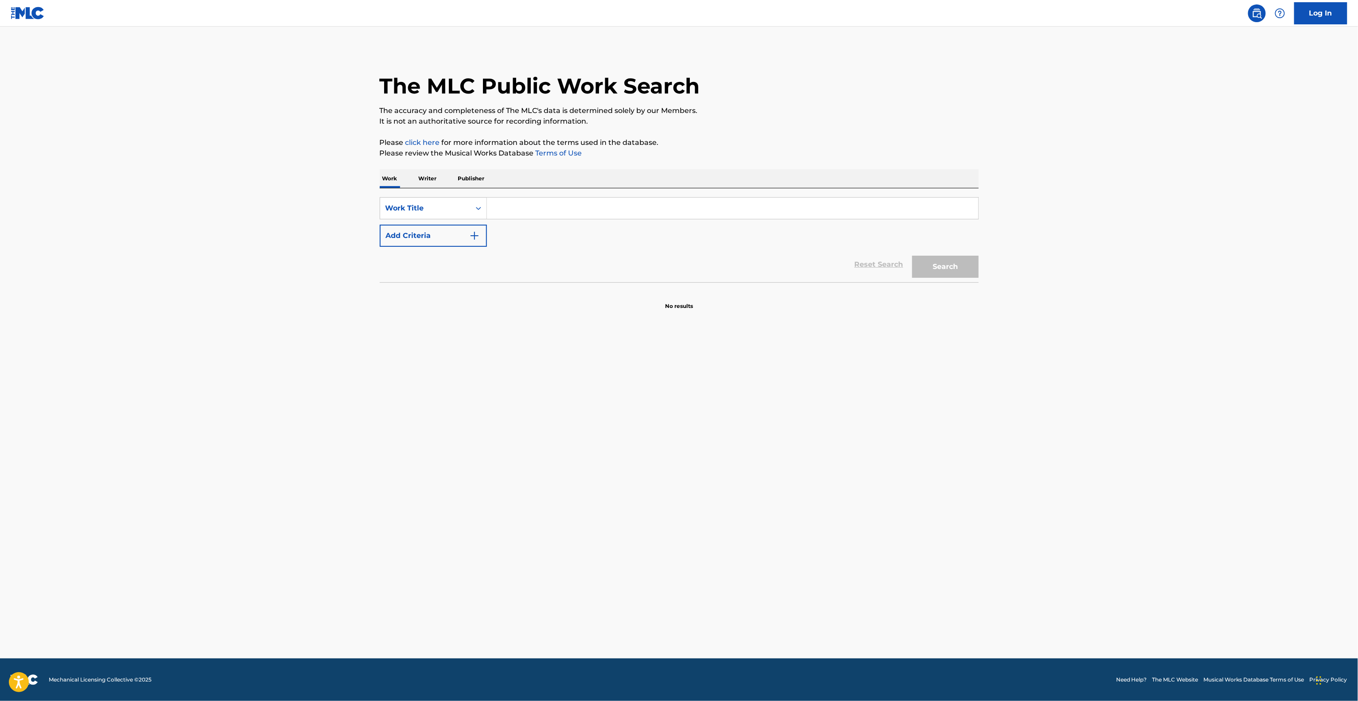
click at [1009, 428] on main "The MLC Public Work Search The accuracy and completeness of The MLC's data is d…" at bounding box center [679, 343] width 1358 height 632
click at [1007, 430] on main "The MLC Public Work Search The accuracy and completeness of The MLC's data is d…" at bounding box center [679, 343] width 1358 height 632
